Goal: Information Seeking & Learning: Understand process/instructions

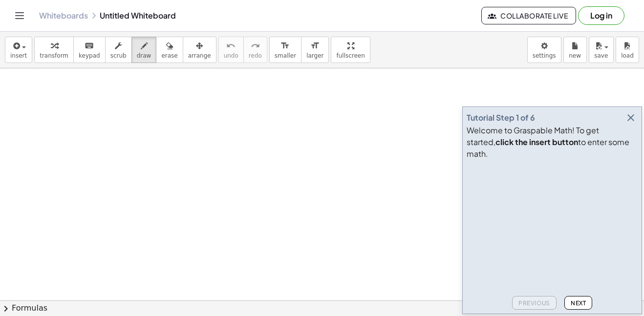
click at [374, 33] on div "insert select one: Math Expression Function Text Youtube Video Graphing Geometr…" at bounding box center [322, 50] width 644 height 37
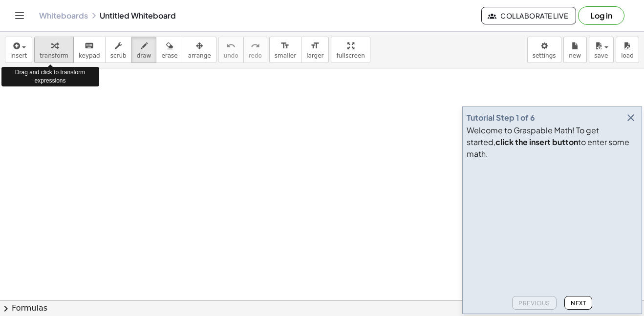
click at [51, 48] on icon "button" at bounding box center [54, 46] width 7 height 12
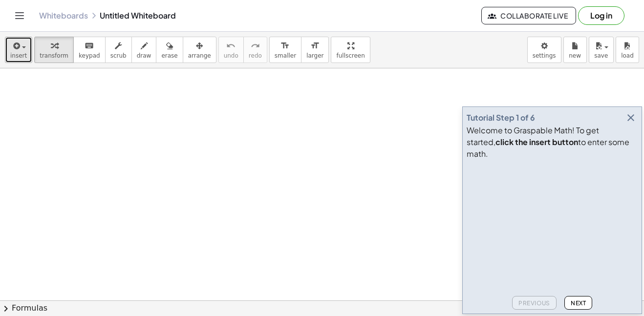
click at [26, 48] on button "insert" at bounding box center [18, 50] width 27 height 26
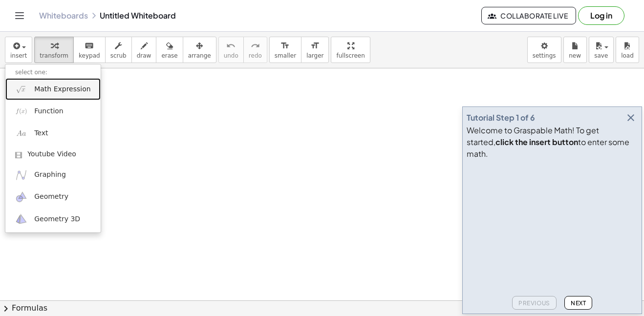
click at [80, 93] on span "Math Expression" at bounding box center [62, 89] width 56 height 10
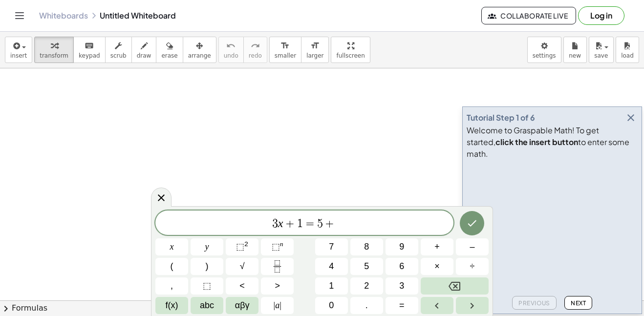
scroll to position [6, 0]
click at [482, 220] on button "Done" at bounding box center [471, 223] width 24 height 24
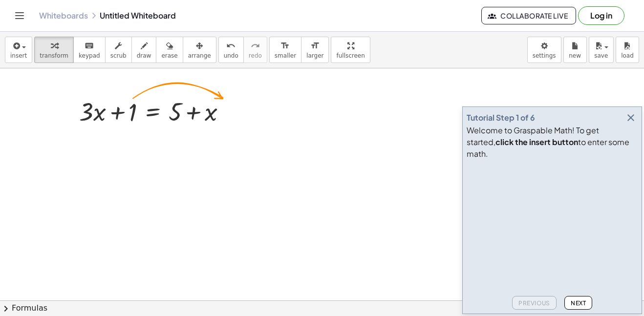
click at [581, 302] on span "Next" at bounding box center [577, 302] width 15 height 7
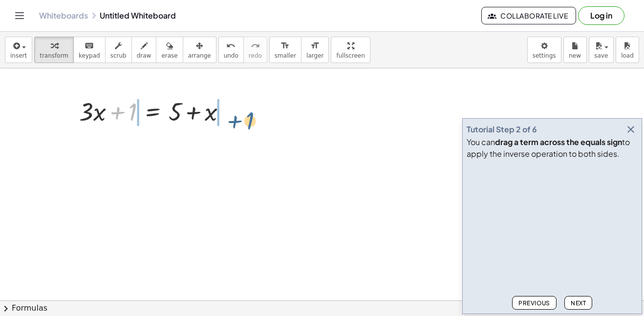
drag, startPoint x: 131, startPoint y: 109, endPoint x: 252, endPoint y: 121, distance: 122.1
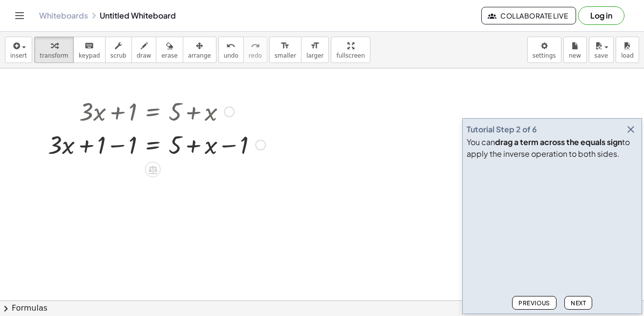
click at [235, 152] on div at bounding box center [156, 143] width 227 height 33
click at [260, 145] on div at bounding box center [260, 145] width 11 height 11
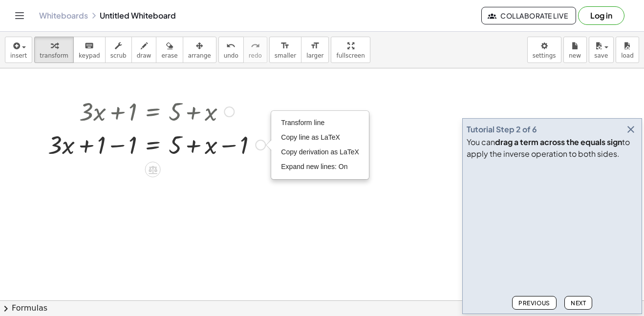
click at [259, 146] on div "Transform line Copy line as LaTeX Copy derivation as LaTeX Expand new lines: On" at bounding box center [260, 145] width 11 height 11
click at [251, 160] on div at bounding box center [156, 143] width 227 height 33
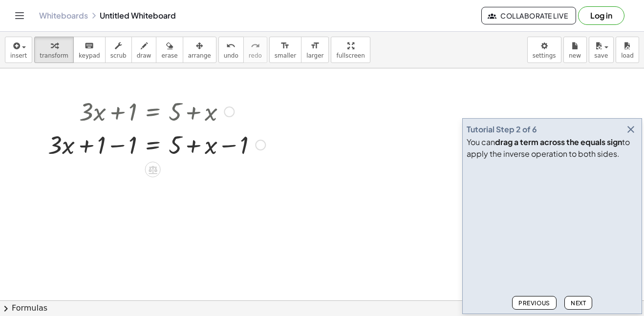
click at [104, 146] on div at bounding box center [156, 143] width 227 height 33
click at [128, 145] on div at bounding box center [156, 143] width 227 height 33
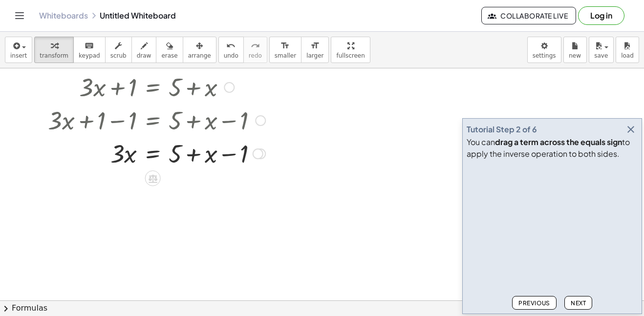
scroll to position [25, 0]
click at [573, 303] on span "Next" at bounding box center [577, 302] width 15 height 7
drag, startPoint x: 245, startPoint y: 153, endPoint x: 180, endPoint y: 156, distance: 65.5
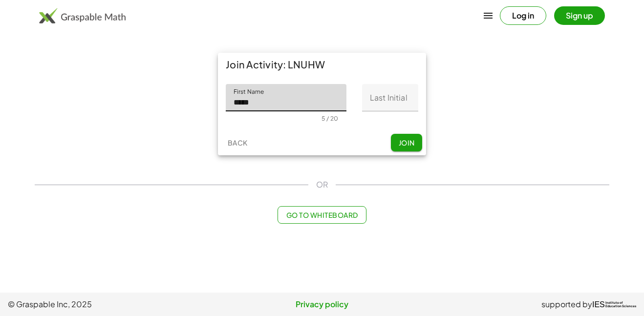
type input "*****"
click at [390, 106] on input "Last Initial" at bounding box center [390, 97] width 56 height 27
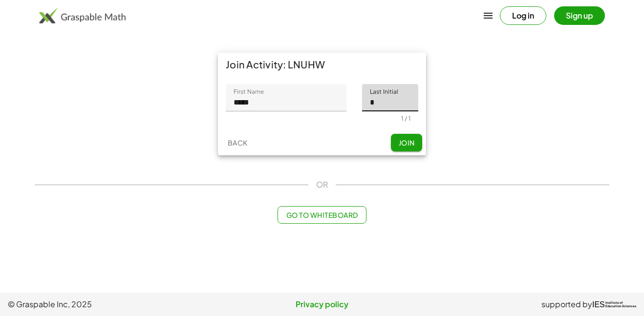
type input "*"
click at [402, 146] on span "Join" at bounding box center [406, 142] width 16 height 9
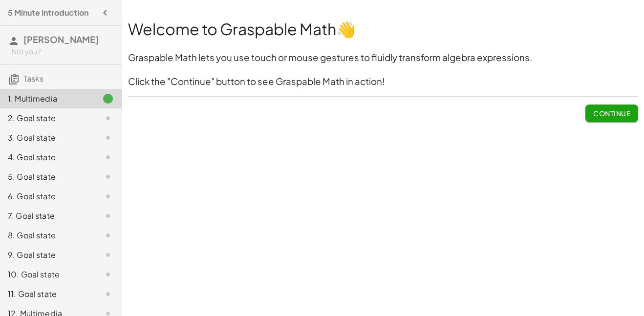
click at [603, 110] on span "Continue" at bounding box center [611, 113] width 37 height 9
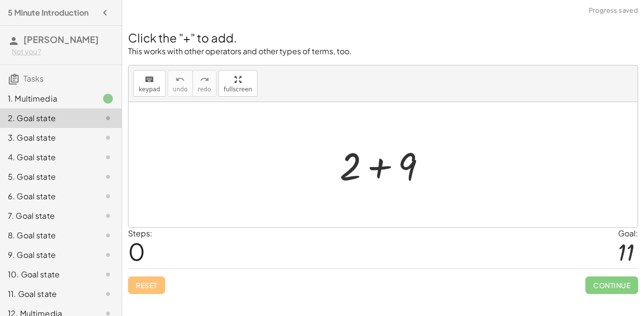
click at [386, 173] on div at bounding box center [386, 165] width 104 height 50
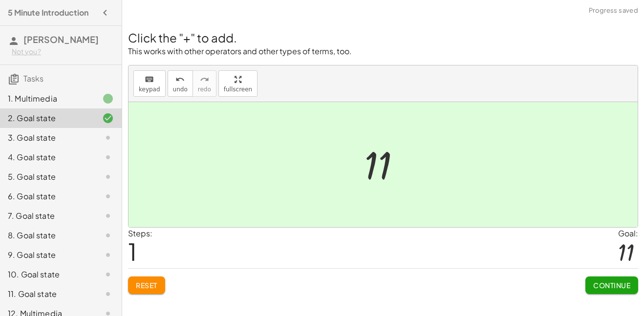
click at [604, 281] on span "Continue" at bounding box center [611, 285] width 37 height 9
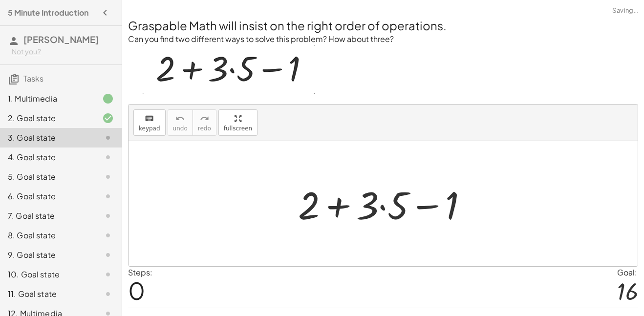
scroll to position [23, 0]
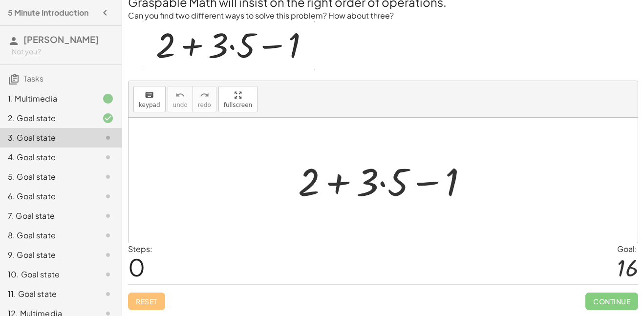
click at [382, 186] on div at bounding box center [386, 180] width 187 height 50
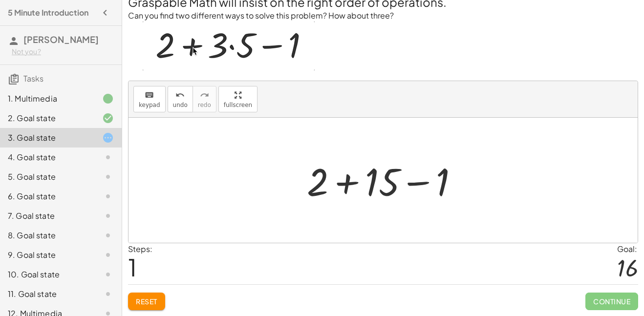
click at [318, 182] on div at bounding box center [386, 180] width 169 height 50
click at [349, 179] on div at bounding box center [386, 180] width 169 height 50
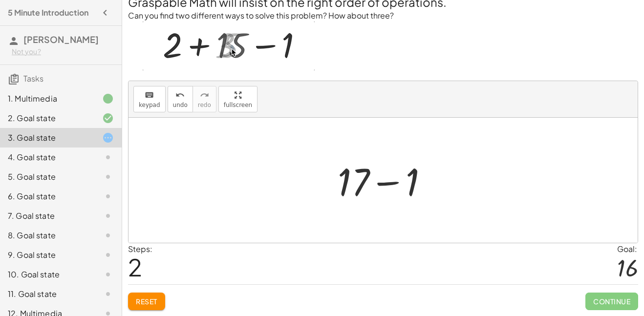
click at [384, 183] on div at bounding box center [386, 180] width 108 height 50
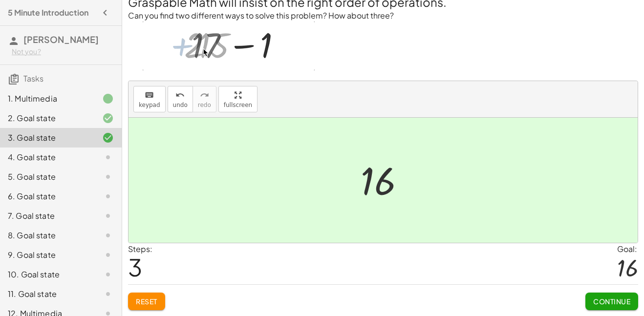
click at [586, 303] on button "Continue" at bounding box center [611, 301] width 53 height 18
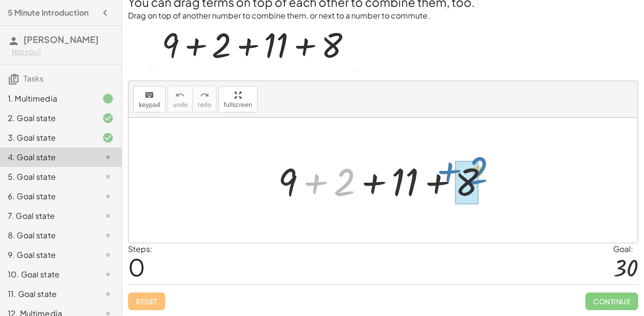
drag, startPoint x: 347, startPoint y: 182, endPoint x: 486, endPoint y: 178, distance: 138.7
click at [486, 178] on div at bounding box center [387, 180] width 228 height 50
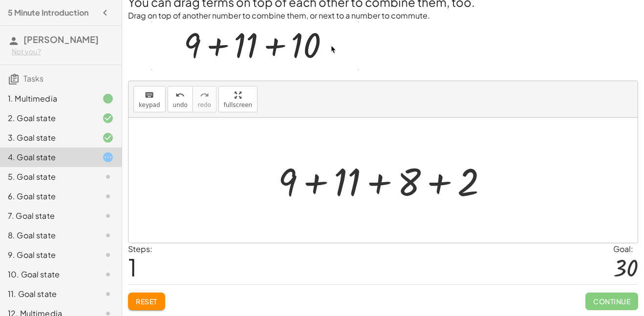
click at [409, 177] on div at bounding box center [387, 180] width 228 height 50
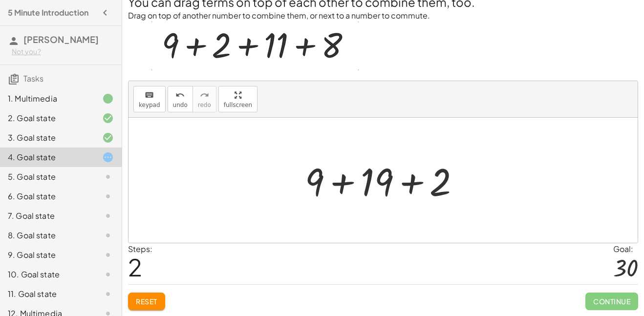
click at [338, 184] on div at bounding box center [386, 180] width 173 height 50
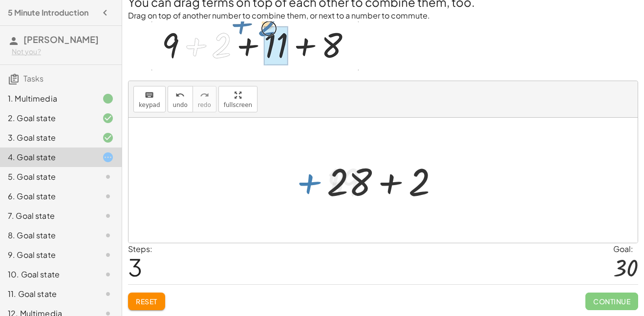
click at [415, 186] on div at bounding box center [387, 180] width 130 height 50
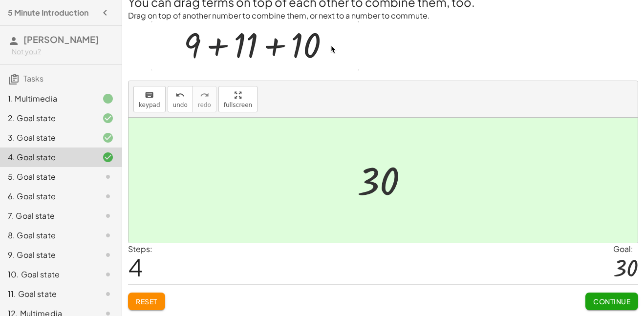
click at [614, 302] on span "Continue" at bounding box center [611, 301] width 37 height 9
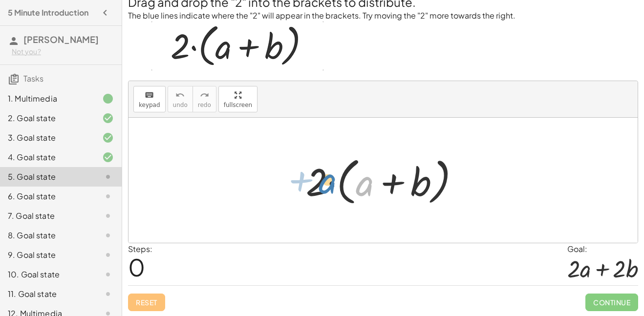
drag, startPoint x: 363, startPoint y: 187, endPoint x: 330, endPoint y: 185, distance: 33.3
click at [330, 185] on div at bounding box center [386, 180] width 171 height 56
drag, startPoint x: 318, startPoint y: 181, endPoint x: 350, endPoint y: 183, distance: 31.8
click at [350, 183] on div at bounding box center [386, 180] width 171 height 56
click at [369, 185] on div at bounding box center [386, 180] width 171 height 56
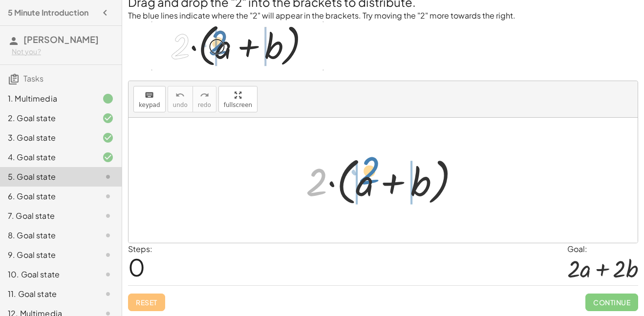
drag, startPoint x: 312, startPoint y: 181, endPoint x: 365, endPoint y: 169, distance: 54.0
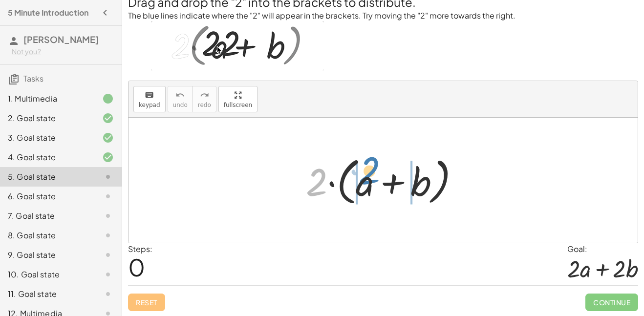
click at [365, 169] on div at bounding box center [386, 180] width 171 height 56
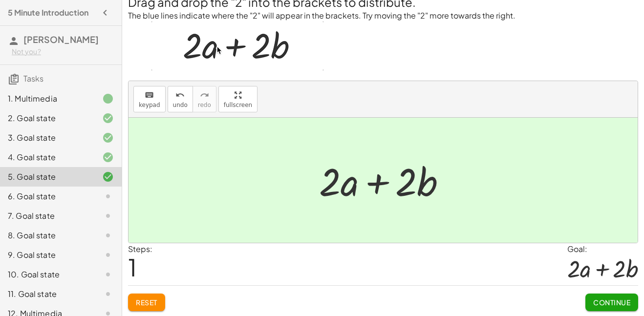
click at [609, 303] on span "Continue" at bounding box center [611, 302] width 37 height 9
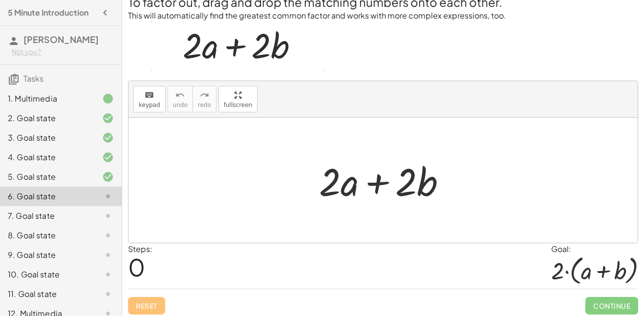
click at [351, 181] on div at bounding box center [386, 180] width 145 height 50
drag, startPoint x: 336, startPoint y: 180, endPoint x: 294, endPoint y: 194, distance: 43.7
click at [294, 194] on div "· 2 + · 2 · a + · 2 · b" at bounding box center [382, 180] width 509 height 125
click at [374, 178] on div at bounding box center [386, 180] width 145 height 50
click at [404, 180] on div at bounding box center [386, 180] width 145 height 50
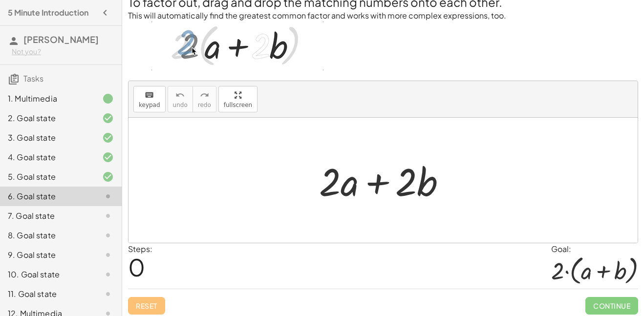
click at [416, 181] on div at bounding box center [386, 180] width 145 height 50
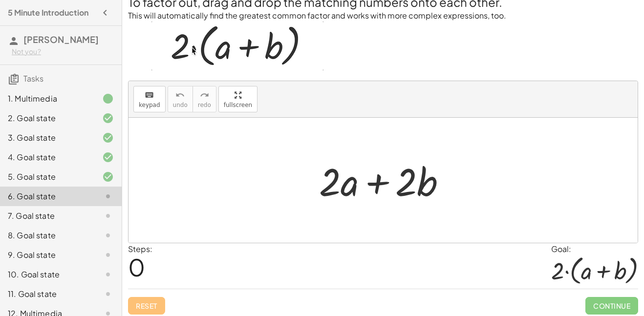
click at [325, 188] on div at bounding box center [386, 180] width 145 height 50
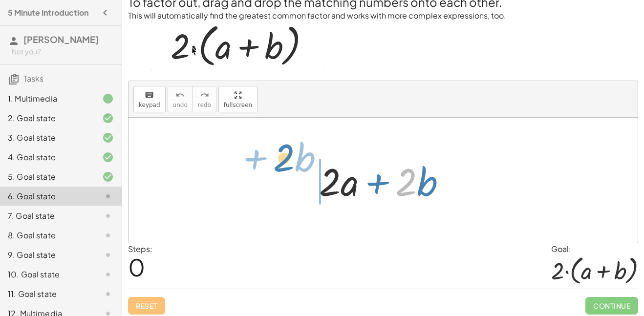
drag, startPoint x: 398, startPoint y: 189, endPoint x: 272, endPoint y: 174, distance: 126.3
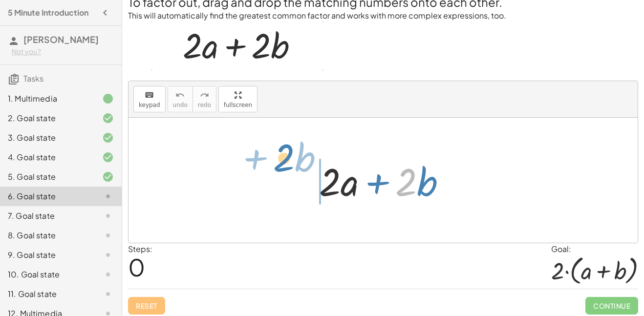
click at [272, 174] on div "· 2 + · b + · 2 · a + · 2 · b" at bounding box center [382, 180] width 509 height 125
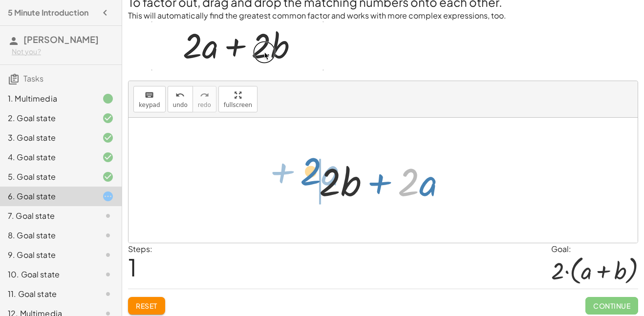
drag, startPoint x: 411, startPoint y: 187, endPoint x: 313, endPoint y: 178, distance: 98.0
click at [314, 178] on div at bounding box center [386, 180] width 145 height 50
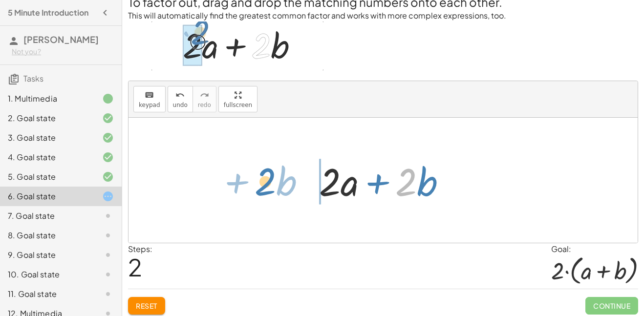
drag, startPoint x: 401, startPoint y: 185, endPoint x: 255, endPoint y: 182, distance: 146.5
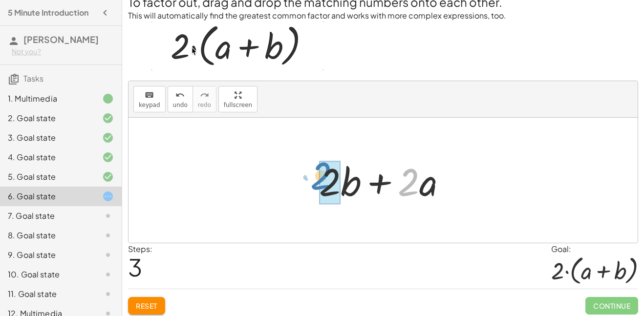
drag, startPoint x: 409, startPoint y: 193, endPoint x: 312, endPoint y: 210, distance: 98.7
click at [312, 210] on div "+ · 2 · a + · 2 · b + · 2 · b + · 2 · a + · 2 · a + · 2 · b · 2 + · a + · 2 · a…" at bounding box center [382, 180] width 509 height 125
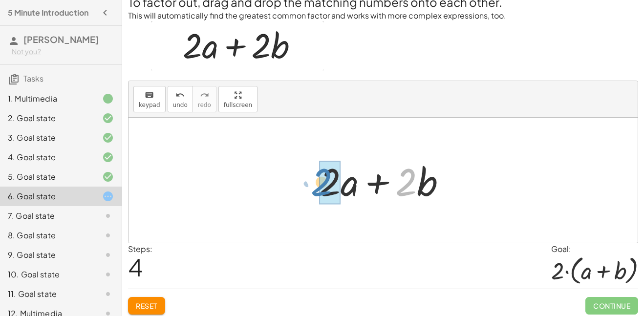
drag, startPoint x: 405, startPoint y: 195, endPoint x: 323, endPoint y: 195, distance: 82.0
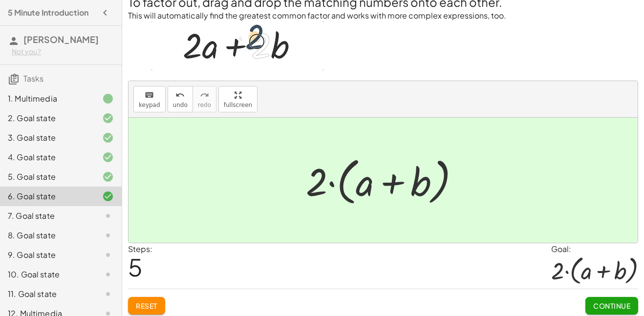
click at [603, 306] on span "Continue" at bounding box center [611, 305] width 37 height 9
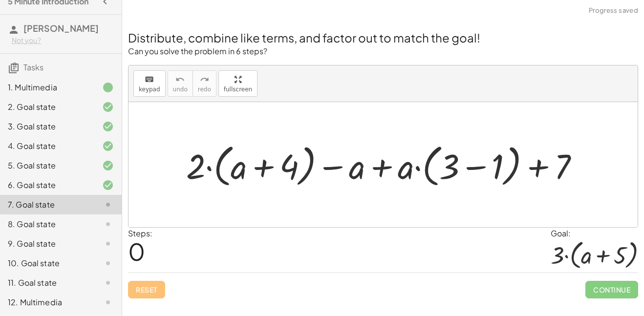
scroll to position [0, 0]
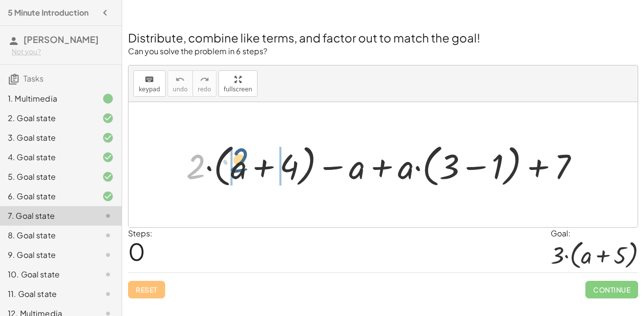
drag, startPoint x: 195, startPoint y: 162, endPoint x: 239, endPoint y: 157, distance: 44.7
click at [239, 157] on div at bounding box center [386, 164] width 411 height 51
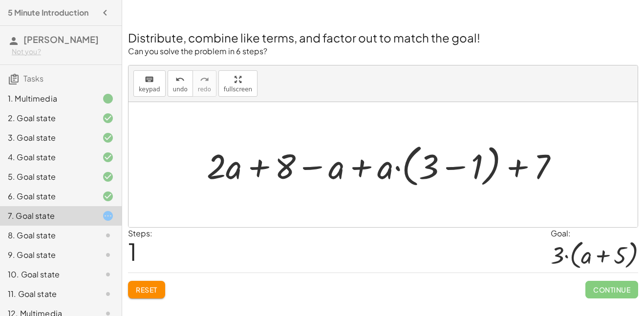
click at [452, 168] on div at bounding box center [387, 164] width 370 height 51
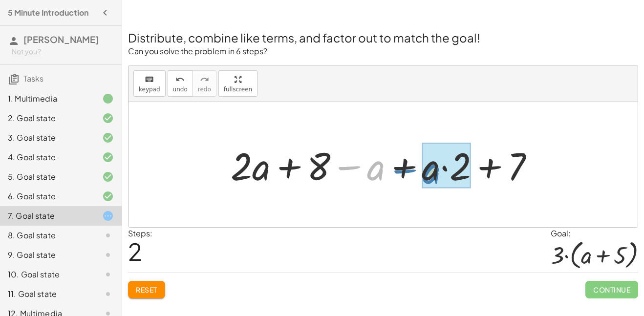
drag, startPoint x: 373, startPoint y: 166, endPoint x: 428, endPoint y: 169, distance: 55.8
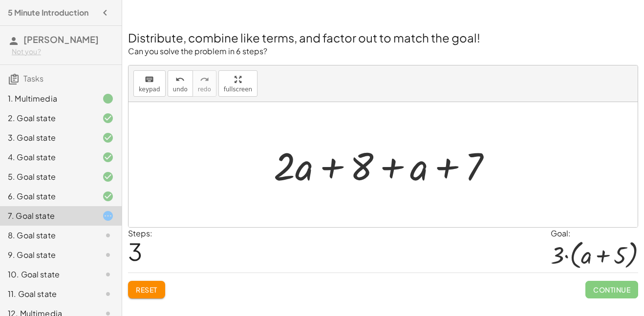
click at [467, 175] on div at bounding box center [387, 165] width 236 height 50
drag, startPoint x: 365, startPoint y: 169, endPoint x: 497, endPoint y: 164, distance: 131.5
click at [497, 164] on div at bounding box center [387, 165] width 236 height 50
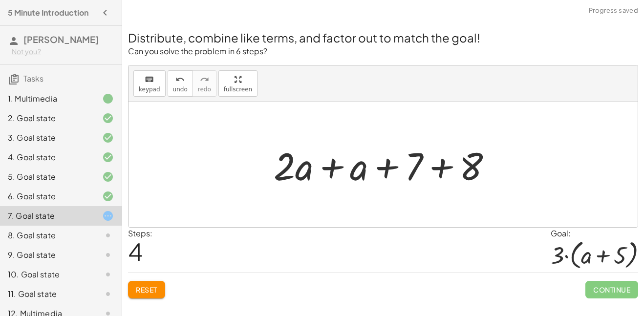
click at [432, 160] on div at bounding box center [387, 165] width 236 height 50
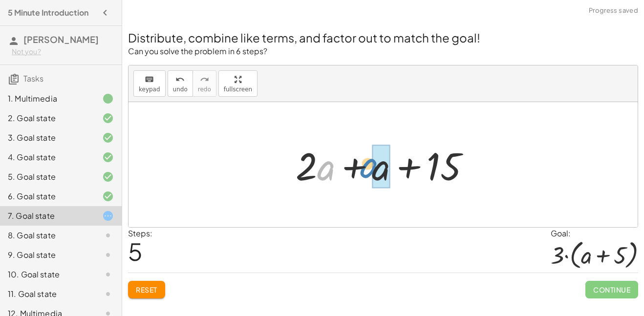
drag, startPoint x: 321, startPoint y: 167, endPoint x: 382, endPoint y: 169, distance: 61.0
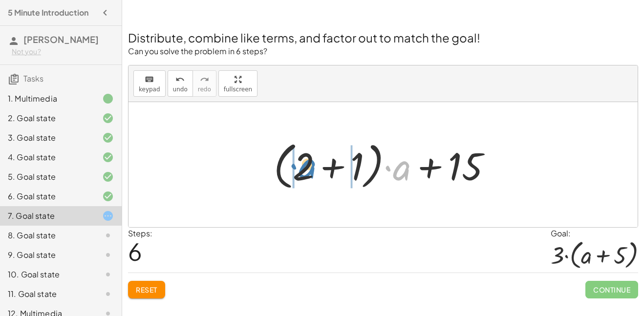
drag, startPoint x: 397, startPoint y: 174, endPoint x: 304, endPoint y: 172, distance: 93.3
click at [304, 172] on div at bounding box center [386, 165] width 235 height 56
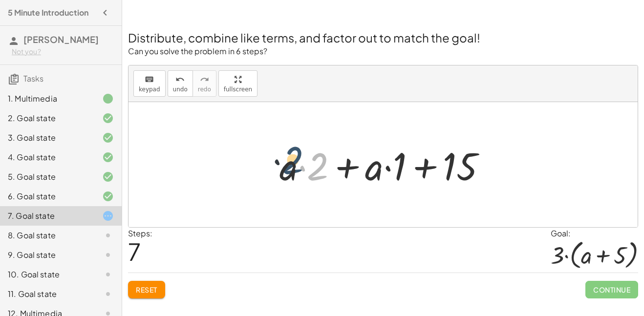
drag, startPoint x: 317, startPoint y: 169, endPoint x: 287, endPoint y: 165, distance: 30.6
click at [287, 165] on div at bounding box center [386, 165] width 225 height 50
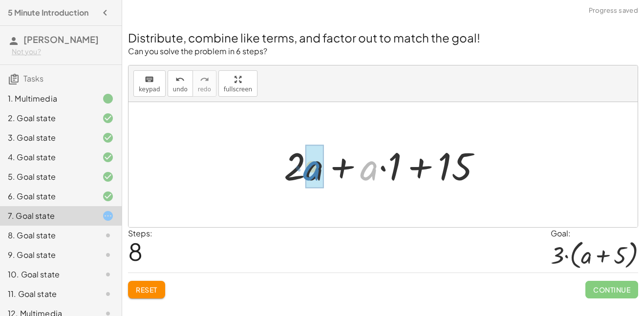
drag, startPoint x: 377, startPoint y: 170, endPoint x: 322, endPoint y: 171, distance: 55.2
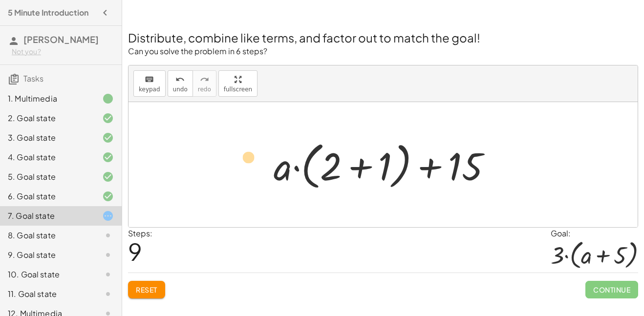
drag, startPoint x: 283, startPoint y: 171, endPoint x: 248, endPoint y: 163, distance: 36.1
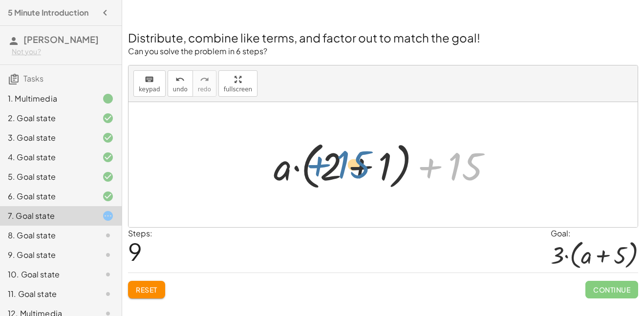
drag, startPoint x: 462, startPoint y: 165, endPoint x: 350, endPoint y: 163, distance: 112.8
click at [350, 163] on div at bounding box center [386, 165] width 235 height 56
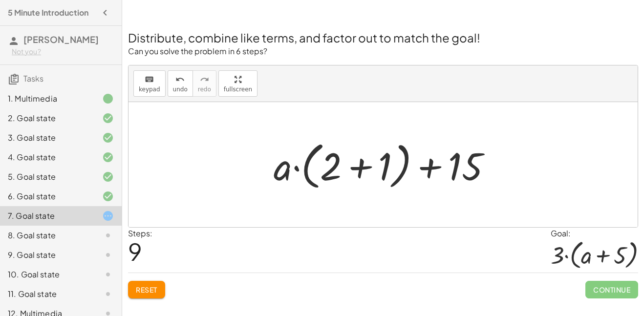
click at [371, 172] on div at bounding box center [386, 165] width 235 height 56
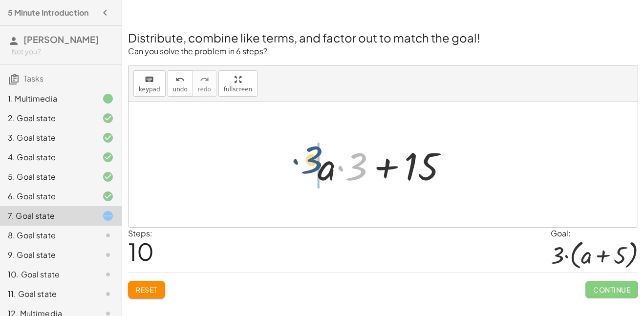
drag, startPoint x: 360, startPoint y: 170, endPoint x: 310, endPoint y: 164, distance: 51.2
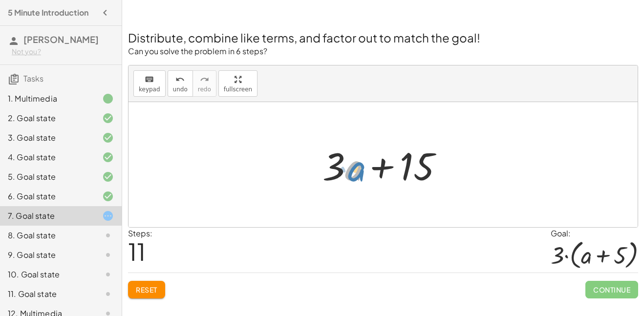
click at [353, 174] on div at bounding box center [386, 165] width 139 height 50
drag, startPoint x: 339, startPoint y: 171, endPoint x: 259, endPoint y: 161, distance: 80.7
click at [259, 161] on div "+ · 2 · ( + a + 4 ) − a + · a · ( + 3 − 1 ) + 7 + · 2 · a + · 2 · 4 − a + · a ·…" at bounding box center [382, 164] width 509 height 125
drag, startPoint x: 332, startPoint y: 171, endPoint x: 373, endPoint y: 168, distance: 40.6
click at [373, 168] on div at bounding box center [386, 165] width 139 height 50
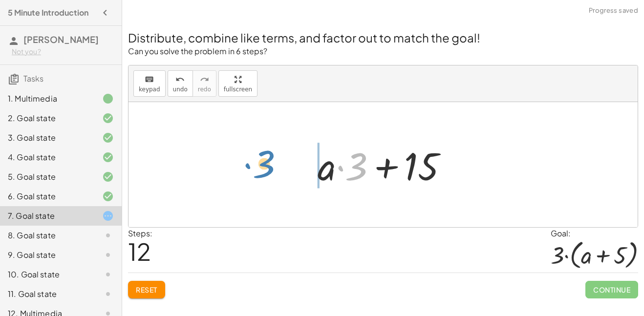
drag, startPoint x: 363, startPoint y: 171, endPoint x: 267, endPoint y: 170, distance: 96.2
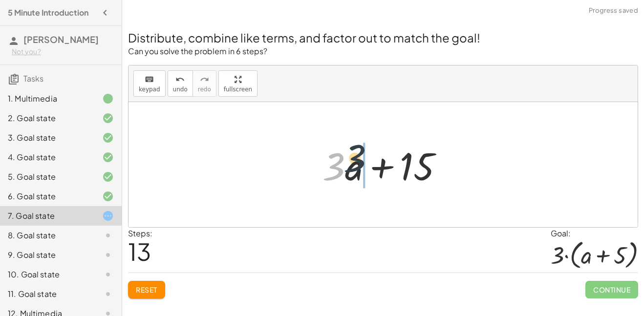
drag, startPoint x: 333, startPoint y: 167, endPoint x: 369, endPoint y: 171, distance: 35.8
click at [369, 171] on div at bounding box center [386, 165] width 139 height 50
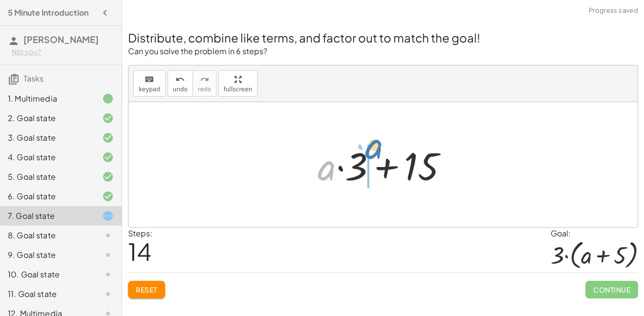
drag, startPoint x: 330, startPoint y: 172, endPoint x: 377, endPoint y: 151, distance: 51.8
click at [377, 151] on div at bounding box center [385, 165] width 147 height 50
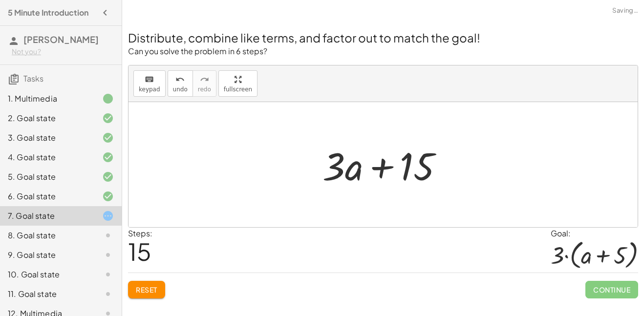
click at [409, 170] on div at bounding box center [386, 165] width 139 height 50
click at [305, 166] on div at bounding box center [382, 164] width 509 height 125
click at [395, 182] on div at bounding box center [386, 165] width 139 height 50
drag, startPoint x: 360, startPoint y: 170, endPoint x: 328, endPoint y: 142, distance: 42.6
click at [328, 142] on div at bounding box center [386, 165] width 139 height 50
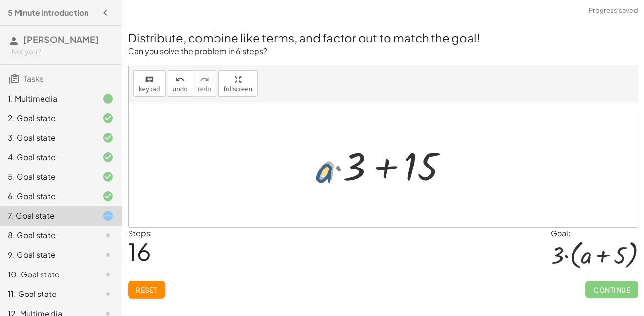
drag, startPoint x: 328, startPoint y: 142, endPoint x: 325, endPoint y: 147, distance: 5.5
click at [325, 147] on div at bounding box center [385, 165] width 147 height 50
drag, startPoint x: 341, startPoint y: 168, endPoint x: 359, endPoint y: 180, distance: 21.8
click at [359, 180] on div at bounding box center [385, 165] width 147 height 50
drag, startPoint x: 353, startPoint y: 173, endPoint x: 274, endPoint y: 165, distance: 80.0
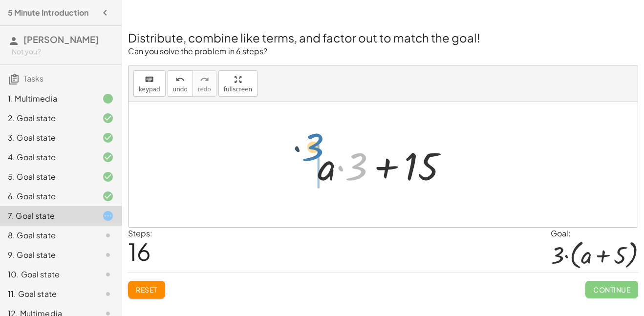
click at [274, 165] on div "+ · 2 · ( + a + 4 ) − a + · a · ( + 3 − 1 ) + 7 + · 2 · a + · 2 · 4 − a + · a ·…" at bounding box center [382, 164] width 509 height 125
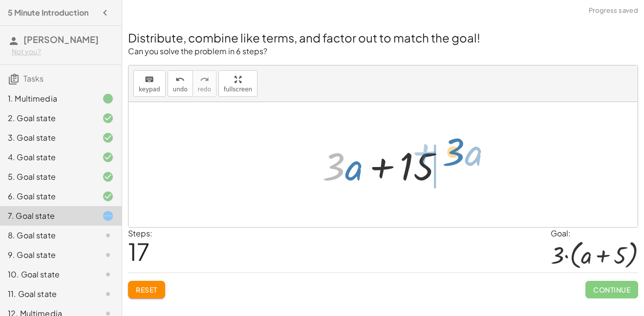
drag, startPoint x: 329, startPoint y: 173, endPoint x: 450, endPoint y: 165, distance: 121.9
click at [450, 165] on div at bounding box center [386, 165] width 139 height 50
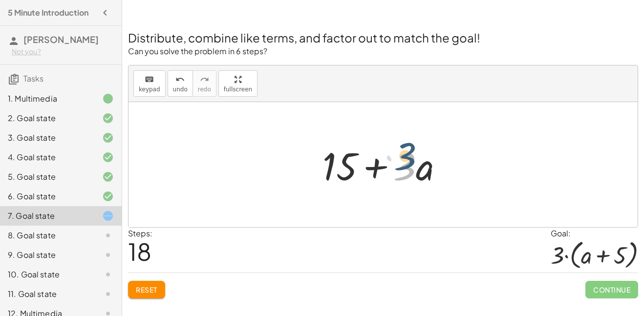
drag, startPoint x: 409, startPoint y: 165, endPoint x: 430, endPoint y: 161, distance: 21.0
click at [430, 161] on div at bounding box center [386, 165] width 139 height 50
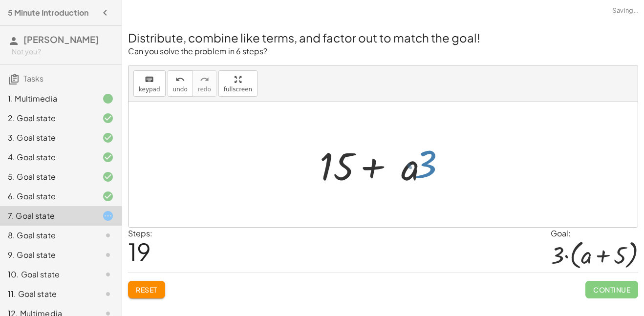
click at [433, 164] on div at bounding box center [385, 165] width 147 height 50
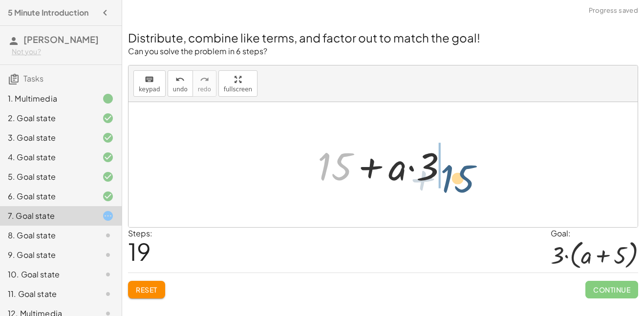
drag, startPoint x: 331, startPoint y: 164, endPoint x: 455, endPoint y: 177, distance: 124.2
click at [455, 177] on div at bounding box center [385, 165] width 147 height 50
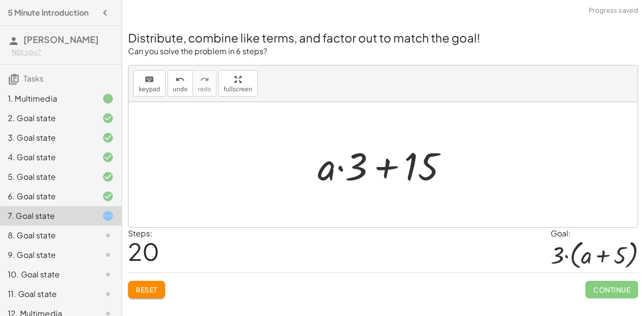
click at [150, 294] on button "Reset" at bounding box center [146, 290] width 37 height 18
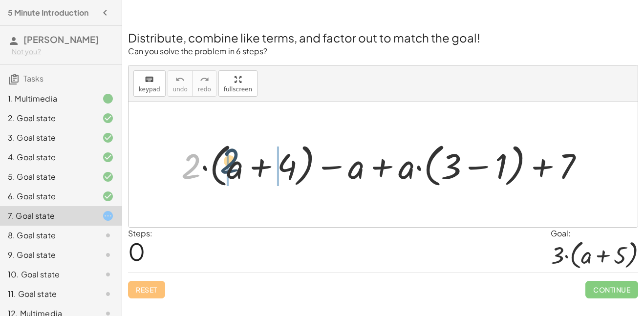
drag, startPoint x: 191, startPoint y: 160, endPoint x: 234, endPoint y: 159, distance: 43.5
click at [234, 159] on div at bounding box center [386, 165] width 420 height 52
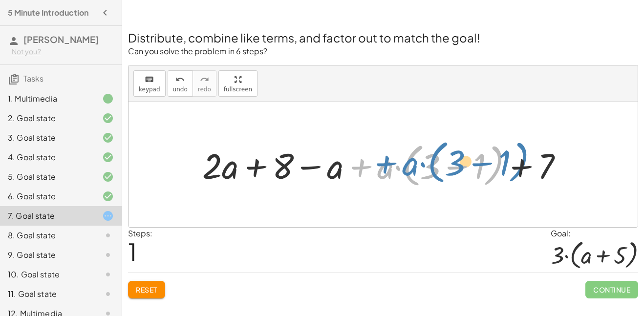
drag, startPoint x: 374, startPoint y: 171, endPoint x: 360, endPoint y: 175, distance: 14.2
click at [360, 175] on div at bounding box center [386, 165] width 378 height 52
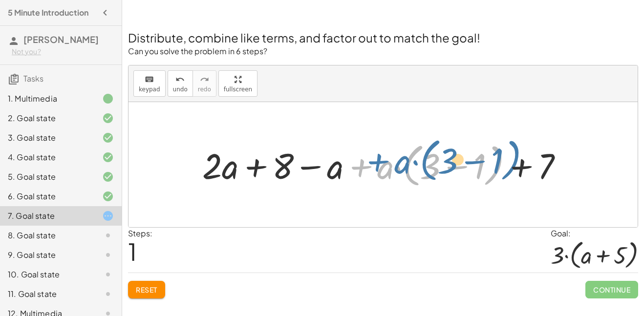
drag, startPoint x: 345, startPoint y: 167, endPoint x: 354, endPoint y: 164, distance: 10.1
click at [354, 164] on div at bounding box center [386, 165] width 378 height 52
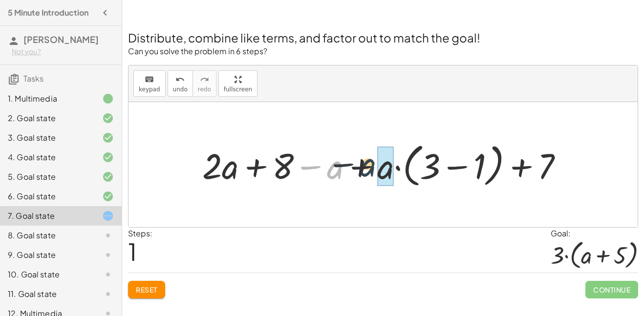
drag, startPoint x: 333, startPoint y: 166, endPoint x: 381, endPoint y: 167, distance: 47.9
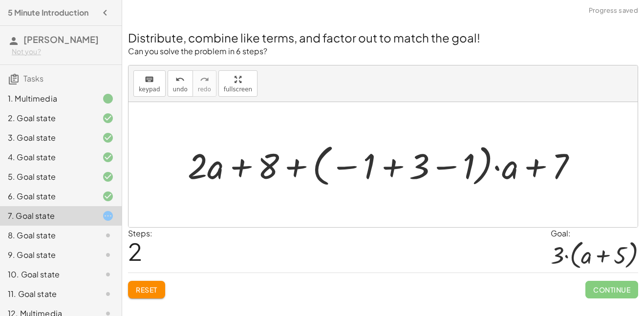
click at [395, 169] on div at bounding box center [386, 165] width 407 height 50
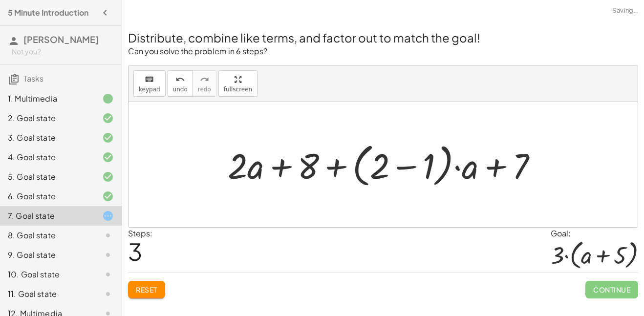
click at [418, 164] on div at bounding box center [387, 165] width 328 height 52
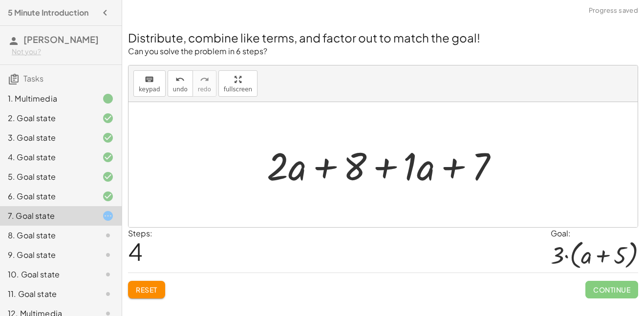
click at [413, 174] on div at bounding box center [386, 165] width 249 height 50
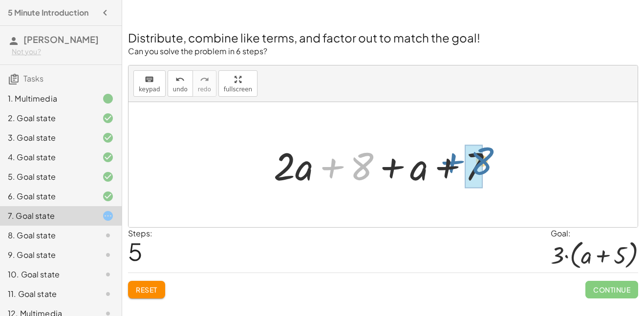
drag, startPoint x: 364, startPoint y: 170, endPoint x: 485, endPoint y: 166, distance: 121.2
click at [485, 166] on div at bounding box center [387, 165] width 236 height 50
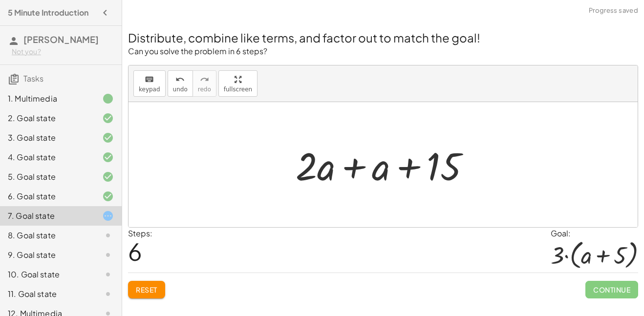
click at [65, 226] on div "8. Goal state" at bounding box center [61, 236] width 122 height 20
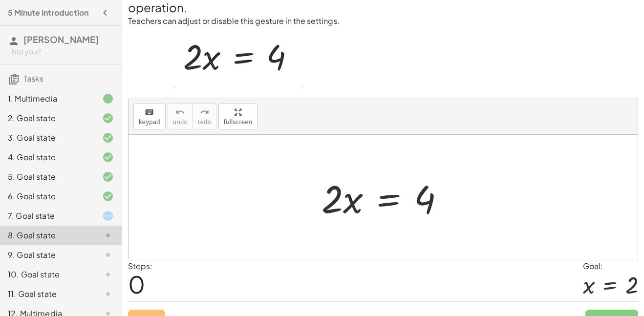
scroll to position [52, 0]
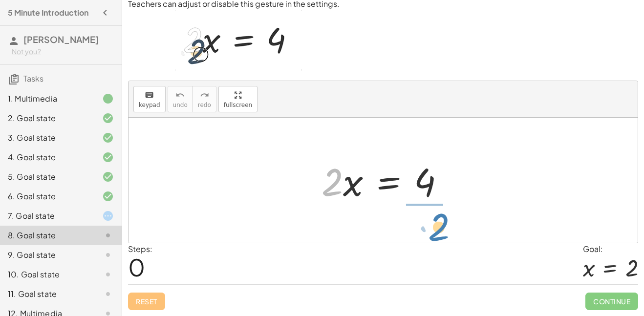
drag, startPoint x: 334, startPoint y: 191, endPoint x: 437, endPoint y: 233, distance: 111.1
click at [437, 233] on div "· 2 · 2 · x = 4" at bounding box center [382, 180] width 509 height 125
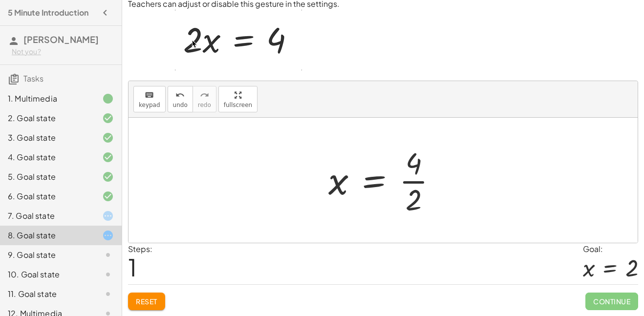
click at [415, 187] on div at bounding box center [386, 180] width 126 height 75
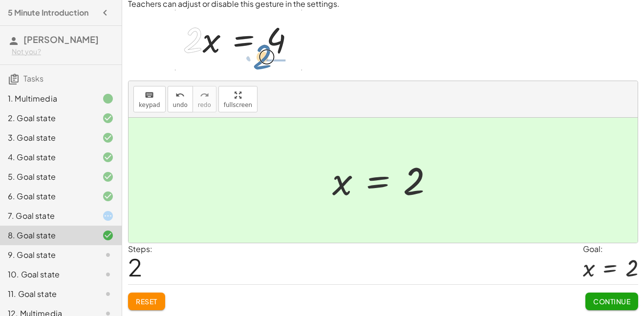
click at [609, 300] on span "Continue" at bounding box center [611, 301] width 37 height 9
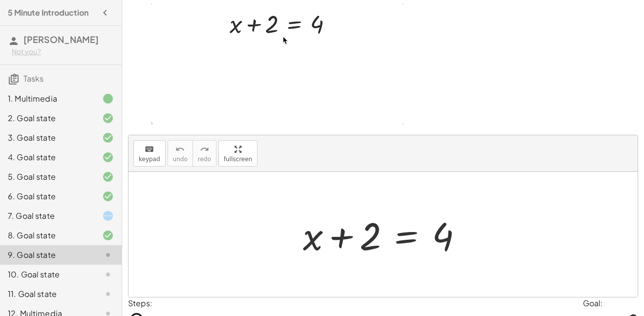
scroll to position [105, 0]
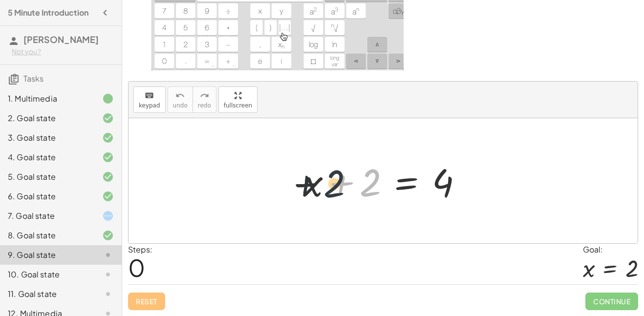
drag, startPoint x: 367, startPoint y: 191, endPoint x: 318, endPoint y: 192, distance: 48.8
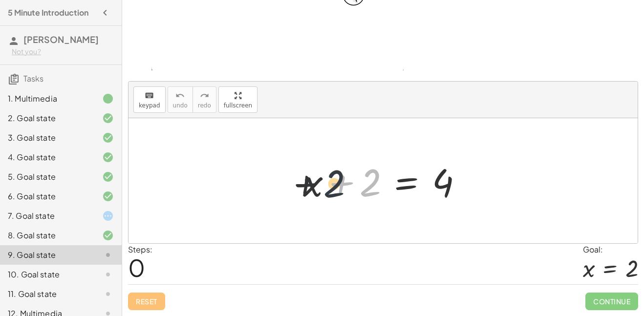
click at [318, 192] on div at bounding box center [386, 181] width 177 height 50
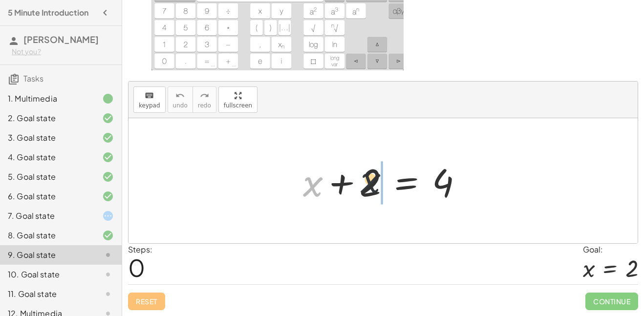
drag, startPoint x: 309, startPoint y: 185, endPoint x: 384, endPoint y: 182, distance: 74.8
click at [384, 182] on div at bounding box center [386, 181] width 177 height 50
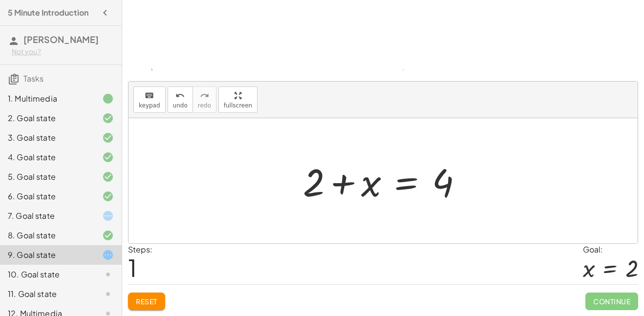
click at [346, 183] on div at bounding box center [386, 181] width 177 height 50
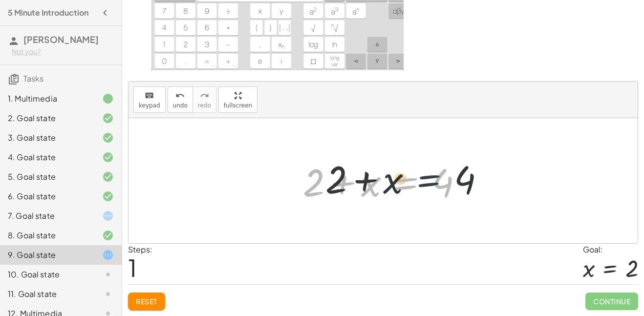
drag, startPoint x: 387, startPoint y: 193, endPoint x: 419, endPoint y: 191, distance: 32.8
click at [419, 191] on div at bounding box center [386, 181] width 177 height 50
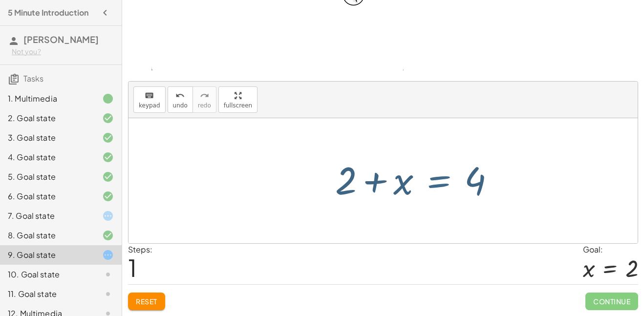
click at [419, 191] on div at bounding box center [386, 181] width 177 height 50
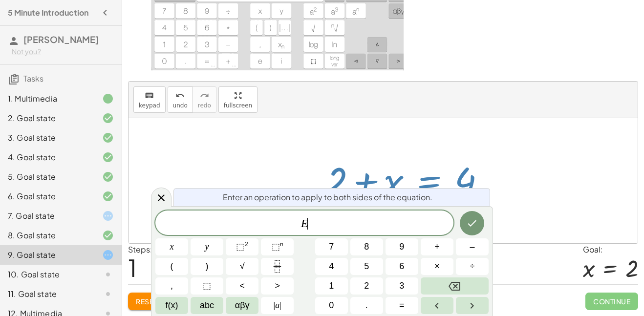
scroll to position [0, 0]
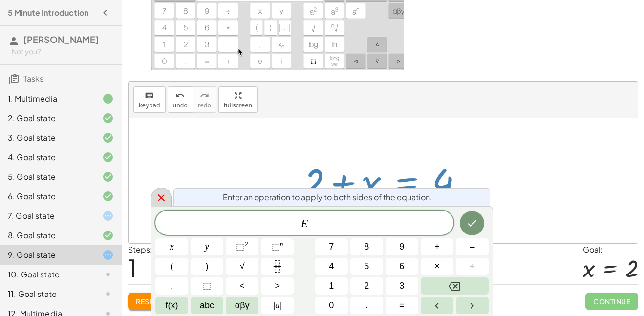
click at [163, 194] on icon at bounding box center [161, 198] width 12 height 12
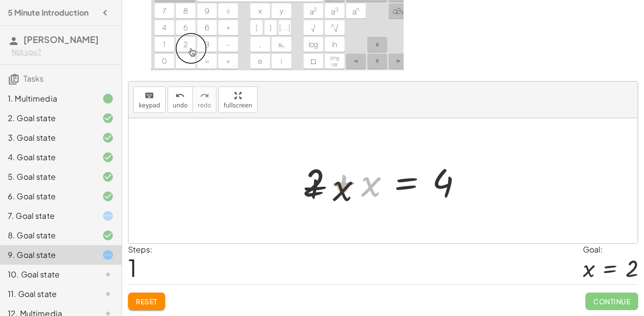
drag, startPoint x: 378, startPoint y: 186, endPoint x: 290, endPoint y: 194, distance: 88.8
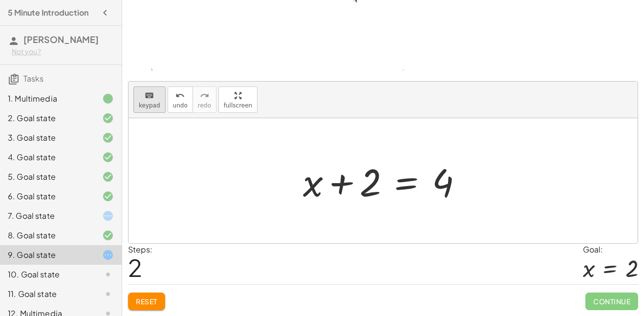
click at [146, 103] on span "keypad" at bounding box center [149, 105] width 21 height 7
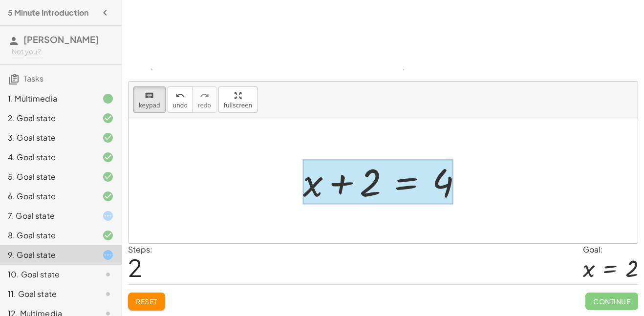
click at [397, 179] on div at bounding box center [378, 181] width 150 height 45
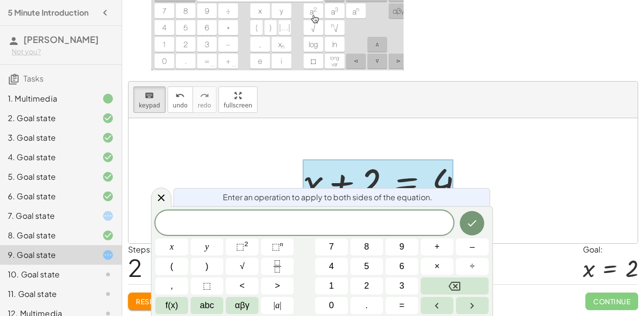
scroll to position [1, 0]
click at [477, 250] on button "–" at bounding box center [472, 246] width 33 height 17
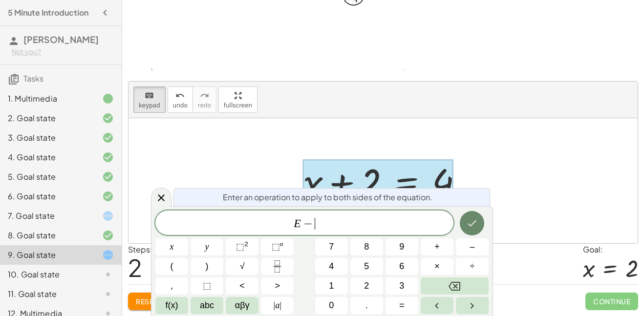
click at [472, 220] on icon "Done" at bounding box center [472, 223] width 12 height 12
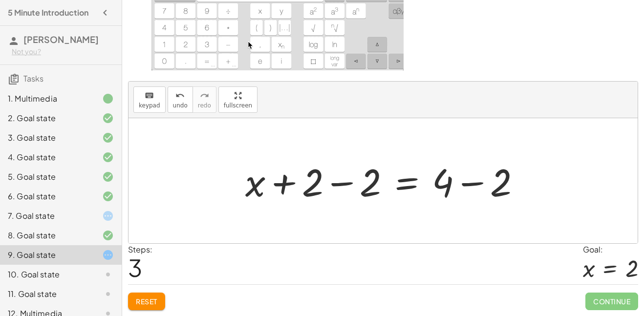
click at [453, 193] on div at bounding box center [386, 181] width 293 height 50
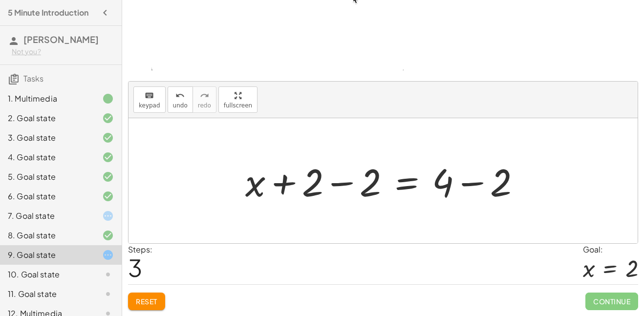
click at [464, 182] on div at bounding box center [386, 181] width 293 height 50
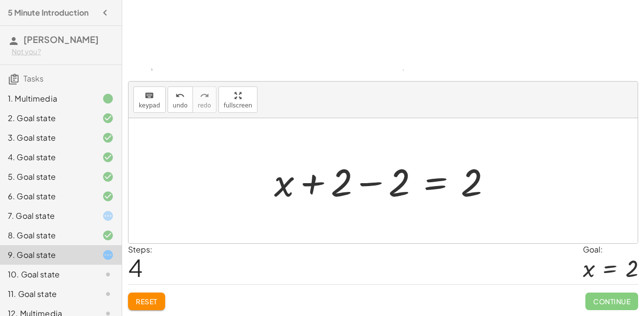
click at [373, 181] on div at bounding box center [386, 181] width 235 height 50
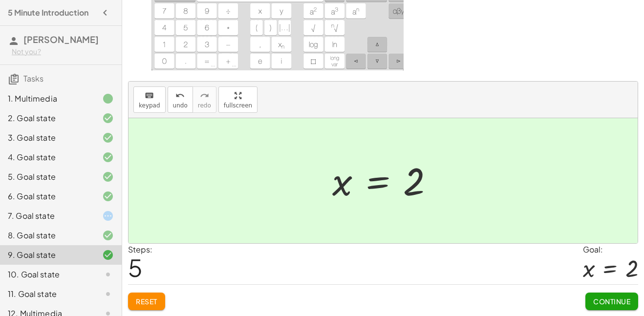
click at [602, 297] on span "Continue" at bounding box center [611, 301] width 37 height 9
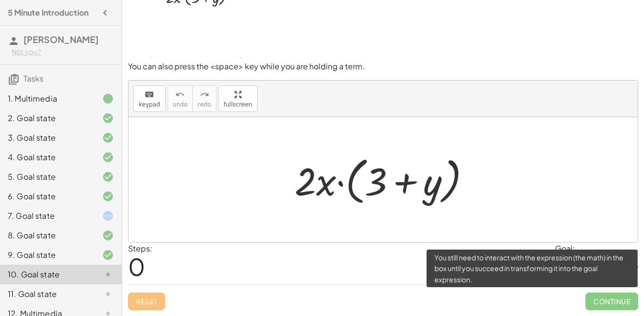
scroll to position [38, 0]
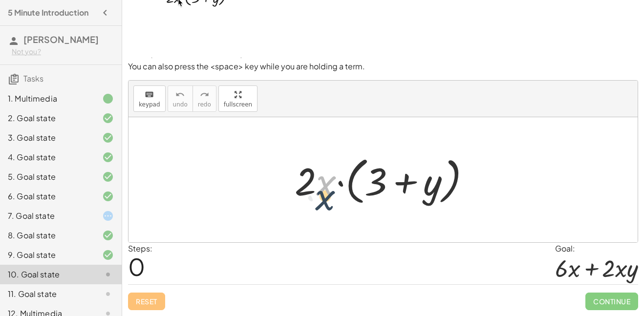
drag, startPoint x: 323, startPoint y: 182, endPoint x: 324, endPoint y: 187, distance: 5.9
click at [324, 187] on div at bounding box center [386, 180] width 193 height 56
drag, startPoint x: 311, startPoint y: 177, endPoint x: 309, endPoint y: 186, distance: 8.5
click at [309, 186] on div at bounding box center [386, 180] width 193 height 56
click at [326, 179] on div at bounding box center [386, 180] width 193 height 56
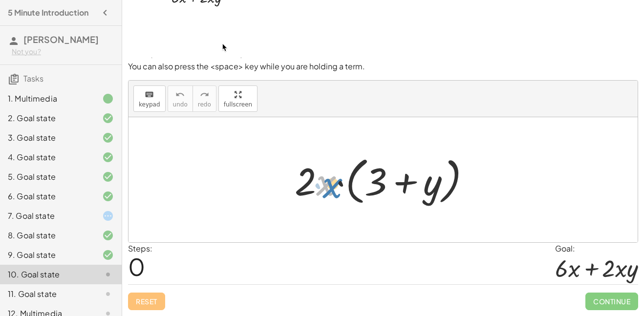
drag, startPoint x: 326, startPoint y: 179, endPoint x: 330, endPoint y: 173, distance: 7.3
click at [330, 173] on div at bounding box center [386, 180] width 193 height 56
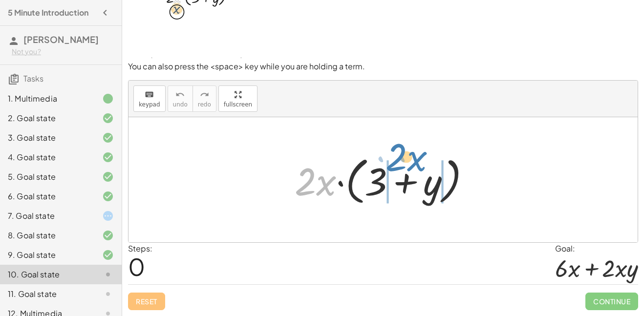
drag, startPoint x: 327, startPoint y: 184, endPoint x: 417, endPoint y: 164, distance: 92.6
click at [417, 164] on div at bounding box center [386, 180] width 193 height 56
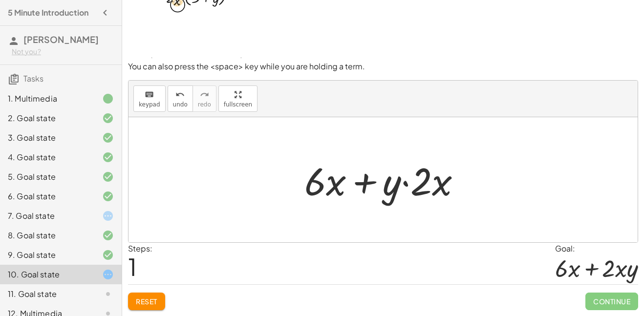
click at [155, 297] on span "Reset" at bounding box center [146, 301] width 21 height 9
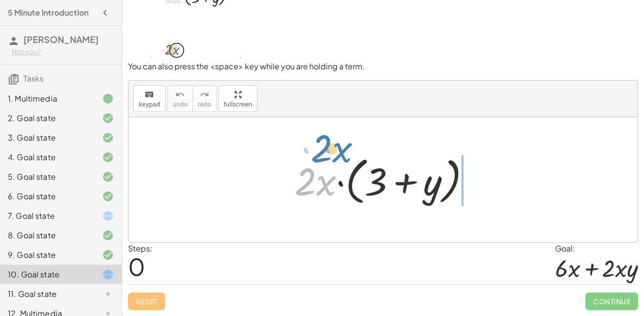
drag, startPoint x: 332, startPoint y: 182, endPoint x: 348, endPoint y: 149, distance: 36.9
click at [348, 149] on div "· x · 2 · 2 · x · ( + 3 + y )" at bounding box center [383, 179] width 206 height 61
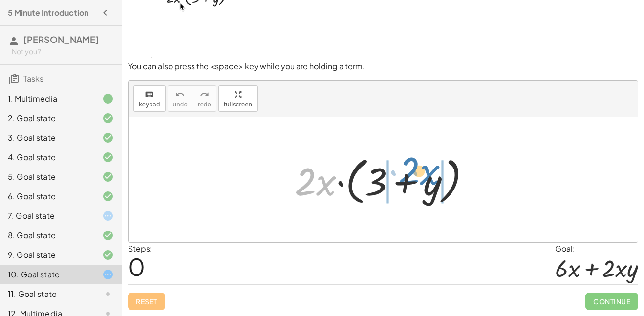
drag, startPoint x: 309, startPoint y: 184, endPoint x: 414, endPoint y: 174, distance: 105.4
click at [414, 174] on div at bounding box center [386, 180] width 193 height 56
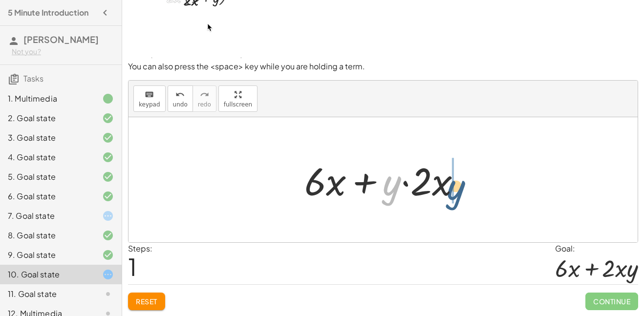
drag, startPoint x: 397, startPoint y: 187, endPoint x: 463, endPoint y: 191, distance: 65.6
click at [463, 191] on div at bounding box center [386, 180] width 174 height 50
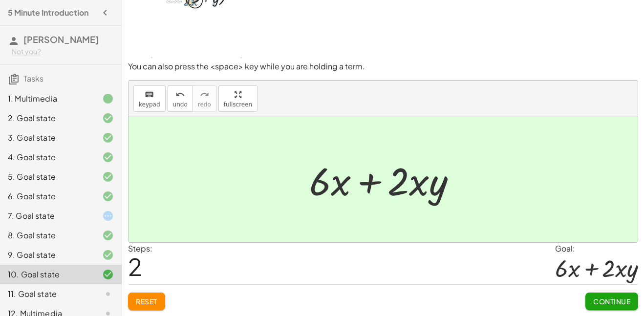
click at [593, 297] on span "Continue" at bounding box center [611, 301] width 37 height 9
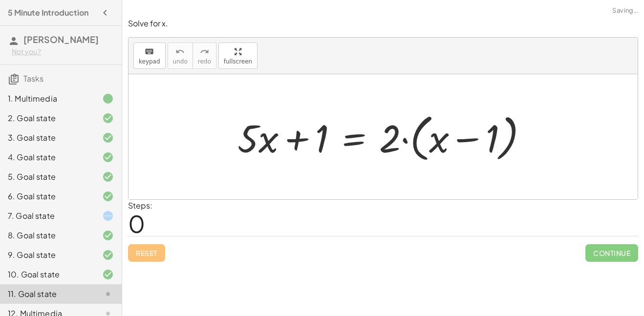
scroll to position [0, 0]
click at [441, 137] on div at bounding box center [386, 137] width 308 height 56
click at [452, 136] on div at bounding box center [386, 137] width 308 height 56
drag, startPoint x: 395, startPoint y: 140, endPoint x: 441, endPoint y: 124, distance: 48.5
click at [441, 124] on div at bounding box center [386, 137] width 308 height 56
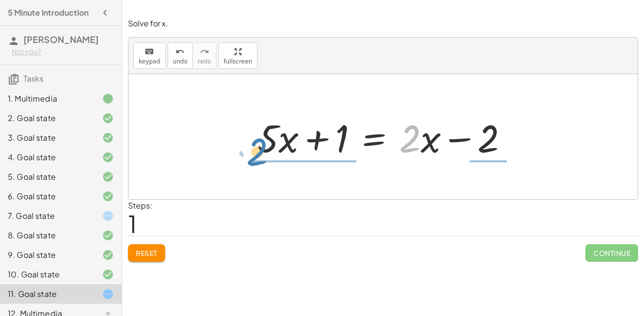
drag, startPoint x: 414, startPoint y: 146, endPoint x: 269, endPoint y: 157, distance: 145.9
click at [269, 157] on div at bounding box center [386, 137] width 268 height 50
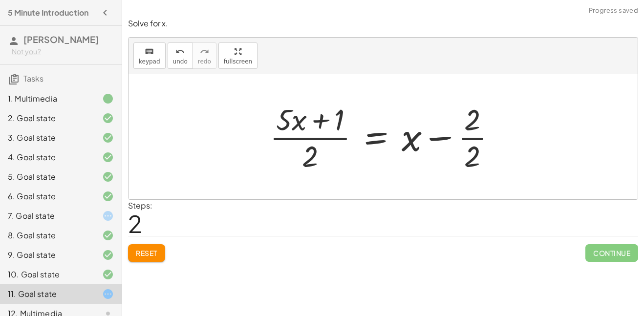
click at [297, 130] on div at bounding box center [387, 136] width 244 height 75
click at [303, 147] on div at bounding box center [387, 136] width 244 height 75
drag, startPoint x: 312, startPoint y: 152, endPoint x: 289, endPoint y: 142, distance: 25.3
click at [289, 142] on div at bounding box center [387, 136] width 244 height 75
click at [461, 131] on div at bounding box center [387, 136] width 244 height 75
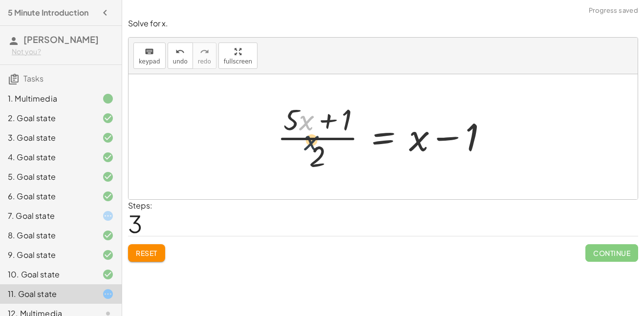
drag, startPoint x: 307, startPoint y: 118, endPoint x: 324, endPoint y: 172, distance: 56.2
click at [324, 172] on div at bounding box center [386, 136] width 229 height 75
drag, startPoint x: 289, startPoint y: 116, endPoint x: 298, endPoint y: 142, distance: 27.0
click at [298, 142] on div at bounding box center [386, 136] width 229 height 75
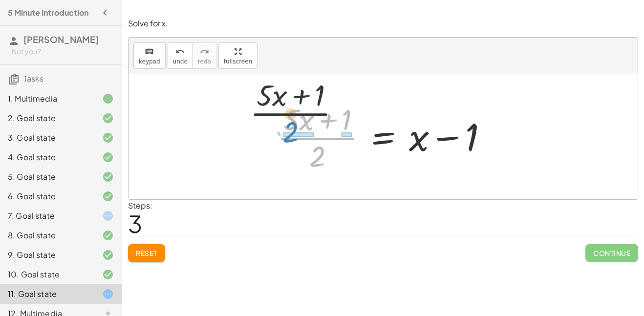
drag, startPoint x: 311, startPoint y: 151, endPoint x: 283, endPoint y: 127, distance: 36.3
click at [283, 127] on div at bounding box center [386, 136] width 229 height 75
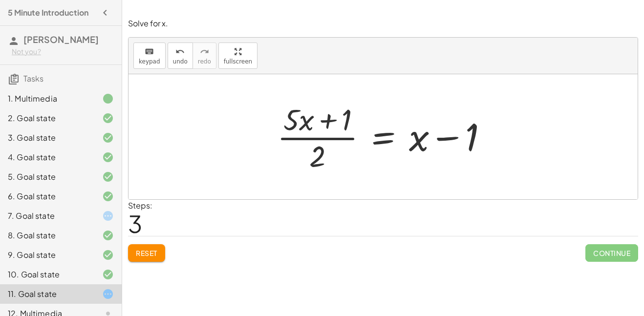
click at [137, 256] on span "Reset" at bounding box center [146, 253] width 21 height 9
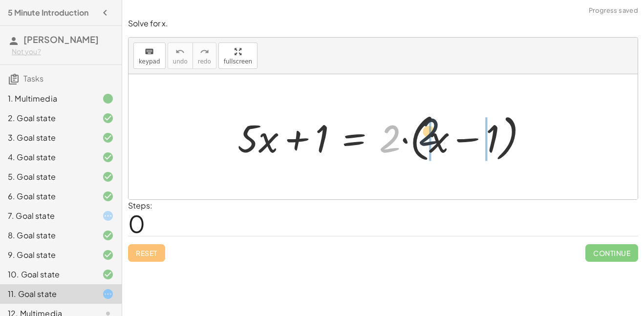
drag, startPoint x: 395, startPoint y: 137, endPoint x: 449, endPoint y: 132, distance: 53.4
click at [449, 132] on div at bounding box center [386, 137] width 308 height 56
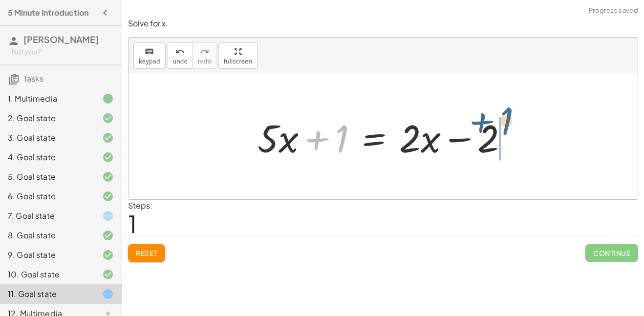
drag, startPoint x: 336, startPoint y: 138, endPoint x: 501, endPoint y: 124, distance: 165.6
click at [501, 124] on div at bounding box center [386, 137] width 268 height 50
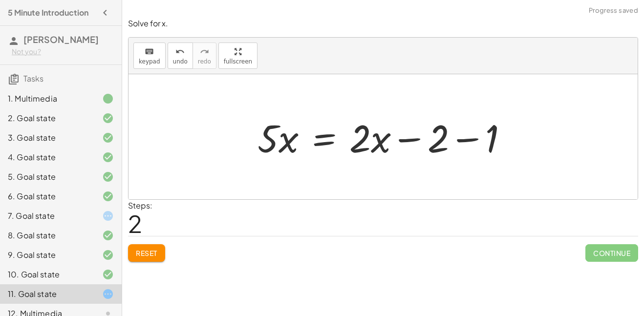
click at [475, 136] on div at bounding box center [386, 137] width 268 height 50
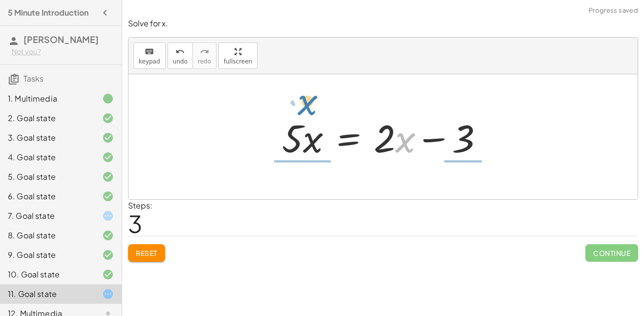
drag, startPoint x: 409, startPoint y: 143, endPoint x: 309, endPoint y: 115, distance: 104.0
click at [309, 115] on div at bounding box center [386, 137] width 219 height 50
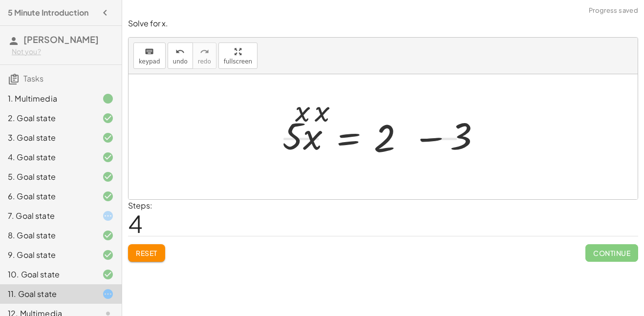
click at [316, 118] on div at bounding box center [378, 136] width 208 height 75
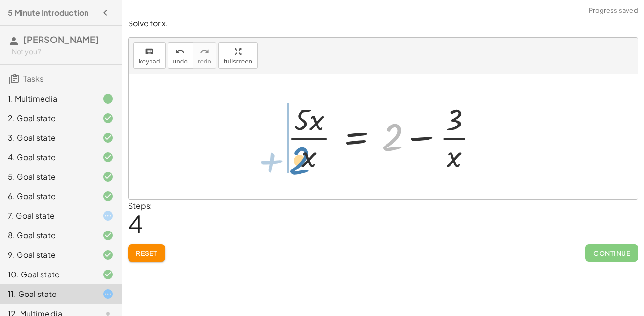
drag, startPoint x: 396, startPoint y: 145, endPoint x: 304, endPoint y: 171, distance: 96.3
click at [304, 171] on div at bounding box center [386, 136] width 208 height 75
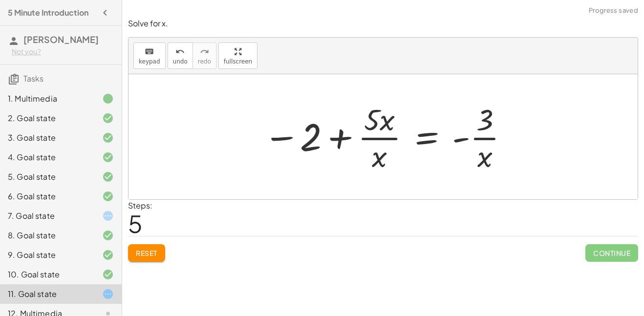
click at [147, 253] on span "Reset" at bounding box center [146, 253] width 21 height 9
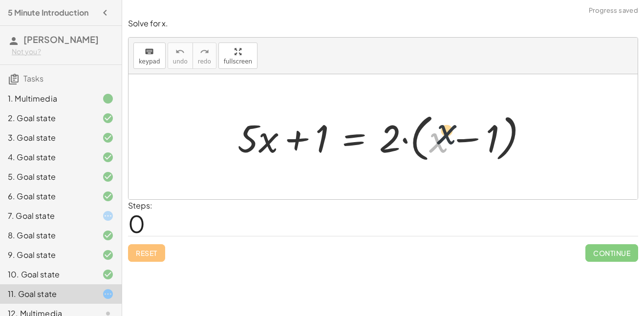
drag, startPoint x: 433, startPoint y: 141, endPoint x: 485, endPoint y: 119, distance: 56.5
click at [485, 119] on div at bounding box center [386, 137] width 308 height 56
drag, startPoint x: 383, startPoint y: 139, endPoint x: 462, endPoint y: 125, distance: 79.7
click at [462, 125] on div at bounding box center [386, 137] width 308 height 56
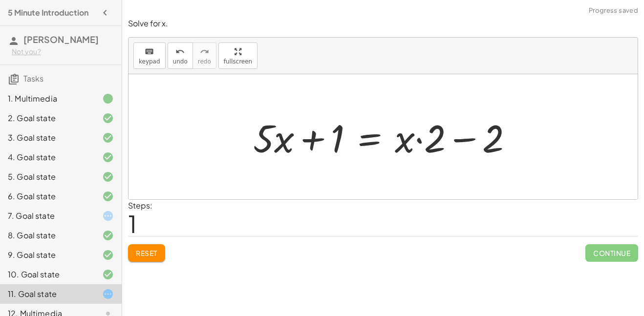
click at [425, 140] on div at bounding box center [386, 137] width 277 height 50
click at [401, 148] on div at bounding box center [386, 137] width 277 height 50
click at [480, 140] on div at bounding box center [386, 137] width 277 height 50
click at [402, 141] on div at bounding box center [386, 137] width 277 height 50
drag, startPoint x: 414, startPoint y: 141, endPoint x: 455, endPoint y: 135, distance: 41.4
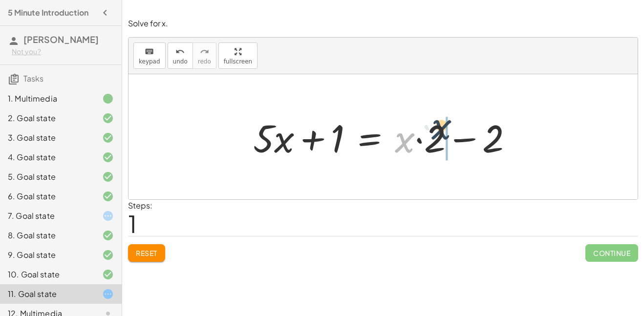
click at [455, 135] on div at bounding box center [386, 137] width 277 height 50
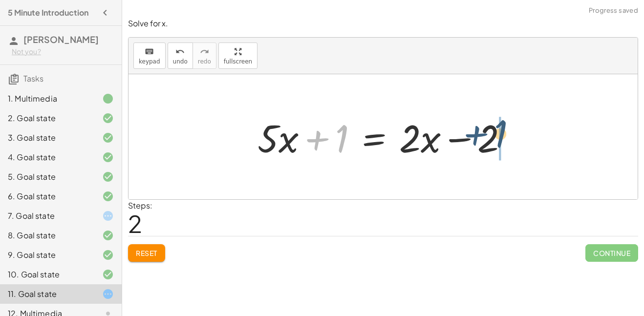
drag, startPoint x: 333, startPoint y: 140, endPoint x: 497, endPoint y: 137, distance: 163.6
click at [497, 137] on div at bounding box center [386, 137] width 268 height 50
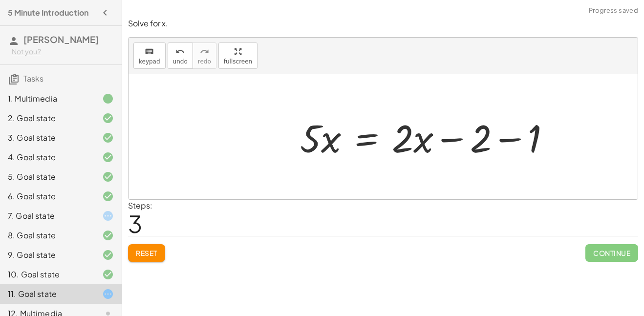
click at [491, 137] on div at bounding box center [429, 137] width 268 height 50
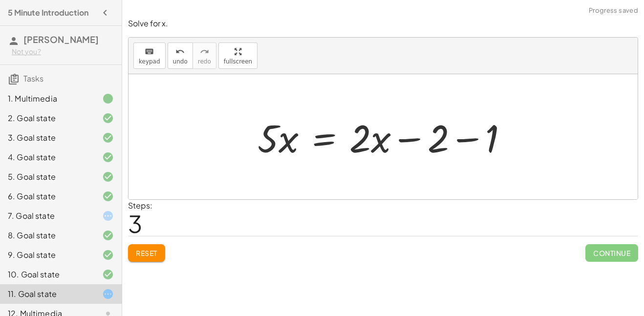
click at [489, 137] on div at bounding box center [386, 137] width 268 height 50
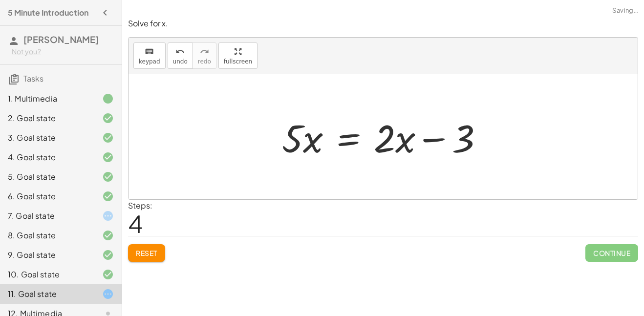
click at [151, 255] on span "Reset" at bounding box center [146, 253] width 21 height 9
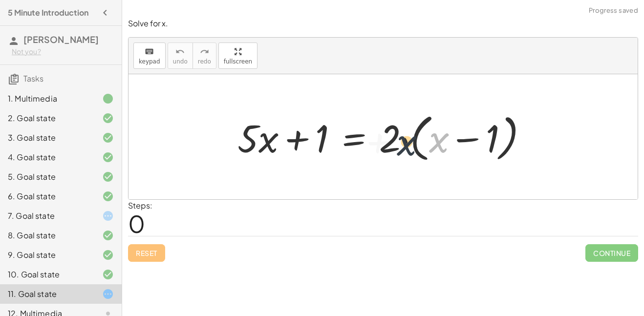
drag, startPoint x: 434, startPoint y: 134, endPoint x: 394, endPoint y: 137, distance: 40.6
click at [394, 137] on div at bounding box center [386, 137] width 308 height 56
drag, startPoint x: 436, startPoint y: 142, endPoint x: 396, endPoint y: 131, distance: 41.6
click at [396, 131] on div at bounding box center [386, 137] width 308 height 56
drag, startPoint x: 392, startPoint y: 135, endPoint x: 432, endPoint y: 134, distance: 39.6
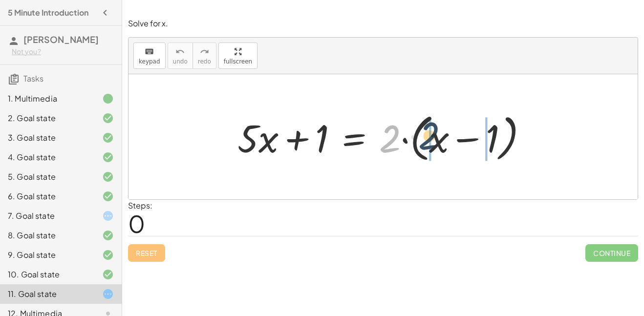
click at [432, 134] on div at bounding box center [386, 137] width 308 height 56
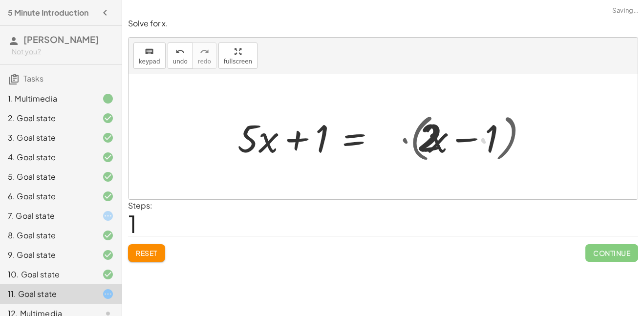
click at [432, 134] on div at bounding box center [366, 137] width 268 height 50
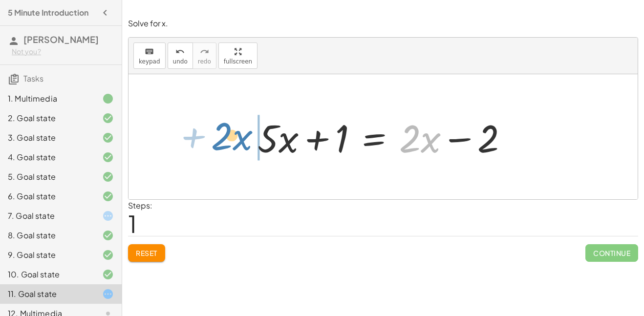
drag, startPoint x: 431, startPoint y: 135, endPoint x: 243, endPoint y: 132, distance: 188.0
click at [243, 132] on div "+ · 5 · x + 1 = · 2 · ( + x − 1 ) + · 5 · x + 1 = + · 2 · x − · 2 · 1 · x + · 2…" at bounding box center [383, 136] width 280 height 55
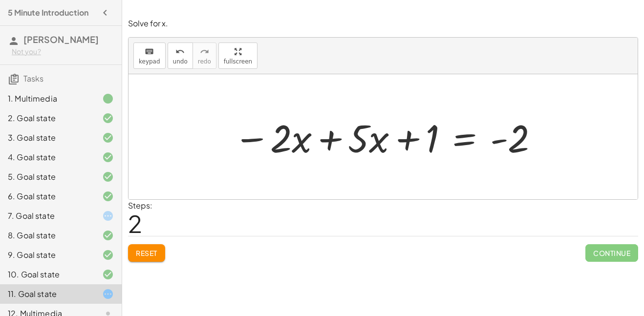
click at [317, 137] on div at bounding box center [387, 137] width 316 height 50
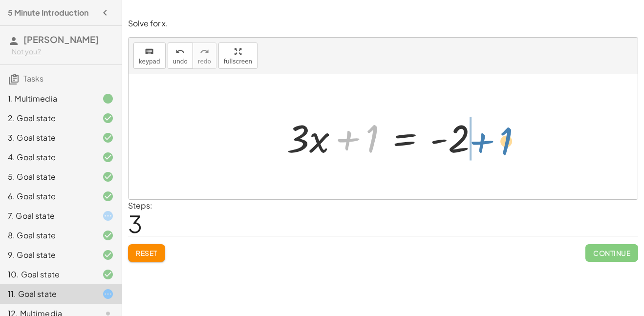
drag, startPoint x: 360, startPoint y: 143, endPoint x: 496, endPoint y: 145, distance: 136.2
click at [496, 145] on div "+ · 5 · x + 1 = · 2 · ( + x − 1 ) + · 5 · x + 1 = + · 2 · x − · 2 · 1 + · 5 · x…" at bounding box center [382, 136] width 509 height 125
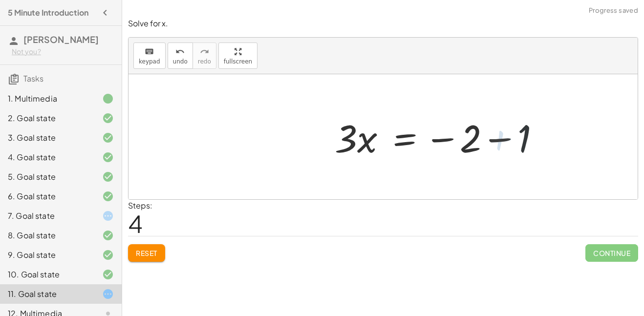
click at [482, 140] on div at bounding box center [442, 137] width 221 height 50
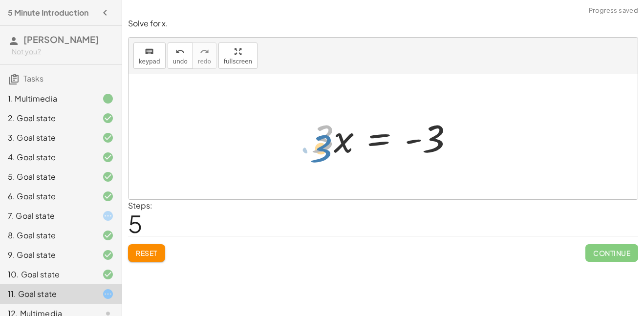
drag, startPoint x: 329, startPoint y: 150, endPoint x: 321, endPoint y: 152, distance: 8.2
click at [321, 152] on div at bounding box center [386, 137] width 160 height 50
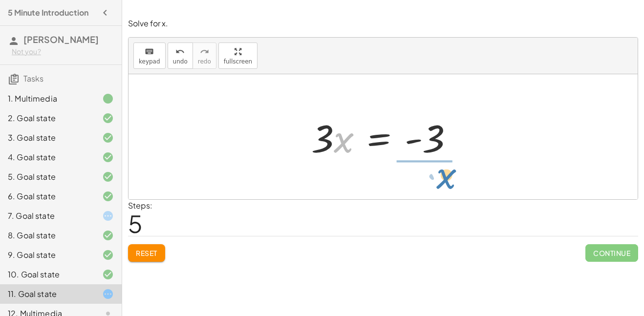
drag, startPoint x: 348, startPoint y: 145, endPoint x: 451, endPoint y: 182, distance: 108.7
click at [451, 182] on div "+ · 5 · x + 1 = · 2 · ( + x − 1 ) + · 5 · x + 1 = + · 2 · x − · 2 · 1 + · 5 · x…" at bounding box center [382, 136] width 509 height 125
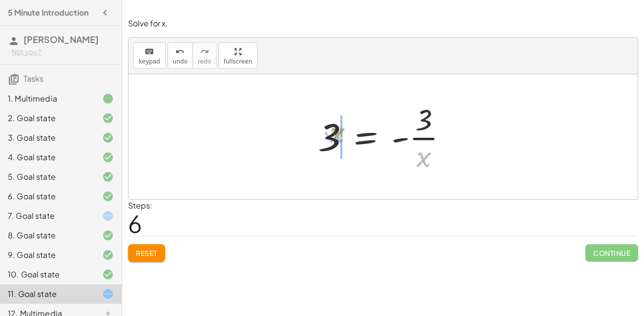
drag, startPoint x: 427, startPoint y: 163, endPoint x: 342, endPoint y: 141, distance: 87.8
click at [342, 141] on div at bounding box center [386, 136] width 147 height 75
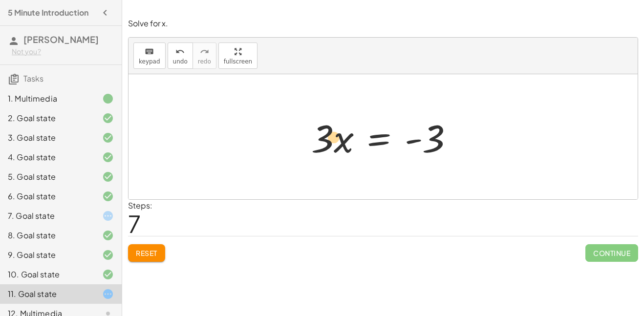
click at [341, 145] on div at bounding box center [386, 137] width 160 height 50
drag, startPoint x: 327, startPoint y: 140, endPoint x: 443, endPoint y: 182, distance: 123.1
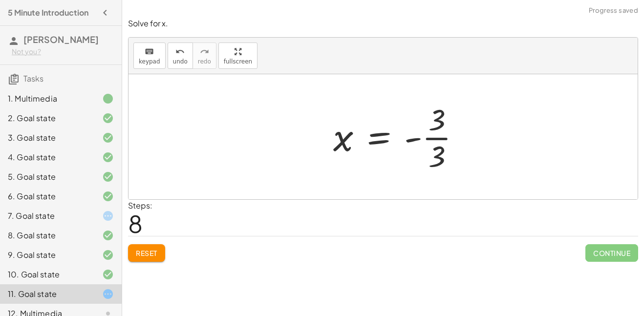
click at [423, 145] on div at bounding box center [400, 136] width 145 height 75
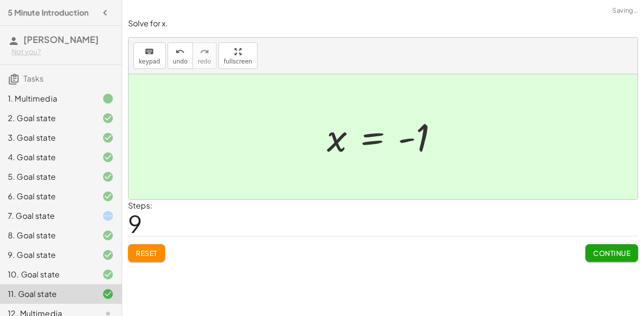
click at [611, 253] on span "Continue" at bounding box center [611, 253] width 37 height 9
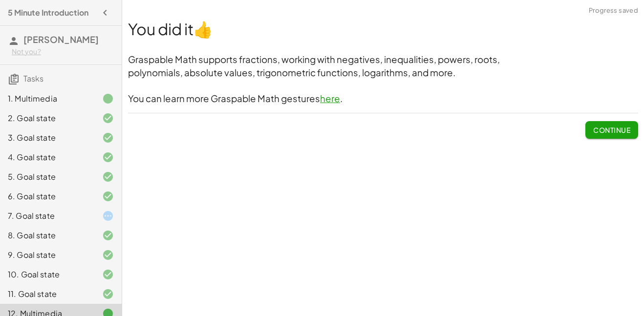
click at [77, 220] on div "7. Goal state" at bounding box center [47, 216] width 79 height 12
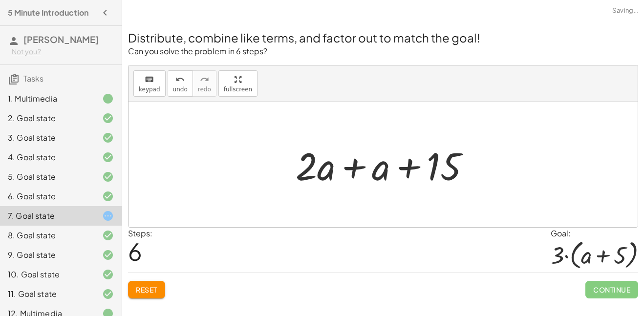
click at [399, 172] on div at bounding box center [387, 165] width 192 height 50
click at [341, 167] on div at bounding box center [387, 165] width 192 height 50
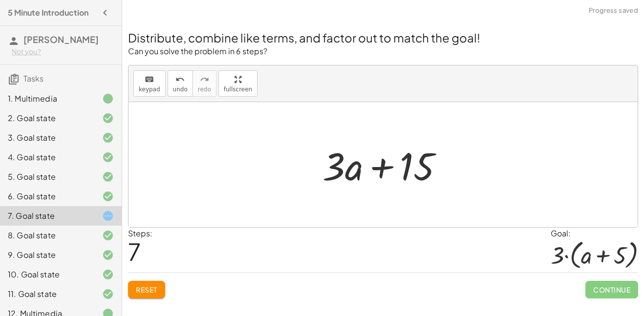
click at [394, 169] on div at bounding box center [386, 165] width 139 height 50
click at [429, 167] on div at bounding box center [386, 165] width 139 height 50
drag, startPoint x: 358, startPoint y: 169, endPoint x: 311, endPoint y: 166, distance: 47.5
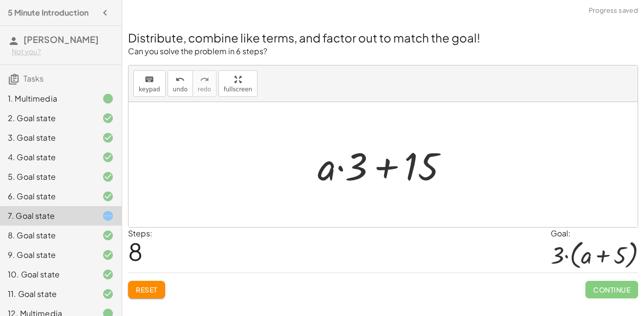
click at [419, 172] on div at bounding box center [385, 165] width 147 height 50
drag, startPoint x: 403, startPoint y: 165, endPoint x: 433, endPoint y: 167, distance: 29.9
click at [433, 167] on div at bounding box center [385, 165] width 147 height 50
click at [147, 283] on button "Reset" at bounding box center [146, 290] width 37 height 18
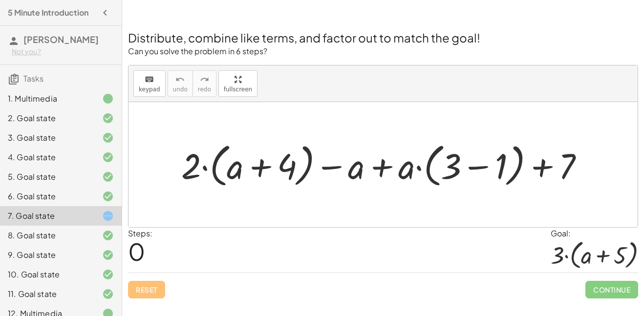
scroll to position [11, 0]
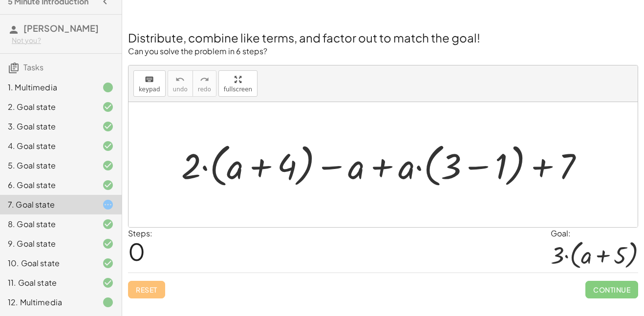
click at [79, 297] on div "12. Multimedia" at bounding box center [47, 302] width 79 height 12
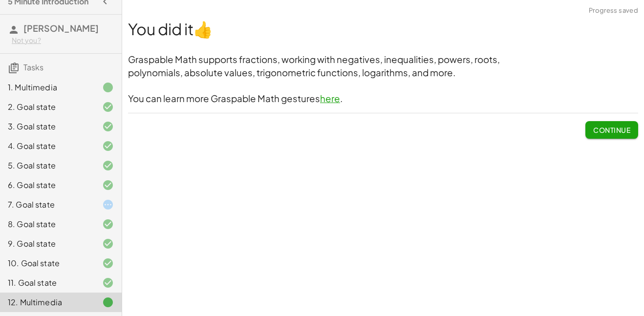
click at [616, 124] on button "Continue" at bounding box center [611, 130] width 53 height 18
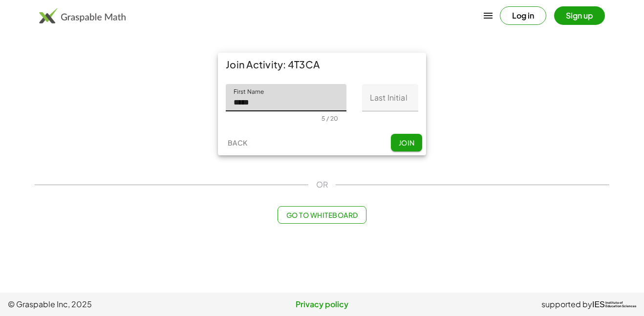
type input "*****"
click at [386, 102] on input "Last Initial" at bounding box center [390, 97] width 56 height 27
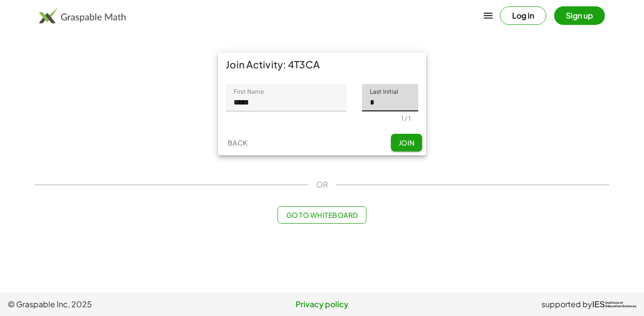
type input "*"
click at [401, 149] on button "Join" at bounding box center [406, 143] width 31 height 18
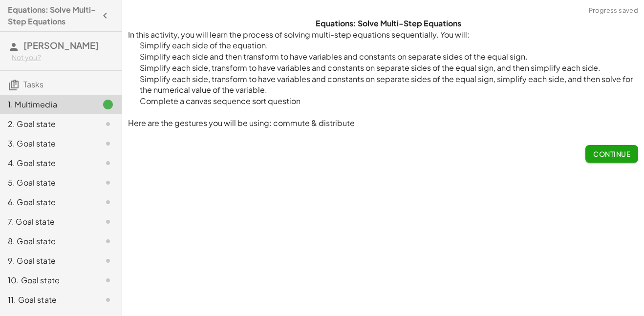
click at [606, 147] on button "Continue" at bounding box center [611, 154] width 53 height 18
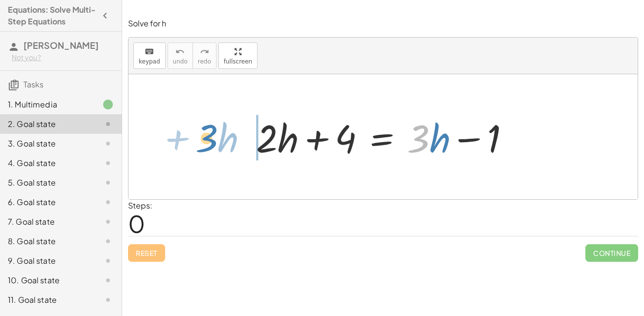
drag, startPoint x: 425, startPoint y: 135, endPoint x: 216, endPoint y: 133, distance: 209.0
click at [216, 133] on div "· 3 + · h + · 2 · h + 4 = + · 3 · h − 1" at bounding box center [382, 136] width 509 height 125
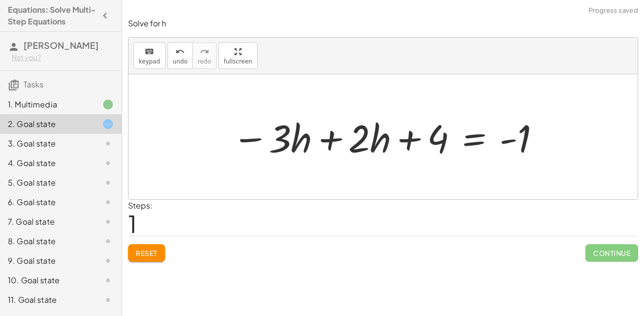
click at [331, 135] on div at bounding box center [386, 137] width 319 height 50
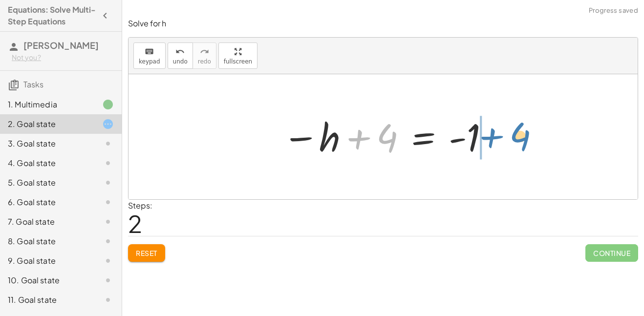
drag, startPoint x: 386, startPoint y: 138, endPoint x: 524, endPoint y: 137, distance: 138.2
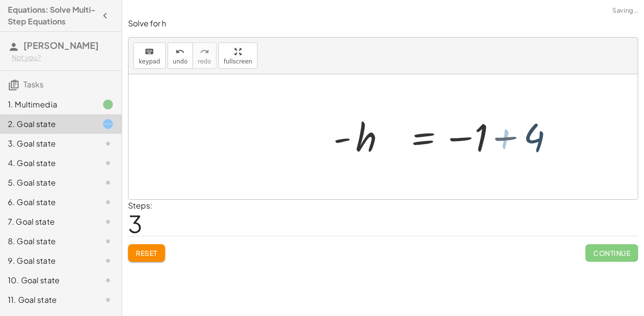
click at [516, 138] on div at bounding box center [463, 137] width 218 height 48
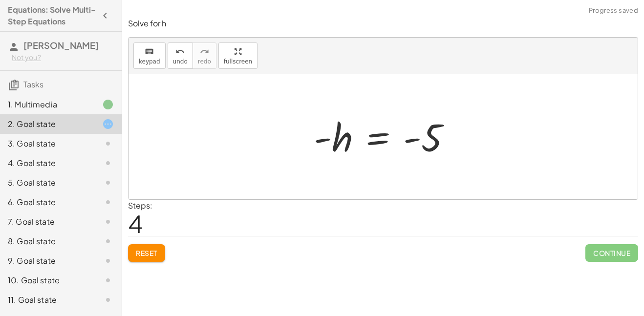
click at [456, 134] on div at bounding box center [386, 137] width 155 height 48
drag, startPoint x: 437, startPoint y: 141, endPoint x: 453, endPoint y: 152, distance: 18.8
click at [453, 152] on div at bounding box center [386, 137] width 155 height 48
drag, startPoint x: 344, startPoint y: 139, endPoint x: 337, endPoint y: 148, distance: 11.1
click at [337, 148] on div at bounding box center [386, 137] width 155 height 48
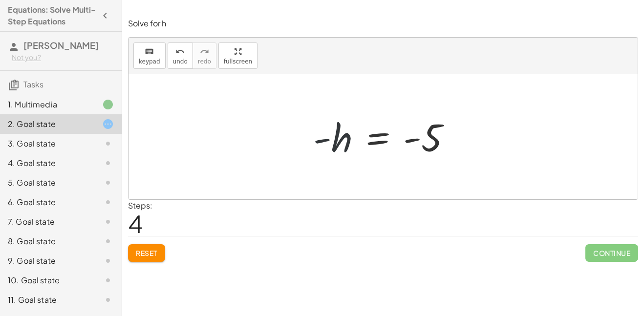
click at [398, 129] on div at bounding box center [386, 137] width 155 height 48
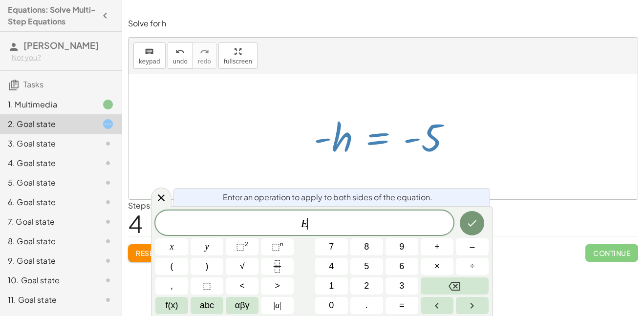
click at [446, 192] on div "Enter an operation to apply to both sides of the equation." at bounding box center [331, 197] width 316 height 18
click at [594, 242] on div "Continue" at bounding box center [611, 248] width 53 height 25
click at [591, 249] on span "Continue" at bounding box center [611, 253] width 53 height 18
click at [168, 203] on div at bounding box center [161, 196] width 21 height 19
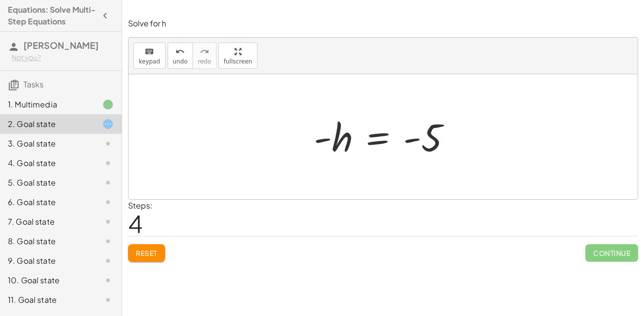
click at [354, 138] on div at bounding box center [386, 137] width 155 height 48
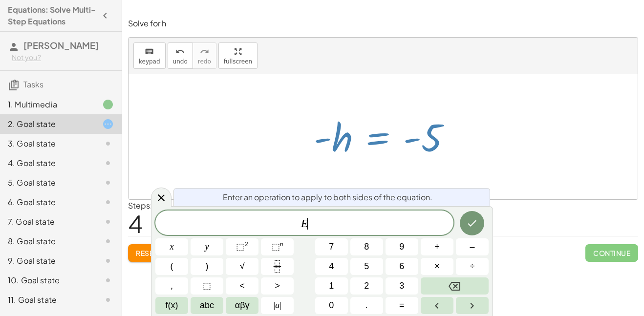
scroll to position [1, 0]
click at [165, 199] on icon at bounding box center [161, 198] width 12 height 12
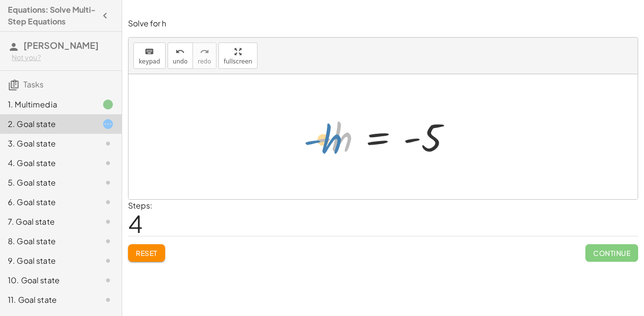
drag, startPoint x: 338, startPoint y: 134, endPoint x: 324, endPoint y: 134, distance: 13.7
click at [324, 134] on div at bounding box center [386, 137] width 155 height 48
click at [393, 133] on div at bounding box center [386, 137] width 155 height 48
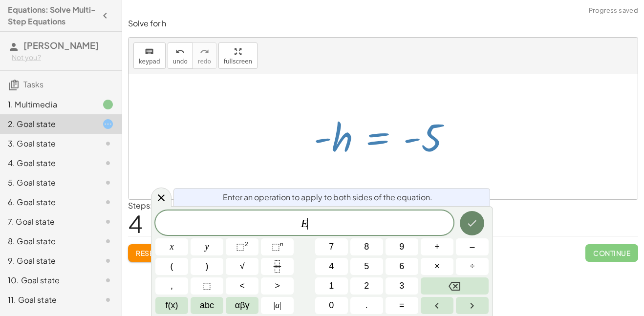
click at [475, 217] on icon "Done" at bounding box center [472, 223] width 12 height 12
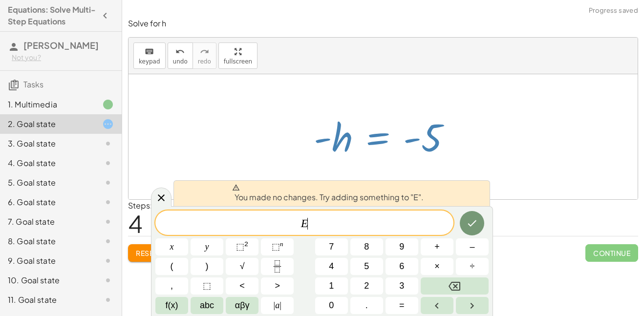
click at [524, 194] on div at bounding box center [382, 136] width 509 height 125
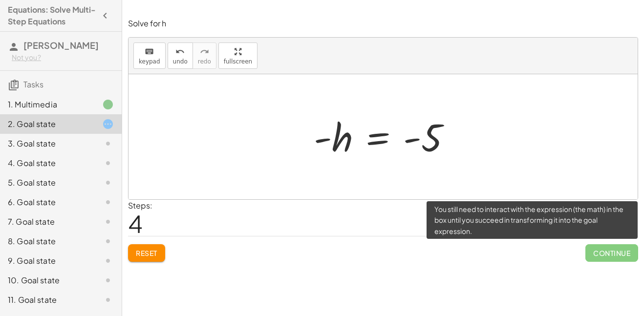
click at [600, 254] on span "Continue" at bounding box center [611, 253] width 53 height 18
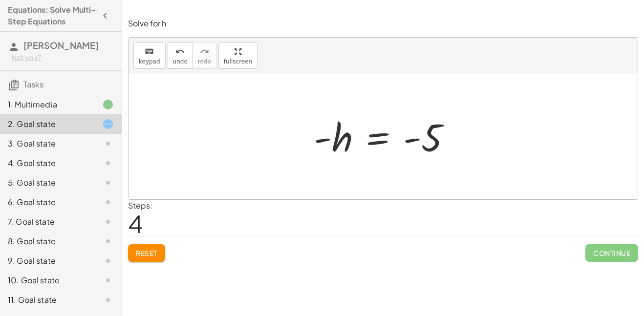
click at [137, 252] on span "Reset" at bounding box center [146, 253] width 21 height 9
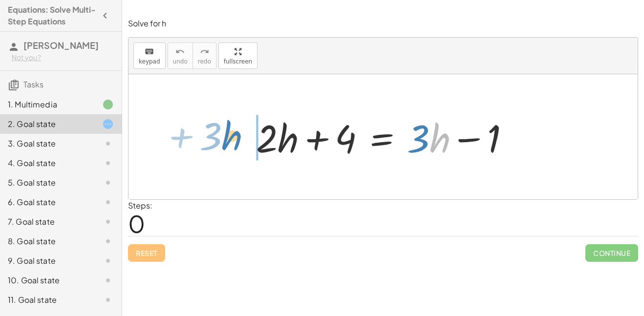
drag, startPoint x: 435, startPoint y: 135, endPoint x: 227, endPoint y: 130, distance: 208.1
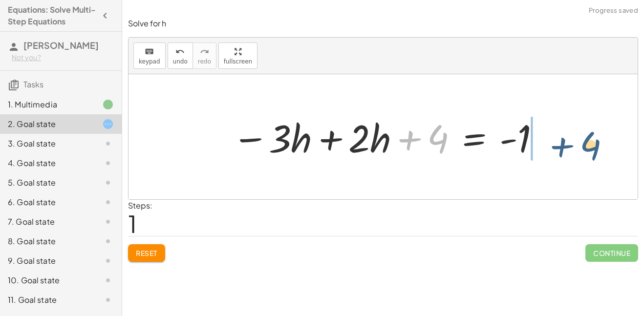
drag, startPoint x: 439, startPoint y: 139, endPoint x: 597, endPoint y: 146, distance: 158.3
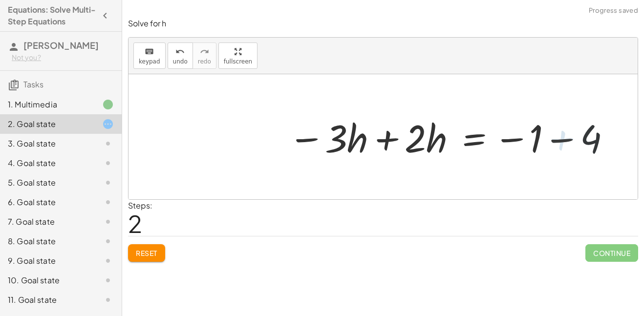
click at [565, 144] on div at bounding box center [450, 137] width 331 height 50
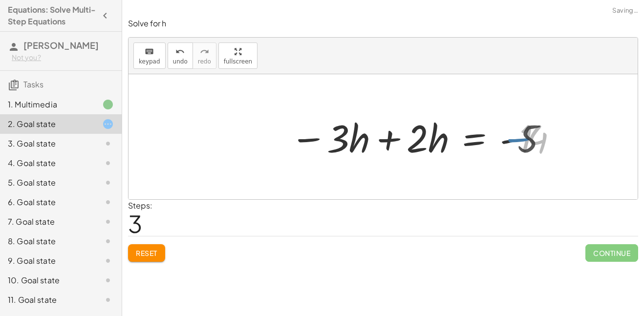
click at [389, 140] on div at bounding box center [419, 137] width 269 height 50
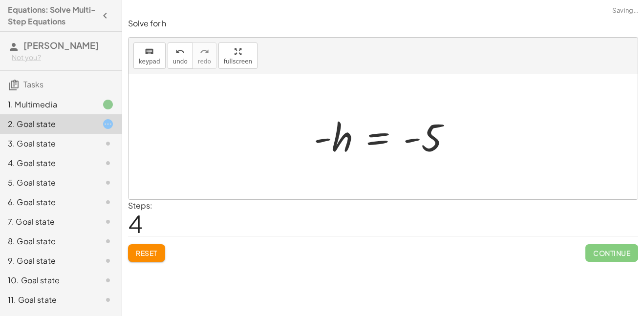
click at [366, 141] on div at bounding box center [386, 137] width 155 height 48
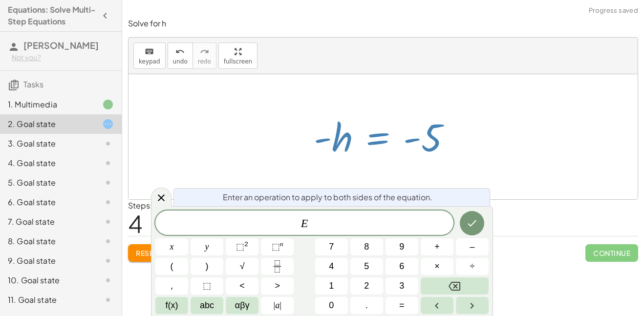
click at [378, 141] on div at bounding box center [386, 137] width 155 height 48
click at [157, 201] on icon at bounding box center [161, 198] width 12 height 12
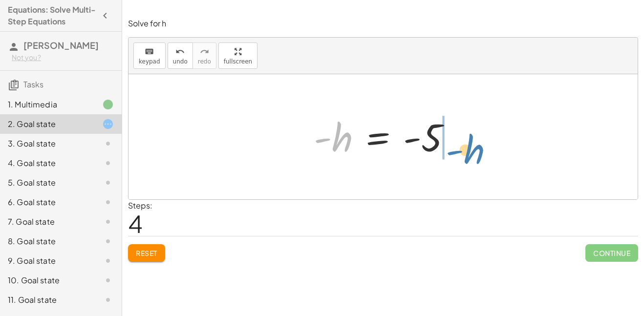
drag, startPoint x: 335, startPoint y: 137, endPoint x: 466, endPoint y: 148, distance: 130.8
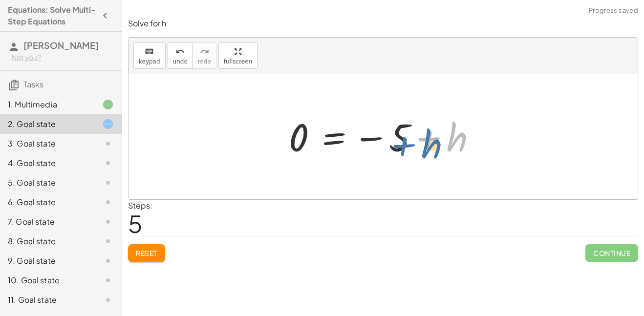
drag, startPoint x: 448, startPoint y: 141, endPoint x: 456, endPoint y: 135, distance: 9.8
click at [456, 135] on div at bounding box center [387, 137] width 206 height 48
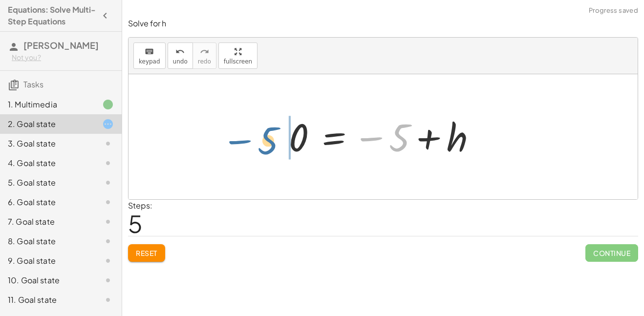
drag, startPoint x: 390, startPoint y: 133, endPoint x: 256, endPoint y: 133, distance: 134.3
click at [256, 133] on div "+ · 2 · h + 4 = + · 3 · h − 1 − · 3 · h + · 2 · h + 4 = - 1 − · 3 · h + · 2 · h…" at bounding box center [382, 136] width 509 height 125
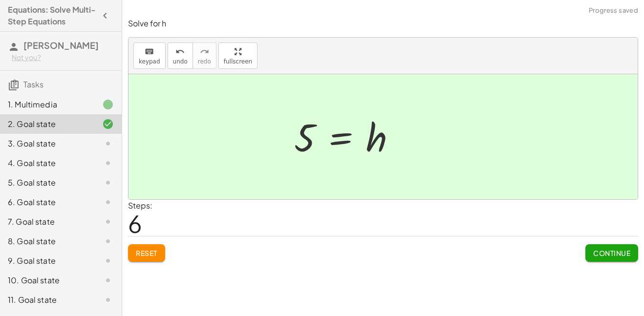
click at [337, 135] on div at bounding box center [349, 137] width 120 height 48
click at [387, 144] on div at bounding box center [387, 137] width 120 height 48
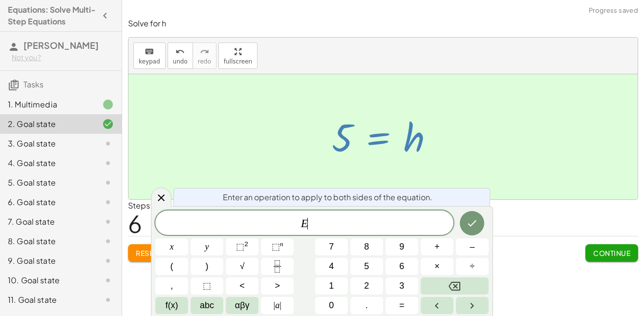
scroll to position [2, 0]
click at [490, 151] on div at bounding box center [382, 136] width 509 height 125
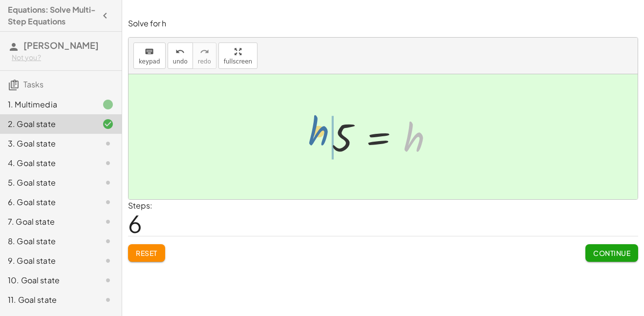
drag, startPoint x: 412, startPoint y: 149, endPoint x: 303, endPoint y: 142, distance: 109.6
click at [303, 142] on div "+ · 2 · h + 4 = + · 3 · h − 1 − · 3 · h + · 2 · h + 4 = - 1 − · 3 · h + · 2 · h…" at bounding box center [382, 136] width 509 height 125
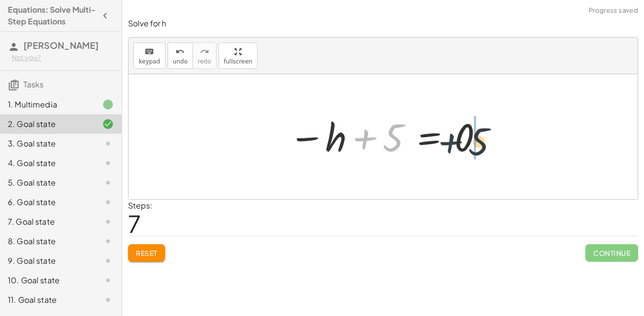
drag, startPoint x: 381, startPoint y: 140, endPoint x: 519, endPoint y: 155, distance: 139.1
click at [519, 155] on div "+ · 2 · h + 4 = + · 3 · h − 1 − · 3 · h + · 2 · h + 4 = - 1 − · 3 · h + · 2 · h…" at bounding box center [382, 136] width 509 height 125
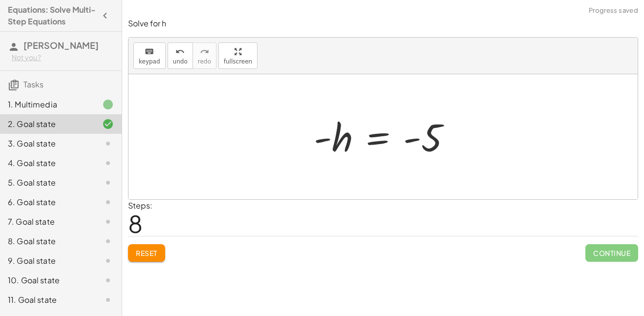
click at [416, 145] on div at bounding box center [386, 137] width 155 height 48
drag, startPoint x: 423, startPoint y: 143, endPoint x: 273, endPoint y: 141, distance: 149.4
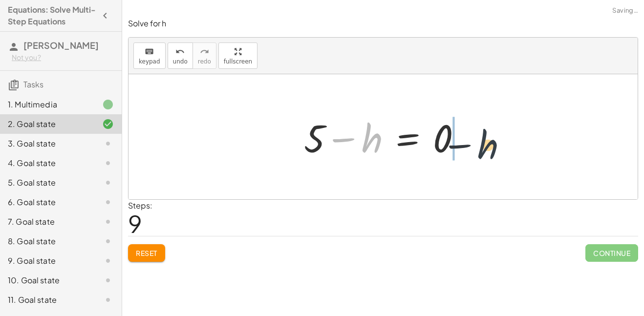
drag, startPoint x: 340, startPoint y: 134, endPoint x: 480, endPoint y: 143, distance: 140.9
click at [480, 143] on div "+ · 2 · h + 4 = + · 3 · h − 1 − · 3 · h + · 2 · h + 4 = - 1 − · 3 · h + · 2 · h…" at bounding box center [382, 136] width 509 height 125
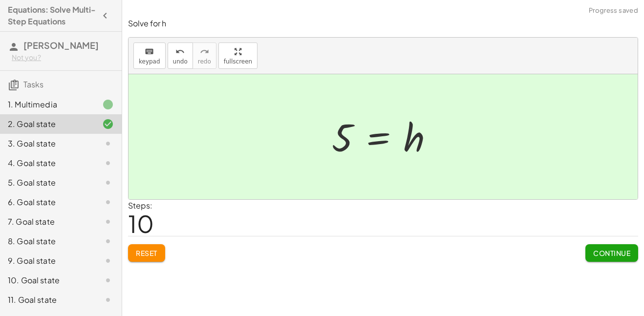
click at [612, 251] on span "Continue" at bounding box center [611, 253] width 37 height 9
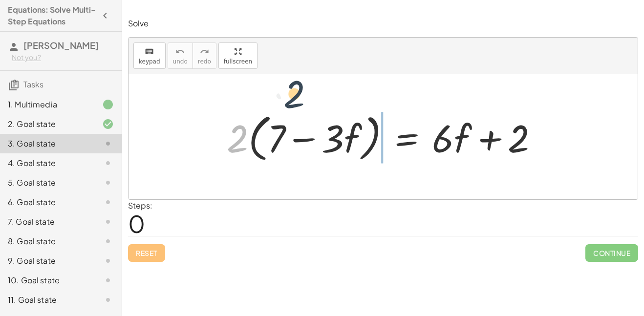
drag, startPoint x: 229, startPoint y: 143, endPoint x: 295, endPoint y: 98, distance: 79.4
click at [295, 98] on div at bounding box center [382, 136] width 509 height 125
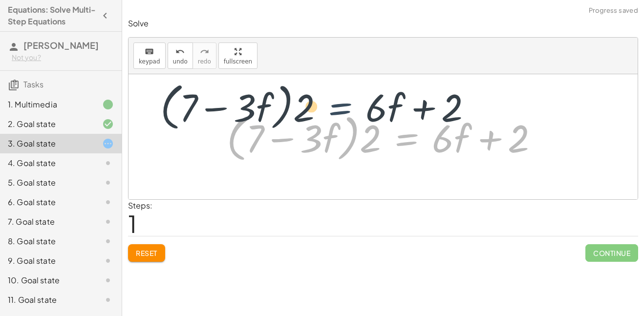
drag, startPoint x: 383, startPoint y: 134, endPoint x: 290, endPoint y: 104, distance: 98.4
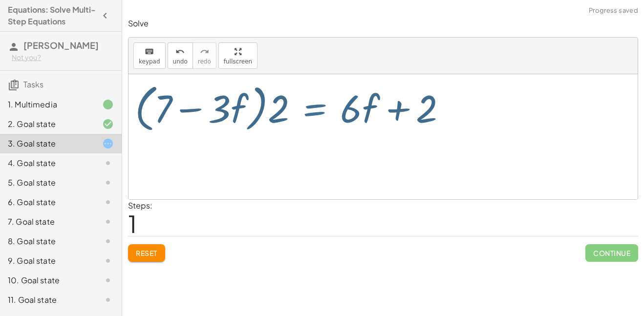
click at [290, 104] on div at bounding box center [382, 136] width 509 height 125
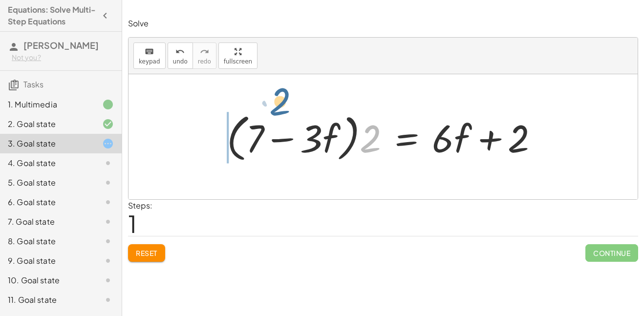
drag, startPoint x: 364, startPoint y: 143, endPoint x: 264, endPoint y: 108, distance: 105.9
click at [264, 109] on div at bounding box center [386, 137] width 329 height 56
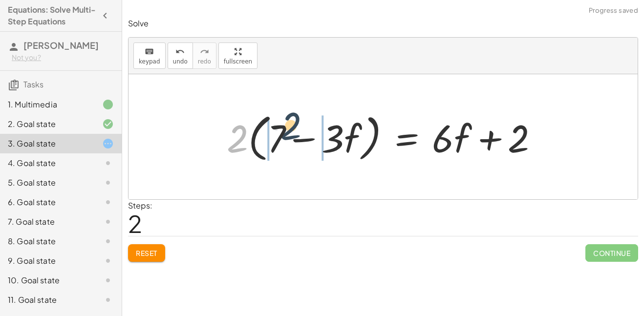
drag, startPoint x: 241, startPoint y: 132, endPoint x: 300, endPoint y: 119, distance: 59.9
click at [300, 119] on div at bounding box center [386, 137] width 329 height 56
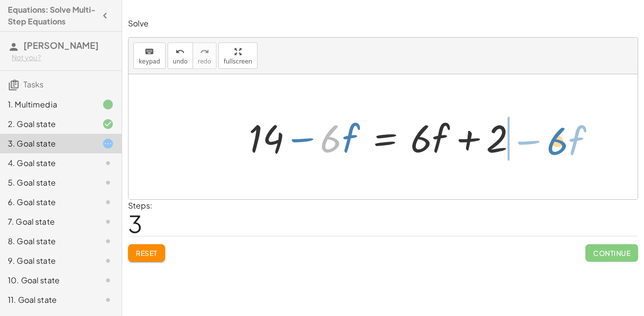
drag, startPoint x: 339, startPoint y: 143, endPoint x: 565, endPoint y: 145, distance: 226.1
click at [565, 145] on div "· 2 · ( + 7 − · 3 · f ) = + · 6 · f + 2 · ( + 7 − · 3 · f ) · 2 = + · 6 · f + 2…" at bounding box center [382, 136] width 509 height 125
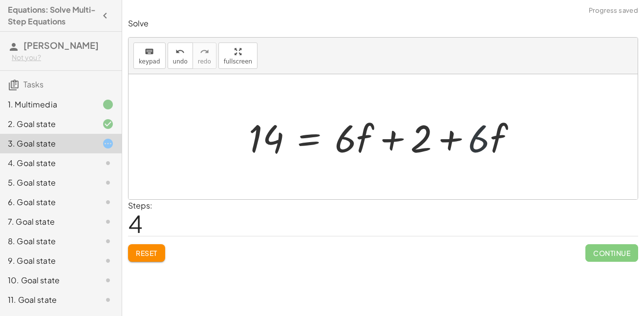
click at [495, 141] on div at bounding box center [387, 137] width 286 height 50
click at [416, 137] on div at bounding box center [387, 137] width 286 height 50
drag, startPoint x: 416, startPoint y: 137, endPoint x: 235, endPoint y: 132, distance: 181.2
click at [235, 132] on div "· 2 · ( + 7 − · 3 · f ) = + · 6 · f + 2 · ( + 7 − · 3 · f ) · 2 = + · 6 · f + 2…" at bounding box center [383, 136] width 298 height 55
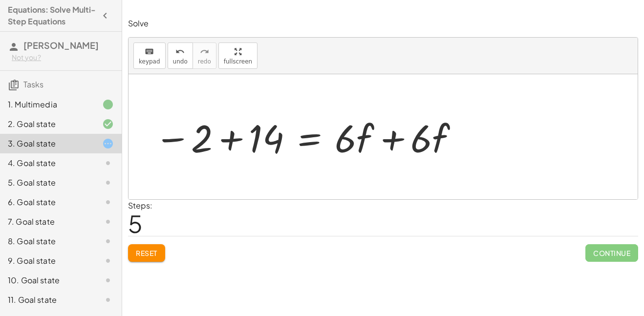
click at [235, 132] on div at bounding box center [306, 137] width 315 height 50
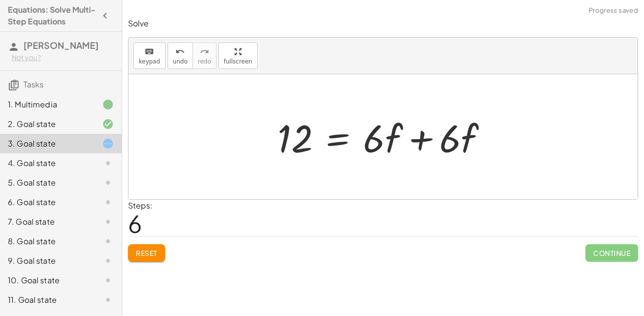
click at [381, 151] on div at bounding box center [386, 137] width 228 height 50
click at [419, 144] on div at bounding box center [386, 137] width 228 height 50
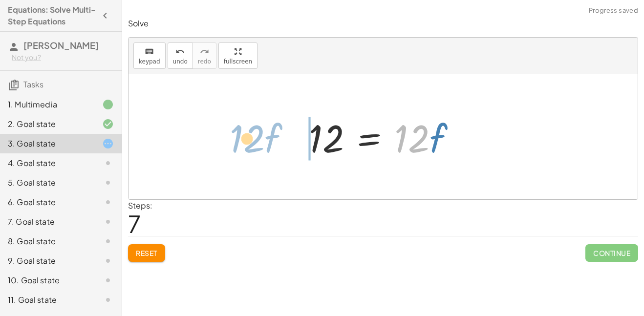
drag, startPoint x: 423, startPoint y: 137, endPoint x: 260, endPoint y: 137, distance: 163.6
click at [260, 137] on div "· 2 · ( + 7 − · 3 · f ) = + · 6 · f + 2 · ( + 7 − · 3 · f ) · 2 = + · 6 · f + 2…" at bounding box center [382, 136] width 509 height 125
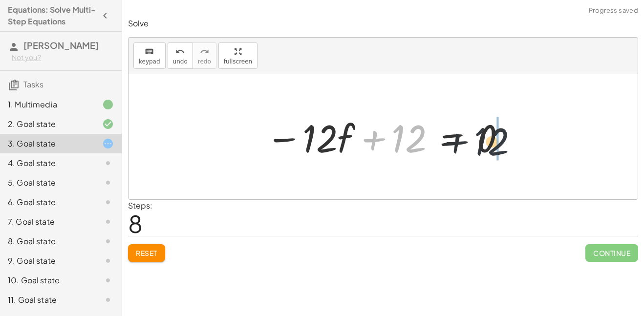
drag, startPoint x: 407, startPoint y: 141, endPoint x: 560, endPoint y: 145, distance: 153.4
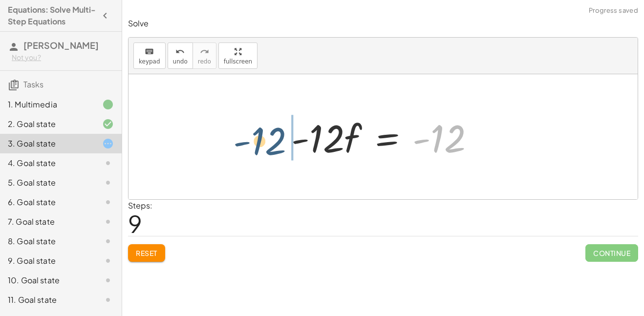
drag, startPoint x: 445, startPoint y: 141, endPoint x: 260, endPoint y: 144, distance: 185.6
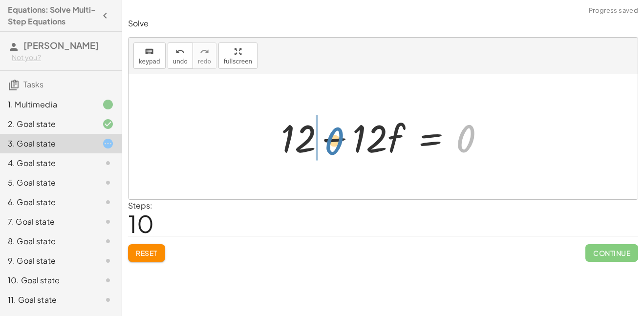
drag, startPoint x: 474, startPoint y: 150, endPoint x: 346, endPoint y: 152, distance: 127.9
click at [346, 152] on div at bounding box center [386, 137] width 221 height 50
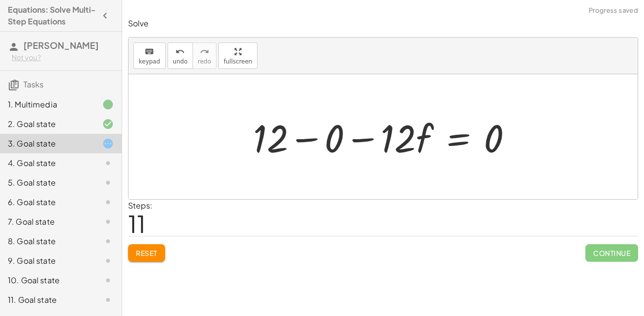
click at [377, 140] on div at bounding box center [386, 137] width 277 height 50
click at [418, 128] on div at bounding box center [414, 137] width 221 height 50
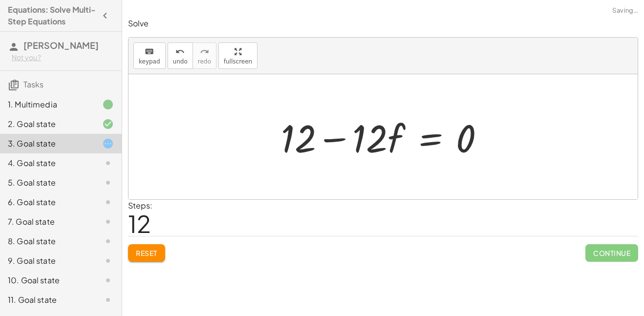
click at [434, 140] on div at bounding box center [386, 137] width 221 height 50
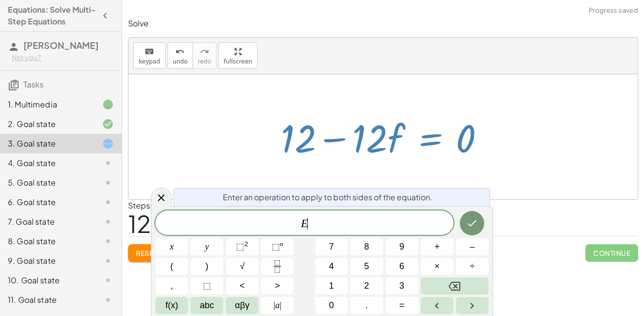
scroll to position [3, 0]
drag, startPoint x: 374, startPoint y: 136, endPoint x: 535, endPoint y: 136, distance: 161.1
click at [535, 136] on div "· 2 · ( + 7 − · 3 · f ) = + · 6 · f + 2 · ( + 7 − · 3 · f ) · 2 = + · 6 · f + 2…" at bounding box center [382, 136] width 509 height 125
click at [162, 193] on icon at bounding box center [161, 198] width 12 height 12
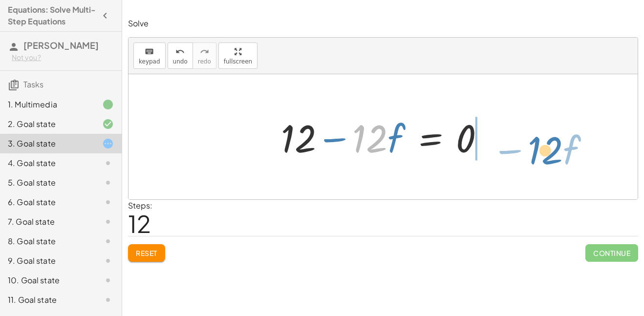
drag, startPoint x: 364, startPoint y: 135, endPoint x: 544, endPoint y: 148, distance: 180.2
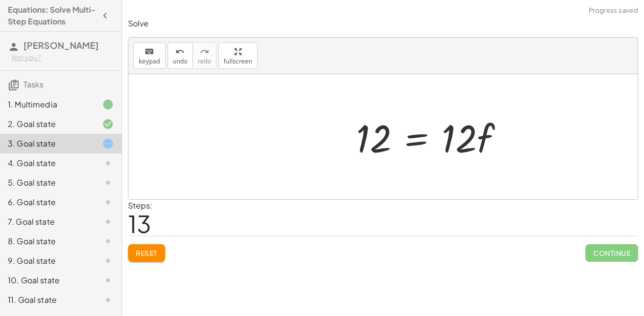
click at [467, 159] on div at bounding box center [433, 137] width 165 height 50
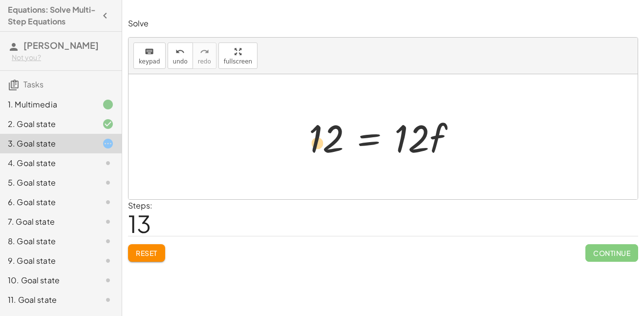
drag, startPoint x: 333, startPoint y: 138, endPoint x: 323, endPoint y: 142, distance: 11.2
click at [323, 142] on div at bounding box center [386, 137] width 165 height 50
drag, startPoint x: 416, startPoint y: 140, endPoint x: 332, endPoint y: 176, distance: 91.4
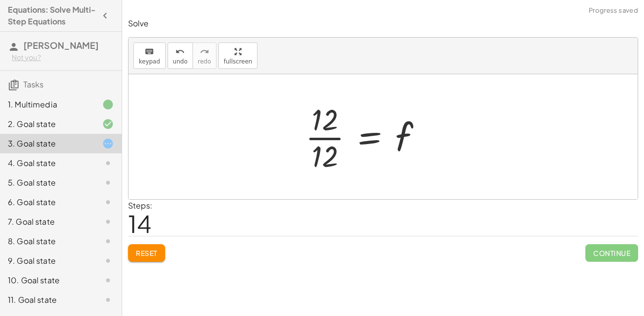
click at [380, 129] on div at bounding box center [367, 136] width 134 height 75
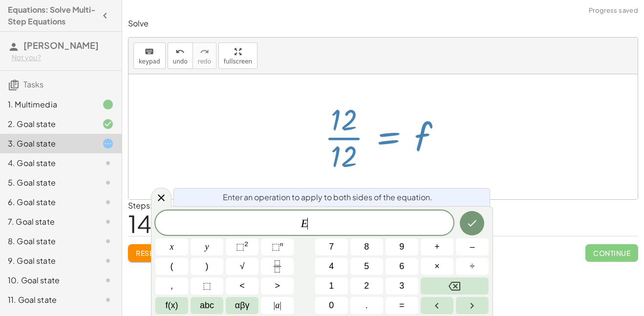
scroll to position [3, 0]
click at [337, 141] on div at bounding box center [386, 136] width 134 height 75
click at [162, 194] on icon at bounding box center [161, 198] width 12 height 12
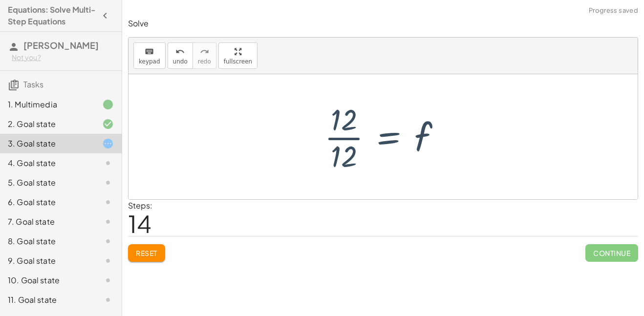
click at [345, 159] on div at bounding box center [386, 136] width 134 height 75
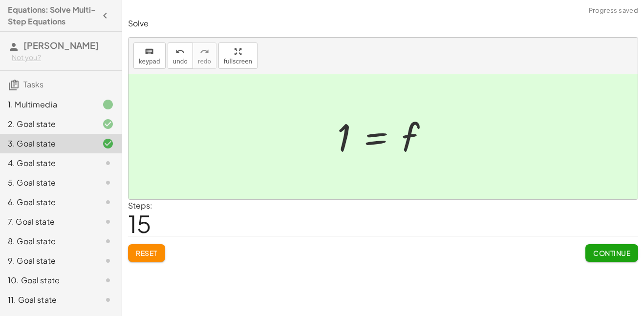
click at [600, 248] on button "Continue" at bounding box center [611, 253] width 53 height 18
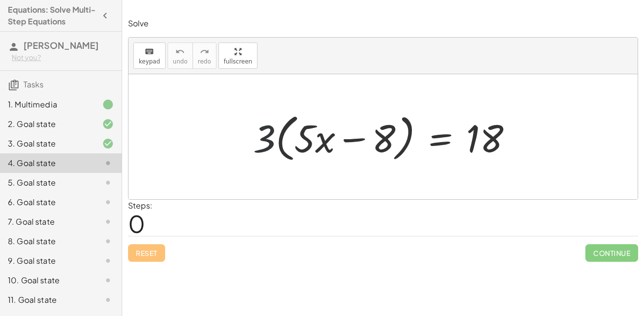
drag, startPoint x: 264, startPoint y: 123, endPoint x: 327, endPoint y: 115, distance: 64.0
click at [327, 114] on div at bounding box center [386, 137] width 276 height 56
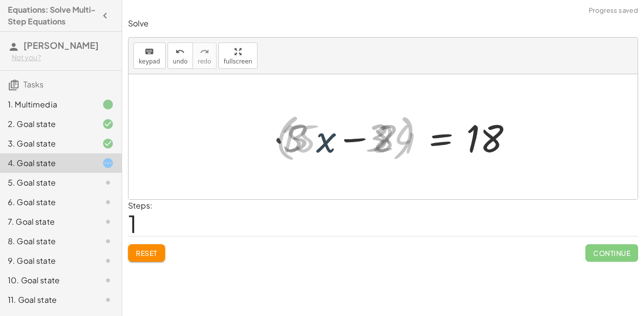
click at [327, 115] on div at bounding box center [400, 137] width 249 height 50
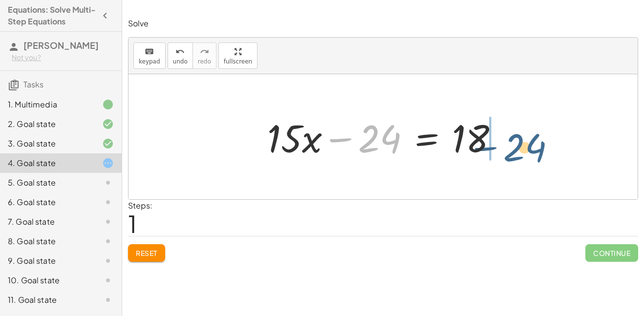
drag, startPoint x: 373, startPoint y: 135, endPoint x: 519, endPoint y: 144, distance: 145.8
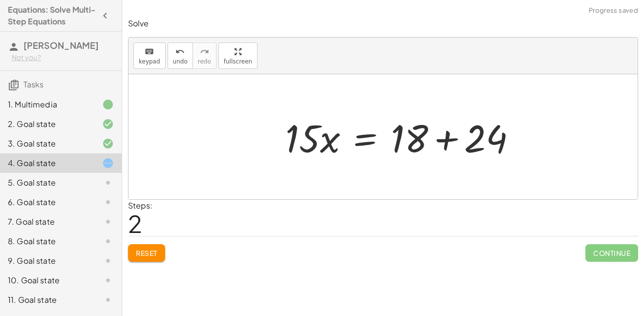
click at [491, 140] on div at bounding box center [404, 137] width 249 height 50
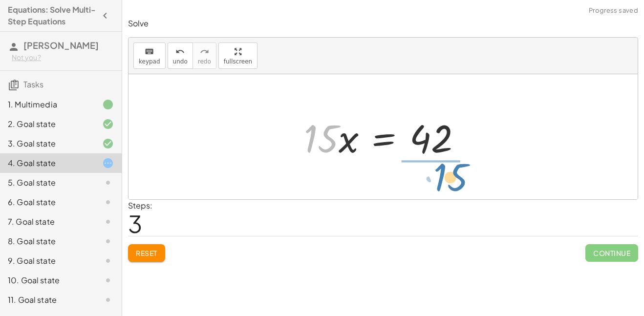
drag, startPoint x: 336, startPoint y: 139, endPoint x: 464, endPoint y: 178, distance: 133.1
click at [464, 178] on div "· 3 · ( + · 5 · x − 8 ) = 18 + · 3 · 5 · x − · 3 · 8 = 18 + · 15 · x − 24 = 18 …" at bounding box center [382, 136] width 509 height 125
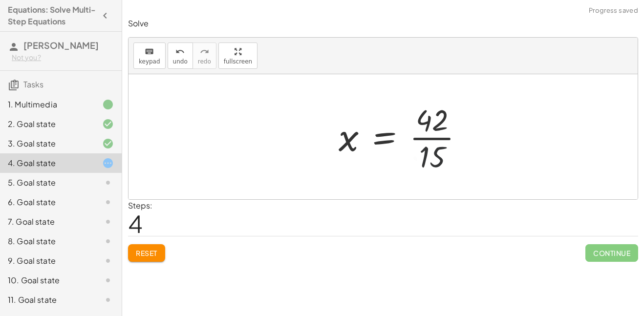
click at [434, 129] on div at bounding box center [404, 136] width 143 height 75
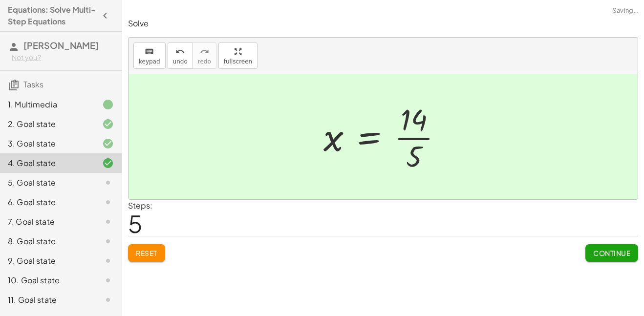
click at [608, 254] on span "Continue" at bounding box center [611, 253] width 37 height 9
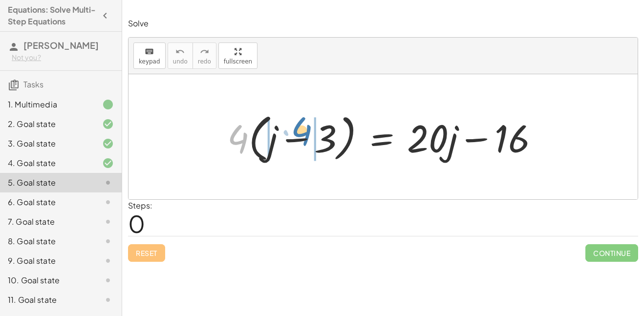
drag, startPoint x: 238, startPoint y: 139, endPoint x: 301, endPoint y: 132, distance: 63.4
click at [301, 132] on div at bounding box center [386, 137] width 329 height 56
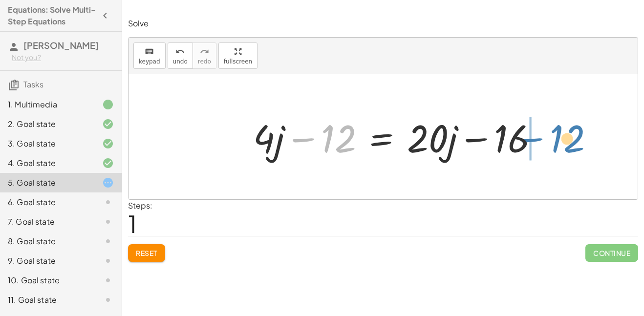
drag, startPoint x: 348, startPoint y: 143, endPoint x: 580, endPoint y: 142, distance: 232.4
click at [580, 142] on div "· 4 · ( + j − 3 ) = + · 20 · j − 16 + · 4 · j − · 4 · 3 = + · 20 · j − 16 − 12 …" at bounding box center [382, 136] width 509 height 125
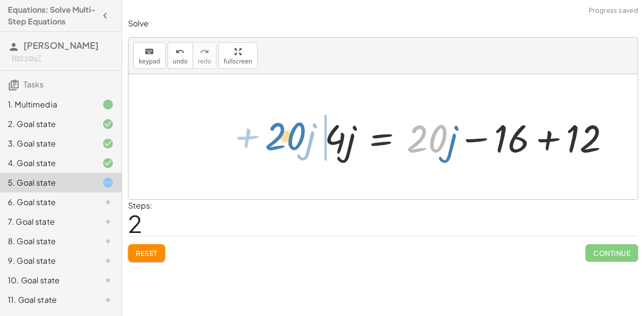
drag, startPoint x: 436, startPoint y: 144, endPoint x: 293, endPoint y: 143, distance: 143.1
click at [293, 143] on div "· 4 · ( + j − 3 ) = + · 20 · j − 16 + · 4 · j − · 4 · 3 = + · 20 · j − 16 + · 4…" at bounding box center [382, 136] width 509 height 125
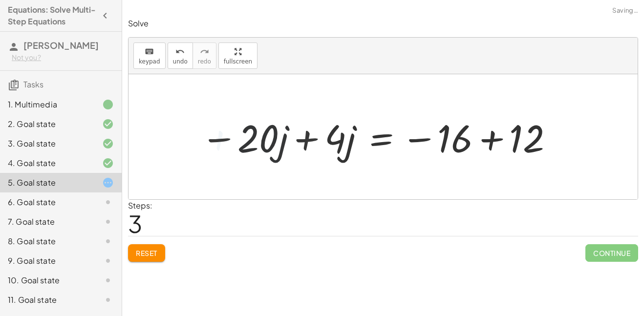
click at [313, 143] on div at bounding box center [376, 137] width 363 height 50
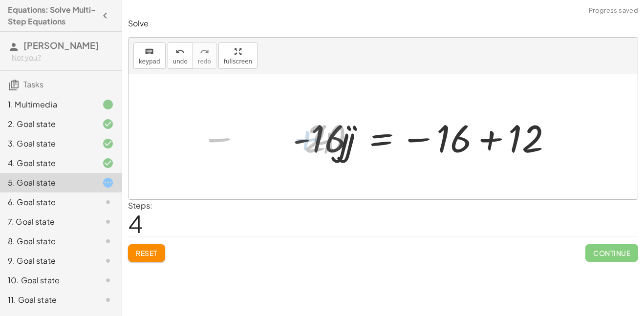
click at [473, 142] on div at bounding box center [426, 137] width 277 height 50
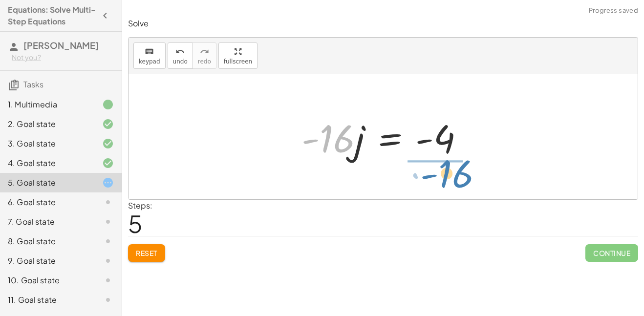
drag, startPoint x: 344, startPoint y: 144, endPoint x: 462, endPoint y: 179, distance: 123.3
click at [462, 179] on div "· 4 · ( + j − 3 ) = + · 20 · j − 16 + · 4 · j − · 4 · 3 = + · 20 · j − 16 + · 4…" at bounding box center [382, 136] width 509 height 125
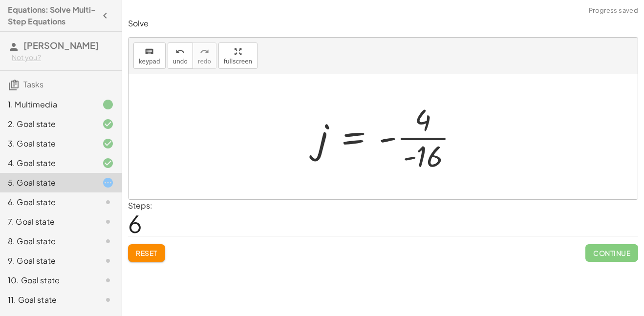
click at [450, 156] on div at bounding box center [392, 136] width 158 height 75
click at [427, 156] on div at bounding box center [385, 136] width 147 height 75
click at [398, 129] on div at bounding box center [385, 136] width 147 height 75
click at [392, 137] on div at bounding box center [385, 136] width 147 height 75
click at [422, 138] on div at bounding box center [385, 136] width 147 height 75
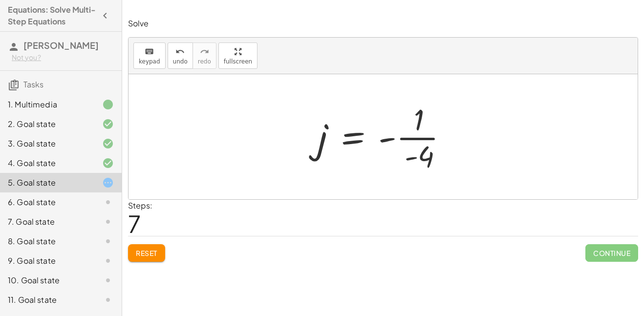
click at [389, 139] on div at bounding box center [385, 136] width 147 height 75
drag, startPoint x: 312, startPoint y: 147, endPoint x: 444, endPoint y: 151, distance: 131.4
click at [444, 151] on div at bounding box center [385, 136] width 147 height 75
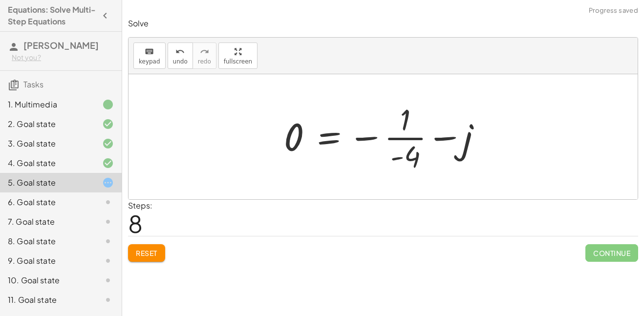
click at [372, 132] on div at bounding box center [387, 136] width 216 height 75
click at [367, 139] on div at bounding box center [387, 136] width 216 height 75
click at [449, 149] on div at bounding box center [387, 136] width 216 height 75
drag, startPoint x: 441, startPoint y: 134, endPoint x: 253, endPoint y: 142, distance: 187.7
click at [253, 142] on div "· 4 · ( + j − 3 ) = + · 20 · j − 16 + · 4 · j − · 4 · 3 = + · 20 · j − 16 + · 4…" at bounding box center [382, 136] width 509 height 125
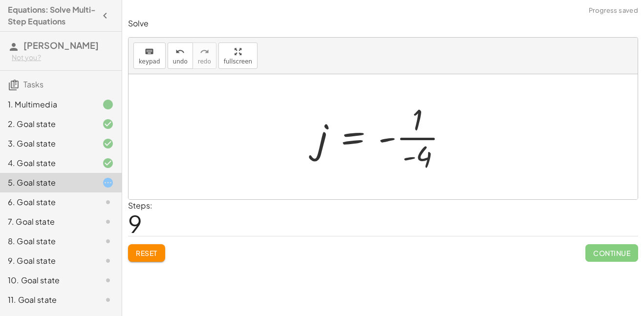
click at [369, 145] on div at bounding box center [385, 136] width 147 height 75
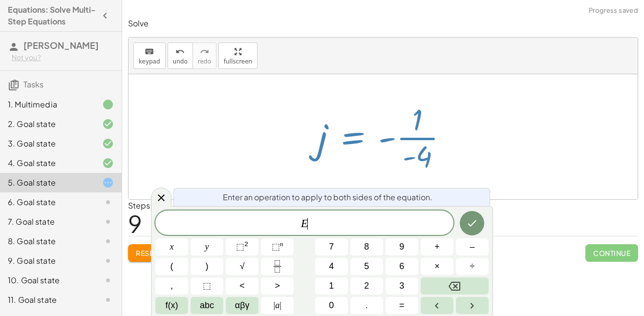
scroll to position [4, 0]
click at [158, 197] on icon at bounding box center [161, 198] width 12 height 12
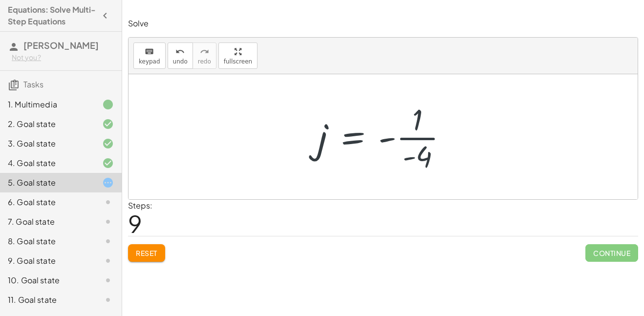
click at [430, 136] on div at bounding box center [385, 136] width 147 height 75
click at [390, 139] on div at bounding box center [385, 136] width 147 height 75
click at [410, 162] on div at bounding box center [385, 136] width 147 height 75
drag, startPoint x: 409, startPoint y: 160, endPoint x: 391, endPoint y: 146, distance: 22.4
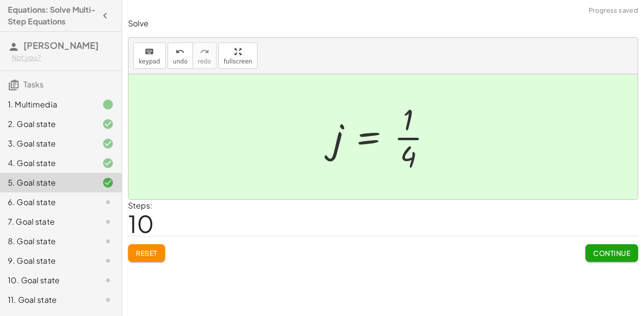
click at [600, 250] on span "Continue" at bounding box center [611, 253] width 37 height 9
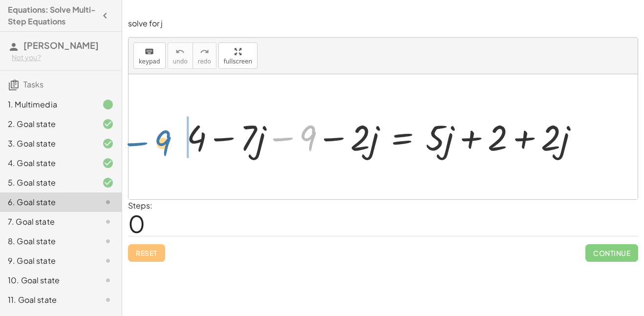
drag, startPoint x: 311, startPoint y: 133, endPoint x: 164, endPoint y: 138, distance: 147.5
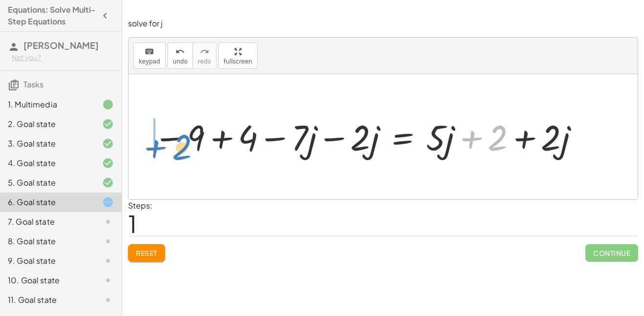
drag, startPoint x: 501, startPoint y: 144, endPoint x: 177, endPoint y: 157, distance: 324.4
click at [177, 157] on div at bounding box center [366, 136] width 437 height 46
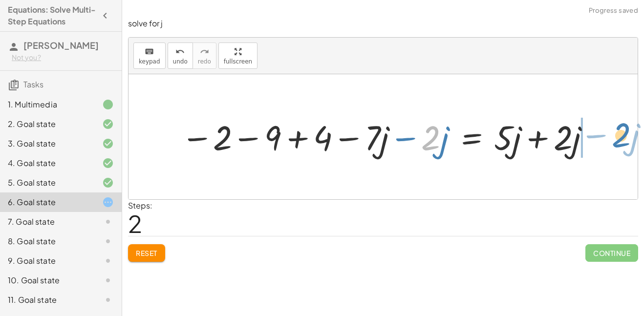
drag, startPoint x: 425, startPoint y: 141, endPoint x: 612, endPoint y: 139, distance: 187.5
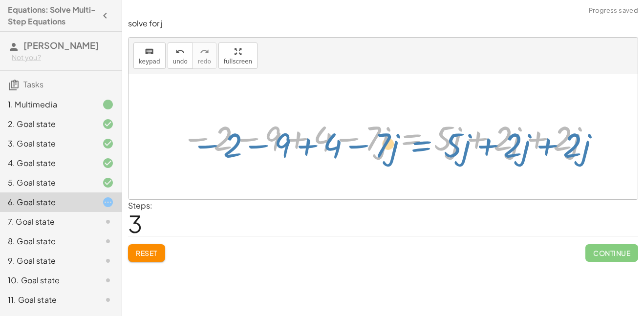
drag, startPoint x: 431, startPoint y: 138, endPoint x: 413, endPoint y: 146, distance: 19.9
click at [413, 146] on div at bounding box center [386, 136] width 420 height 45
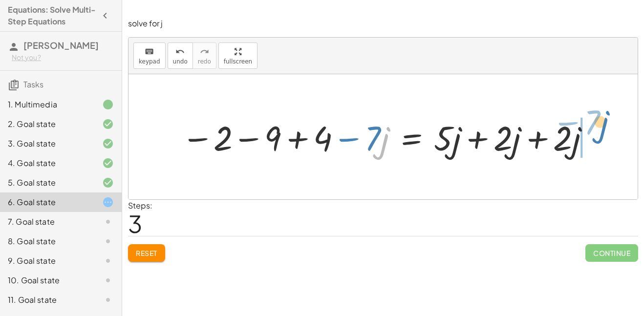
drag, startPoint x: 382, startPoint y: 139, endPoint x: 606, endPoint y: 126, distance: 225.0
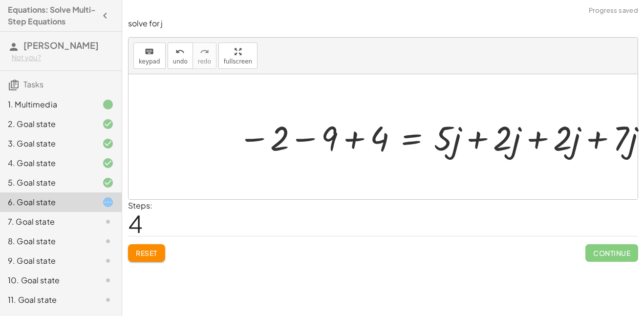
click at [497, 142] on div at bounding box center [443, 136] width 420 height 45
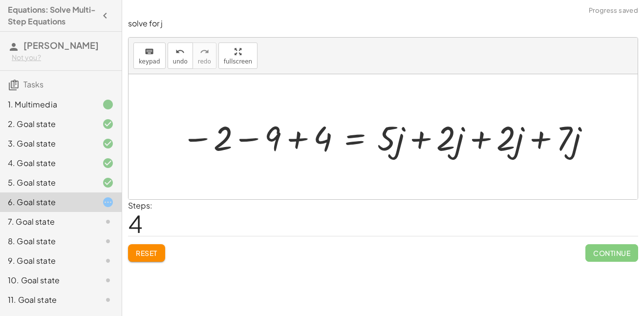
click at [501, 142] on div at bounding box center [386, 136] width 420 height 45
click at [419, 147] on div at bounding box center [386, 136] width 420 height 45
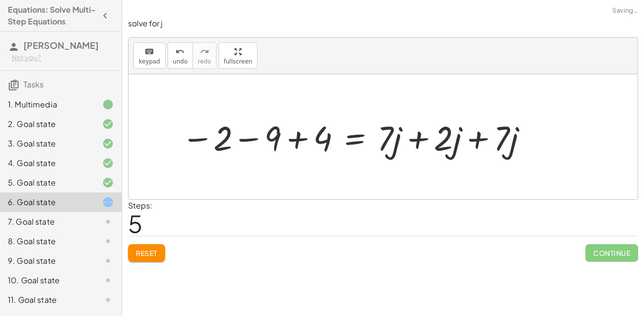
click at [427, 139] on div at bounding box center [355, 136] width 358 height 45
click at [428, 138] on div at bounding box center [325, 136] width 299 height 45
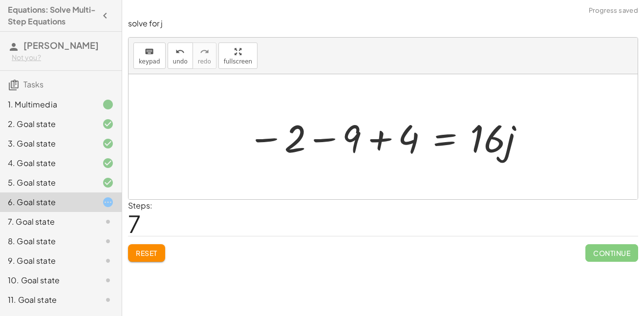
click at [386, 138] on div at bounding box center [387, 137] width 288 height 50
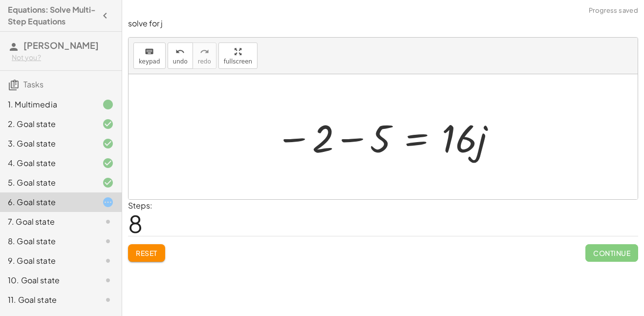
click at [357, 139] on div at bounding box center [385, 137] width 231 height 50
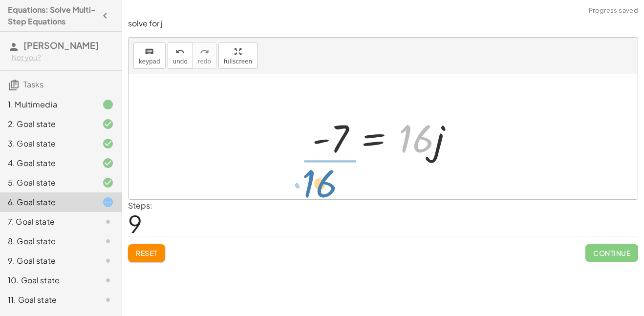
drag, startPoint x: 413, startPoint y: 143, endPoint x: 318, endPoint y: 186, distance: 104.2
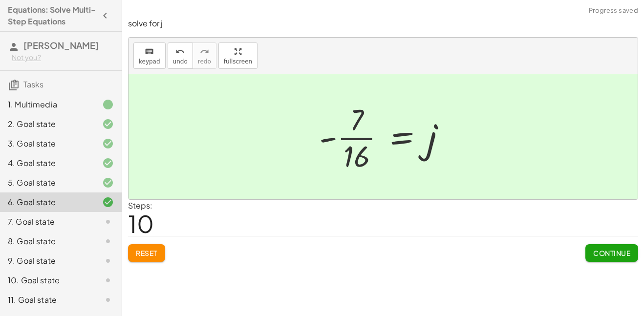
click at [350, 139] on div at bounding box center [386, 136] width 145 height 75
click at [334, 137] on div at bounding box center [386, 136] width 145 height 75
click at [602, 249] on span "Continue" at bounding box center [611, 253] width 37 height 9
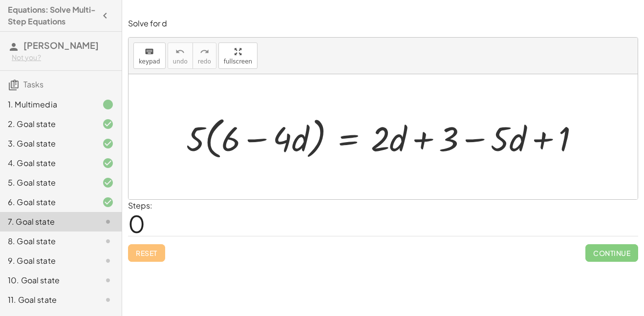
scroll to position [76, 0]
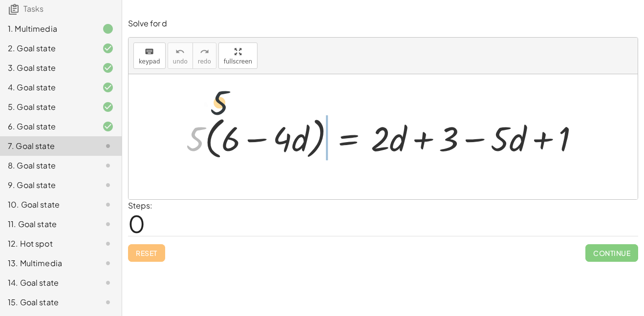
drag, startPoint x: 189, startPoint y: 139, endPoint x: 241, endPoint y: 93, distance: 69.5
click at [241, 93] on div "· 5 · 5 · ( + 6 − · 4 · d ) = + · 2 · d + 3 − · 5 · d + 1" at bounding box center [382, 136] width 509 height 125
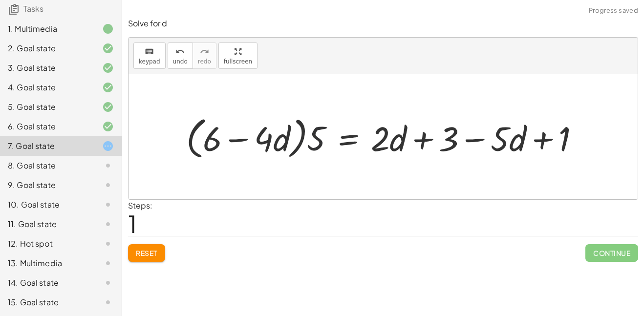
drag, startPoint x: 241, startPoint y: 93, endPoint x: 241, endPoint y: 107, distance: 14.2
click at [241, 107] on div at bounding box center [382, 136] width 509 height 125
drag, startPoint x: 315, startPoint y: 142, endPoint x: 222, endPoint y: 120, distance: 95.7
click at [222, 120] on div at bounding box center [386, 137] width 411 height 50
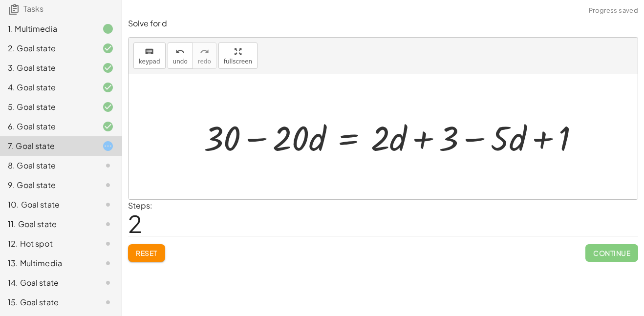
click at [131, 259] on button "Reset" at bounding box center [146, 253] width 37 height 18
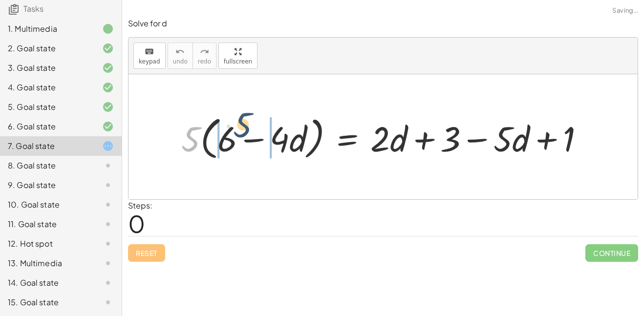
drag, startPoint x: 187, startPoint y: 144, endPoint x: 246, endPoint y: 135, distance: 59.2
click at [246, 135] on div at bounding box center [386, 136] width 420 height 51
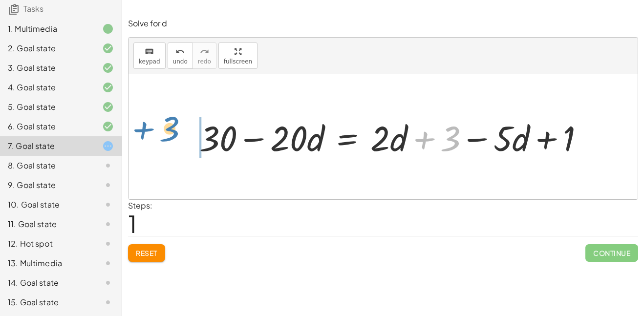
drag, startPoint x: 437, startPoint y: 135, endPoint x: 152, endPoint y: 128, distance: 285.7
click at [152, 128] on div "· 5 · ( + 6 − · 4 · d ) = + · 2 · d + 3 − · 5 · d + 1 + · 5 · 6 − · 5 · 4 · d =…" at bounding box center [382, 136] width 509 height 125
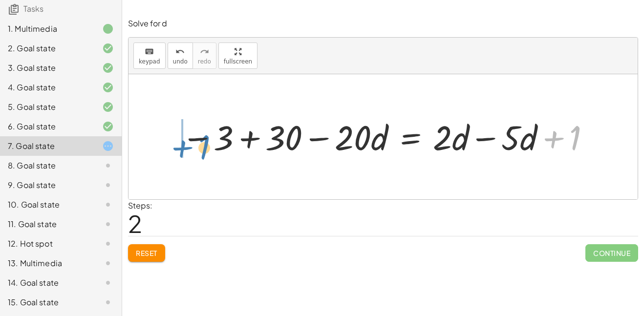
drag, startPoint x: 573, startPoint y: 135, endPoint x: 202, endPoint y: 145, distance: 371.7
click at [202, 145] on div at bounding box center [386, 136] width 421 height 45
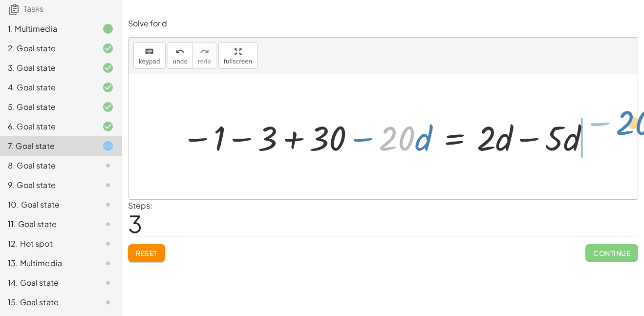
drag, startPoint x: 395, startPoint y: 136, endPoint x: 624, endPoint y: 127, distance: 229.7
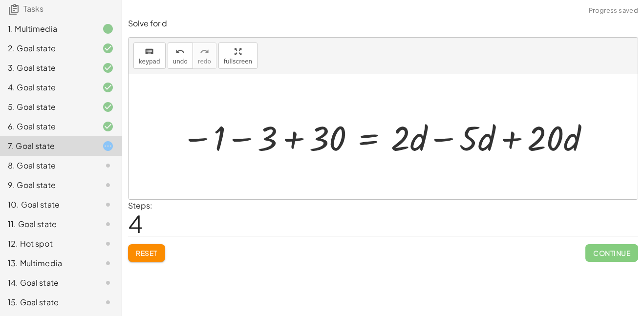
click at [292, 147] on div at bounding box center [386, 136] width 420 height 45
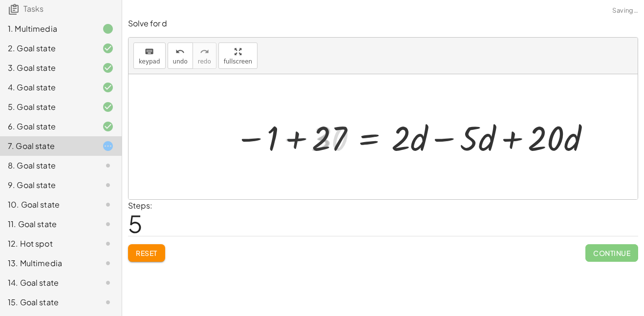
click at [296, 141] on div at bounding box center [413, 136] width 366 height 45
click at [435, 139] on div at bounding box center [452, 136] width 299 height 45
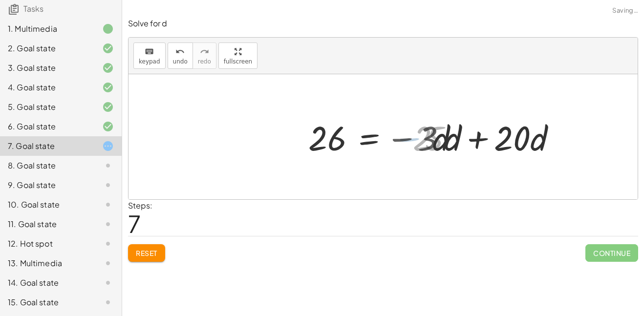
click at [459, 139] on div at bounding box center [432, 136] width 258 height 45
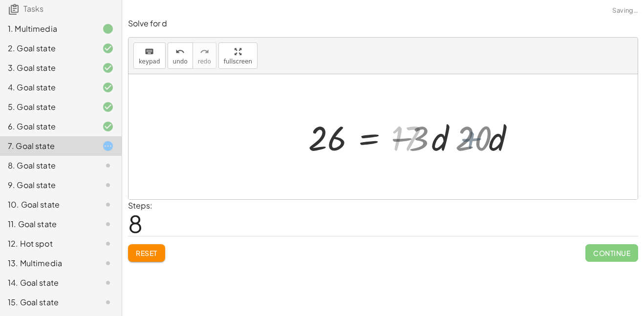
click at [469, 136] on div at bounding box center [382, 136] width 509 height 125
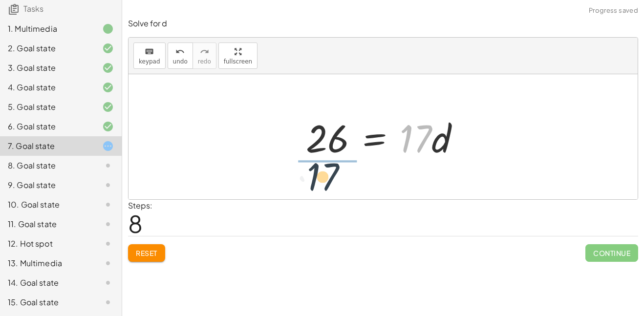
drag, startPoint x: 422, startPoint y: 135, endPoint x: 327, endPoint y: 173, distance: 102.4
click at [327, 173] on div "· 5 · ( + 6 − · 4 · d ) = + · 2 · d + 3 − · 5 · d + 1 + · 5 · 6 − · 5 · 4 · d =…" at bounding box center [382, 136] width 509 height 125
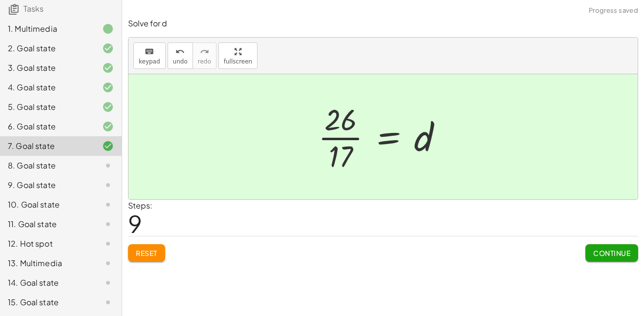
click at [330, 137] on div at bounding box center [384, 136] width 142 height 75
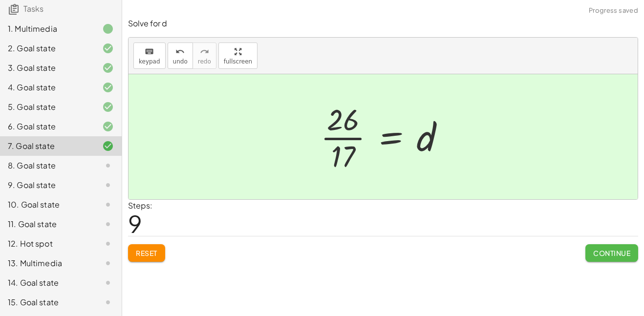
click at [626, 247] on button "Continue" at bounding box center [611, 253] width 53 height 18
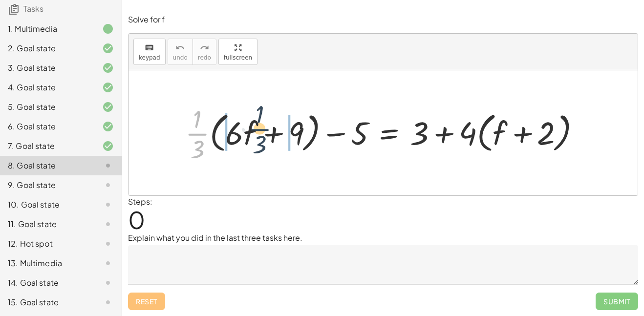
drag, startPoint x: 191, startPoint y: 130, endPoint x: 260, endPoint y: 126, distance: 68.5
click at [260, 126] on div at bounding box center [386, 132] width 413 height 63
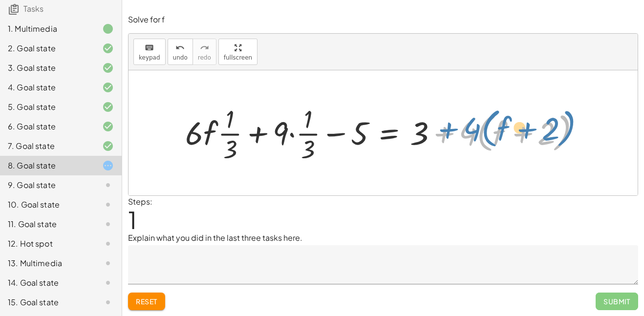
click at [455, 131] on div at bounding box center [386, 132] width 413 height 63
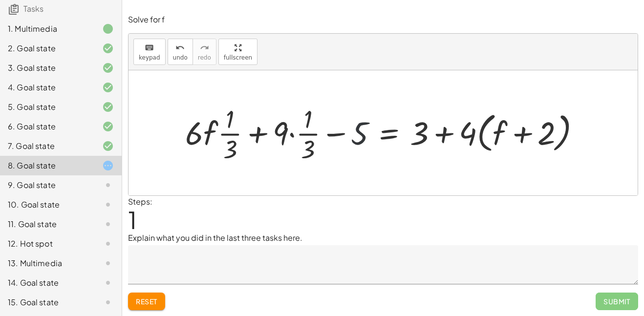
drag, startPoint x: 361, startPoint y: 132, endPoint x: 374, endPoint y: 122, distance: 17.0
click at [374, 122] on div at bounding box center [386, 132] width 413 height 63
drag, startPoint x: 355, startPoint y: 133, endPoint x: 467, endPoint y: 81, distance: 123.4
click at [467, 81] on div "+ · · 1 · 3 · ( + · 6 · f + 9 ) − 5 = + 3 + · 4 · ( + f + 2 ) − 5 + · 6 · f + 9…" at bounding box center [382, 132] width 509 height 125
drag, startPoint x: 467, startPoint y: 81, endPoint x: 486, endPoint y: 94, distance: 22.8
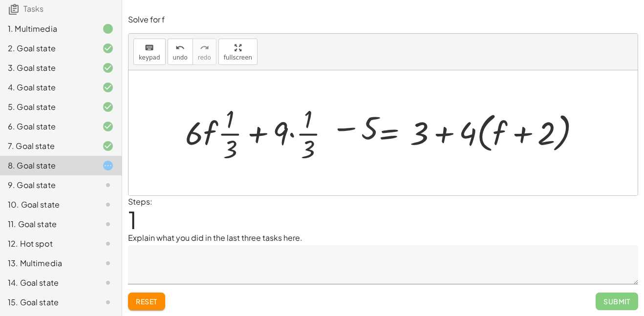
click at [486, 94] on div at bounding box center [382, 132] width 509 height 125
click at [352, 134] on div at bounding box center [386, 132] width 413 height 63
drag, startPoint x: 417, startPoint y: 135, endPoint x: 504, endPoint y: 135, distance: 86.4
click at [504, 135] on div at bounding box center [386, 132] width 413 height 63
click at [218, 125] on div at bounding box center [386, 132] width 413 height 63
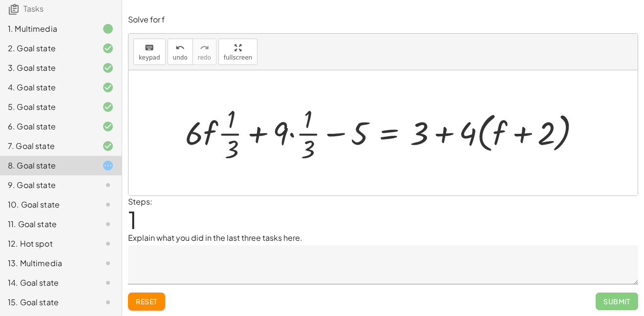
click at [263, 137] on div at bounding box center [386, 132] width 413 height 63
click at [286, 133] on div at bounding box center [386, 132] width 413 height 63
click at [379, 127] on div at bounding box center [386, 132] width 413 height 63
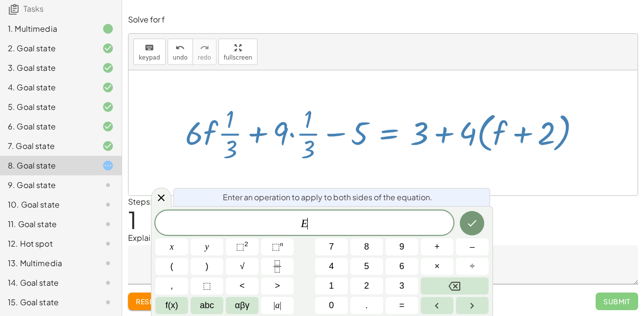
scroll to position [4, 0]
click at [160, 192] on icon at bounding box center [161, 198] width 12 height 12
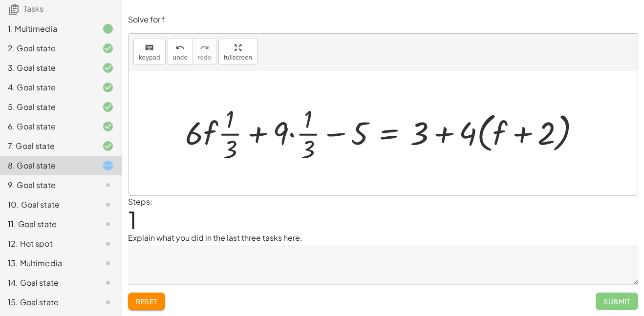
click at [438, 125] on div at bounding box center [386, 132] width 413 height 63
click at [440, 131] on div at bounding box center [386, 132] width 413 height 63
click at [463, 130] on div at bounding box center [386, 132] width 413 height 63
drag, startPoint x: 464, startPoint y: 130, endPoint x: 428, endPoint y: 131, distance: 36.1
click at [428, 131] on div at bounding box center [386, 132] width 413 height 63
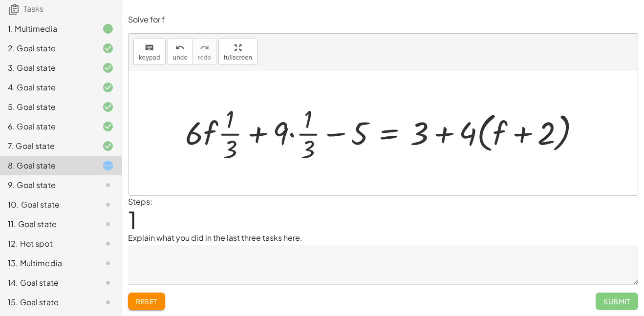
click at [506, 129] on div at bounding box center [386, 132] width 413 height 63
drag, startPoint x: 208, startPoint y: 131, endPoint x: 283, endPoint y: 123, distance: 76.2
click at [283, 123] on div at bounding box center [386, 132] width 413 height 63
drag, startPoint x: 195, startPoint y: 133, endPoint x: 296, endPoint y: 131, distance: 101.6
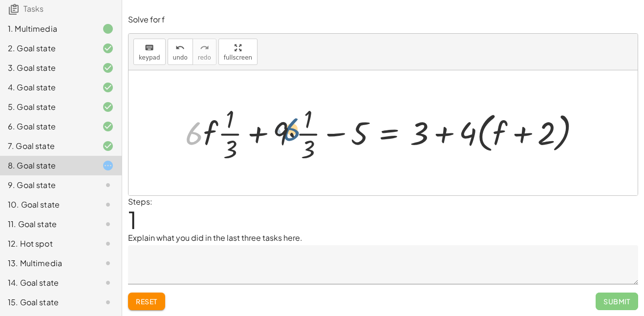
click at [296, 131] on div at bounding box center [386, 132] width 413 height 63
click at [261, 132] on div at bounding box center [386, 132] width 413 height 63
drag, startPoint x: 224, startPoint y: 113, endPoint x: 307, endPoint y: 122, distance: 84.0
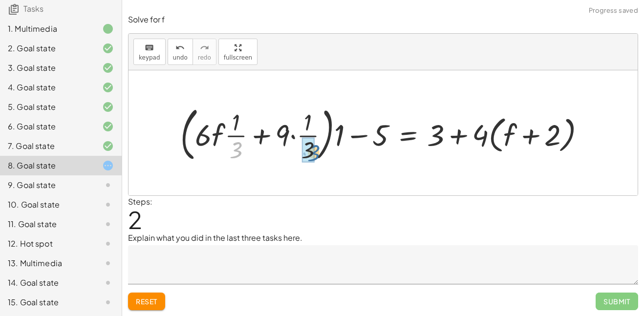
drag, startPoint x: 229, startPoint y: 148, endPoint x: 309, endPoint y: 151, distance: 79.6
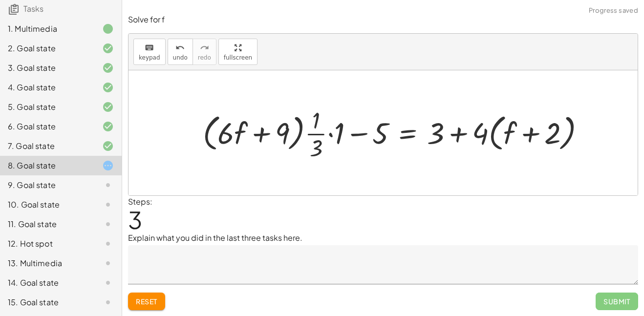
click at [134, 293] on button "Reset" at bounding box center [146, 301] width 37 height 18
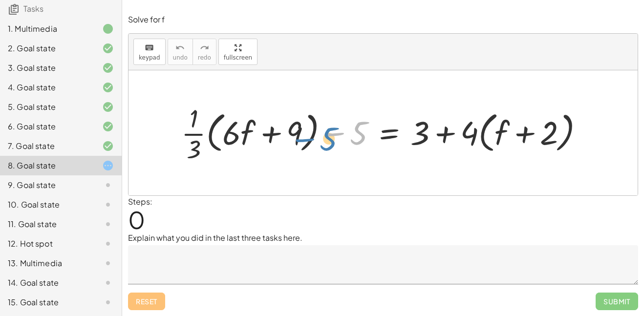
drag, startPoint x: 351, startPoint y: 126, endPoint x: 324, endPoint y: 131, distance: 27.4
click at [324, 131] on div at bounding box center [386, 133] width 420 height 64
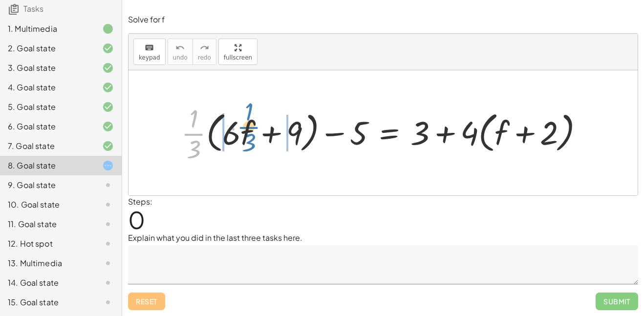
drag, startPoint x: 193, startPoint y: 131, endPoint x: 249, endPoint y: 124, distance: 55.6
click at [249, 124] on div at bounding box center [386, 133] width 420 height 64
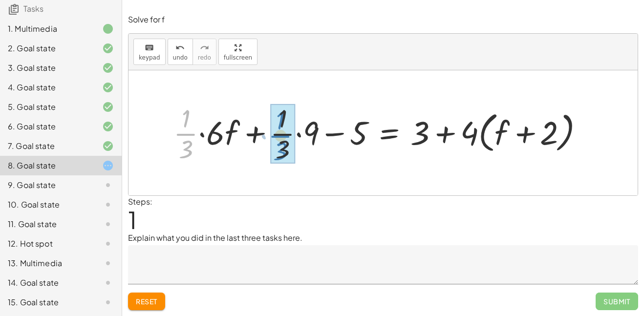
drag, startPoint x: 183, startPoint y: 133, endPoint x: 278, endPoint y: 135, distance: 95.2
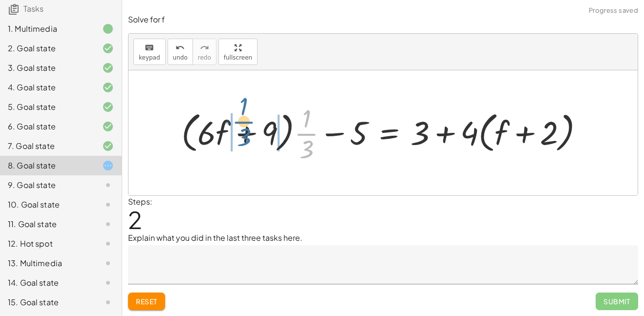
drag, startPoint x: 310, startPoint y: 133, endPoint x: 246, endPoint y: 121, distance: 64.5
click at [246, 121] on div at bounding box center [386, 133] width 420 height 64
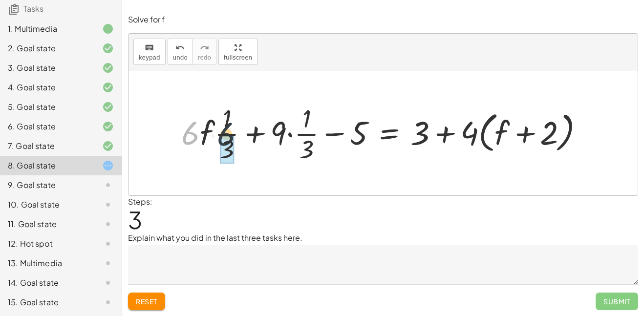
drag, startPoint x: 196, startPoint y: 131, endPoint x: 232, endPoint y: 132, distance: 36.6
click at [232, 132] on div at bounding box center [386, 133] width 420 height 64
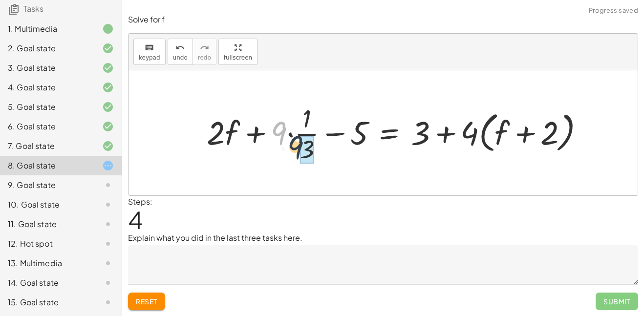
drag, startPoint x: 274, startPoint y: 131, endPoint x: 301, endPoint y: 150, distance: 32.6
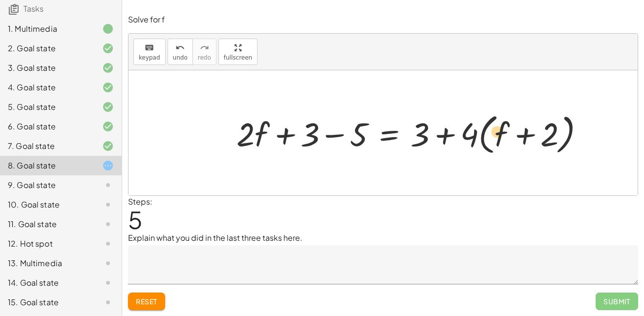
drag, startPoint x: 414, startPoint y: 126, endPoint x: 492, endPoint y: 125, distance: 78.1
click at [492, 125] on div at bounding box center [413, 133] width 365 height 48
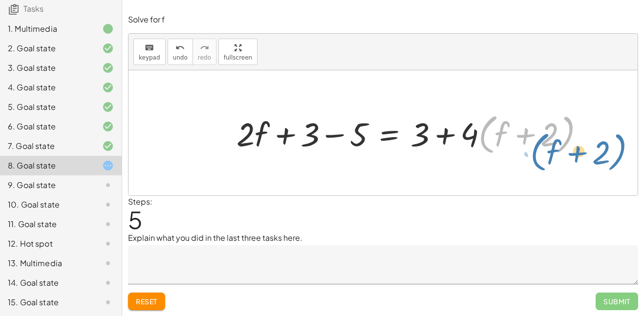
drag, startPoint x: 494, startPoint y: 130, endPoint x: 541, endPoint y: 134, distance: 47.1
click at [541, 134] on div at bounding box center [413, 133] width 365 height 48
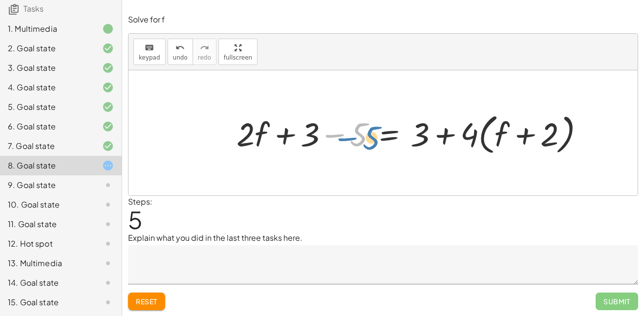
drag, startPoint x: 354, startPoint y: 137, endPoint x: 363, endPoint y: 140, distance: 9.3
click at [363, 140] on div at bounding box center [413, 133] width 365 height 48
click at [295, 141] on div at bounding box center [413, 133] width 365 height 48
drag, startPoint x: 258, startPoint y: 133, endPoint x: 248, endPoint y: 132, distance: 10.3
click at [248, 132] on div at bounding box center [411, 133] width 360 height 48
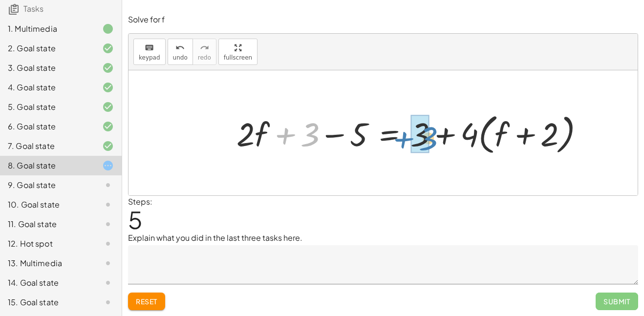
drag, startPoint x: 304, startPoint y: 133, endPoint x: 413, endPoint y: 134, distance: 108.4
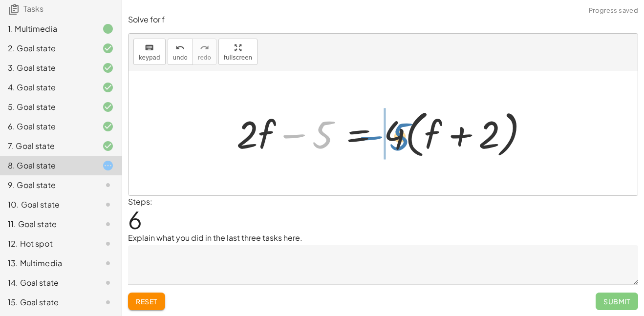
drag, startPoint x: 327, startPoint y: 135, endPoint x: 401, endPoint y: 136, distance: 74.7
click at [401, 136] on div at bounding box center [386, 133] width 310 height 56
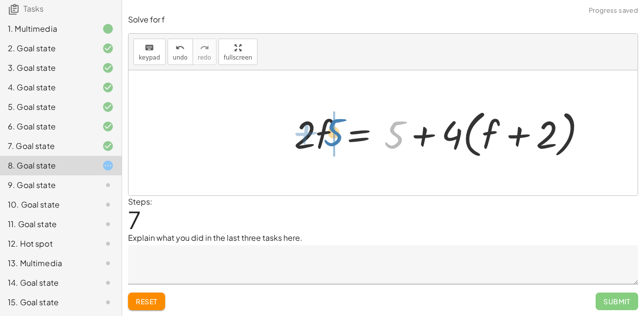
drag, startPoint x: 399, startPoint y: 133, endPoint x: 340, endPoint y: 131, distance: 58.6
click at [340, 131] on div at bounding box center [444, 133] width 310 height 56
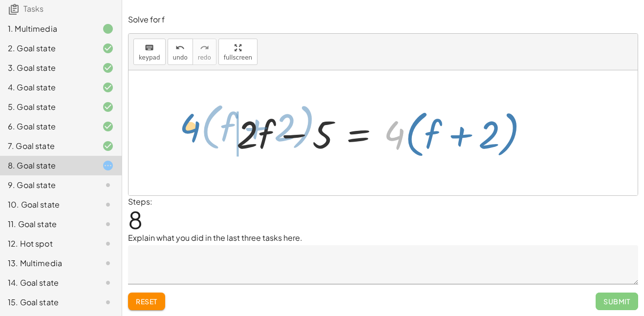
drag, startPoint x: 385, startPoint y: 133, endPoint x: 179, endPoint y: 126, distance: 206.7
click at [179, 126] on div "+ · · 1 · 3 · ( + · 6 · f + 9 ) − 5 = + 3 + · 4 · ( + f + 2 ) + · · 1 · 3 · 6 ·…" at bounding box center [382, 132] width 509 height 125
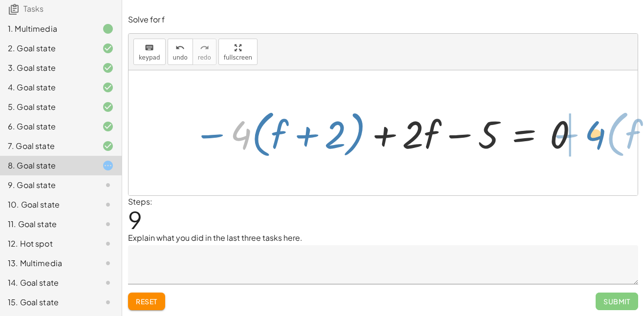
drag, startPoint x: 241, startPoint y: 129, endPoint x: 595, endPoint y: 129, distance: 354.5
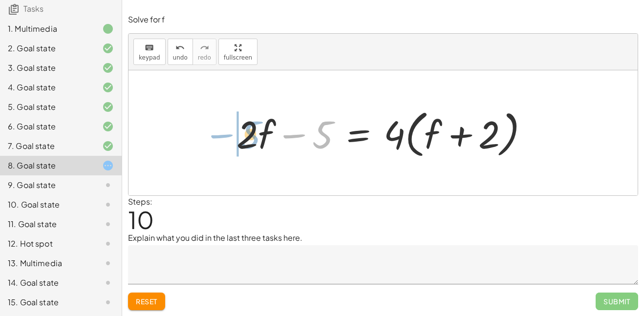
drag, startPoint x: 316, startPoint y: 136, endPoint x: 244, endPoint y: 136, distance: 72.3
click at [244, 136] on div at bounding box center [386, 133] width 310 height 56
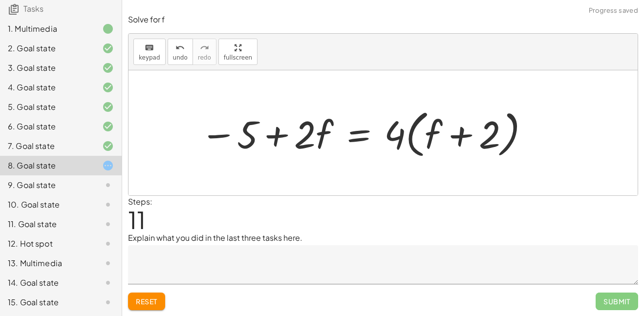
click at [279, 137] on div at bounding box center [365, 133] width 340 height 56
drag, startPoint x: 243, startPoint y: 138, endPoint x: 390, endPoint y: 135, distance: 147.0
click at [390, 135] on div at bounding box center [365, 133] width 340 height 56
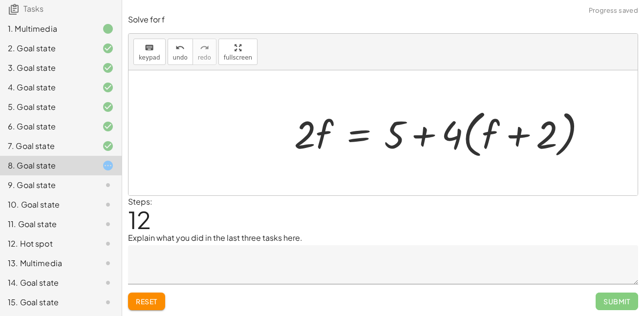
click at [418, 133] on div at bounding box center [444, 133] width 310 height 56
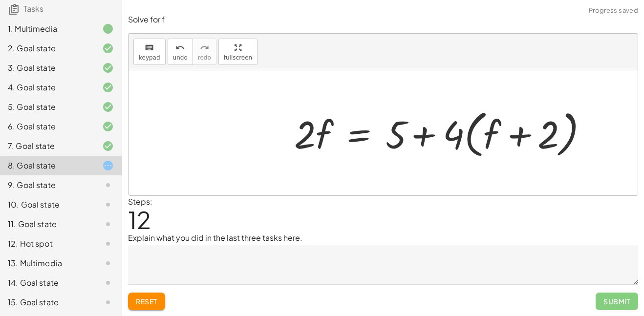
click at [443, 133] on div at bounding box center [444, 133] width 310 height 56
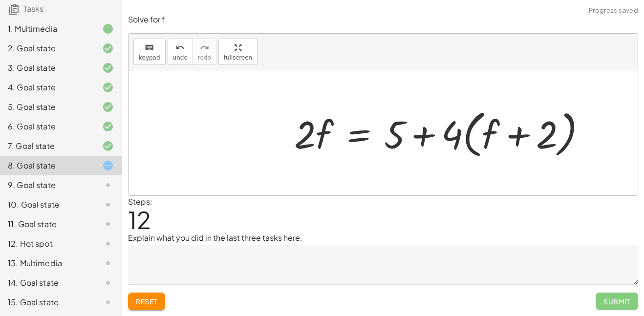
click at [446, 133] on div at bounding box center [444, 133] width 310 height 56
click at [478, 132] on div at bounding box center [444, 133] width 310 height 56
click at [501, 134] on div at bounding box center [444, 133] width 310 height 56
click at [529, 138] on div at bounding box center [444, 133] width 310 height 56
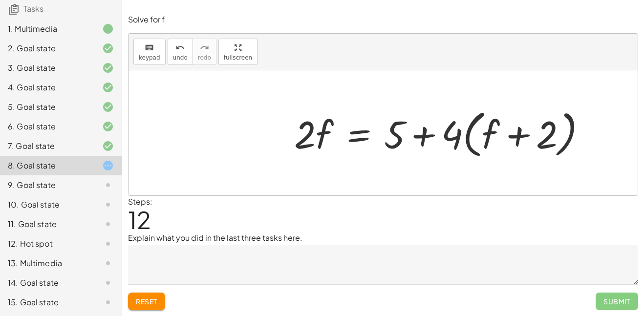
click at [516, 134] on div at bounding box center [444, 133] width 310 height 56
drag, startPoint x: 453, startPoint y: 134, endPoint x: 509, endPoint y: 130, distance: 56.3
click at [509, 130] on div at bounding box center [444, 133] width 310 height 56
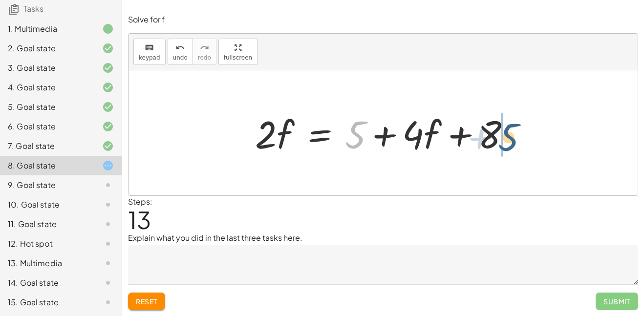
drag, startPoint x: 348, startPoint y: 136, endPoint x: 506, endPoint y: 139, distance: 158.7
click at [506, 139] on div at bounding box center [386, 133] width 273 height 50
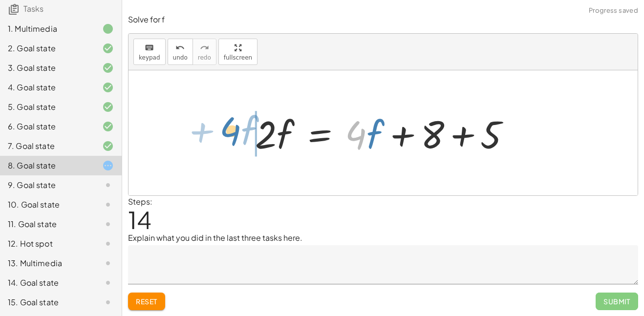
drag, startPoint x: 365, startPoint y: 139, endPoint x: 236, endPoint y: 136, distance: 128.9
click at [236, 136] on div "+ · · 1 · 3 · ( + · 6 · f + 9 ) − 5 = + 3 + · 4 · ( + f + 2 ) + · · 1 · 3 · 6 ·…" at bounding box center [382, 132] width 509 height 125
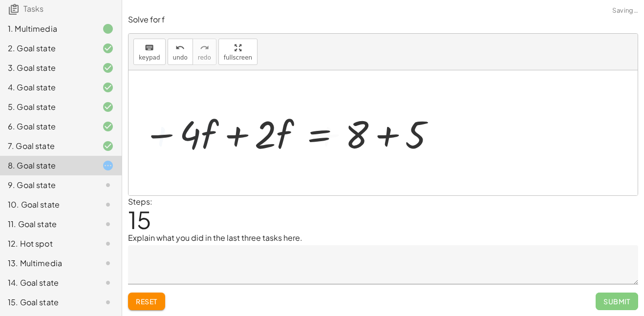
click at [270, 140] on div at bounding box center [289, 133] width 303 height 50
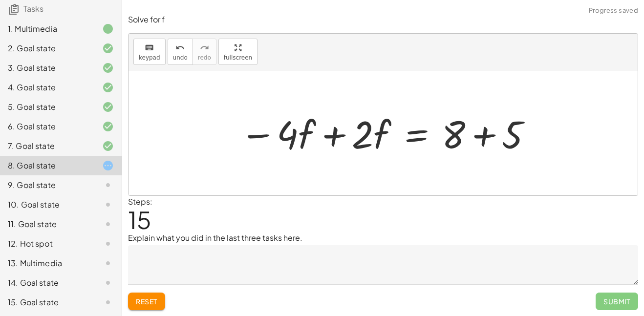
click at [298, 131] on div at bounding box center [386, 133] width 303 height 50
click at [335, 135] on div at bounding box center [386, 133] width 303 height 50
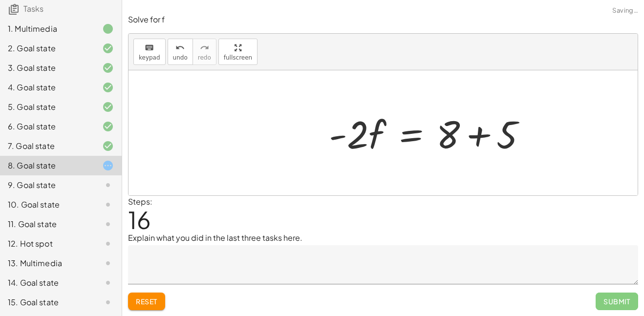
click at [475, 138] on div at bounding box center [431, 133] width 215 height 50
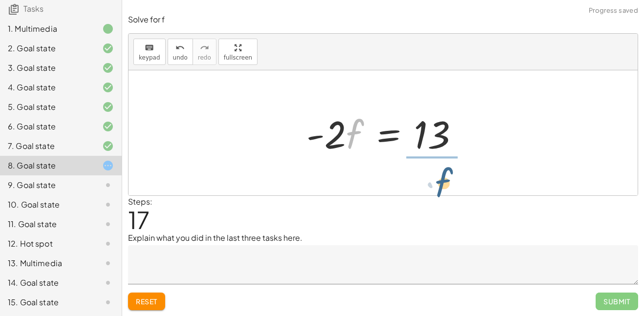
drag, startPoint x: 353, startPoint y: 123, endPoint x: 444, endPoint y: 170, distance: 102.9
click at [444, 170] on div "+ · · 1 · 3 · ( + · 6 · f + 9 ) − 5 = + 3 + · 4 · ( + f + 2 ) + · · 1 · 3 · 6 ·…" at bounding box center [382, 132] width 509 height 125
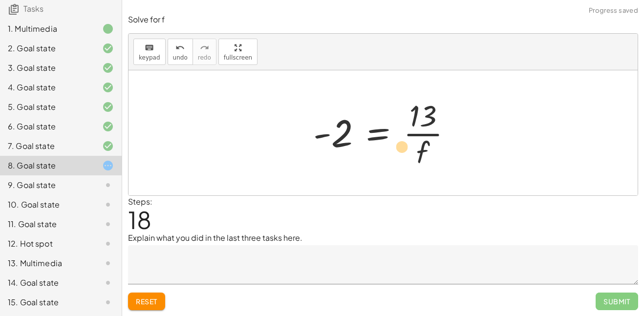
drag, startPoint x: 414, startPoint y: 147, endPoint x: 315, endPoint y: 115, distance: 104.4
click at [315, 115] on div at bounding box center [386, 132] width 157 height 75
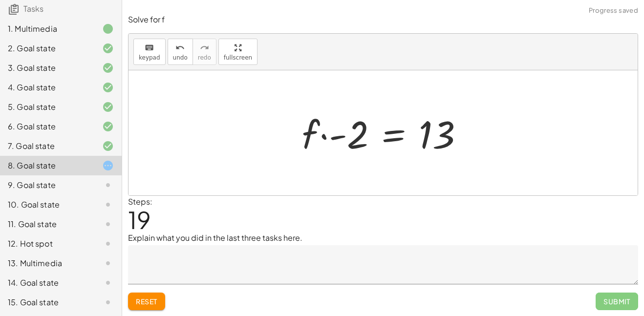
click at [327, 135] on div at bounding box center [387, 133] width 180 height 50
drag, startPoint x: 349, startPoint y: 133, endPoint x: 429, endPoint y: 172, distance: 89.1
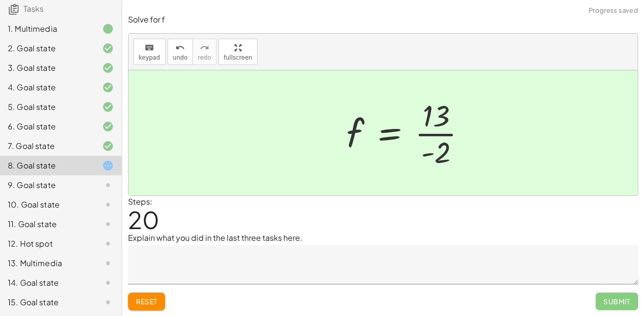
click at [445, 122] on div at bounding box center [409, 132] width 137 height 75
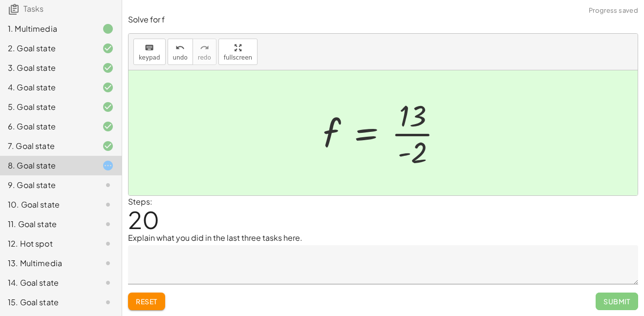
click at [424, 133] on div at bounding box center [386, 132] width 137 height 75
click at [407, 134] on div at bounding box center [386, 132] width 137 height 75
click at [467, 155] on div at bounding box center [382, 132] width 509 height 125
click at [414, 60] on div "keyboard keypad undo [PERSON_NAME] redo fullscreen" at bounding box center [382, 52] width 509 height 37
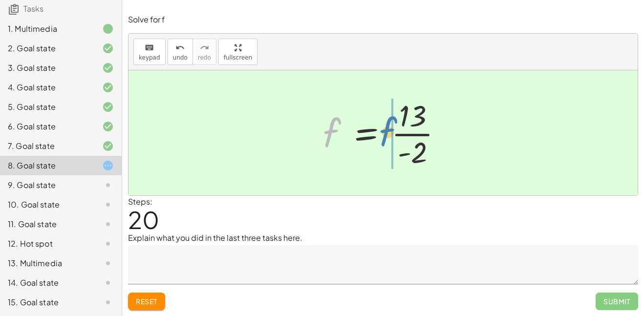
drag, startPoint x: 331, startPoint y: 129, endPoint x: 383, endPoint y: 128, distance: 52.2
click at [383, 128] on div at bounding box center [386, 132] width 137 height 75
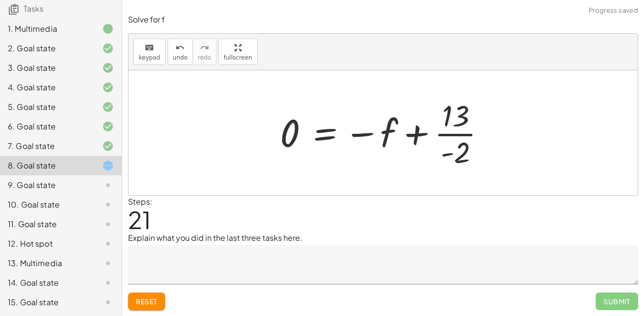
click at [312, 130] on div at bounding box center [386, 132] width 223 height 75
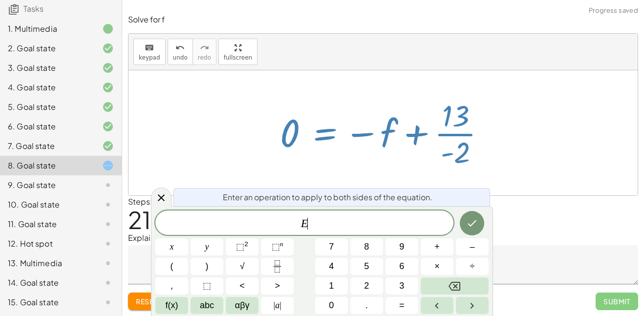
scroll to position [5, 0]
click at [153, 208] on div "Enter an operation to apply to both sides of the equation. E ​ x y ⬚ 2 ⬚ n 7 8 …" at bounding box center [322, 261] width 342 height 110
click at [160, 197] on icon at bounding box center [161, 198] width 12 height 12
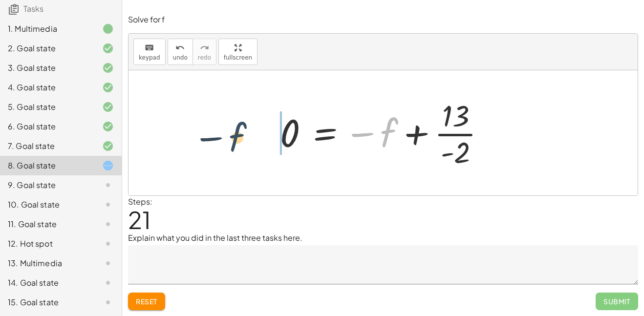
drag, startPoint x: 390, startPoint y: 125, endPoint x: 224, endPoint y: 127, distance: 165.5
click at [224, 127] on div "+ · · 1 · 3 · ( + · 6 · f + 9 ) − 5 = + 3 + · 4 · ( + f + 2 ) + · · 1 · 3 · 6 ·…" at bounding box center [382, 132] width 509 height 125
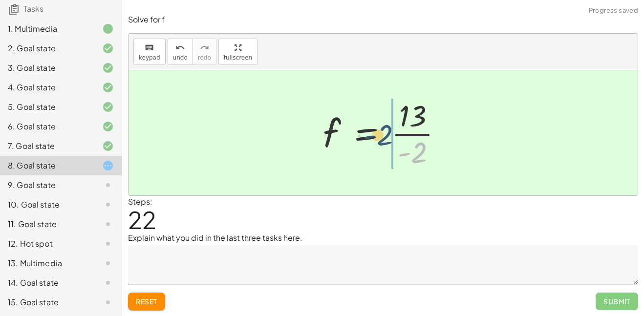
drag, startPoint x: 415, startPoint y: 158, endPoint x: 380, endPoint y: 139, distance: 40.0
click at [380, 139] on div at bounding box center [386, 132] width 137 height 75
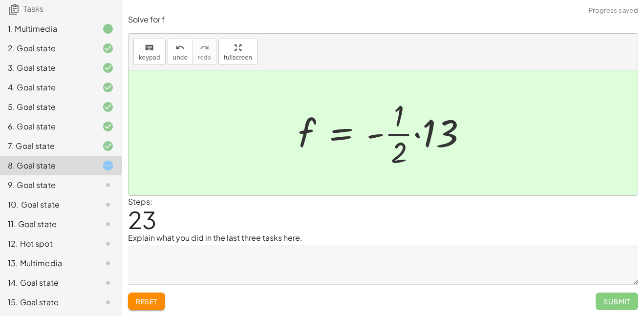
click at [397, 144] on div at bounding box center [386, 132] width 187 height 75
click at [398, 133] on div at bounding box center [386, 132] width 187 height 75
drag, startPoint x: 398, startPoint y: 150, endPoint x: 481, endPoint y: 133, distance: 84.2
drag, startPoint x: 403, startPoint y: 149, endPoint x: 444, endPoint y: 166, distance: 44.5
click at [444, 166] on div at bounding box center [386, 132] width 187 height 75
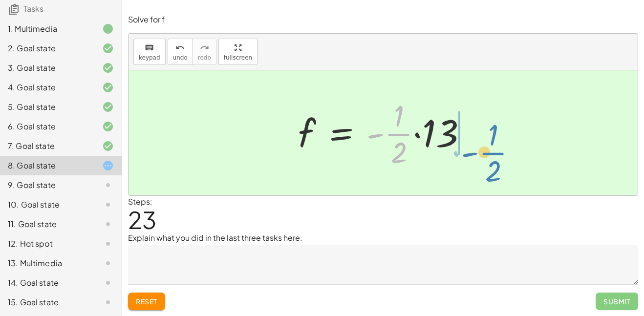
drag, startPoint x: 397, startPoint y: 134, endPoint x: 499, endPoint y: 143, distance: 102.4
click at [499, 143] on div "+ · · 1 · 3 · ( + · 6 · f + 9 ) − 5 = + 3 + · 4 · ( + f + 2 ) + · · 1 · 3 · 6 ·…" at bounding box center [382, 132] width 509 height 125
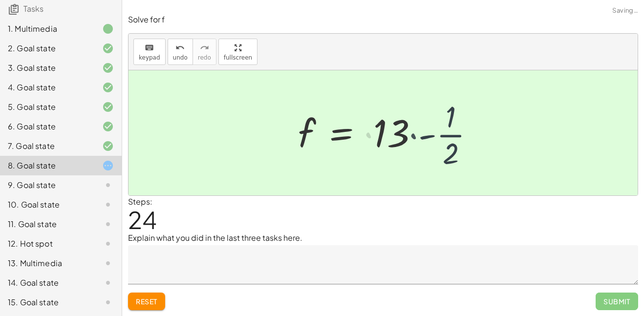
click at [413, 130] on div at bounding box center [386, 132] width 187 height 75
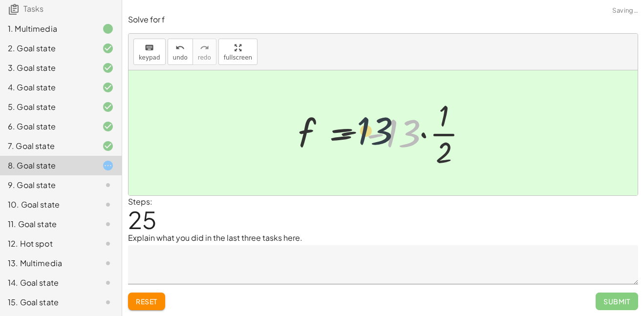
drag, startPoint x: 405, startPoint y: 135, endPoint x: 364, endPoint y: 133, distance: 41.1
click at [364, 133] on div at bounding box center [386, 132] width 187 height 75
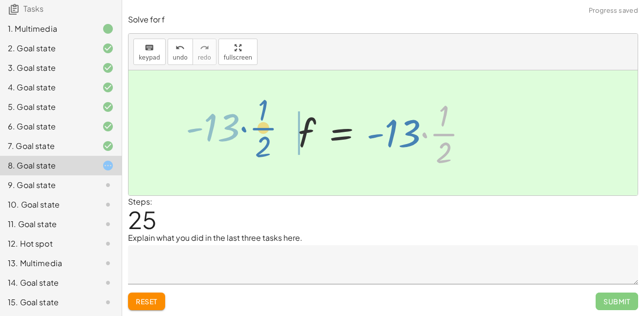
drag, startPoint x: 422, startPoint y: 134, endPoint x: 243, endPoint y: 130, distance: 179.2
click at [243, 130] on div "+ · · 1 · 3 · ( + · 6 · f + 9 ) − 5 = + 3 + · 4 · ( + f + 2 ) + · · 1 · 3 · 6 ·…" at bounding box center [382, 132] width 509 height 125
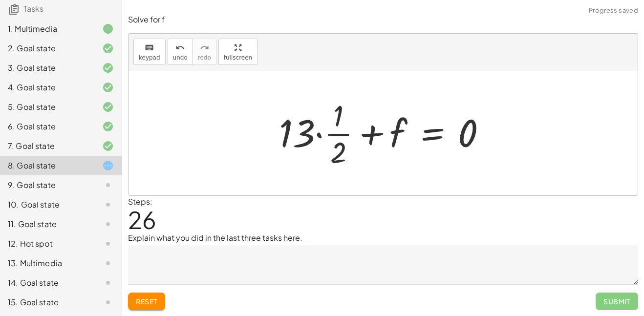
drag, startPoint x: 243, startPoint y: 137, endPoint x: 364, endPoint y: 158, distance: 122.5
click at [364, 158] on div "+ · · 1 · 3 · ( + · 6 · f + 9 ) − 5 = + 3 + · 4 · ( + f + 2 ) + · · 1 · 3 · 6 ·…" at bounding box center [382, 132] width 509 height 125
drag, startPoint x: 352, startPoint y: 138, endPoint x: 496, endPoint y: 145, distance: 144.2
click at [496, 145] on div at bounding box center [386, 132] width 225 height 75
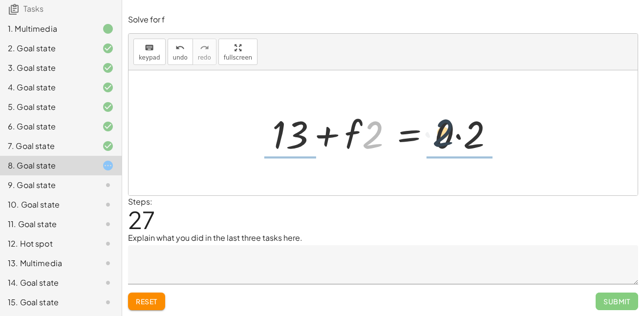
drag, startPoint x: 373, startPoint y: 140, endPoint x: 451, endPoint y: 137, distance: 78.2
click at [451, 137] on div at bounding box center [386, 133] width 239 height 50
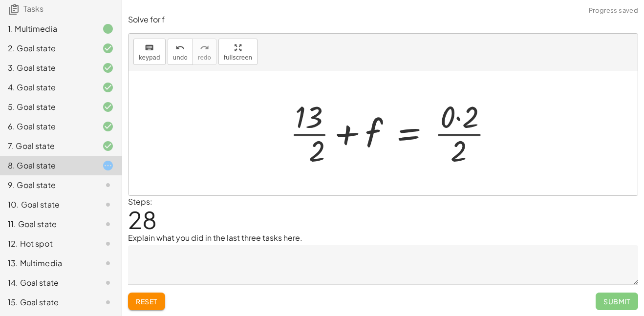
click at [457, 130] on div at bounding box center [396, 132] width 222 height 75
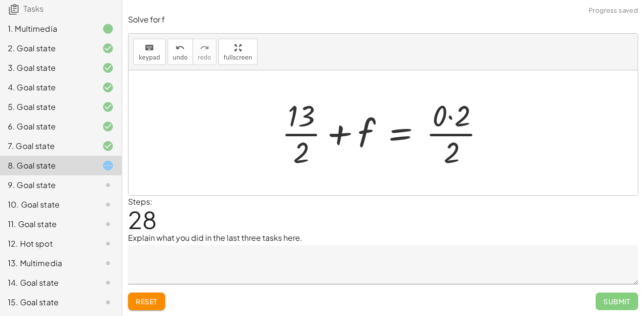
click at [457, 130] on div at bounding box center [387, 132] width 222 height 75
click at [175, 45] on icon "undo" at bounding box center [179, 48] width 9 height 12
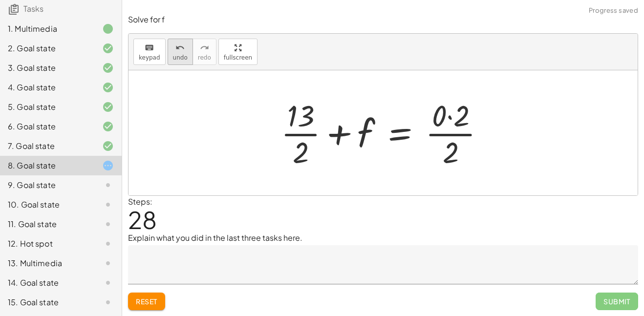
click at [175, 45] on icon "undo" at bounding box center [179, 48] width 9 height 12
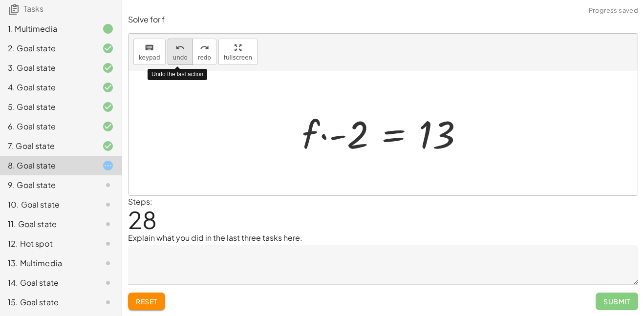
click at [170, 55] on button "undo undo" at bounding box center [179, 52] width 25 height 26
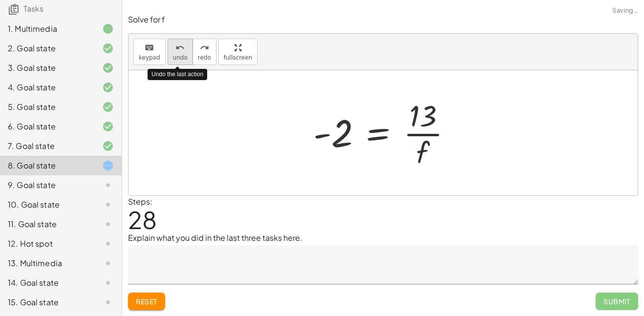
click at [170, 55] on button "undo undo" at bounding box center [179, 52] width 25 height 26
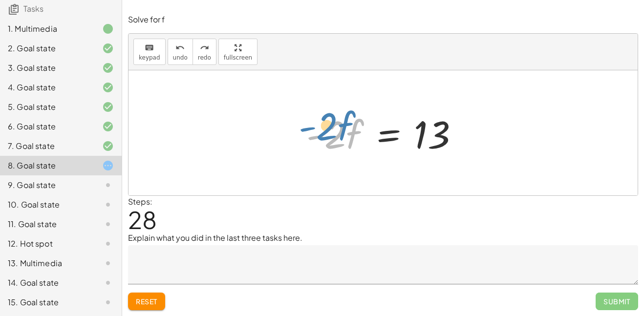
drag, startPoint x: 332, startPoint y: 138, endPoint x: 318, endPoint y: 127, distance: 18.1
click at [318, 127] on div at bounding box center [386, 133] width 170 height 50
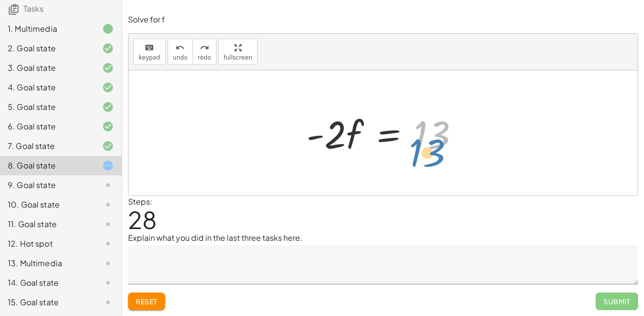
drag, startPoint x: 426, startPoint y: 145, endPoint x: 429, endPoint y: 152, distance: 7.4
click at [429, 152] on div at bounding box center [386, 133] width 170 height 50
drag, startPoint x: 357, startPoint y: 128, endPoint x: 357, endPoint y: 137, distance: 9.3
click at [357, 137] on div at bounding box center [386, 133] width 170 height 50
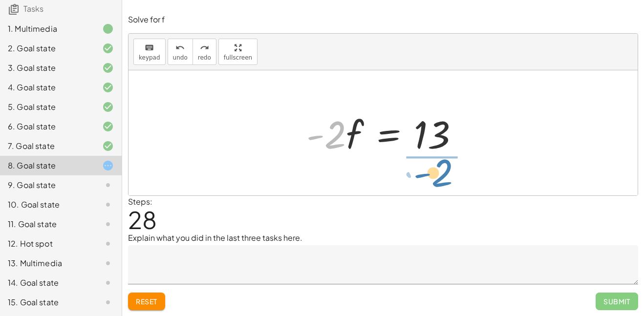
drag, startPoint x: 339, startPoint y: 130, endPoint x: 444, endPoint y: 171, distance: 113.2
click at [444, 171] on div "+ · · 1 · 3 · ( + · 6 · f + 9 ) − 5 = + 3 + · 4 · ( + f + 2 ) + · · 1 · 3 · 6 ·…" at bounding box center [382, 132] width 509 height 125
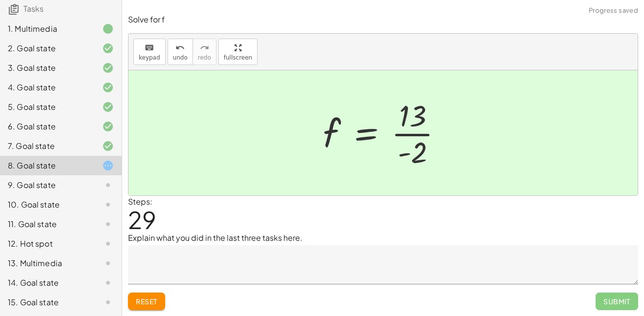
click at [434, 137] on div at bounding box center [386, 132] width 137 height 75
click at [628, 307] on span "Submit" at bounding box center [616, 301] width 42 height 18
click at [418, 98] on div at bounding box center [386, 132] width 137 height 75
click at [417, 101] on div at bounding box center [386, 132] width 137 height 75
click at [181, 54] on span "undo" at bounding box center [180, 57] width 15 height 7
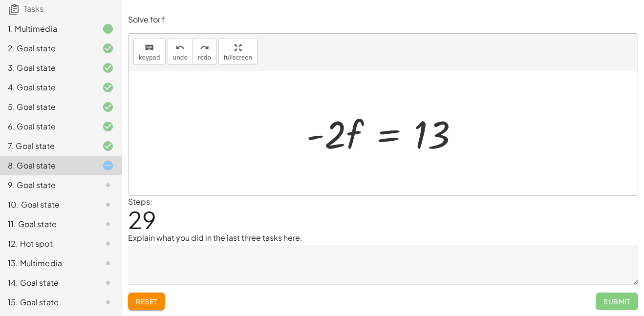
click at [339, 146] on div at bounding box center [386, 133] width 170 height 50
click at [346, 144] on div at bounding box center [386, 133] width 170 height 50
click at [397, 141] on div at bounding box center [386, 133] width 170 height 50
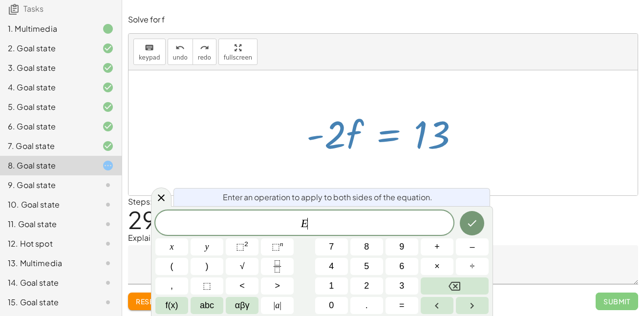
scroll to position [5, 0]
click at [163, 196] on icon at bounding box center [161, 197] width 7 height 7
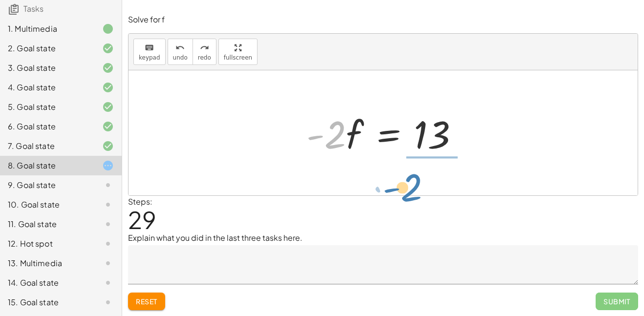
drag, startPoint x: 331, startPoint y: 143, endPoint x: 408, endPoint y: 195, distance: 92.8
click at [408, 195] on div "Solve for f keyboard keypad undo undo redo redo fullscreen + · · 1 · 3 · ( + · …" at bounding box center [382, 162] width 521 height 308
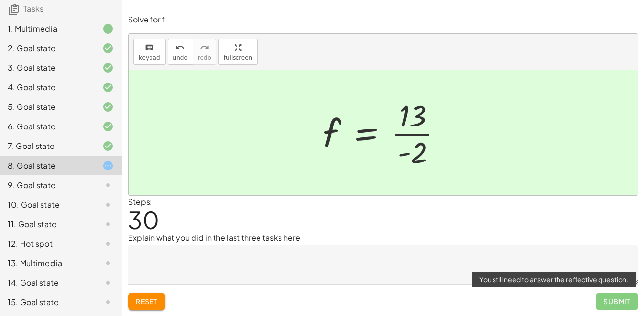
click at [607, 307] on span "Submit" at bounding box center [616, 301] width 42 height 18
click at [606, 307] on span "Submit" at bounding box center [616, 301] width 42 height 18
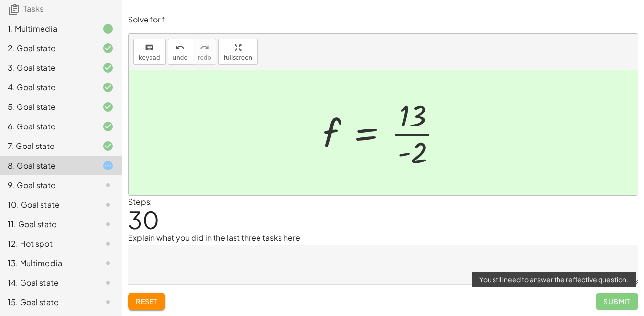
click at [606, 307] on span "Submit" at bounding box center [616, 301] width 42 height 18
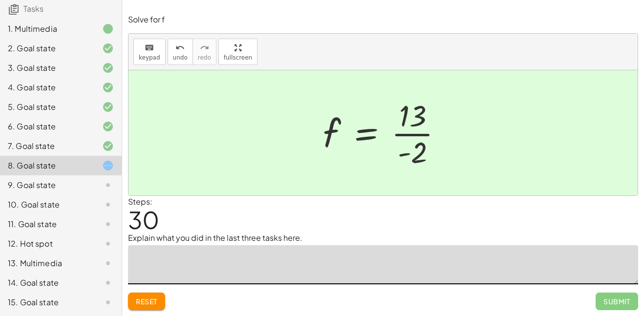
click at [323, 279] on textarea at bounding box center [383, 264] width 510 height 39
click at [195, 261] on textarea "**********" at bounding box center [383, 264] width 510 height 39
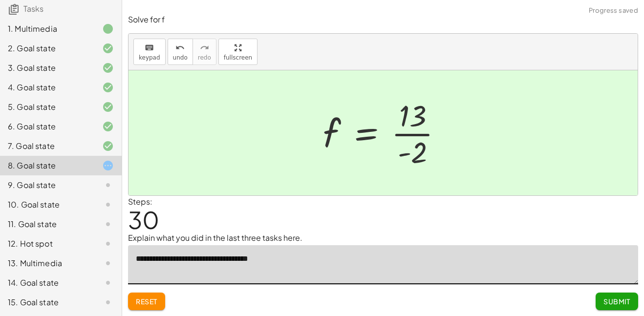
click at [279, 259] on textarea "**********" at bounding box center [383, 264] width 510 height 39
type textarea "**********"
click at [609, 299] on span "Submit" at bounding box center [616, 301] width 27 height 9
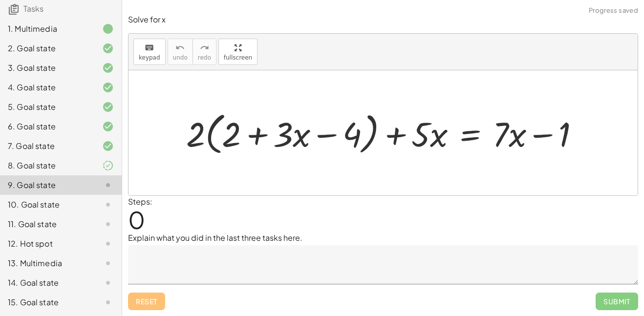
scroll to position [0, 0]
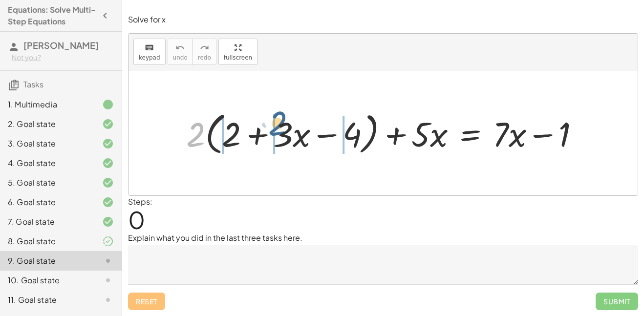
drag, startPoint x: 194, startPoint y: 132, endPoint x: 278, endPoint y: 122, distance: 84.1
click at [278, 122] on div at bounding box center [386, 133] width 411 height 50
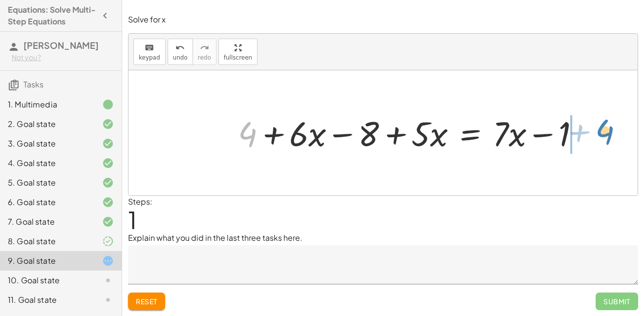
drag, startPoint x: 249, startPoint y: 129, endPoint x: 605, endPoint y: 126, distance: 356.9
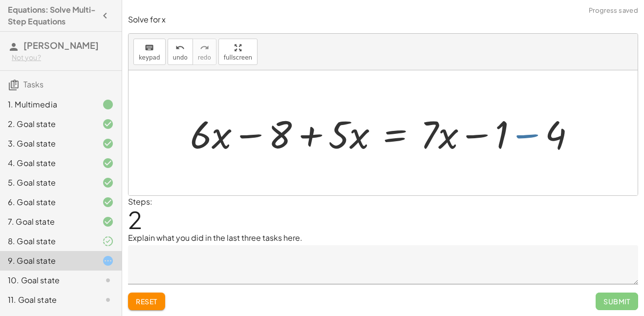
click at [517, 134] on div at bounding box center [386, 133] width 403 height 50
drag, startPoint x: 445, startPoint y: 134, endPoint x: 152, endPoint y: 132, distance: 293.0
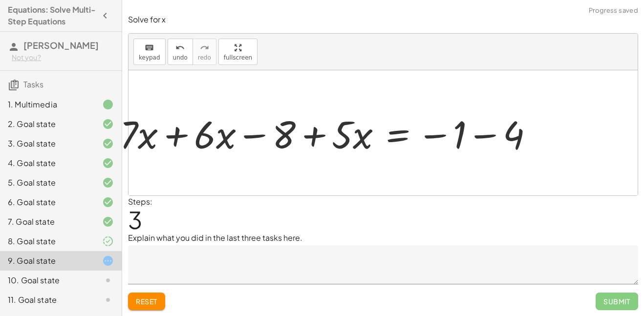
click at [475, 130] on div at bounding box center [317, 133] width 422 height 46
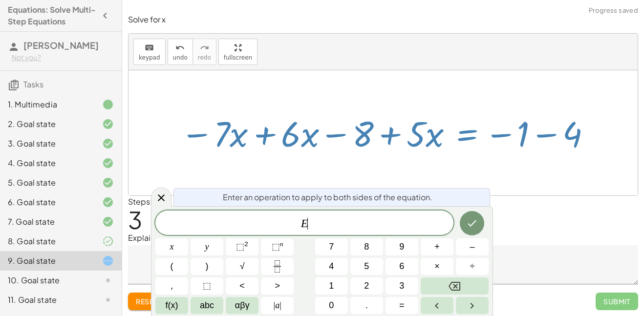
scroll to position [6, 0]
click at [546, 130] on div at bounding box center [386, 133] width 422 height 46
click at [161, 200] on icon at bounding box center [161, 198] width 12 height 12
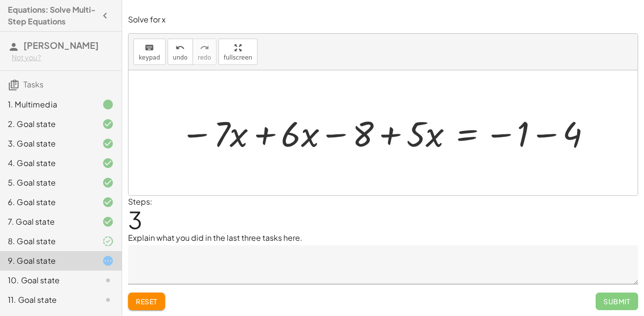
click at [529, 138] on div at bounding box center [386, 133] width 422 height 46
click at [401, 134] on div at bounding box center [358, 133] width 366 height 46
click at [340, 131] on div at bounding box center [358, 133] width 366 height 46
click at [263, 133] on div at bounding box center [358, 133] width 366 height 46
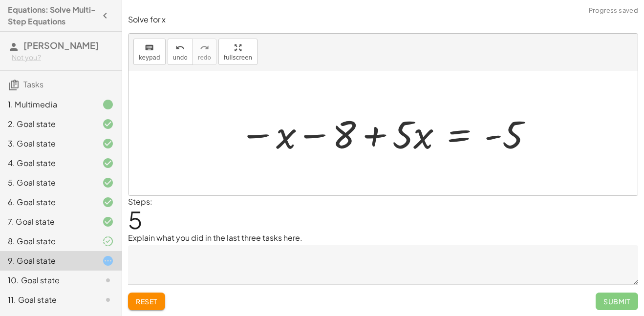
click at [327, 134] on div at bounding box center [386, 133] width 304 height 50
click at [359, 135] on div at bounding box center [386, 133] width 304 height 50
drag, startPoint x: 330, startPoint y: 138, endPoint x: 523, endPoint y: 144, distance: 192.9
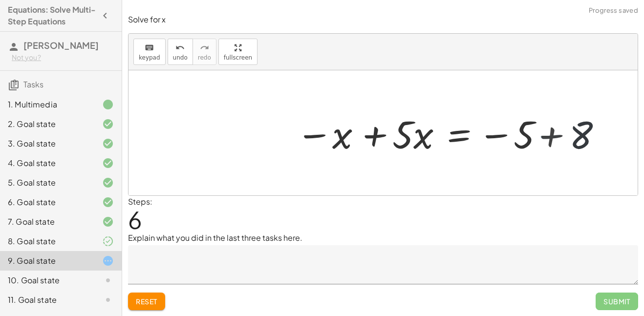
click at [523, 141] on div at bounding box center [452, 133] width 316 height 50
click at [550, 135] on div at bounding box center [452, 133] width 316 height 50
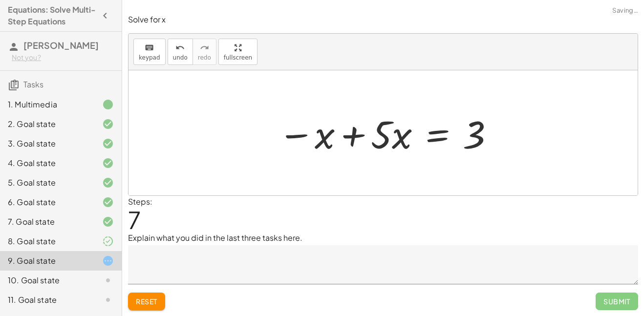
click at [378, 133] on div at bounding box center [387, 133] width 228 height 50
click at [356, 130] on div at bounding box center [387, 133] width 228 height 50
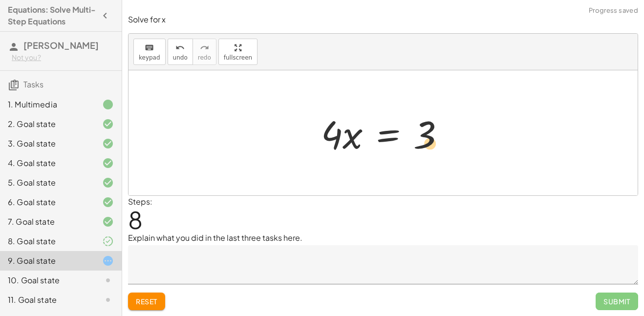
drag, startPoint x: 419, startPoint y: 136, endPoint x: 426, endPoint y: 144, distance: 11.1
click at [426, 144] on div at bounding box center [387, 133] width 142 height 50
drag, startPoint x: 334, startPoint y: 134, endPoint x: 435, endPoint y: 184, distance: 111.6
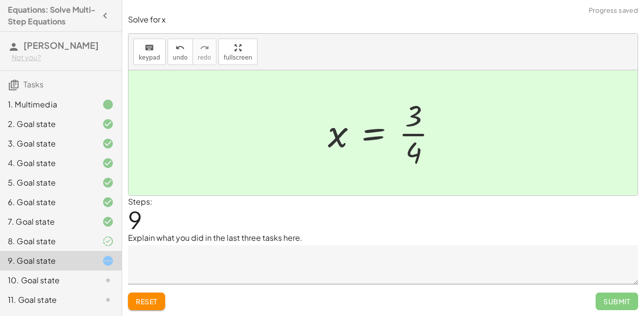
click at [415, 136] on div at bounding box center [386, 132] width 127 height 75
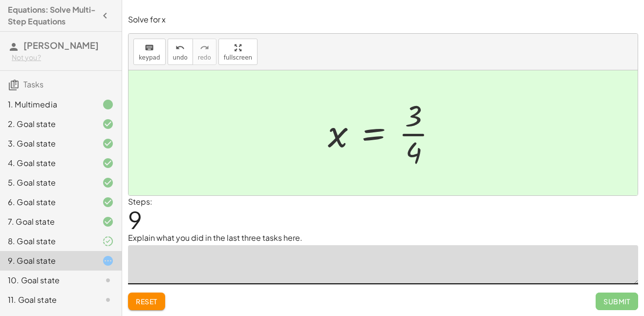
click at [270, 258] on textarea at bounding box center [383, 264] width 510 height 39
type textarea "**********"
click at [605, 301] on span "Submit" at bounding box center [616, 301] width 27 height 9
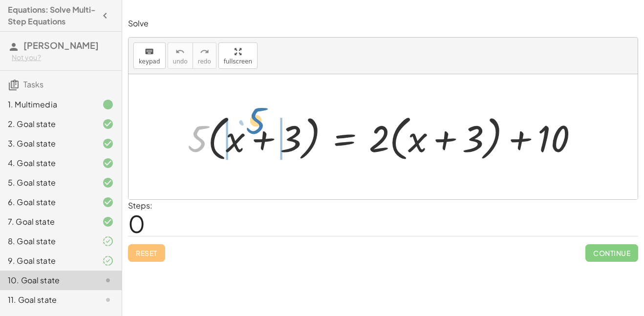
drag, startPoint x: 203, startPoint y: 142, endPoint x: 261, endPoint y: 124, distance: 60.8
click at [261, 124] on div at bounding box center [387, 137] width 408 height 54
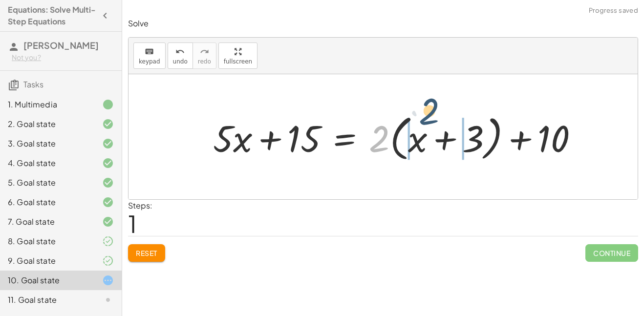
drag, startPoint x: 377, startPoint y: 134, endPoint x: 429, endPoint y: 107, distance: 57.9
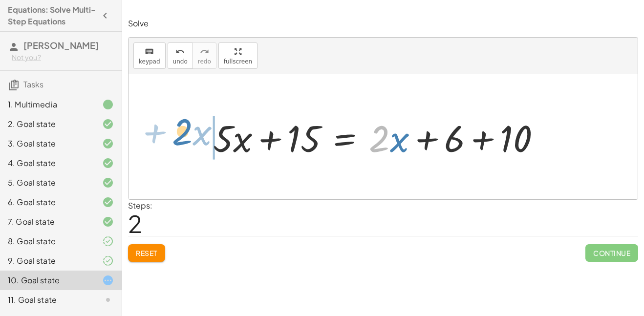
drag, startPoint x: 385, startPoint y: 143, endPoint x: 186, endPoint y: 141, distance: 199.7
click at [186, 141] on div "· 5 · ( + x + 3 ) = + · 2 · ( + x + 3 ) + 10 + · 5 · x + · 5 · 3 = + · 2 · ( + …" at bounding box center [382, 136] width 509 height 125
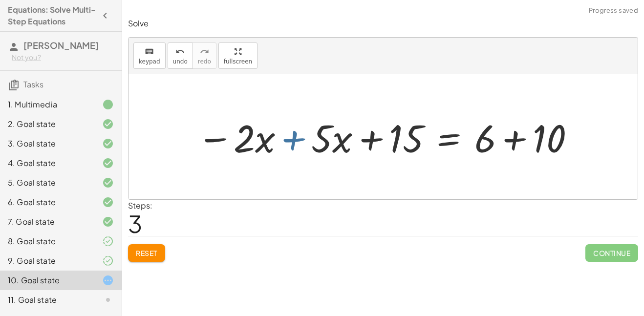
click at [298, 138] on div at bounding box center [386, 137] width 389 height 50
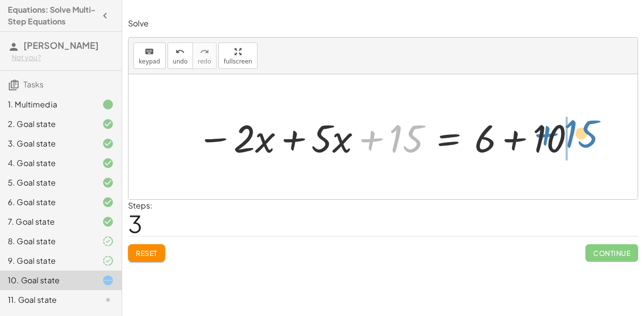
drag, startPoint x: 378, startPoint y: 138, endPoint x: 562, endPoint y: 136, distance: 184.6
click at [562, 136] on div at bounding box center [386, 137] width 389 height 50
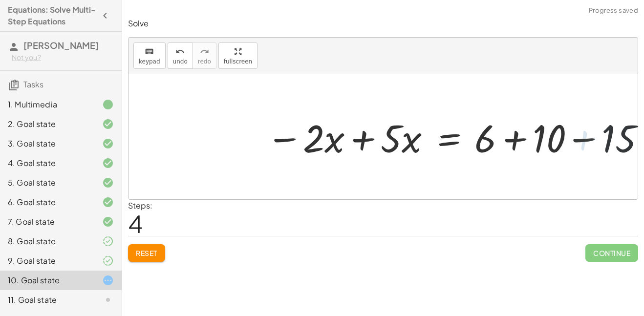
click at [545, 137] on div at bounding box center [457, 137] width 389 height 50
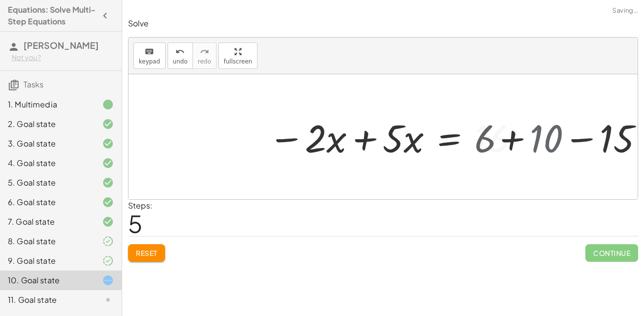
click at [545, 137] on div at bounding box center [429, 137] width 332 height 50
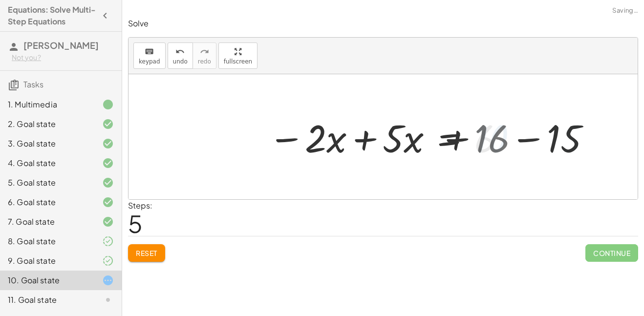
click at [545, 138] on div at bounding box center [429, 137] width 332 height 50
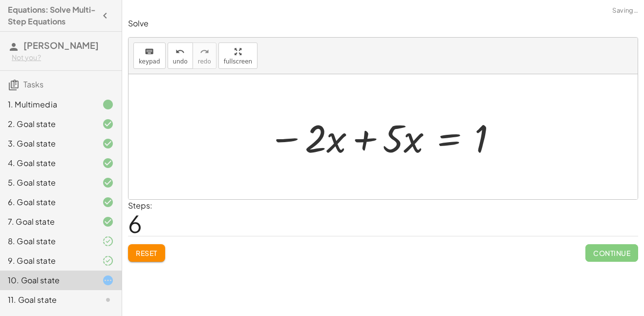
click at [356, 137] on div at bounding box center [383, 137] width 240 height 50
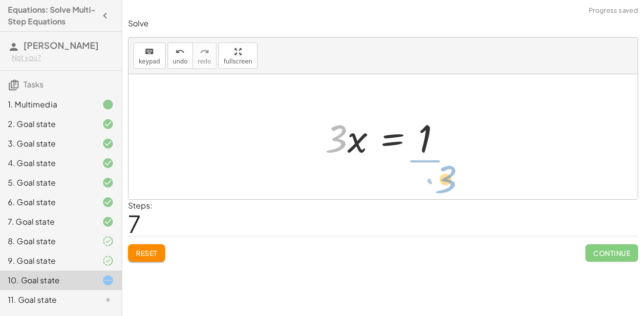
drag, startPoint x: 335, startPoint y: 141, endPoint x: 433, endPoint y: 182, distance: 105.9
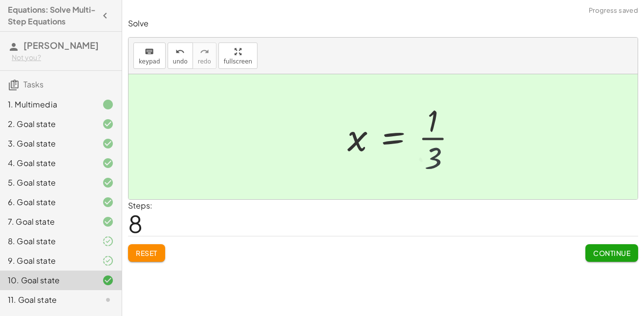
click at [439, 134] on div at bounding box center [405, 136] width 127 height 75
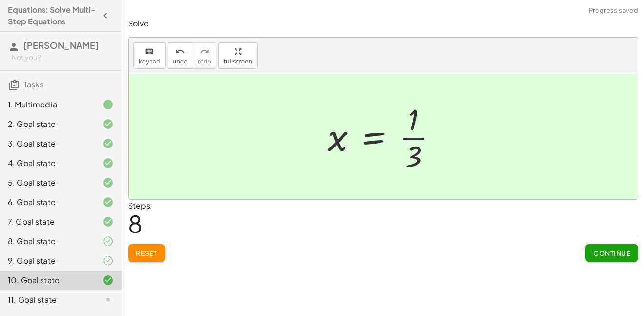
click at [413, 135] on div at bounding box center [386, 136] width 127 height 75
click at [414, 140] on div at bounding box center [386, 136] width 127 height 75
click at [599, 249] on span "Continue" at bounding box center [611, 253] width 37 height 9
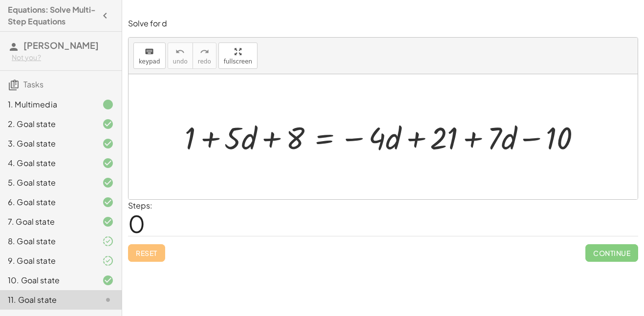
scroll to position [76, 0]
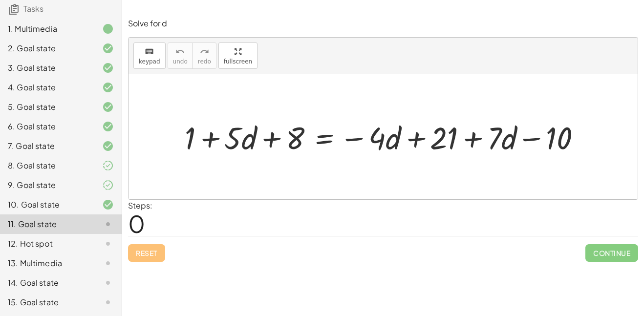
click at [412, 140] on div at bounding box center [387, 136] width 414 height 41
click at [480, 141] on div at bounding box center [387, 136] width 414 height 41
drag, startPoint x: 247, startPoint y: 140, endPoint x: 620, endPoint y: 144, distance: 372.5
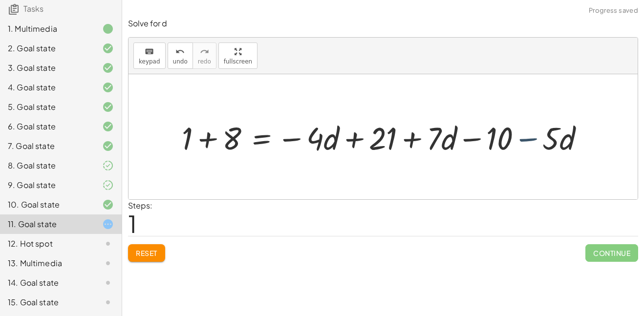
click at [542, 137] on div at bounding box center [387, 137] width 420 height 42
drag, startPoint x: 496, startPoint y: 134, endPoint x: 154, endPoint y: 138, distance: 341.8
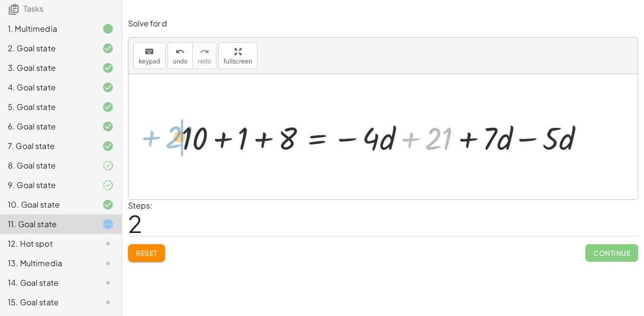
drag, startPoint x: 431, startPoint y: 136, endPoint x: 171, endPoint y: 135, distance: 259.8
click at [171, 135] on div "+ 1 + · 5 · d + 8 = − · 4 · d + 21 + · 7 · d − 10 + 1 + 8 = − · 4 · d + 21 + · …" at bounding box center [382, 137] width 433 height 46
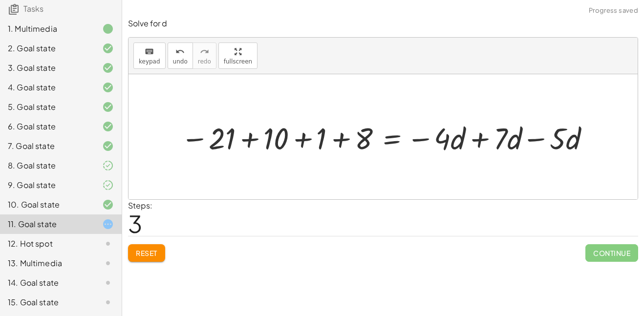
click at [469, 141] on div at bounding box center [386, 137] width 421 height 40
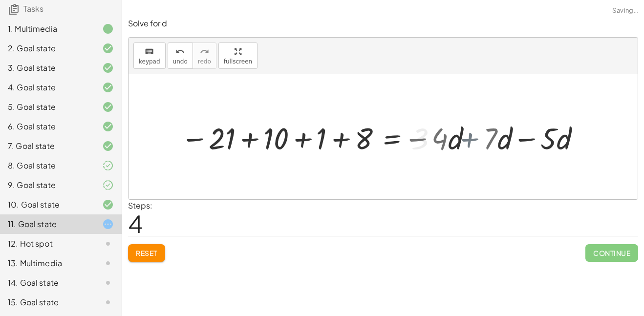
click at [469, 141] on div at bounding box center [347, 137] width 343 height 40
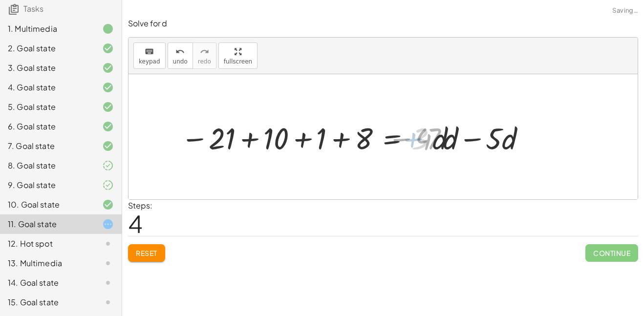
click at [469, 141] on div at bounding box center [347, 137] width 343 height 40
click at [237, 137] on div at bounding box center [324, 137] width 297 height 40
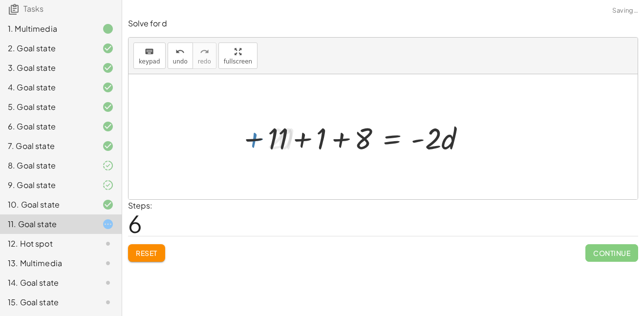
click at [320, 137] on div at bounding box center [354, 137] width 238 height 40
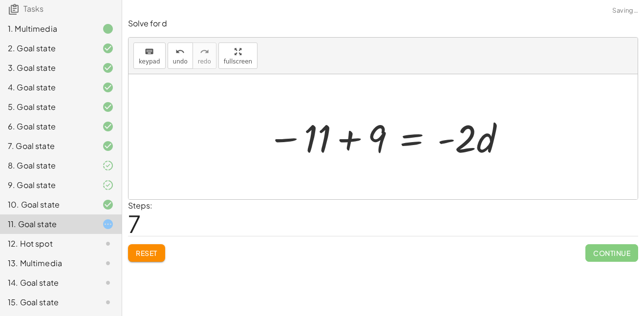
click at [375, 144] on div at bounding box center [386, 137] width 249 height 50
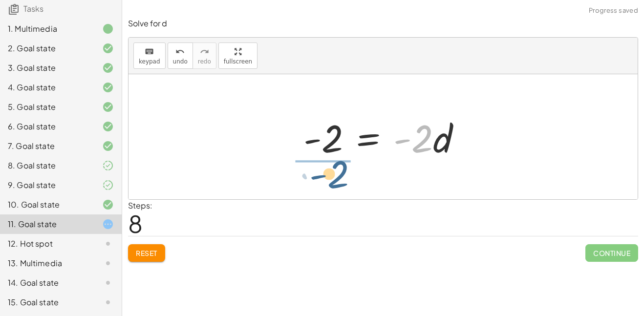
drag, startPoint x: 417, startPoint y: 142, endPoint x: 322, endPoint y: 185, distance: 104.5
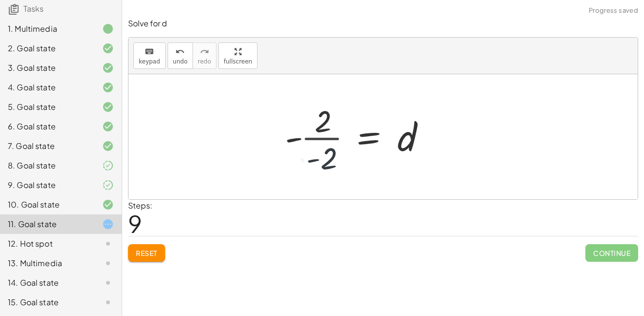
click at [327, 142] on div at bounding box center [356, 136] width 157 height 75
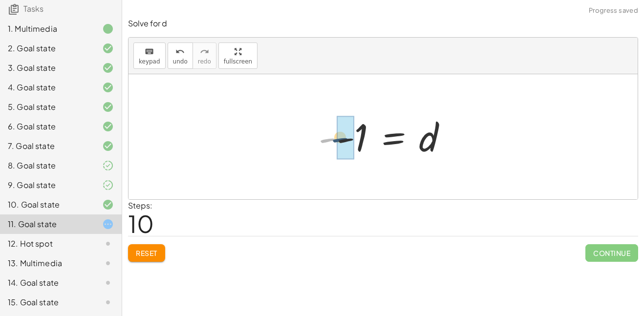
drag, startPoint x: 332, startPoint y: 140, endPoint x: 346, endPoint y: 139, distance: 14.2
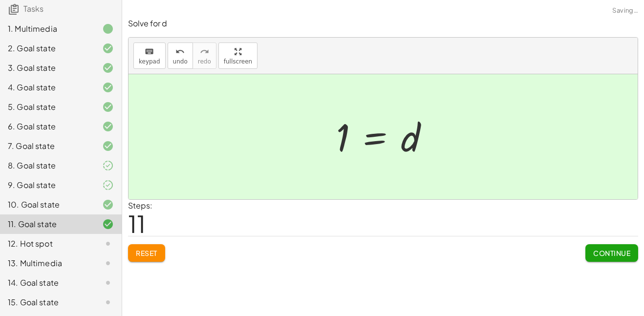
click at [602, 245] on button "Continue" at bounding box center [611, 253] width 53 height 18
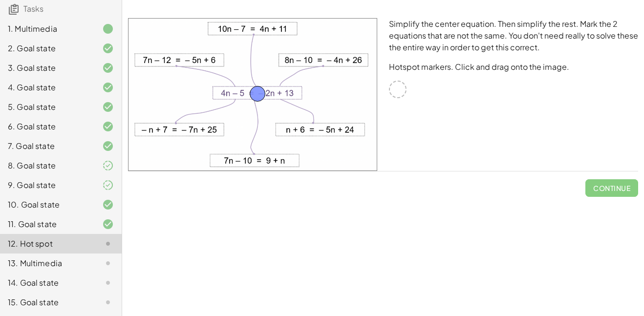
drag, startPoint x: 402, startPoint y: 87, endPoint x: 262, endPoint y: 91, distance: 140.2
click at [628, 182] on button "Check" at bounding box center [617, 188] width 41 height 18
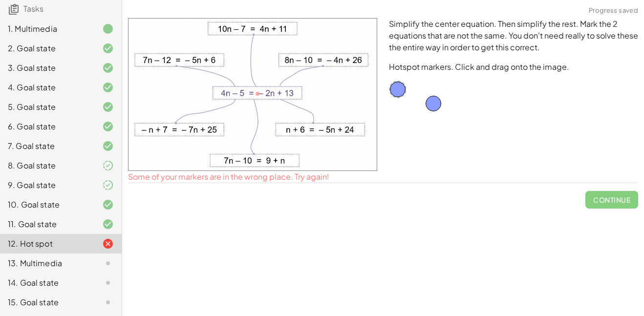
drag, startPoint x: 256, startPoint y: 88, endPoint x: 433, endPoint y: 98, distance: 177.0
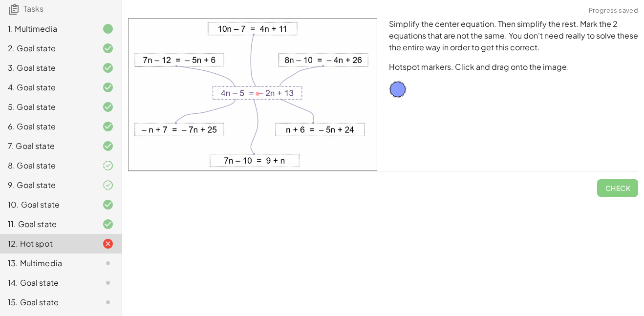
drag, startPoint x: 242, startPoint y: 92, endPoint x: 283, endPoint y: 97, distance: 41.8
click at [283, 97] on img at bounding box center [252, 94] width 249 height 153
drag, startPoint x: 392, startPoint y: 89, endPoint x: 175, endPoint y: 130, distance: 220.6
click at [613, 188] on span "Check" at bounding box center [616, 188] width 25 height 9
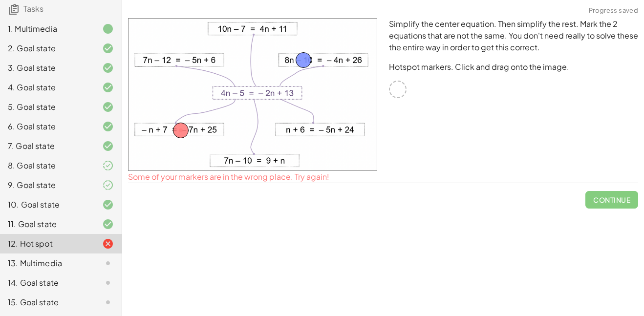
drag, startPoint x: 400, startPoint y: 86, endPoint x: 306, endPoint y: 57, distance: 98.5
drag, startPoint x: 178, startPoint y: 130, endPoint x: 494, endPoint y: 127, distance: 315.9
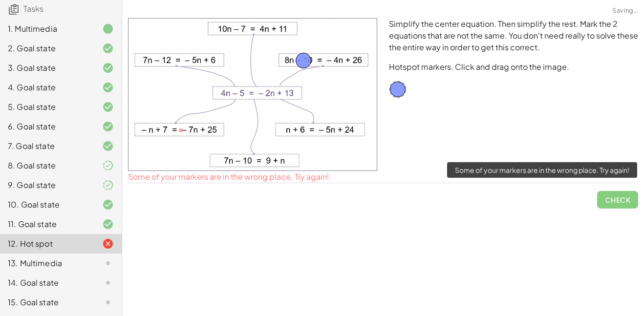
click at [625, 200] on span "Check" at bounding box center [617, 195] width 41 height 25
click at [619, 193] on span "Check" at bounding box center [617, 195] width 41 height 25
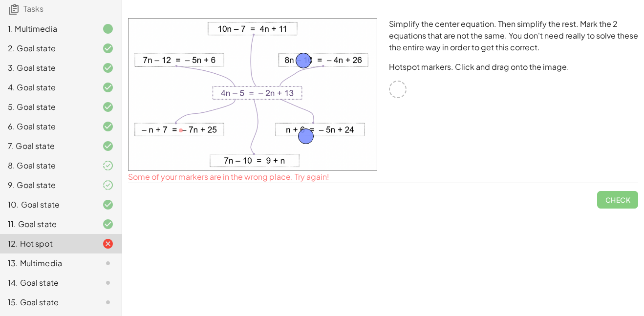
drag, startPoint x: 394, startPoint y: 85, endPoint x: 305, endPoint y: 126, distance: 98.5
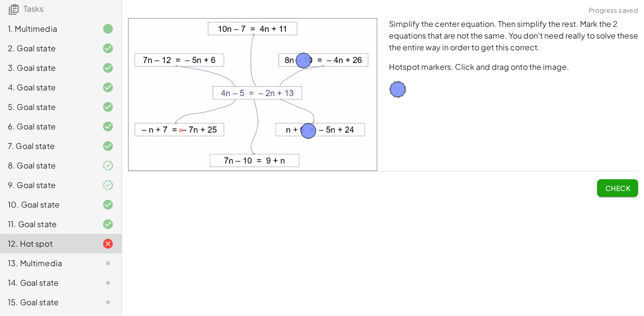
click at [626, 187] on span "Check" at bounding box center [616, 188] width 25 height 9
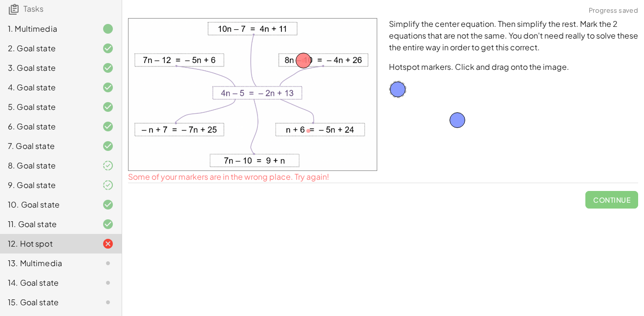
drag, startPoint x: 308, startPoint y: 130, endPoint x: 463, endPoint y: 119, distance: 155.7
drag, startPoint x: 299, startPoint y: 62, endPoint x: 470, endPoint y: 93, distance: 173.6
drag, startPoint x: 395, startPoint y: 93, endPoint x: 166, endPoint y: 63, distance: 230.9
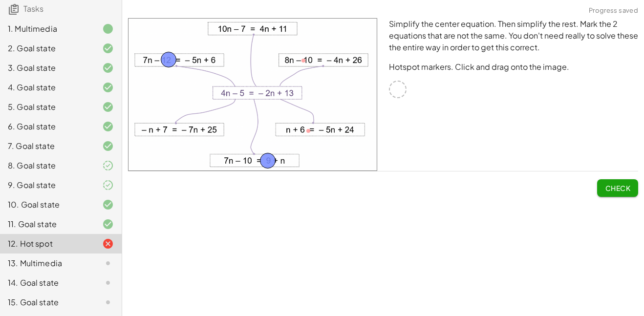
drag, startPoint x: 403, startPoint y: 94, endPoint x: 265, endPoint y: 168, distance: 157.1
click at [596, 181] on div "Check" at bounding box center [383, 183] width 510 height 25
click at [599, 182] on button "Check" at bounding box center [617, 188] width 41 height 18
click at [604, 185] on span "Check" at bounding box center [616, 188] width 25 height 9
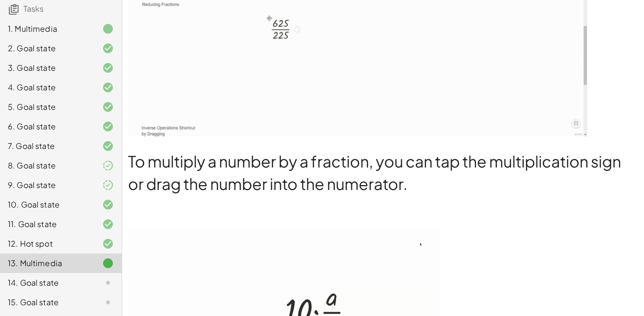
scroll to position [285, 0]
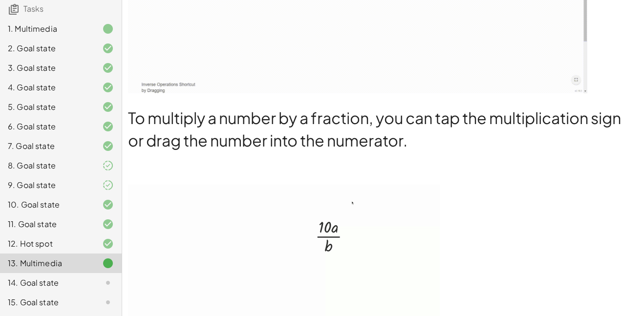
click at [57, 240] on div "12. Hot spot" at bounding box center [47, 244] width 79 height 12
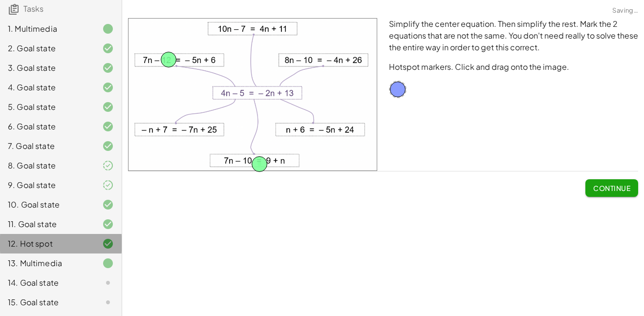
scroll to position [0, 0]
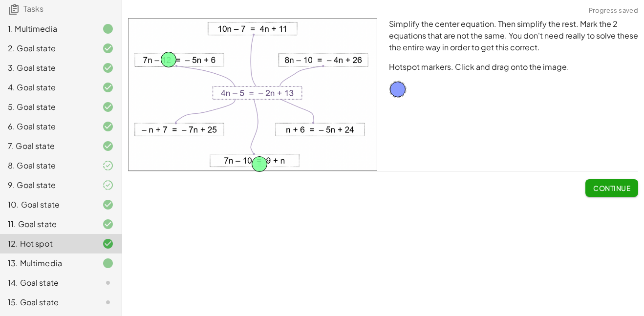
click at [58, 256] on div "13. Multimedia" at bounding box center [61, 263] width 122 height 20
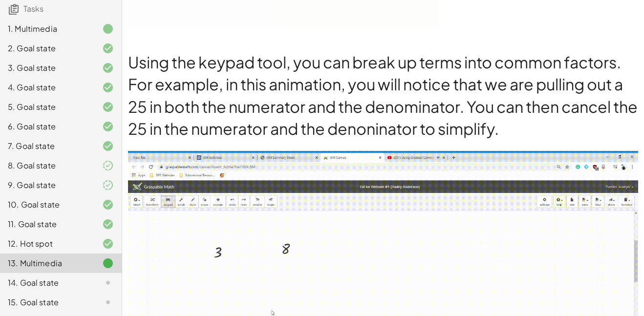
scroll to position [1093, 0]
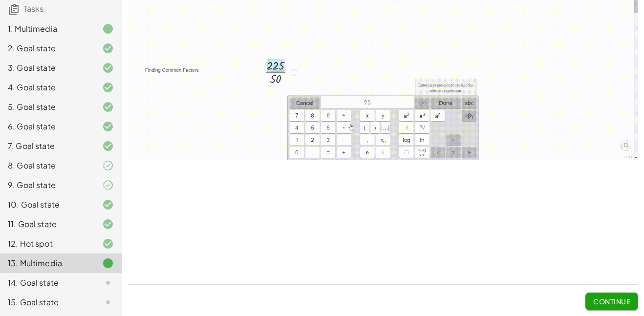
click at [612, 291] on span "Continue" at bounding box center [611, 297] width 53 height 25
click at [606, 295] on button "Continue" at bounding box center [611, 301] width 53 height 18
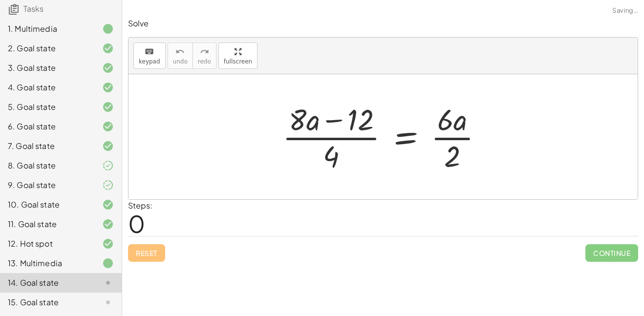
scroll to position [0, 0]
drag, startPoint x: 330, startPoint y: 150, endPoint x: 255, endPoint y: 126, distance: 79.1
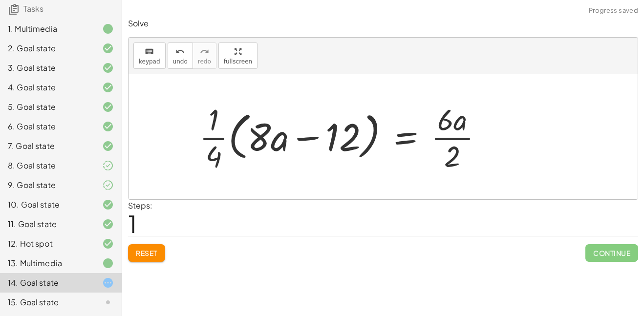
click at [224, 131] on div at bounding box center [344, 136] width 301 height 75
drag, startPoint x: 219, startPoint y: 131, endPoint x: 291, endPoint y: 132, distance: 72.3
click at [291, 132] on div at bounding box center [344, 136] width 301 height 75
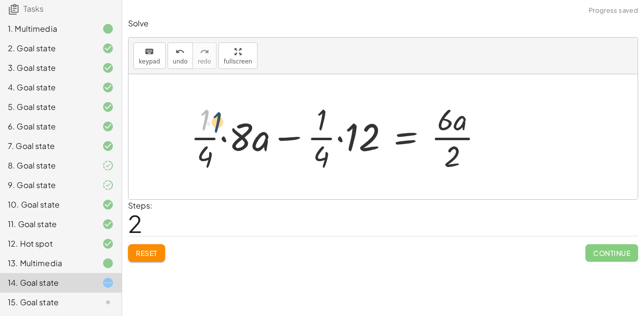
drag, startPoint x: 201, startPoint y: 128, endPoint x: 210, endPoint y: 129, distance: 9.3
click at [210, 129] on div at bounding box center [341, 136] width 310 height 75
drag, startPoint x: 208, startPoint y: 165, endPoint x: 335, endPoint y: 172, distance: 127.2
click at [335, 172] on div at bounding box center [341, 136] width 310 height 75
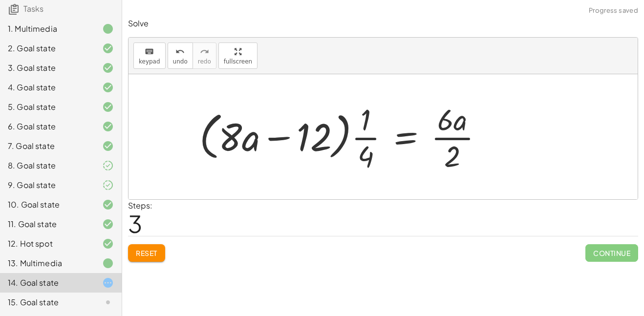
click at [318, 138] on div at bounding box center [344, 136] width 301 height 75
click at [294, 138] on div at bounding box center [344, 136] width 301 height 75
click at [156, 244] on button "Reset" at bounding box center [146, 253] width 37 height 18
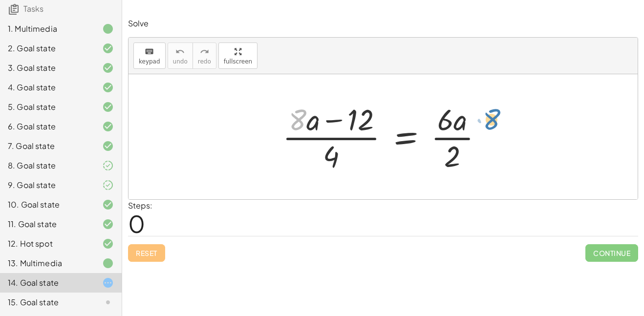
drag, startPoint x: 306, startPoint y: 119, endPoint x: 500, endPoint y: 118, distance: 194.3
click at [500, 118] on div "· 8 + · a · ( + · 8 · a − 12 ) · 4 = · 6 · a · 2" at bounding box center [382, 136] width 509 height 125
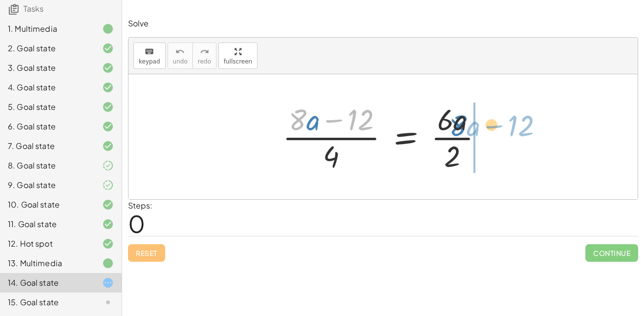
drag, startPoint x: 295, startPoint y: 116, endPoint x: 456, endPoint y: 122, distance: 160.3
click at [456, 122] on div at bounding box center [386, 136] width 218 height 75
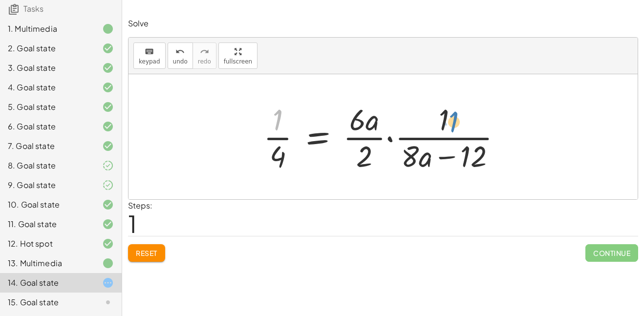
drag, startPoint x: 275, startPoint y: 117, endPoint x: 447, endPoint y: 118, distance: 171.9
click at [447, 118] on div at bounding box center [386, 136] width 256 height 75
drag, startPoint x: 289, startPoint y: 152, endPoint x: 374, endPoint y: 154, distance: 85.5
click at [374, 154] on div at bounding box center [386, 136] width 256 height 75
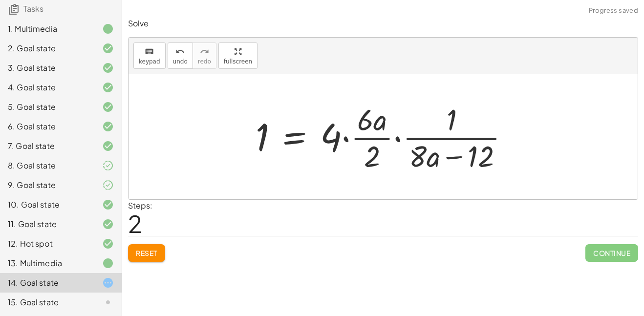
click at [315, 140] on div at bounding box center [385, 136] width 271 height 75
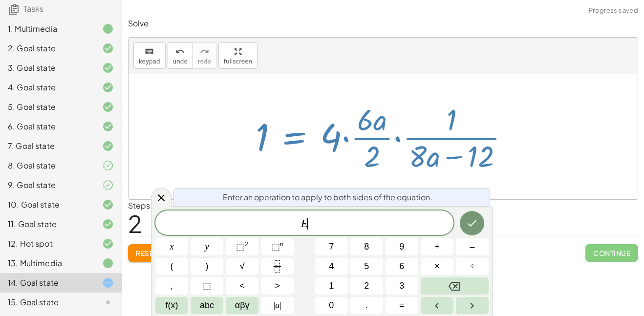
click at [150, 205] on label "Steps:" at bounding box center [140, 205] width 24 height 10
click at [156, 199] on icon at bounding box center [161, 198] width 12 height 12
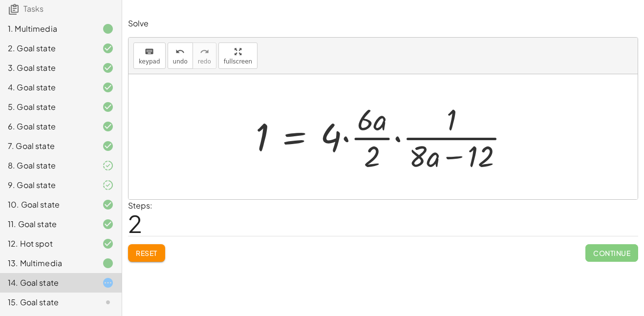
click at [151, 248] on button "Reset" at bounding box center [146, 253] width 37 height 18
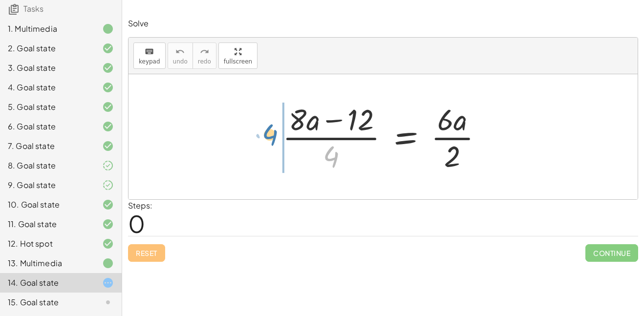
drag, startPoint x: 329, startPoint y: 148, endPoint x: 268, endPoint y: 126, distance: 64.9
click at [268, 126] on div "· 4 · ( + · 8 · a − 12 ) · 4 = · 6 · a · 2" at bounding box center [383, 137] width 230 height 80
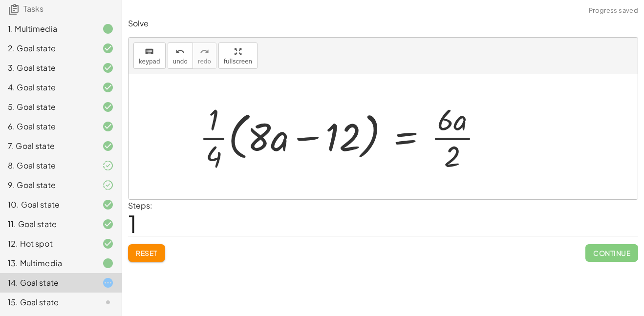
click at [213, 116] on div at bounding box center [344, 136] width 301 height 75
drag, startPoint x: 454, startPoint y: 153, endPoint x: 492, endPoint y: 137, distance: 40.9
click at [492, 137] on div at bounding box center [344, 136] width 301 height 75
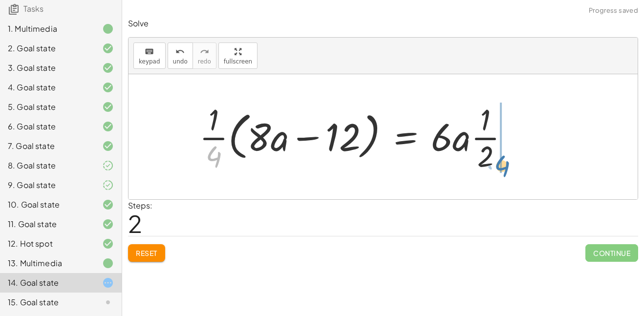
drag, startPoint x: 211, startPoint y: 161, endPoint x: 500, endPoint y: 171, distance: 289.7
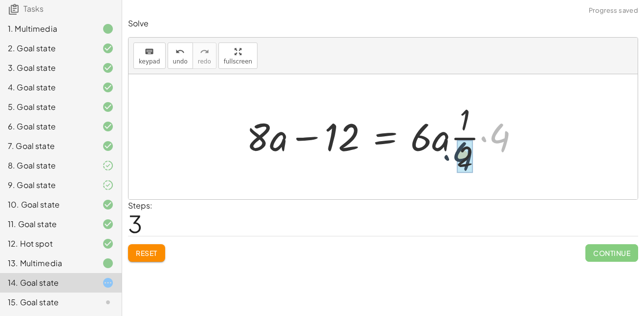
drag, startPoint x: 503, startPoint y: 141, endPoint x: 465, endPoint y: 161, distance: 43.0
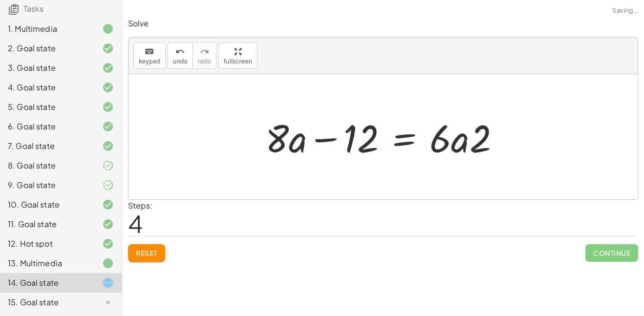
click at [454, 144] on div at bounding box center [386, 137] width 252 height 50
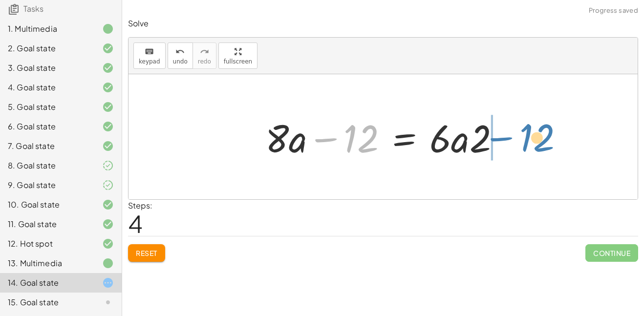
drag, startPoint x: 358, startPoint y: 145, endPoint x: 537, endPoint y: 144, distance: 178.2
click at [537, 144] on div "· ( + · 8 · a − 12 ) · 4 = · 6 · a · 2 · · 1 · 4 · ( + · 8 · a − 12 ) = · 6 · a…" at bounding box center [382, 136] width 509 height 125
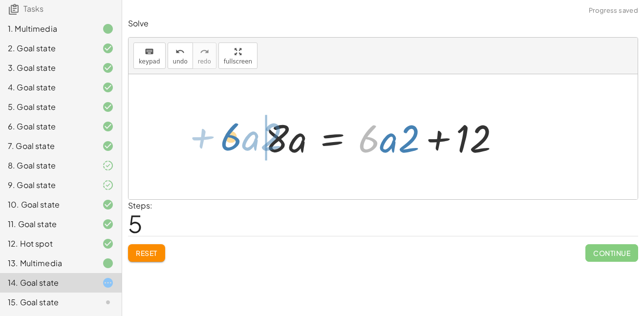
drag, startPoint x: 444, startPoint y: 147, endPoint x: 306, endPoint y: 145, distance: 138.2
click at [306, 145] on div at bounding box center [386, 137] width 252 height 50
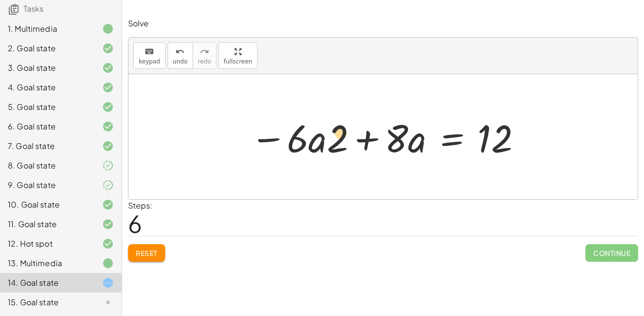
drag, startPoint x: 338, startPoint y: 138, endPoint x: 342, endPoint y: 133, distance: 6.0
click at [342, 133] on div at bounding box center [386, 137] width 282 height 50
click at [367, 140] on div at bounding box center [386, 137] width 282 height 50
click at [477, 145] on div at bounding box center [386, 137] width 282 height 50
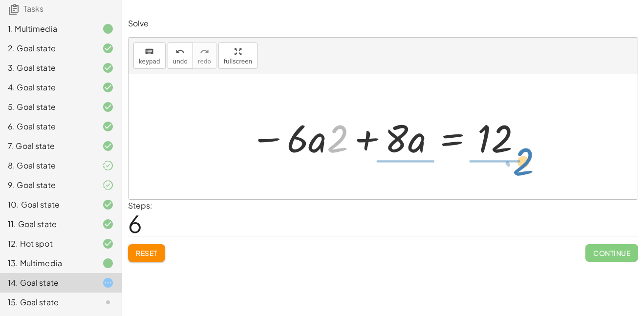
drag, startPoint x: 338, startPoint y: 139, endPoint x: 474, endPoint y: 187, distance: 143.3
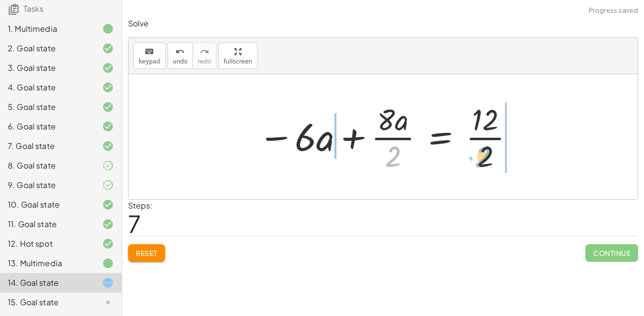
drag, startPoint x: 396, startPoint y: 157, endPoint x: 503, endPoint y: 160, distance: 107.0
click at [503, 160] on div at bounding box center [386, 136] width 267 height 75
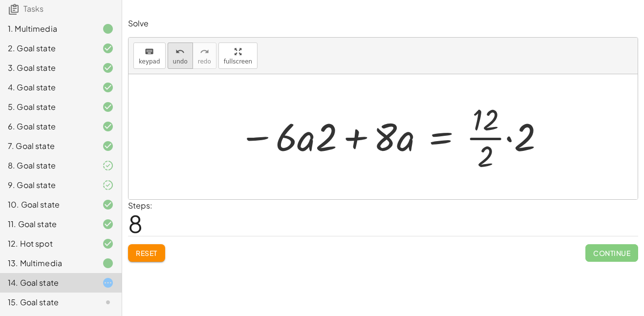
click at [177, 61] on span "undo" at bounding box center [180, 61] width 15 height 7
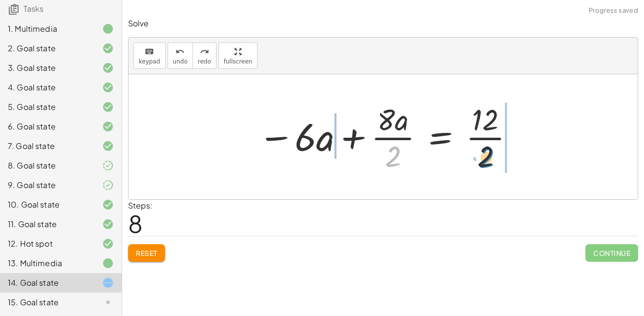
drag, startPoint x: 388, startPoint y: 161, endPoint x: 481, endPoint y: 162, distance: 93.3
click at [481, 162] on div at bounding box center [386, 136] width 267 height 75
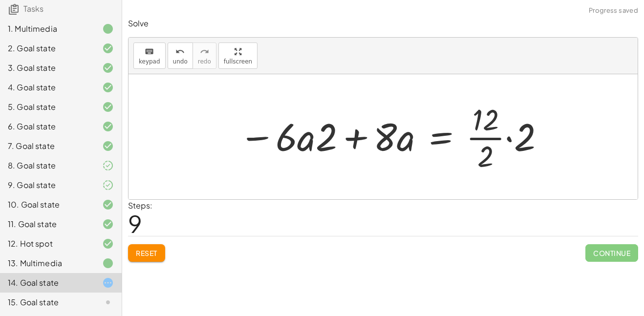
click at [144, 251] on span "Reset" at bounding box center [146, 253] width 21 height 9
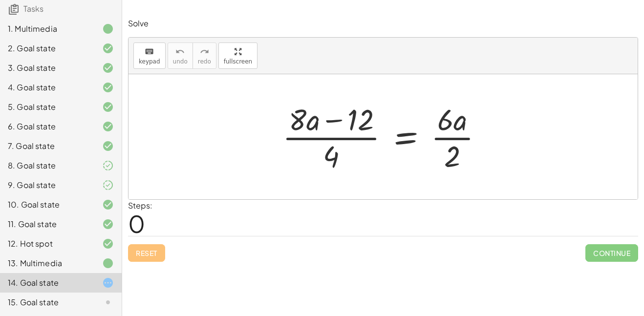
click at [21, 296] on div "15. Goal state" at bounding box center [47, 302] width 79 height 12
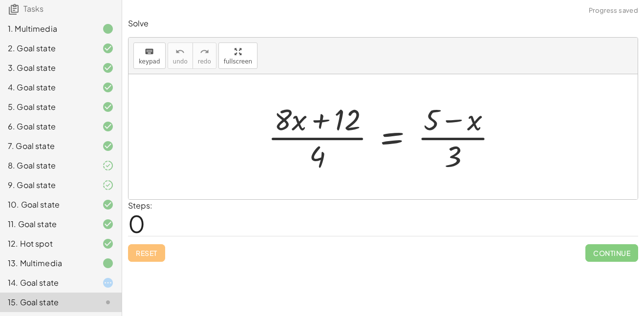
click at [46, 284] on div "14. Goal state" at bounding box center [47, 283] width 79 height 12
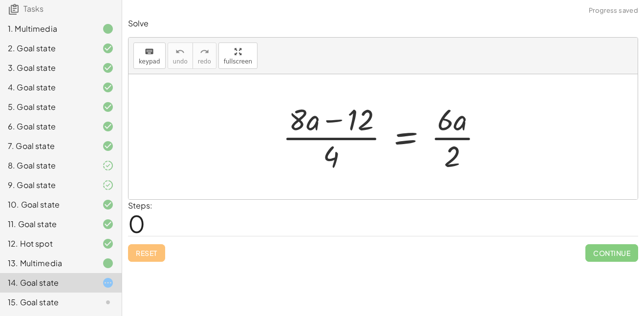
click at [64, 258] on div "13. Multimedia" at bounding box center [47, 263] width 79 height 12
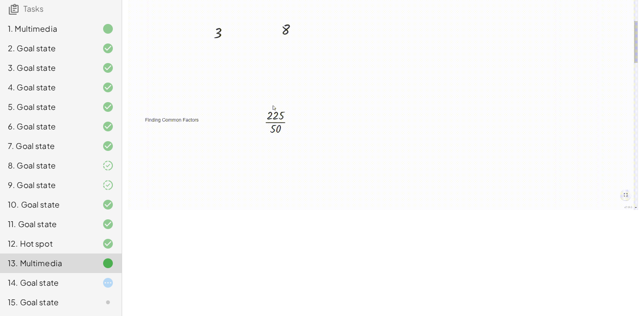
scroll to position [1093, 0]
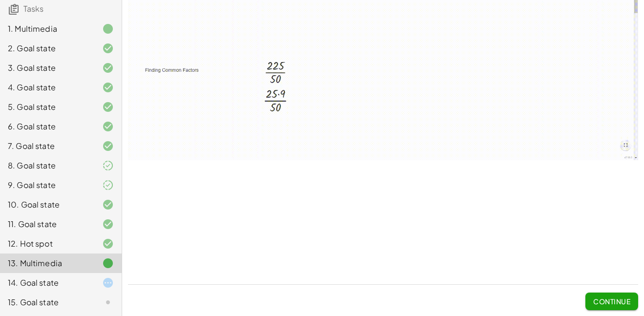
click at [49, 280] on div "14. Goal state" at bounding box center [47, 283] width 79 height 12
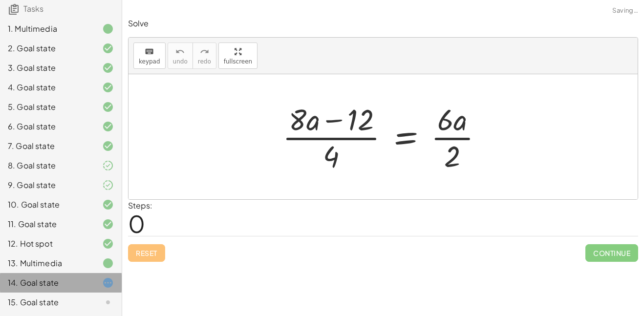
scroll to position [0, 0]
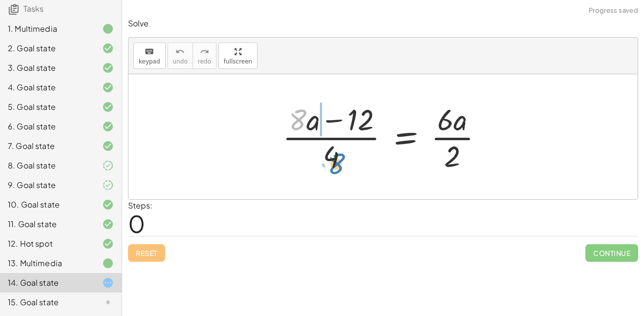
drag, startPoint x: 305, startPoint y: 114, endPoint x: 343, endPoint y: 154, distance: 55.3
click at [343, 154] on div at bounding box center [386, 136] width 218 height 75
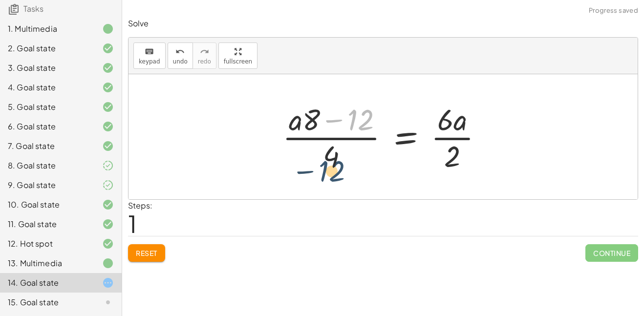
drag, startPoint x: 354, startPoint y: 119, endPoint x: 324, endPoint y: 173, distance: 62.1
click at [324, 173] on div at bounding box center [386, 136] width 218 height 75
drag, startPoint x: 306, startPoint y: 119, endPoint x: 292, endPoint y: 122, distance: 14.0
click at [292, 122] on div at bounding box center [386, 136] width 218 height 75
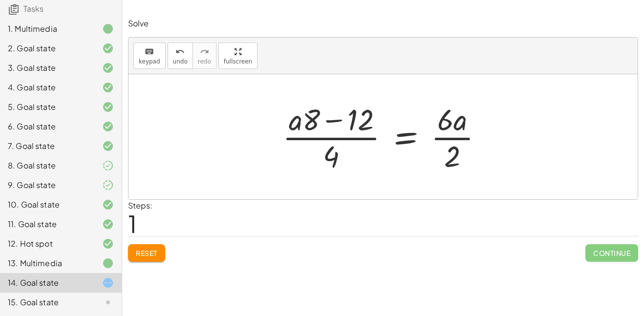
click at [301, 119] on div at bounding box center [386, 136] width 218 height 75
click at [297, 124] on div at bounding box center [386, 136] width 218 height 75
click at [151, 245] on button "Reset" at bounding box center [146, 253] width 37 height 18
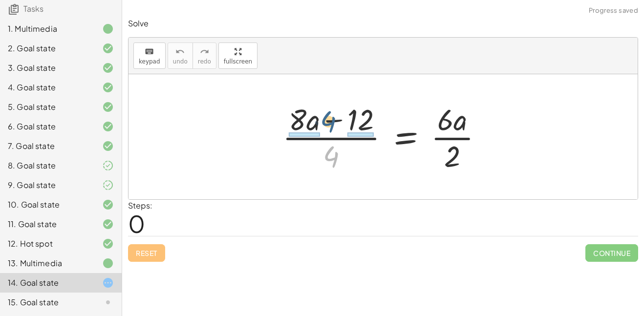
drag, startPoint x: 328, startPoint y: 154, endPoint x: 325, endPoint y: 118, distance: 36.7
click at [325, 118] on div at bounding box center [386, 136] width 218 height 75
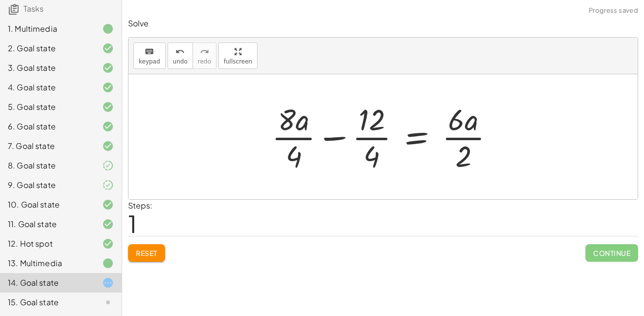
click at [326, 143] on div at bounding box center [387, 136] width 240 height 75
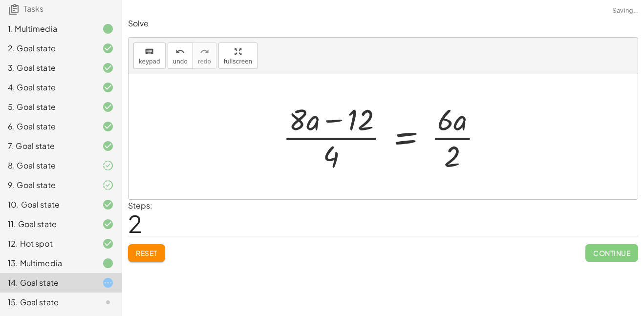
click at [345, 137] on div at bounding box center [386, 136] width 218 height 75
click at [154, 244] on button "Reset" at bounding box center [146, 253] width 37 height 18
click at [147, 249] on div "Reset Continue" at bounding box center [383, 249] width 510 height 26
drag, startPoint x: 327, startPoint y: 155, endPoint x: 300, endPoint y: 128, distance: 38.0
click at [300, 128] on div at bounding box center [386, 136] width 218 height 75
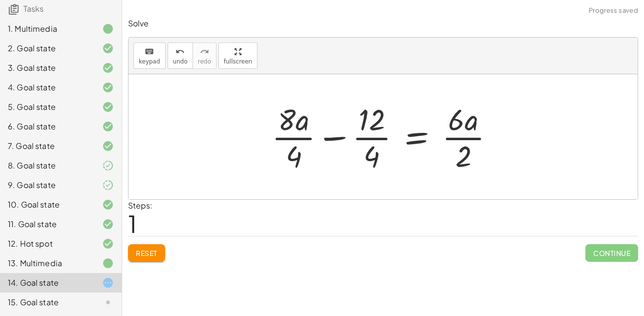
click at [294, 136] on div at bounding box center [387, 136] width 240 height 75
click at [379, 142] on div at bounding box center [388, 136] width 235 height 75
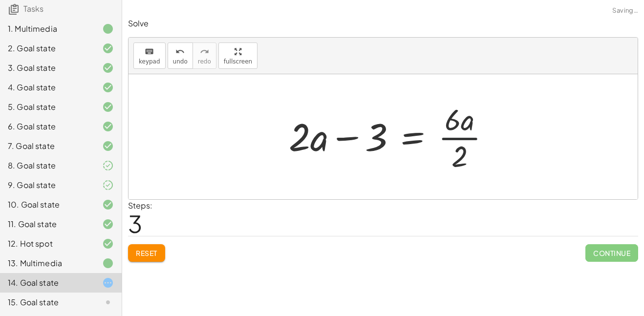
click at [479, 139] on div at bounding box center [393, 136] width 219 height 75
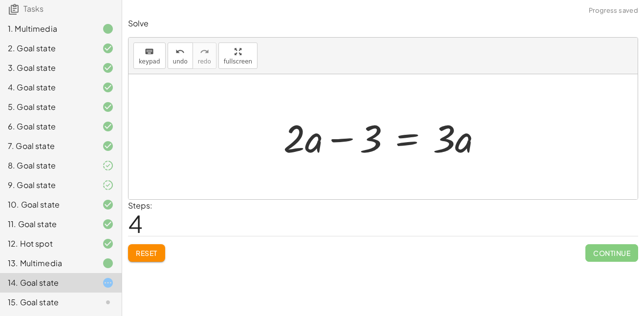
click at [406, 142] on div at bounding box center [386, 137] width 217 height 50
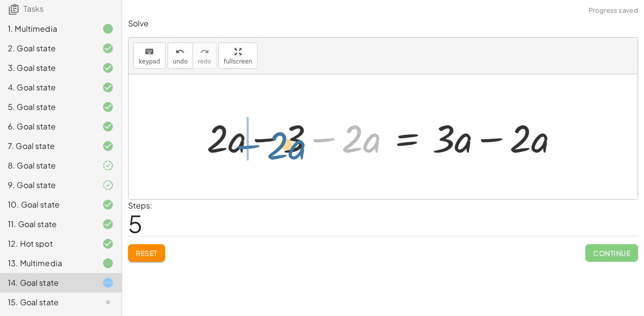
drag, startPoint x: 320, startPoint y: 140, endPoint x: 245, endPoint y: 145, distance: 75.8
click at [245, 145] on div at bounding box center [386, 137] width 369 height 50
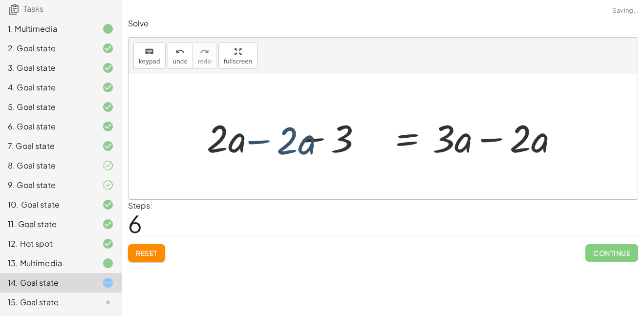
click at [255, 141] on div at bounding box center [386, 137] width 369 height 50
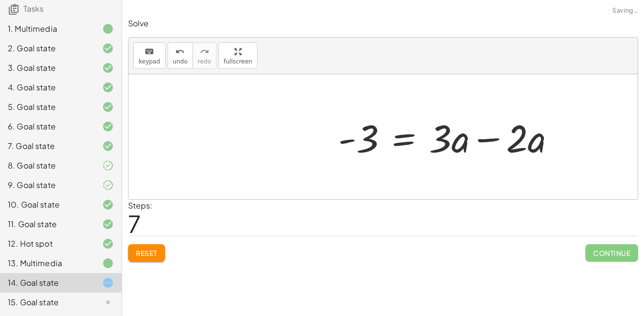
click at [488, 133] on div at bounding box center [450, 137] width 235 height 50
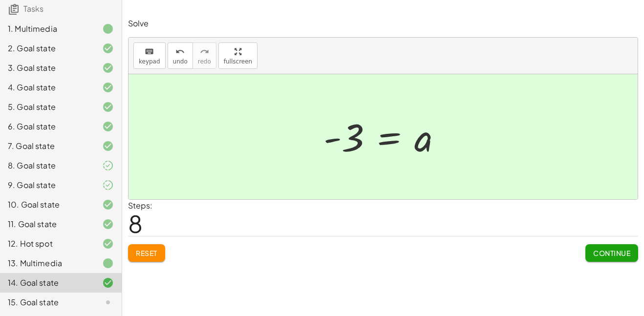
click at [612, 248] on button "Continue" at bounding box center [611, 253] width 53 height 18
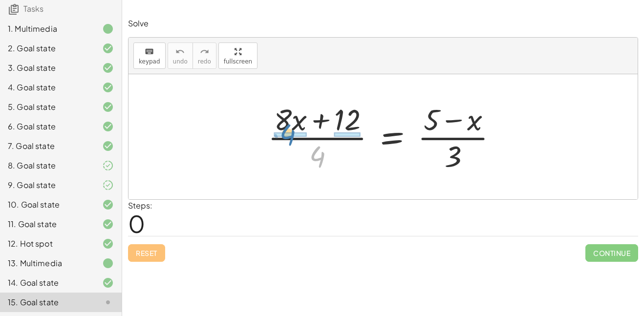
drag, startPoint x: 315, startPoint y: 150, endPoint x: 286, endPoint y: 127, distance: 37.2
click at [286, 127] on div at bounding box center [387, 136] width 248 height 75
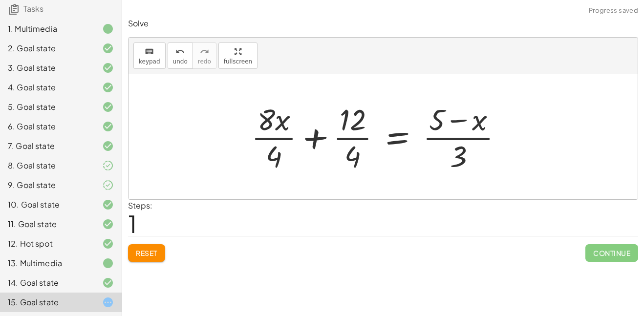
click at [274, 132] on div at bounding box center [380, 136] width 269 height 75
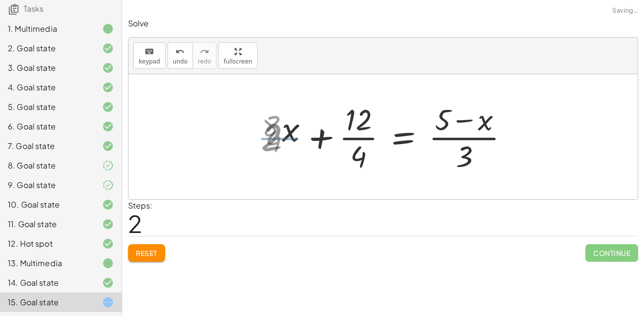
click at [348, 135] on div at bounding box center [388, 136] width 265 height 75
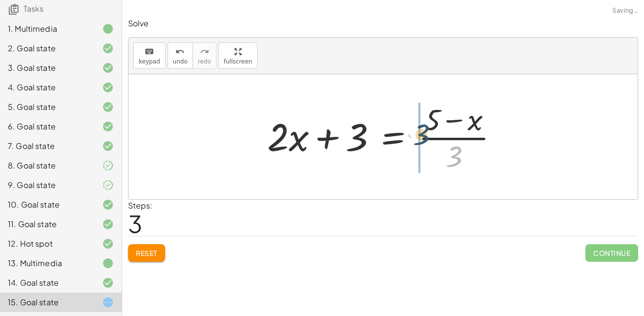
drag, startPoint x: 468, startPoint y: 160, endPoint x: 434, endPoint y: 138, distance: 40.5
click at [434, 138] on div at bounding box center [386, 136] width 249 height 75
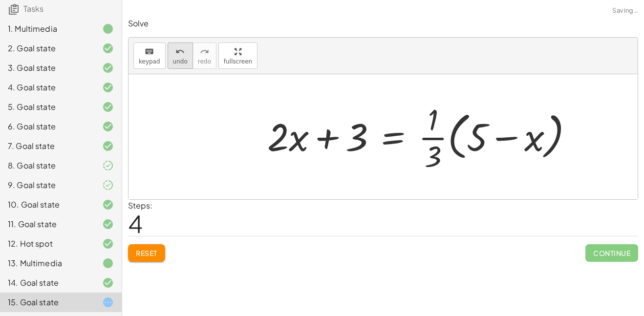
click at [180, 60] on span "undo" at bounding box center [180, 61] width 15 height 7
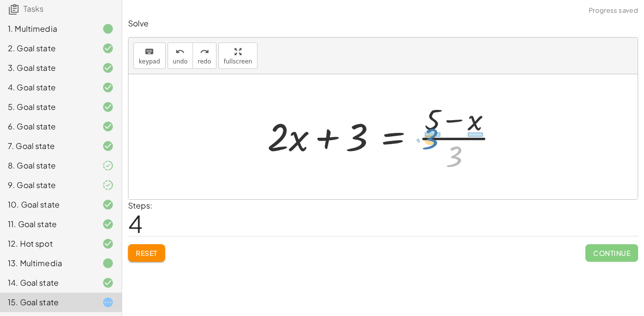
drag, startPoint x: 459, startPoint y: 157, endPoint x: 433, endPoint y: 140, distance: 30.7
click at [433, 140] on div at bounding box center [386, 136] width 249 height 75
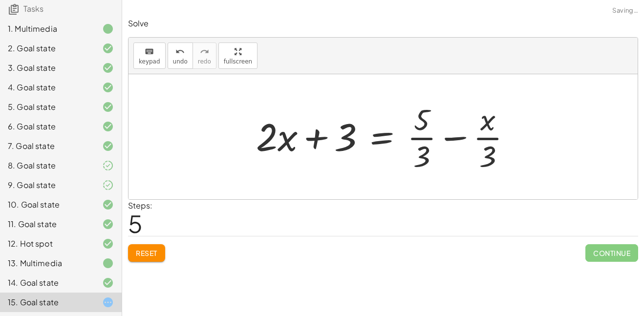
click at [425, 138] on div at bounding box center [387, 136] width 273 height 75
click at [471, 142] on div at bounding box center [386, 136] width 273 height 75
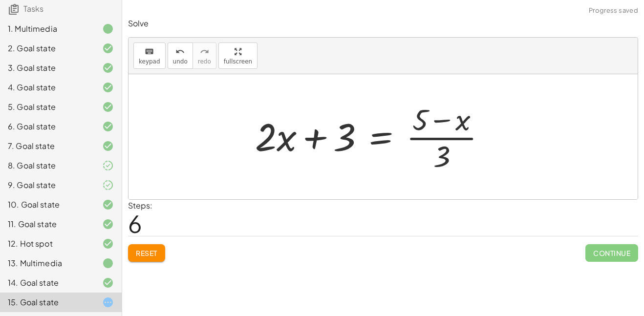
click at [452, 136] on div at bounding box center [374, 136] width 249 height 75
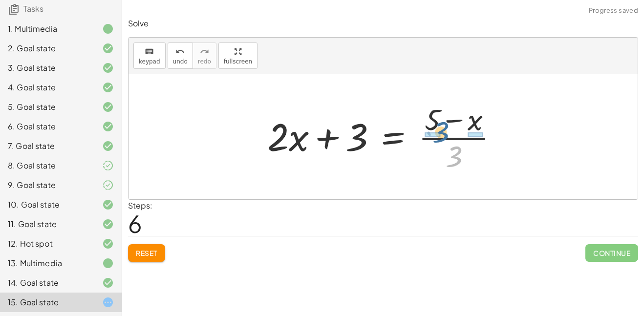
drag, startPoint x: 455, startPoint y: 150, endPoint x: 441, endPoint y: 125, distance: 28.0
click at [441, 125] on div at bounding box center [386, 136] width 249 height 75
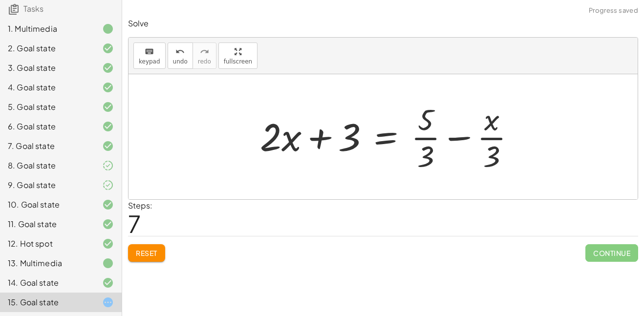
click at [436, 135] on div at bounding box center [391, 136] width 273 height 75
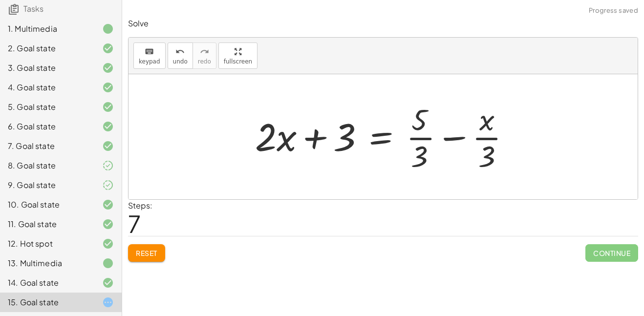
click at [425, 135] on div at bounding box center [386, 136] width 273 height 75
click at [485, 140] on div at bounding box center [386, 136] width 273 height 75
click at [464, 140] on div at bounding box center [386, 136] width 273 height 75
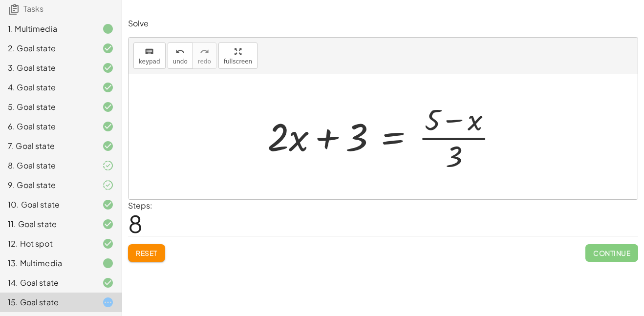
click at [437, 125] on div at bounding box center [386, 136] width 249 height 75
click at [455, 120] on div at bounding box center [386, 136] width 249 height 75
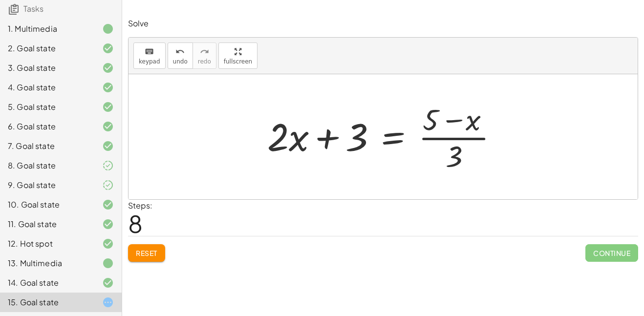
click at [455, 120] on div at bounding box center [386, 136] width 249 height 75
drag, startPoint x: 433, startPoint y: 120, endPoint x: 474, endPoint y: 119, distance: 41.5
click at [474, 119] on div at bounding box center [386, 136] width 249 height 75
drag, startPoint x: 476, startPoint y: 121, endPoint x: 433, endPoint y: 122, distance: 43.0
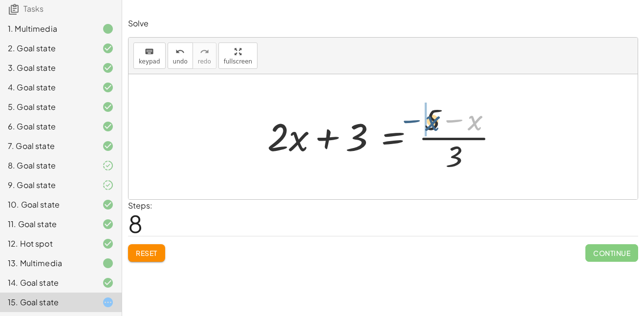
click at [433, 122] on div at bounding box center [386, 136] width 249 height 75
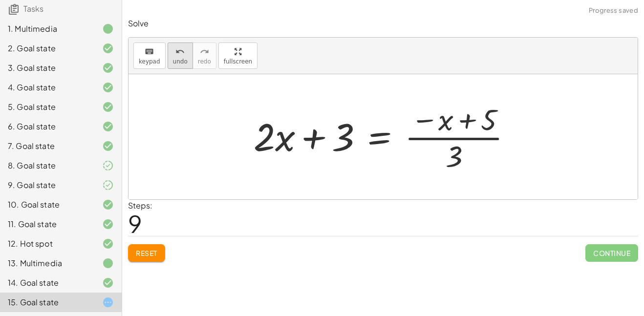
click at [179, 52] on icon "undo" at bounding box center [179, 52] width 9 height 12
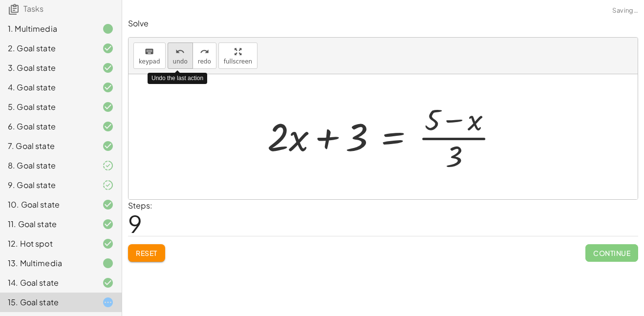
click at [179, 52] on icon "undo" at bounding box center [179, 52] width 9 height 12
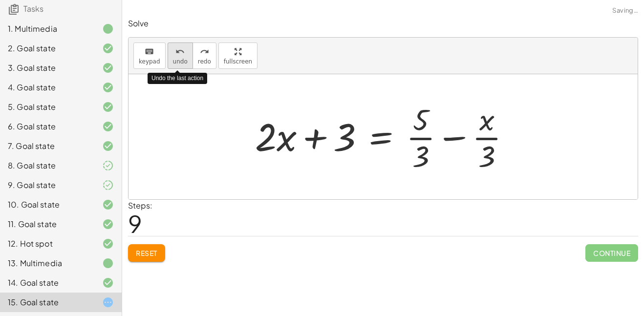
click at [179, 52] on icon "undo" at bounding box center [179, 52] width 9 height 12
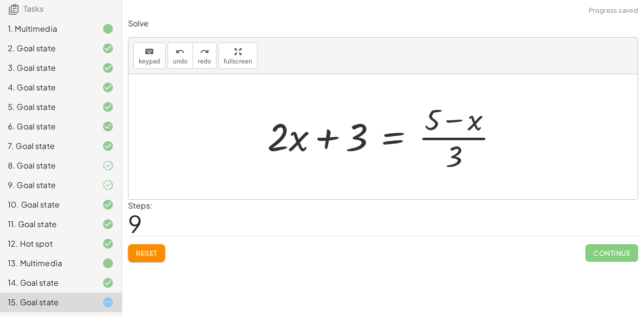
click at [147, 257] on button "Reset" at bounding box center [146, 253] width 37 height 18
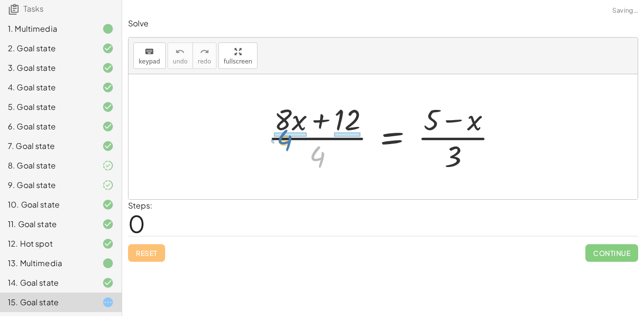
drag, startPoint x: 306, startPoint y: 151, endPoint x: 267, endPoint y: 131, distance: 43.2
click at [267, 131] on div at bounding box center [387, 136] width 248 height 75
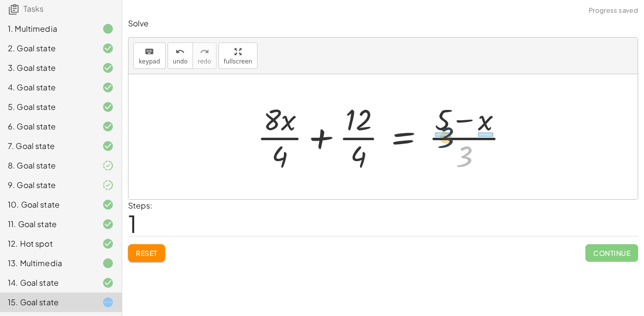
drag, startPoint x: 461, startPoint y: 157, endPoint x: 440, endPoint y: 137, distance: 28.7
click at [440, 137] on div at bounding box center [386, 136] width 269 height 75
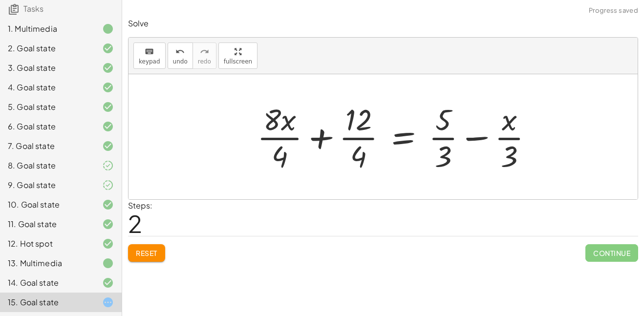
click at [290, 136] on div at bounding box center [398, 136] width 293 height 75
click at [359, 136] on div at bounding box center [401, 136] width 290 height 75
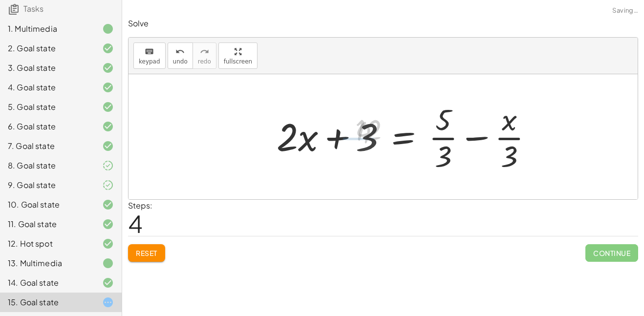
click at [453, 140] on div at bounding box center [408, 136] width 273 height 75
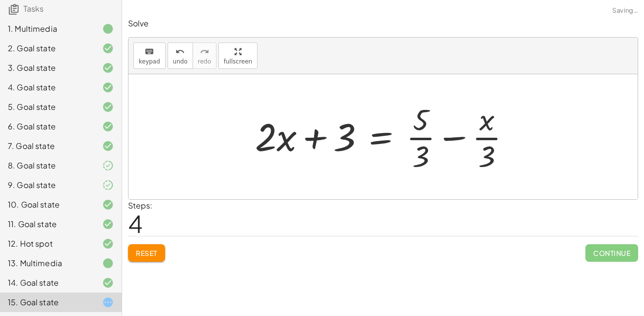
click at [497, 137] on div at bounding box center [386, 136] width 273 height 75
click at [449, 138] on div at bounding box center [386, 136] width 273 height 75
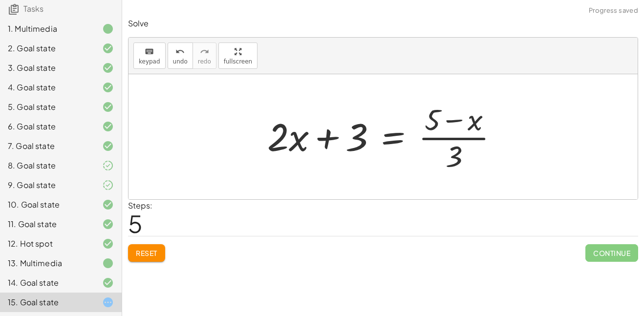
click at [334, 145] on div at bounding box center [386, 136] width 249 height 75
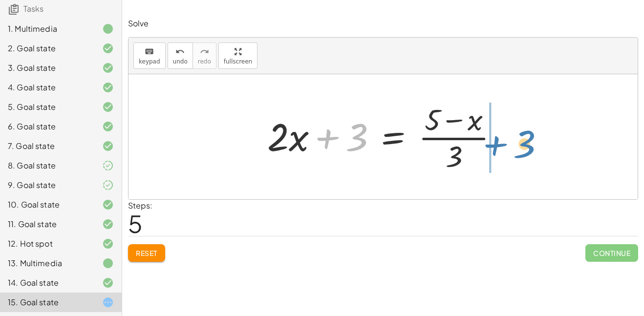
drag, startPoint x: 334, startPoint y: 145, endPoint x: 506, endPoint y: 147, distance: 171.4
click at [506, 147] on div at bounding box center [386, 136] width 249 height 75
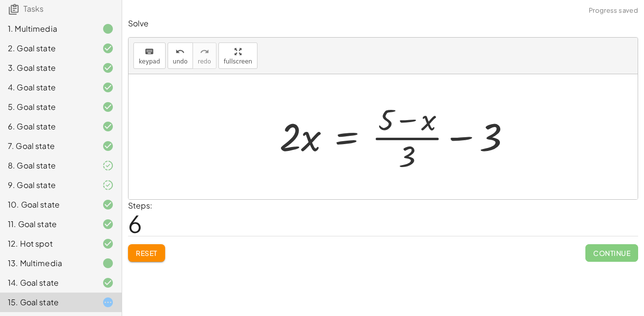
click at [464, 135] on div at bounding box center [398, 136] width 249 height 75
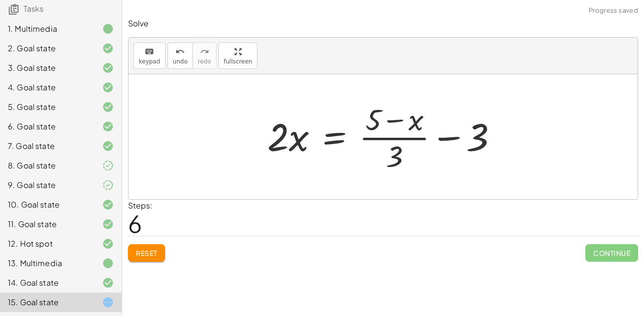
click at [419, 126] on div at bounding box center [386, 136] width 249 height 75
click at [401, 159] on div at bounding box center [386, 136] width 249 height 75
drag, startPoint x: 400, startPoint y: 158, endPoint x: 498, endPoint y: 132, distance: 101.1
click at [498, 132] on div at bounding box center [386, 136] width 249 height 75
drag, startPoint x: 498, startPoint y: 132, endPoint x: 492, endPoint y: 144, distance: 13.1
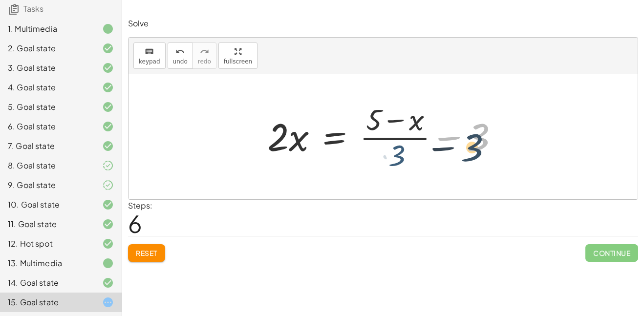
click at [492, 144] on div at bounding box center [386, 136] width 249 height 75
drag, startPoint x: 397, startPoint y: 157, endPoint x: 483, endPoint y: 162, distance: 85.6
click at [483, 162] on div at bounding box center [386, 136] width 249 height 75
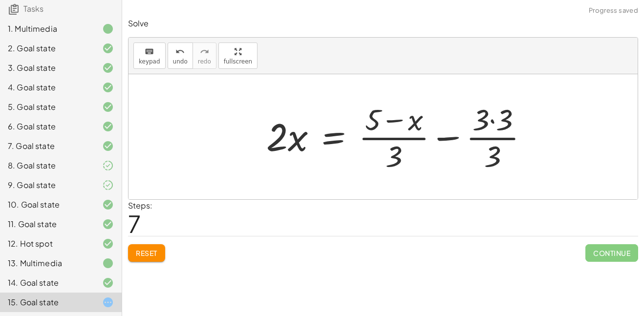
click at [497, 132] on div at bounding box center [400, 136] width 279 height 75
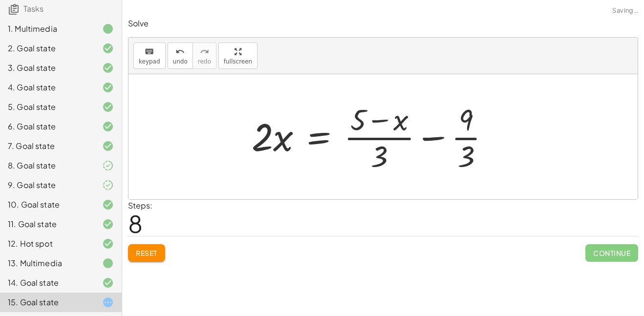
click at [470, 141] on div at bounding box center [375, 136] width 256 height 75
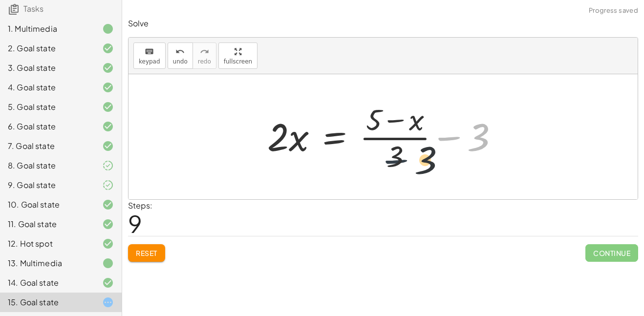
drag, startPoint x: 455, startPoint y: 142, endPoint x: 380, endPoint y: 168, distance: 79.2
click at [380, 168] on div at bounding box center [386, 136] width 249 height 75
click at [149, 243] on div "Reset Continue" at bounding box center [383, 249] width 510 height 26
click at [149, 249] on span "Reset" at bounding box center [146, 253] width 21 height 9
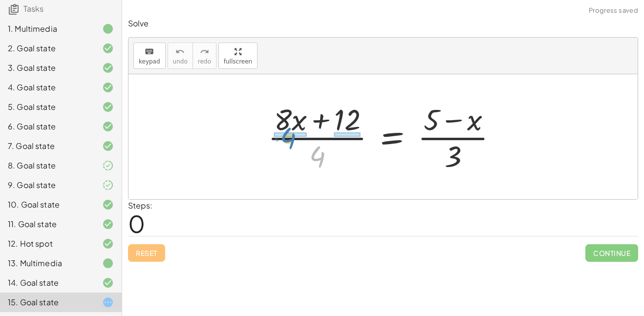
drag, startPoint x: 314, startPoint y: 150, endPoint x: 285, endPoint y: 132, distance: 35.1
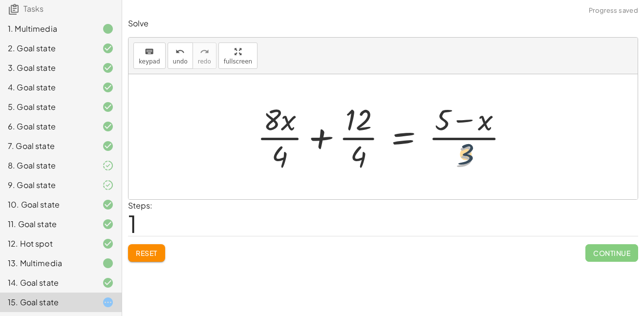
drag, startPoint x: 452, startPoint y: 163, endPoint x: 457, endPoint y: 158, distance: 6.9
click at [457, 158] on div at bounding box center [386, 136] width 269 height 75
drag, startPoint x: 457, startPoint y: 158, endPoint x: 450, endPoint y: 148, distance: 11.6
click at [450, 148] on div at bounding box center [386, 136] width 269 height 75
click at [277, 135] on div at bounding box center [386, 136] width 269 height 75
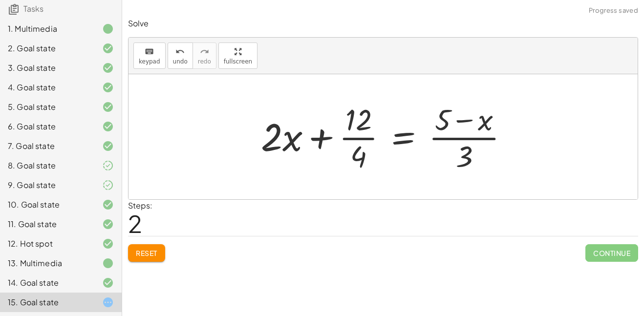
click at [346, 132] on div at bounding box center [388, 136] width 265 height 75
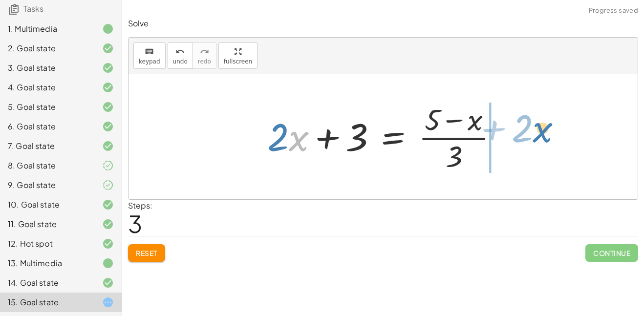
drag, startPoint x: 298, startPoint y: 143, endPoint x: 549, endPoint y: 133, distance: 250.6
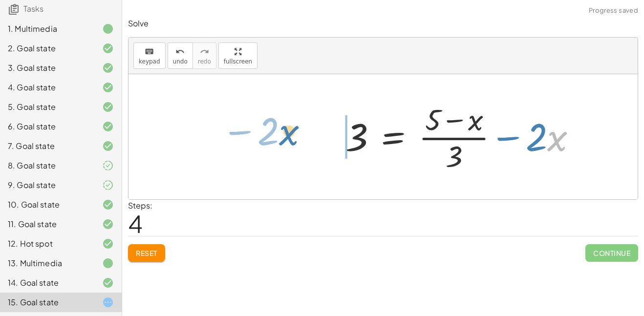
drag, startPoint x: 549, startPoint y: 133, endPoint x: 281, endPoint y: 126, distance: 268.1
click at [281, 126] on div "· ( + · 8 · x + 12 ) · 4 = · ( + 5 − x ) · 3 + · 8 · x · 4 + · 12 · 4 = · ( + 5…" at bounding box center [382, 136] width 509 height 125
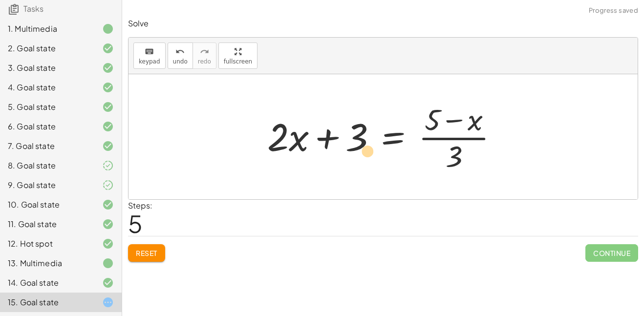
drag, startPoint x: 286, startPoint y: 125, endPoint x: 294, endPoint y: 129, distance: 9.0
click at [294, 129] on div at bounding box center [386, 136] width 249 height 75
drag, startPoint x: 454, startPoint y: 158, endPoint x: 430, endPoint y: 137, distance: 32.2
click at [430, 137] on div at bounding box center [386, 136] width 249 height 75
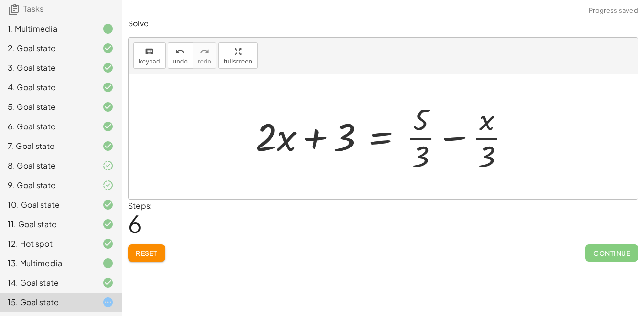
click at [442, 135] on div at bounding box center [386, 136] width 273 height 75
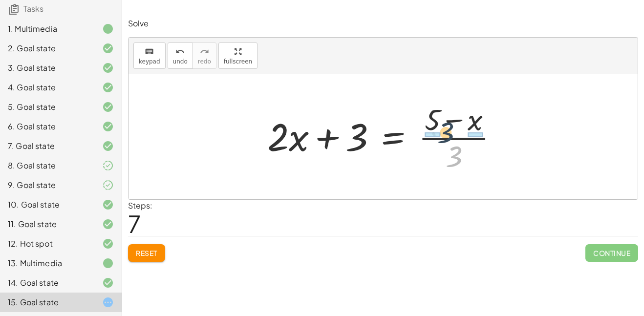
drag, startPoint x: 452, startPoint y: 158, endPoint x: 438, endPoint y: 133, distance: 28.2
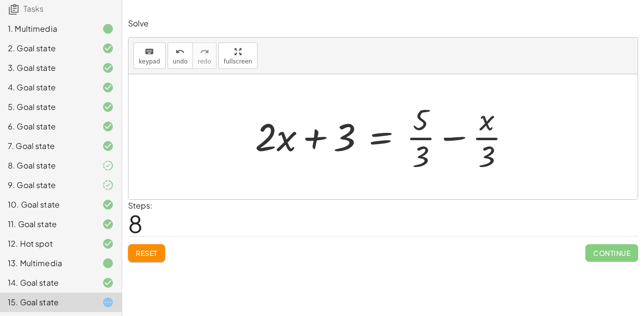
click at [67, 267] on div "13. Multimedia" at bounding box center [47, 263] width 79 height 12
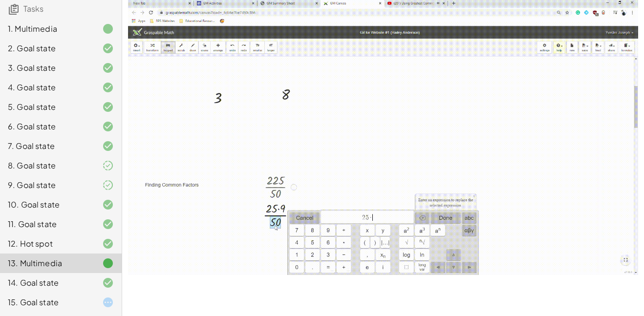
scroll to position [1093, 0]
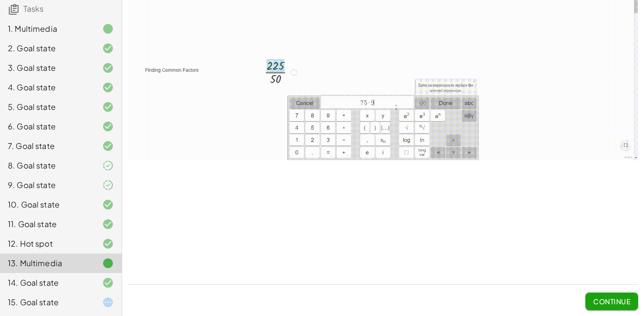
click at [79, 282] on div "14. Goal state" at bounding box center [47, 283] width 79 height 12
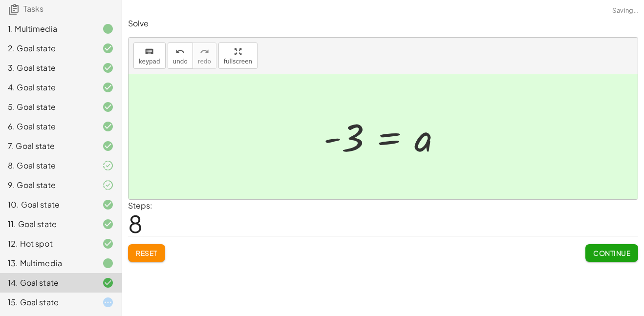
click at [49, 299] on div "15. Goal state" at bounding box center [47, 302] width 79 height 12
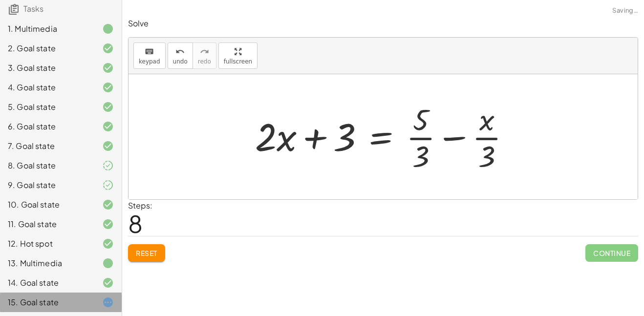
scroll to position [0, 0]
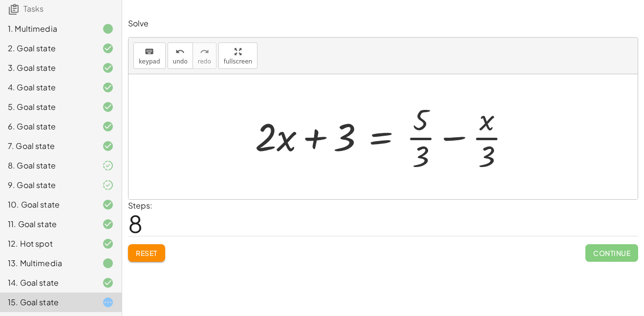
click at [446, 145] on div at bounding box center [386, 136] width 273 height 75
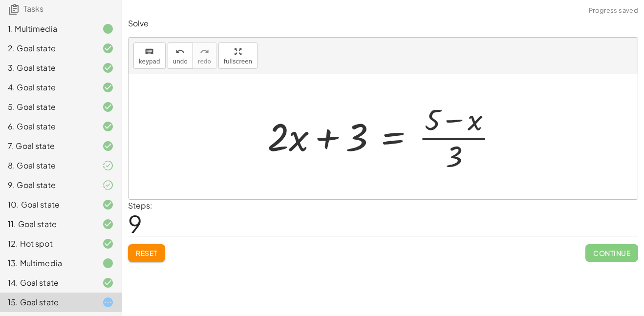
click at [459, 122] on div at bounding box center [386, 136] width 249 height 75
click at [362, 138] on div at bounding box center [386, 136] width 249 height 75
click at [327, 132] on div at bounding box center [386, 136] width 249 height 75
drag, startPoint x: 454, startPoint y: 160, endPoint x: 443, endPoint y: 139, distance: 23.4
click at [443, 139] on div at bounding box center [386, 136] width 249 height 75
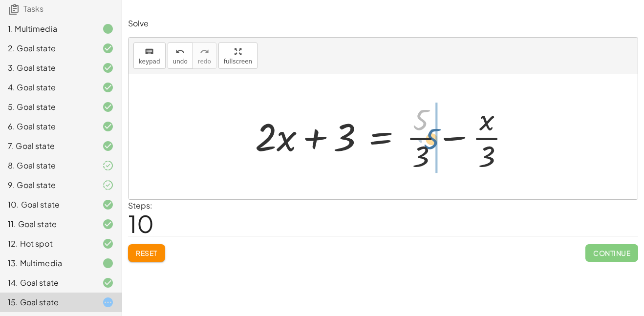
drag, startPoint x: 422, startPoint y: 124, endPoint x: 441, endPoint y: 143, distance: 26.9
click at [441, 143] on div at bounding box center [386, 136] width 273 height 75
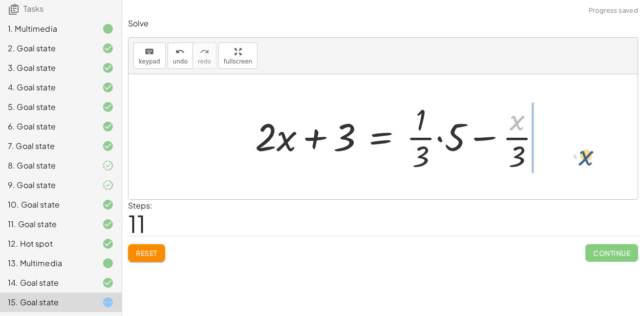
drag, startPoint x: 520, startPoint y: 123, endPoint x: 589, endPoint y: 158, distance: 77.3
click at [419, 140] on div at bounding box center [411, 136] width 323 height 75
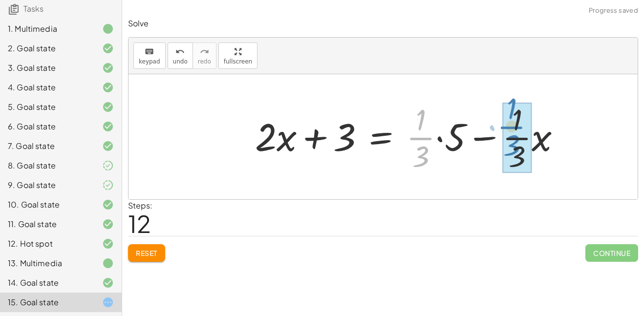
drag, startPoint x: 419, startPoint y: 140, endPoint x: 511, endPoint y: 128, distance: 92.0
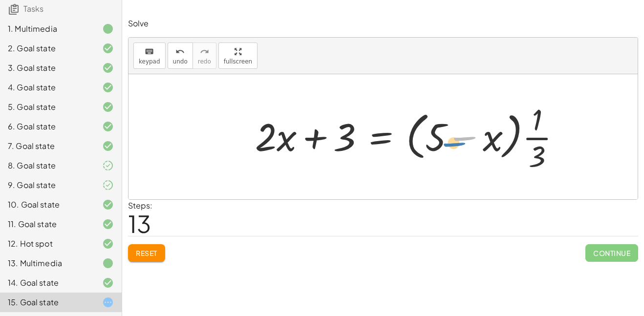
click at [454, 144] on div at bounding box center [411, 136] width 323 height 75
click at [378, 143] on div at bounding box center [411, 136] width 323 height 75
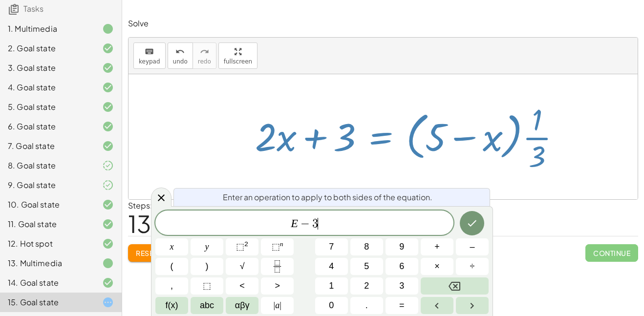
scroll to position [11, 0]
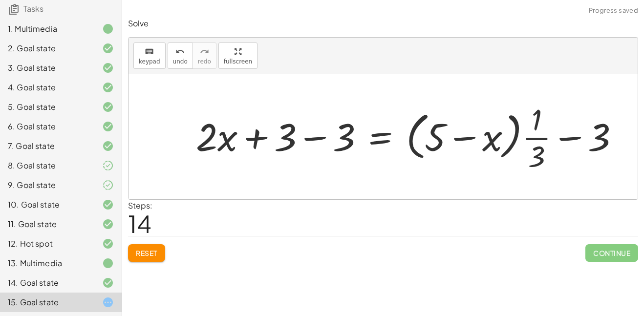
click at [310, 144] on div at bounding box center [411, 136] width 441 height 75
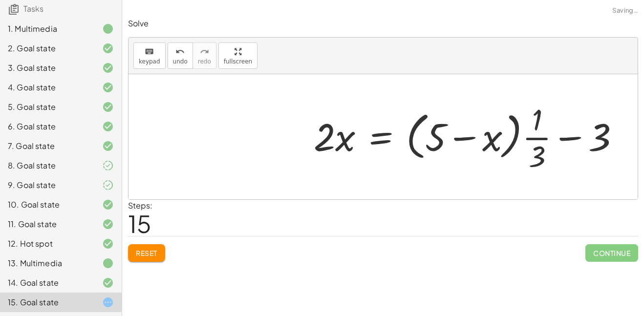
click at [557, 140] on div at bounding box center [470, 136] width 323 height 75
drag, startPoint x: 557, startPoint y: 138, endPoint x: 445, endPoint y: 141, distance: 112.3
click at [445, 141] on div at bounding box center [470, 136] width 323 height 75
drag, startPoint x: 463, startPoint y: 135, endPoint x: 429, endPoint y: 133, distance: 34.2
click at [429, 133] on div at bounding box center [470, 136] width 323 height 75
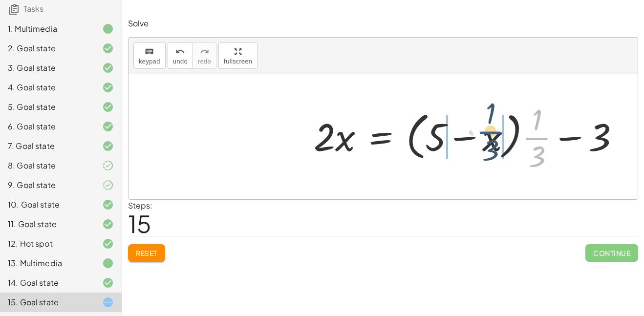
drag, startPoint x: 536, startPoint y: 139, endPoint x: 489, endPoint y: 133, distance: 47.7
click at [489, 133] on div at bounding box center [470, 136] width 323 height 75
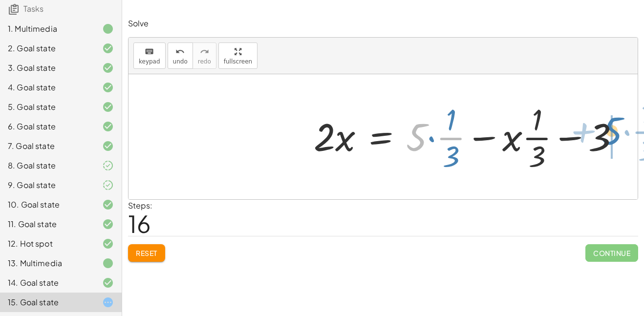
drag, startPoint x: 424, startPoint y: 134, endPoint x: 615, endPoint y: 133, distance: 190.9
click at [615, 133] on div at bounding box center [470, 136] width 323 height 75
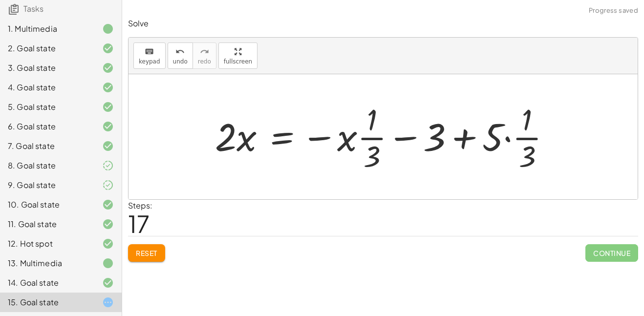
click at [549, 138] on div at bounding box center [386, 136] width 353 height 75
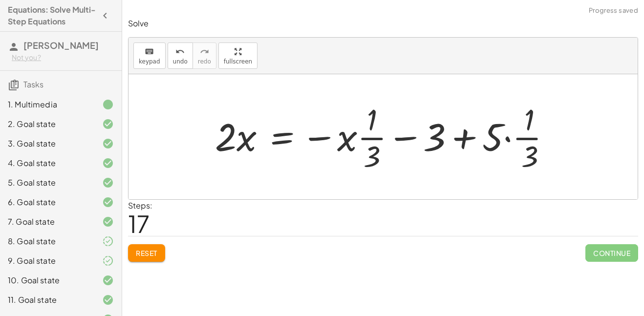
click at [468, 139] on div at bounding box center [386, 136] width 353 height 75
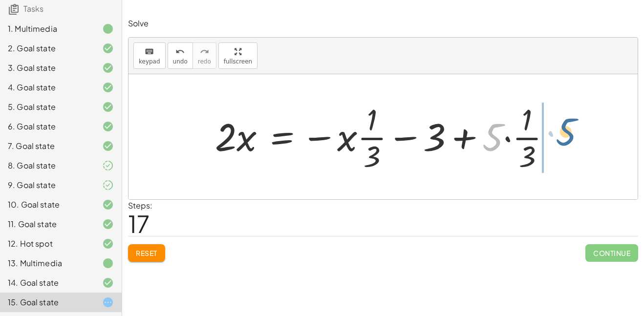
drag, startPoint x: 488, startPoint y: 135, endPoint x: 564, endPoint y: 131, distance: 76.3
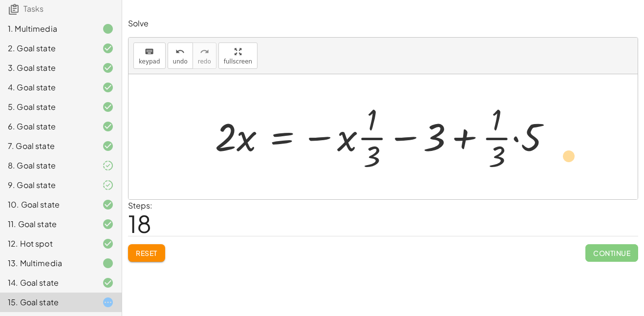
drag, startPoint x: 522, startPoint y: 139, endPoint x: 559, endPoint y: 158, distance: 41.7
click at [559, 158] on div at bounding box center [386, 136] width 353 height 75
click at [281, 139] on div at bounding box center [386, 136] width 353 height 75
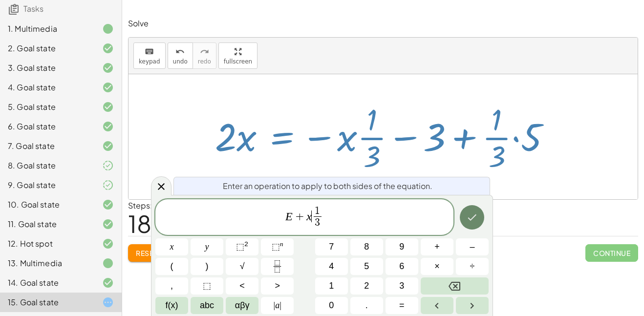
click at [478, 224] on button "Done" at bounding box center [471, 217] width 24 height 24
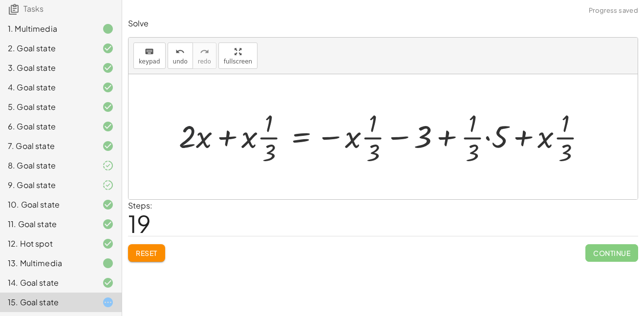
click at [190, 138] on div at bounding box center [386, 136] width 425 height 61
click at [204, 136] on div at bounding box center [386, 136] width 425 height 61
click at [230, 135] on div at bounding box center [386, 136] width 425 height 61
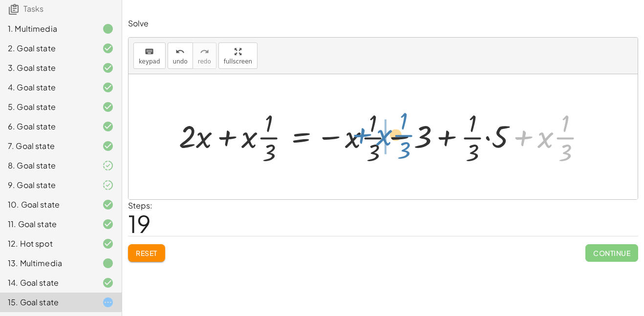
drag, startPoint x: 525, startPoint y: 137, endPoint x: 363, endPoint y: 135, distance: 162.1
click at [363, 135] on div at bounding box center [386, 136] width 425 height 61
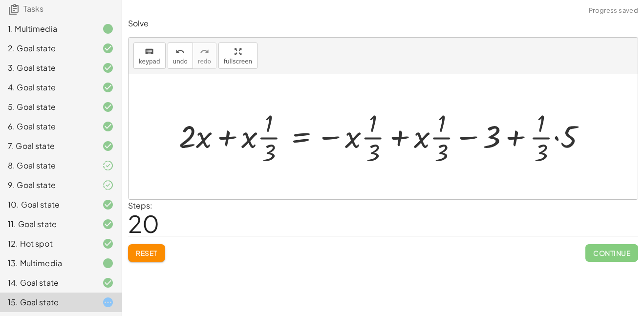
click at [404, 142] on div at bounding box center [386, 136] width 425 height 61
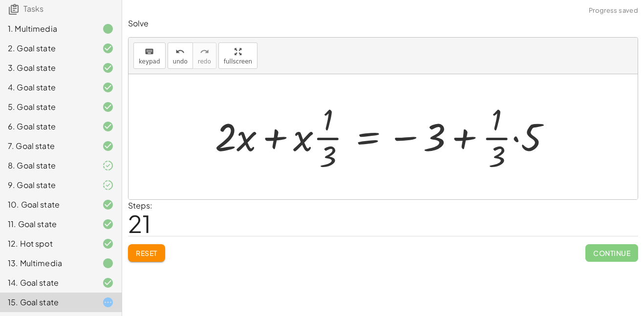
click at [274, 138] on div at bounding box center [386, 136] width 353 height 75
click at [221, 145] on div at bounding box center [386, 136] width 353 height 75
click at [297, 141] on div at bounding box center [386, 136] width 353 height 75
click at [328, 136] on div at bounding box center [386, 136] width 353 height 75
drag, startPoint x: 327, startPoint y: 156, endPoint x: 307, endPoint y: 137, distance: 28.0
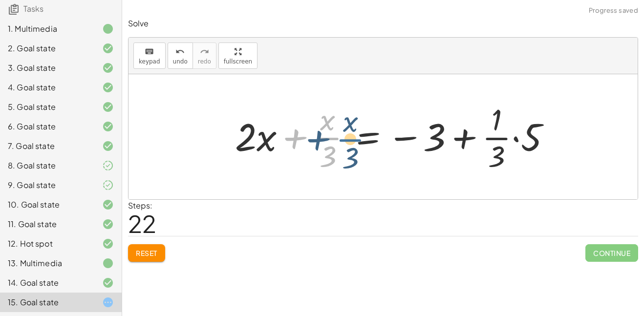
drag, startPoint x: 327, startPoint y: 138, endPoint x: 345, endPoint y: 141, distance: 18.3
click at [345, 141] on div at bounding box center [396, 136] width 333 height 75
drag, startPoint x: 322, startPoint y: 158, endPoint x: 336, endPoint y: 117, distance: 43.2
click at [336, 117] on div at bounding box center [396, 136] width 333 height 75
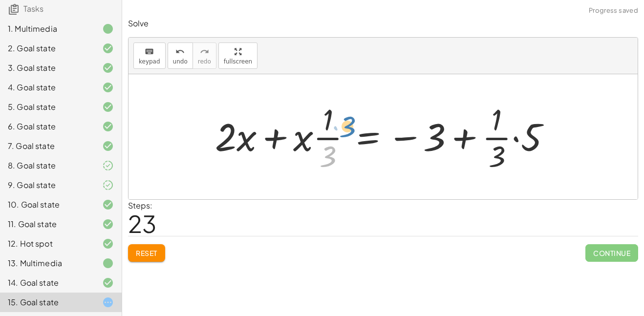
drag, startPoint x: 329, startPoint y: 155, endPoint x: 340, endPoint y: 152, distance: 12.1
click at [340, 152] on div at bounding box center [386, 136] width 353 height 75
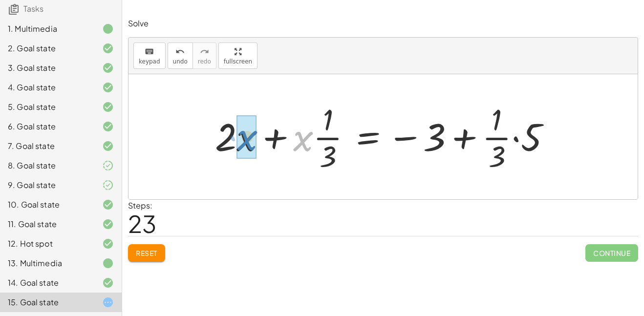
drag, startPoint x: 307, startPoint y: 144, endPoint x: 251, endPoint y: 143, distance: 56.2
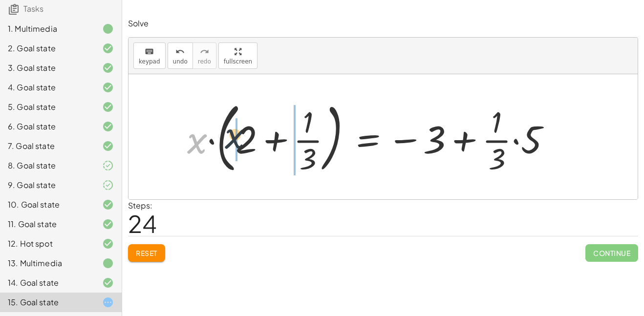
drag, startPoint x: 193, startPoint y: 146, endPoint x: 234, endPoint y: 142, distance: 40.8
click at [234, 142] on div at bounding box center [372, 136] width 381 height 81
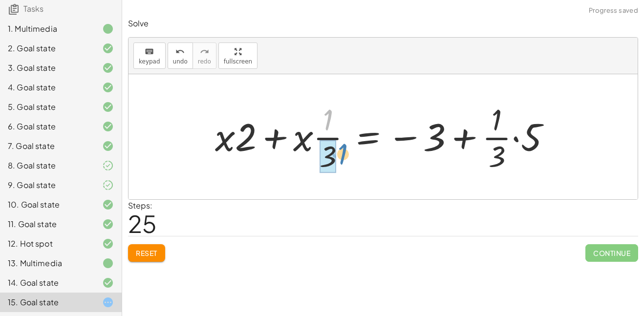
drag, startPoint x: 325, startPoint y: 126, endPoint x: 335, endPoint y: 163, distance: 37.9
drag, startPoint x: 330, startPoint y: 109, endPoint x: 327, endPoint y: 159, distance: 49.9
drag, startPoint x: 327, startPoint y: 159, endPoint x: 325, endPoint y: 124, distance: 34.7
click at [325, 124] on div at bounding box center [386, 136] width 353 height 75
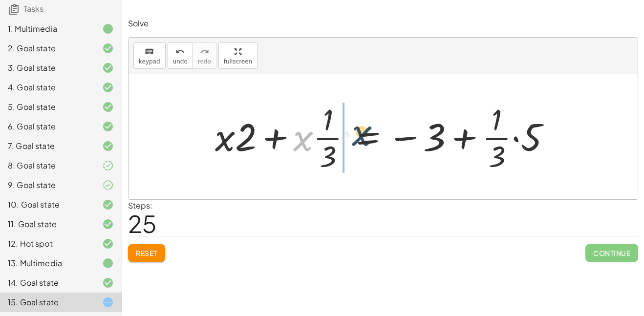
drag, startPoint x: 307, startPoint y: 139, endPoint x: 362, endPoint y: 134, distance: 55.4
click at [362, 134] on div at bounding box center [386, 136] width 353 height 75
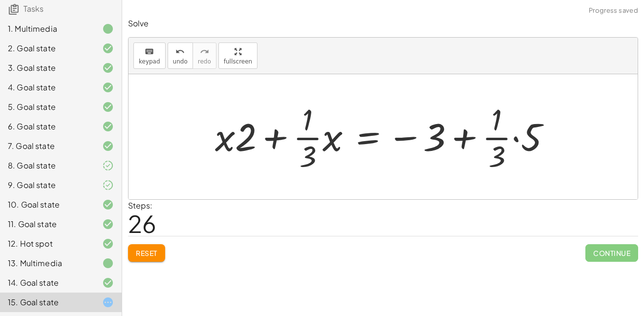
click at [333, 136] on div at bounding box center [386, 136] width 353 height 75
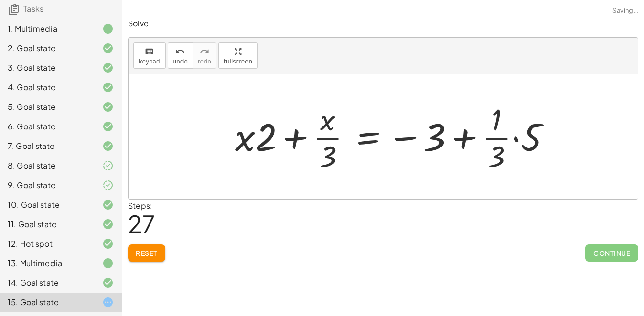
click at [329, 127] on div at bounding box center [396, 136] width 333 height 75
drag, startPoint x: 331, startPoint y: 128, endPoint x: 349, endPoint y: 147, distance: 26.6
click at [349, 147] on div at bounding box center [396, 136] width 333 height 75
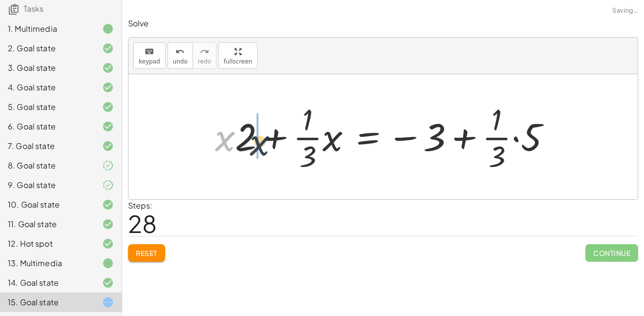
drag, startPoint x: 219, startPoint y: 140, endPoint x: 260, endPoint y: 145, distance: 41.3
click at [260, 145] on div at bounding box center [386, 136] width 353 height 75
click at [512, 140] on div at bounding box center [386, 136] width 353 height 75
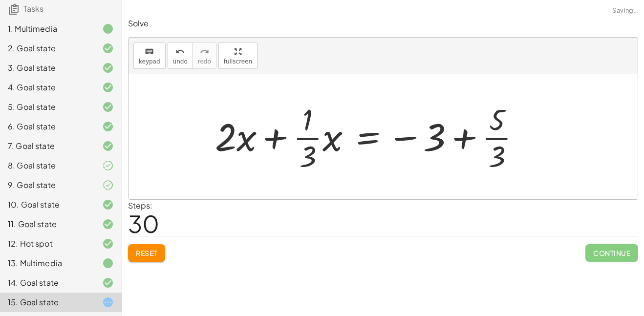
click at [491, 120] on div at bounding box center [371, 136] width 323 height 75
drag, startPoint x: 491, startPoint y: 120, endPoint x: 550, endPoint y: 141, distance: 63.2
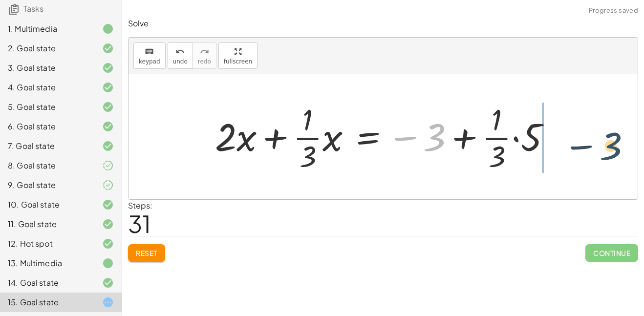
drag, startPoint x: 437, startPoint y: 144, endPoint x: 613, endPoint y: 152, distance: 176.5
click at [613, 152] on div "· ( + · 8 · x + 12 ) · 4 = · ( + 5 − x ) · 3 + · 8 · x · 4 + · 12 · 4 = · ( + 5…" at bounding box center [382, 136] width 509 height 125
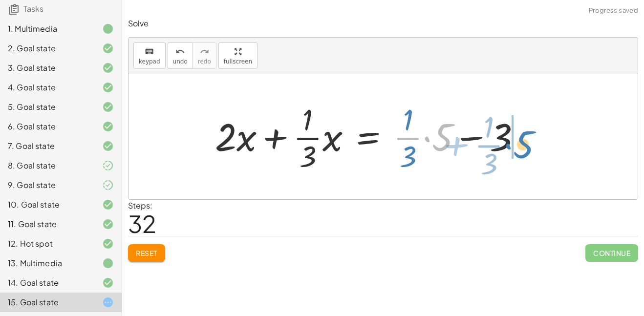
drag, startPoint x: 444, startPoint y: 138, endPoint x: 532, endPoint y: 145, distance: 88.7
click at [532, 145] on div at bounding box center [371, 136] width 323 height 75
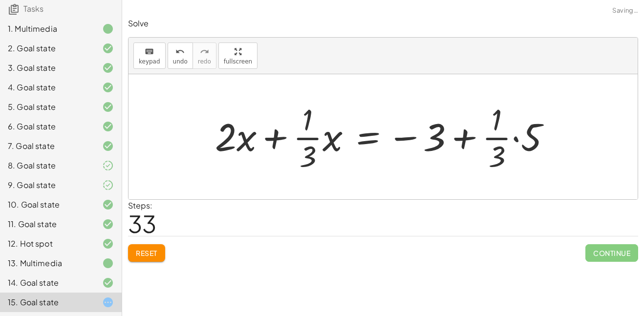
click at [519, 141] on div at bounding box center [386, 136] width 353 height 75
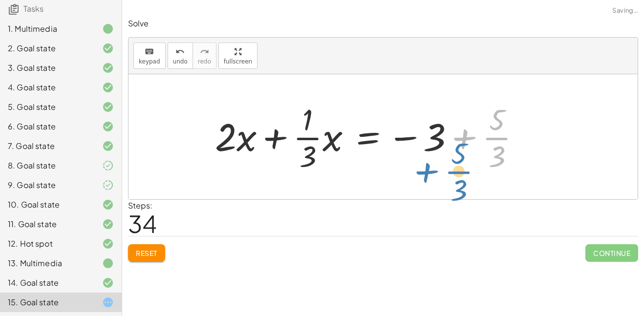
drag, startPoint x: 519, startPoint y: 141, endPoint x: 481, endPoint y: 174, distance: 50.8
click at [481, 174] on div "· ( + · 8 · x + 12 ) · 4 = · ( + 5 − x ) · 3 + · 8 · x · 4 + · 12 · 4 = · ( + 5…" at bounding box center [367, 137] width 335 height 80
drag, startPoint x: 510, startPoint y: 81, endPoint x: 507, endPoint y: 88, distance: 7.4
click at [507, 88] on div at bounding box center [382, 136] width 509 height 125
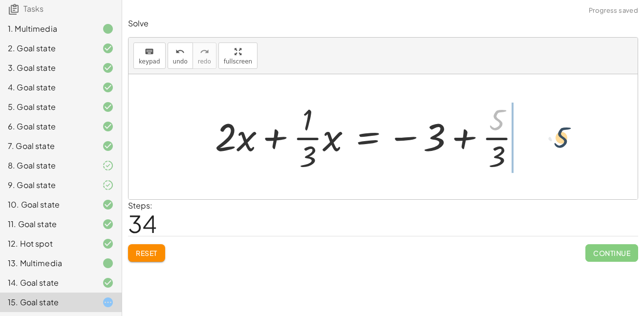
drag, startPoint x: 497, startPoint y: 112, endPoint x: 564, endPoint y: 131, distance: 70.0
click at [564, 131] on div "· ( + · 8 · x + 12 ) · 4 = · ( + 5 − x ) · 3 + · 8 · x · 4 + · 12 · 4 = · ( + 5…" at bounding box center [382, 136] width 509 height 125
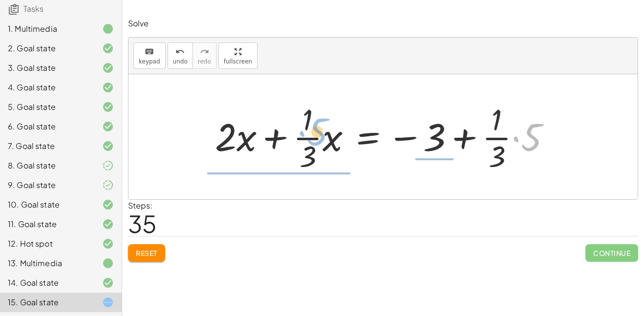
drag, startPoint x: 525, startPoint y: 136, endPoint x: 313, endPoint y: 131, distance: 212.0
click at [313, 131] on div at bounding box center [386, 136] width 353 height 75
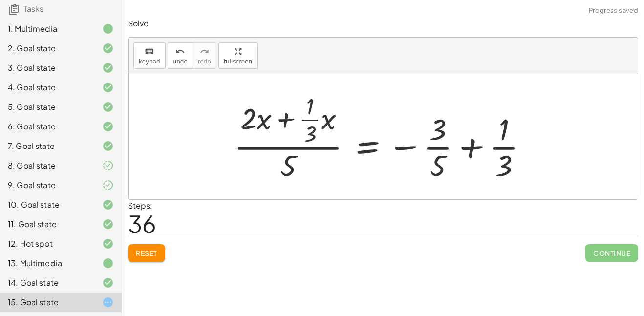
click at [182, 71] on div "keyboard keypad undo [PERSON_NAME] redo fullscreen" at bounding box center [382, 56] width 509 height 37
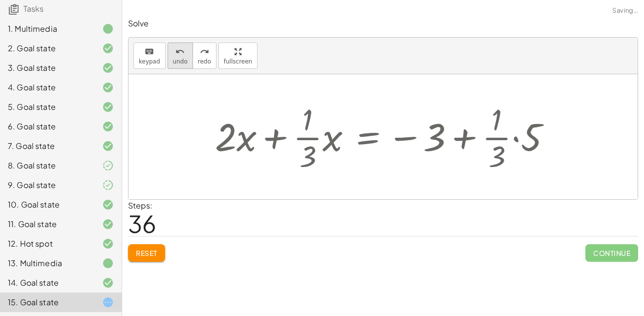
click at [175, 56] on icon "undo" at bounding box center [179, 52] width 9 height 12
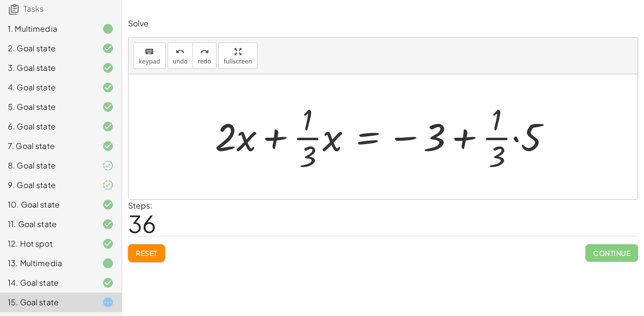
click at [153, 58] on span "keypad" at bounding box center [149, 61] width 21 height 7
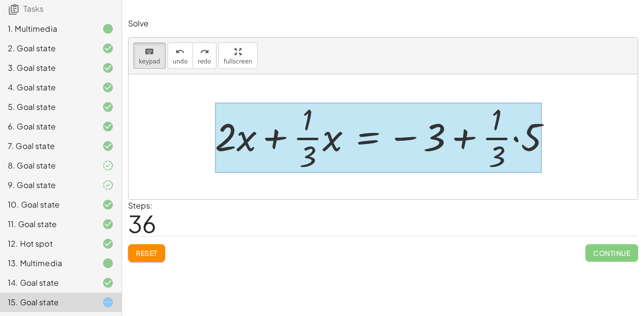
click at [359, 138] on div at bounding box center [378, 138] width 327 height 70
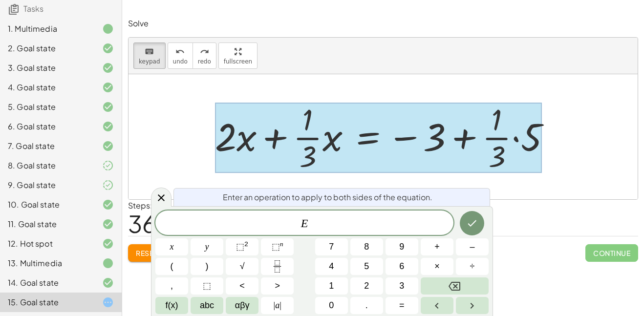
click at [374, 137] on div at bounding box center [378, 138] width 327 height 70
click at [317, 229] on span "E" at bounding box center [304, 224] width 298 height 14
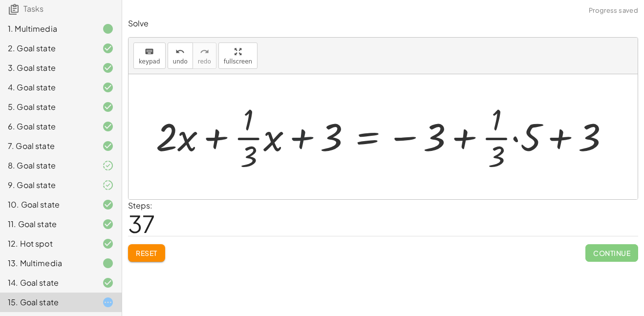
click at [304, 139] on div at bounding box center [386, 136] width 471 height 75
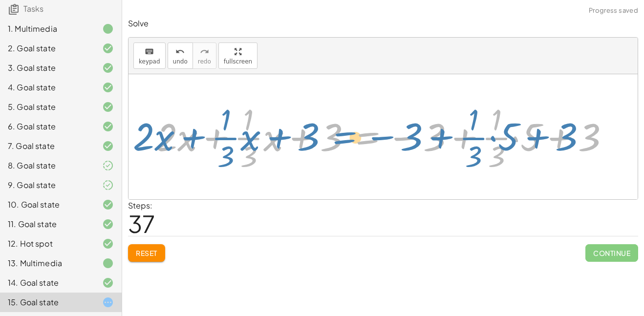
drag, startPoint x: 342, startPoint y: 142, endPoint x: 325, endPoint y: 142, distance: 17.6
click at [325, 142] on div at bounding box center [386, 136] width 471 height 75
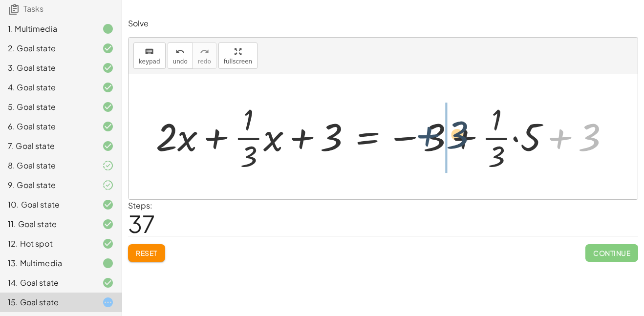
drag, startPoint x: 561, startPoint y: 138, endPoint x: 419, endPoint y: 135, distance: 142.6
click at [419, 135] on div at bounding box center [386, 136] width 471 height 75
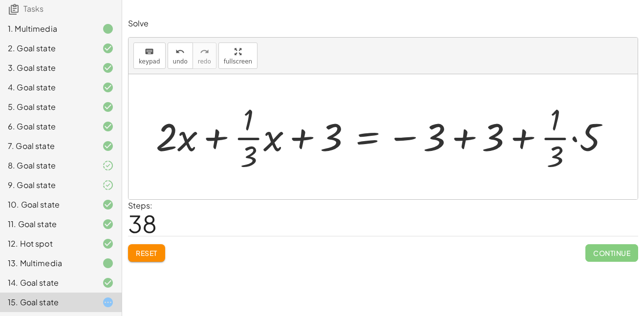
click at [453, 134] on div at bounding box center [386, 136] width 471 height 75
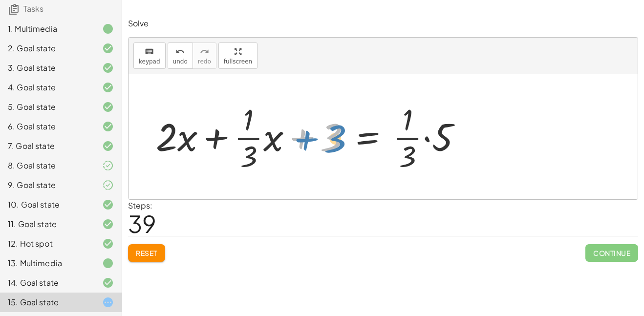
click at [335, 142] on div at bounding box center [312, 136] width 323 height 75
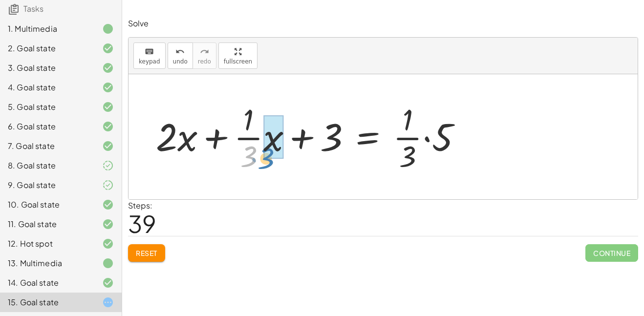
drag, startPoint x: 248, startPoint y: 155, endPoint x: 268, endPoint y: 157, distance: 20.1
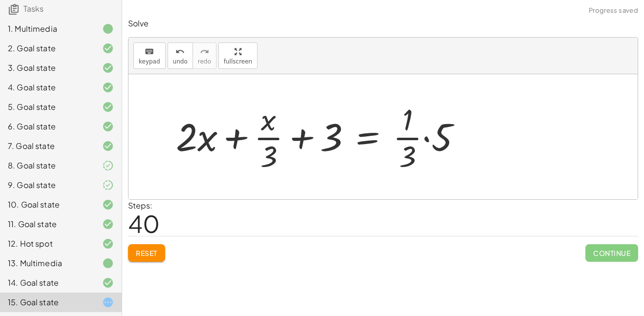
click at [267, 138] on div at bounding box center [322, 136] width 303 height 75
drag, startPoint x: 270, startPoint y: 153, endPoint x: 242, endPoint y: 143, distance: 30.4
click at [242, 143] on div at bounding box center [322, 136] width 303 height 75
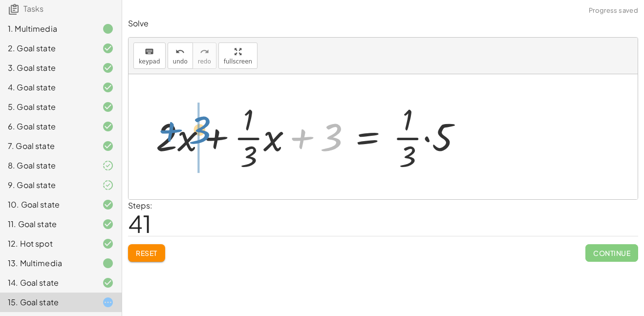
drag, startPoint x: 330, startPoint y: 135, endPoint x: 200, endPoint y: 127, distance: 130.6
click at [200, 127] on div at bounding box center [312, 136] width 323 height 75
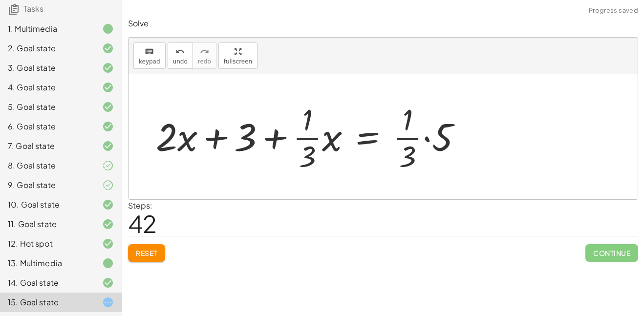
click at [217, 135] on div at bounding box center [312, 136] width 323 height 75
drag, startPoint x: 312, startPoint y: 150, endPoint x: 308, endPoint y: 160, distance: 11.2
click at [308, 160] on div at bounding box center [312, 136] width 323 height 75
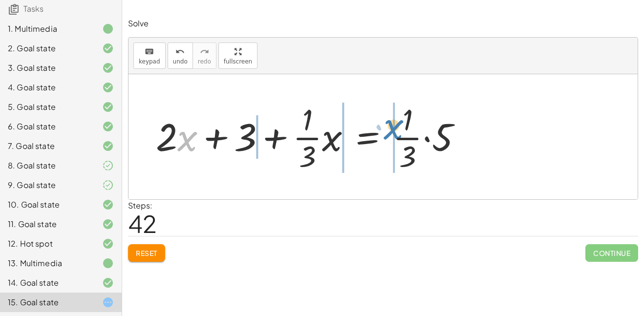
drag, startPoint x: 188, startPoint y: 139, endPoint x: 393, endPoint y: 127, distance: 204.9
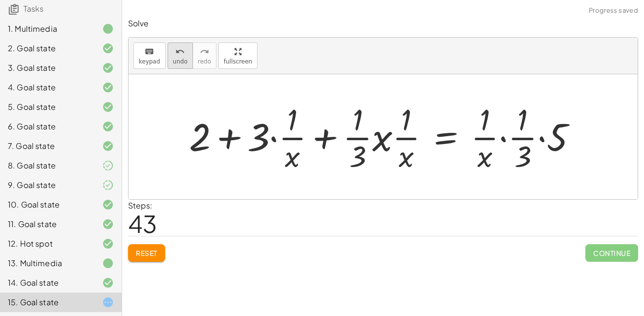
click at [175, 53] on icon "undo" at bounding box center [179, 52] width 9 height 12
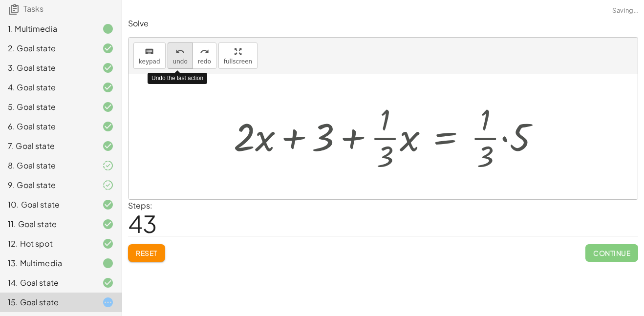
click at [175, 53] on icon "undo" at bounding box center [179, 52] width 9 height 12
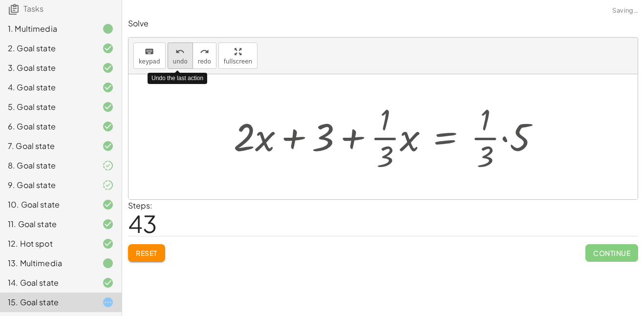
click at [175, 53] on icon "undo" at bounding box center [179, 52] width 9 height 12
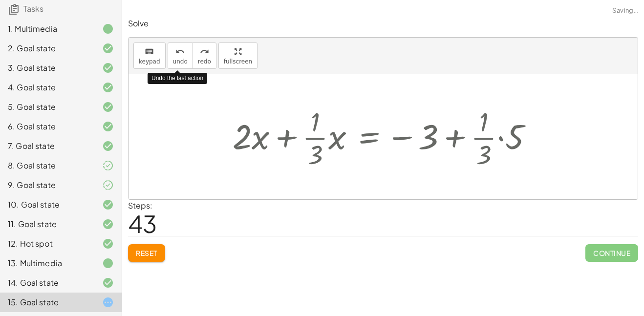
click at [143, 247] on button "Reset" at bounding box center [146, 253] width 37 height 18
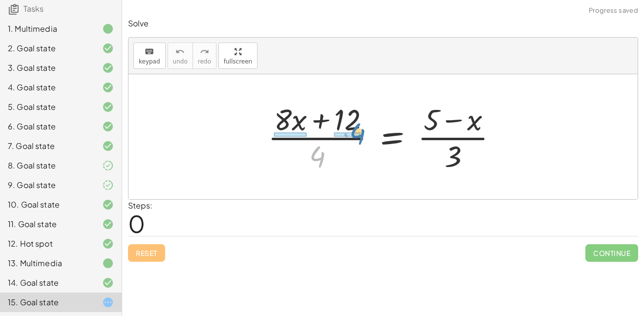
drag, startPoint x: 318, startPoint y: 154, endPoint x: 358, endPoint y: 131, distance: 45.7
click at [358, 131] on div at bounding box center [387, 136] width 248 height 75
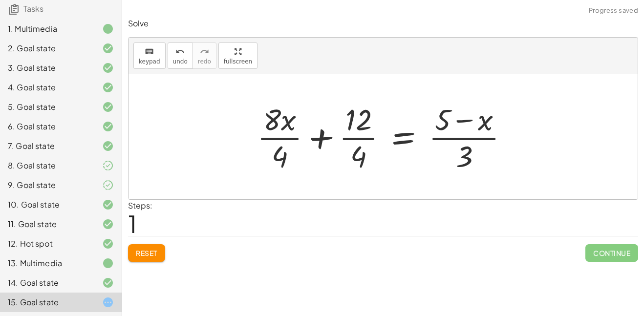
click at [278, 138] on div at bounding box center [386, 136] width 269 height 75
click at [357, 142] on div at bounding box center [388, 136] width 265 height 75
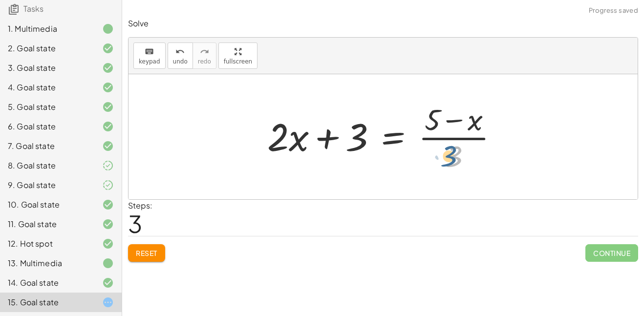
click at [464, 154] on div at bounding box center [386, 136] width 249 height 75
drag, startPoint x: 452, startPoint y: 159, endPoint x: 519, endPoint y: 141, distance: 69.8
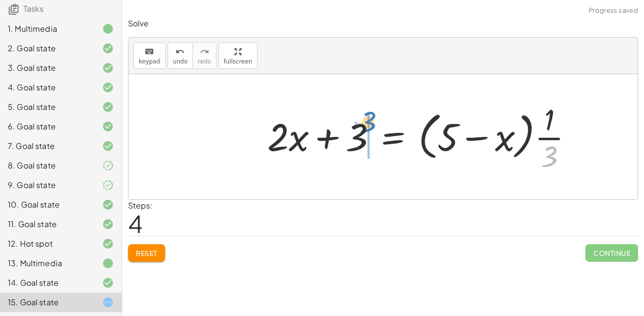
drag, startPoint x: 549, startPoint y: 153, endPoint x: 369, endPoint y: 120, distance: 183.6
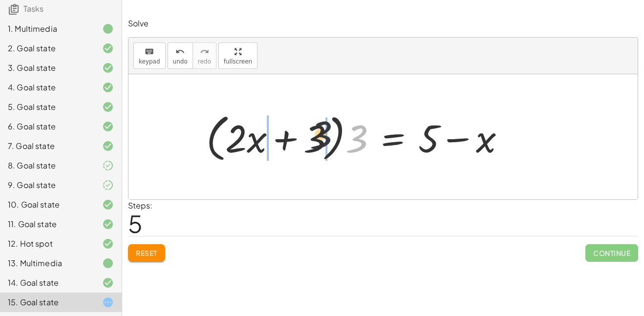
drag, startPoint x: 359, startPoint y: 138, endPoint x: 317, endPoint y: 133, distance: 42.7
click at [317, 133] on div at bounding box center [359, 137] width 316 height 56
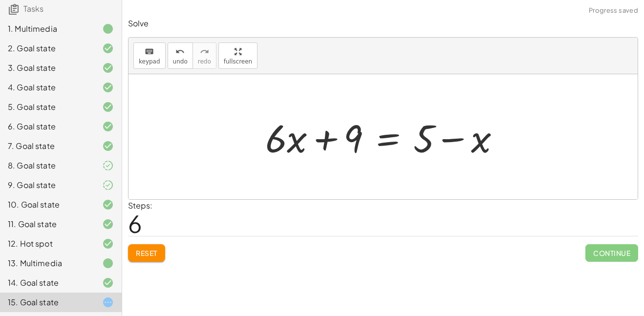
click at [325, 136] on div at bounding box center [386, 137] width 252 height 50
click at [384, 142] on div at bounding box center [386, 137] width 252 height 50
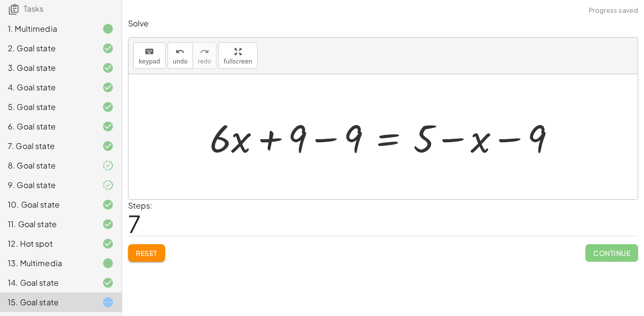
click at [319, 138] on div at bounding box center [386, 137] width 363 height 50
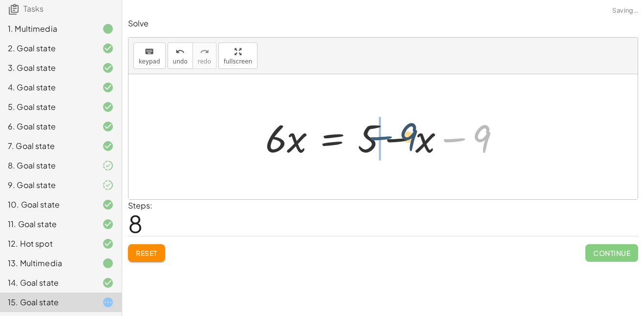
drag, startPoint x: 517, startPoint y: 137, endPoint x: 439, endPoint y: 136, distance: 77.2
click at [439, 136] on div at bounding box center [386, 137] width 252 height 50
click at [413, 139] on div at bounding box center [386, 137] width 252 height 50
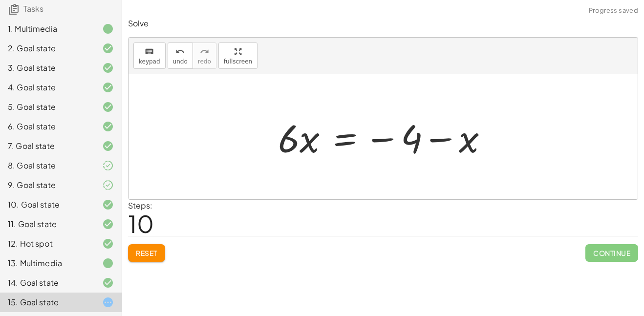
click at [340, 141] on div at bounding box center [387, 137] width 228 height 50
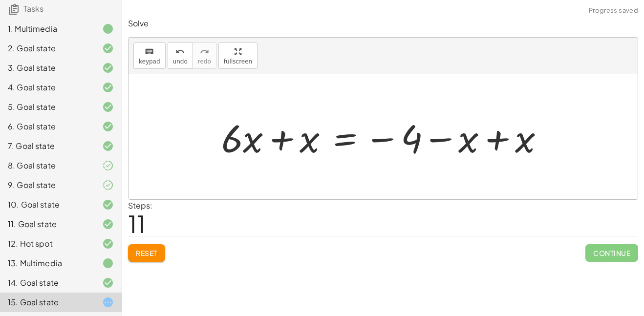
click at [279, 138] on div at bounding box center [386, 137] width 340 height 50
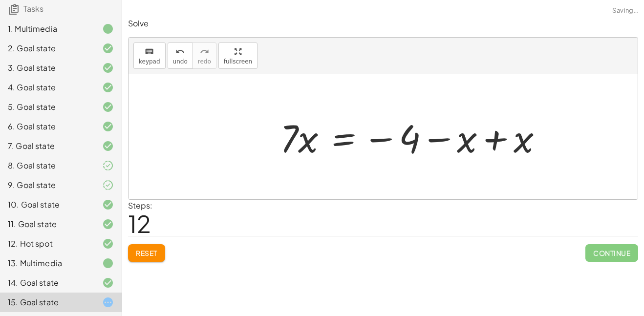
click at [492, 141] on div at bounding box center [415, 137] width 280 height 50
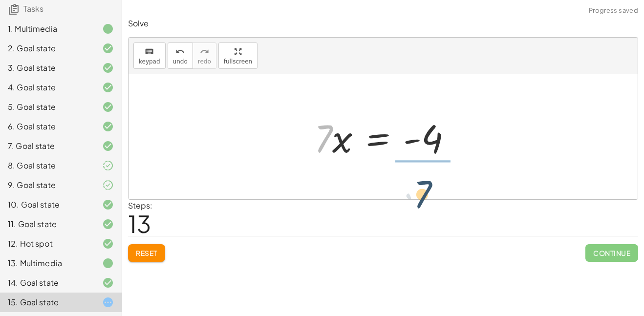
drag, startPoint x: 323, startPoint y: 140, endPoint x: 430, endPoint y: 195, distance: 120.1
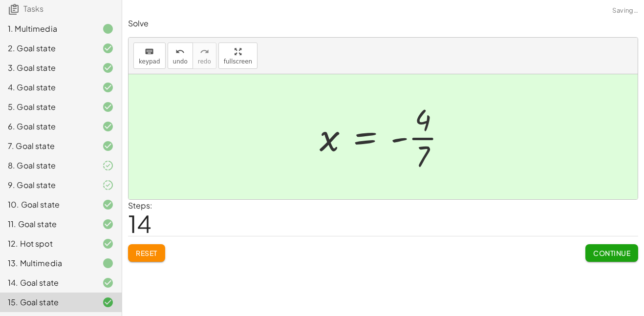
click at [432, 145] on div at bounding box center [386, 136] width 145 height 75
click at [612, 258] on button "Continue" at bounding box center [611, 253] width 53 height 18
